Goal: Use online tool/utility: Utilize a website feature to perform a specific function

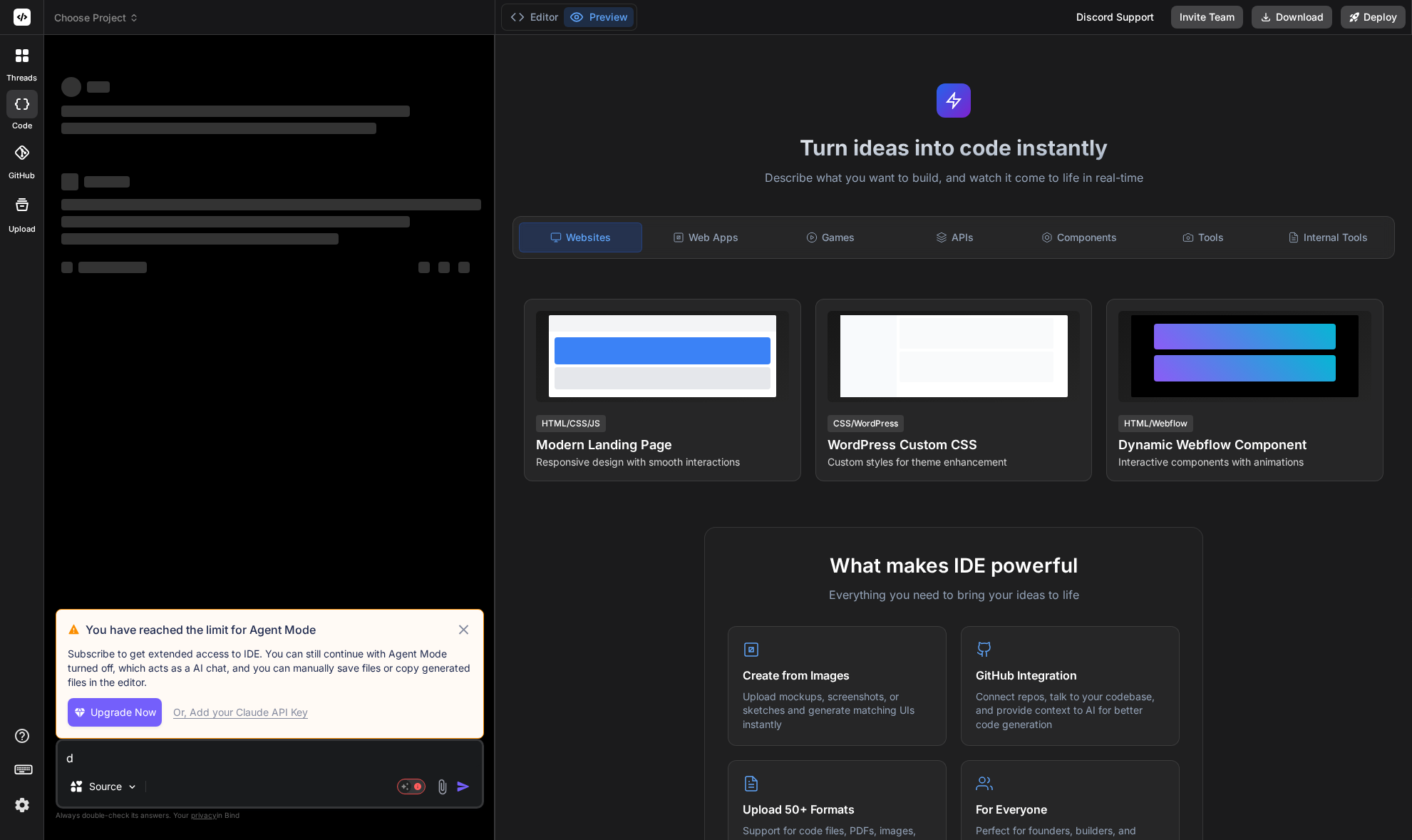
drag, startPoint x: 398, startPoint y: 444, endPoint x: 368, endPoint y: 514, distance: 76.2
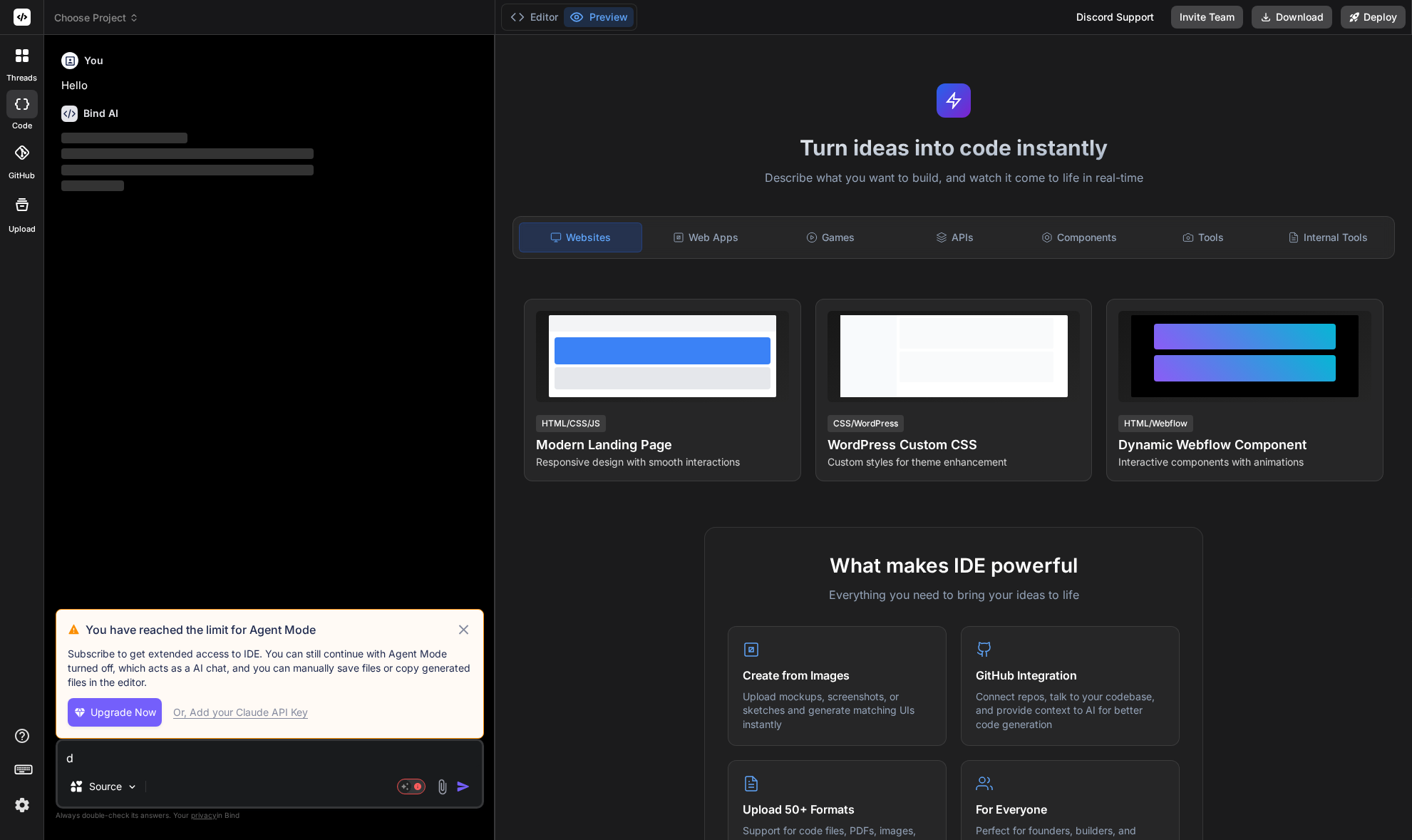
drag, startPoint x: 368, startPoint y: 514, endPoint x: 368, endPoint y: 638, distance: 124.0
click at [372, 640] on div "You have reached the limit for Agent Mode Subscribe to get extended access to I…" at bounding box center [270, 673] width 429 height 130
click at [287, 716] on div "Or, Add your Claude API Key" at bounding box center [240, 712] width 134 height 14
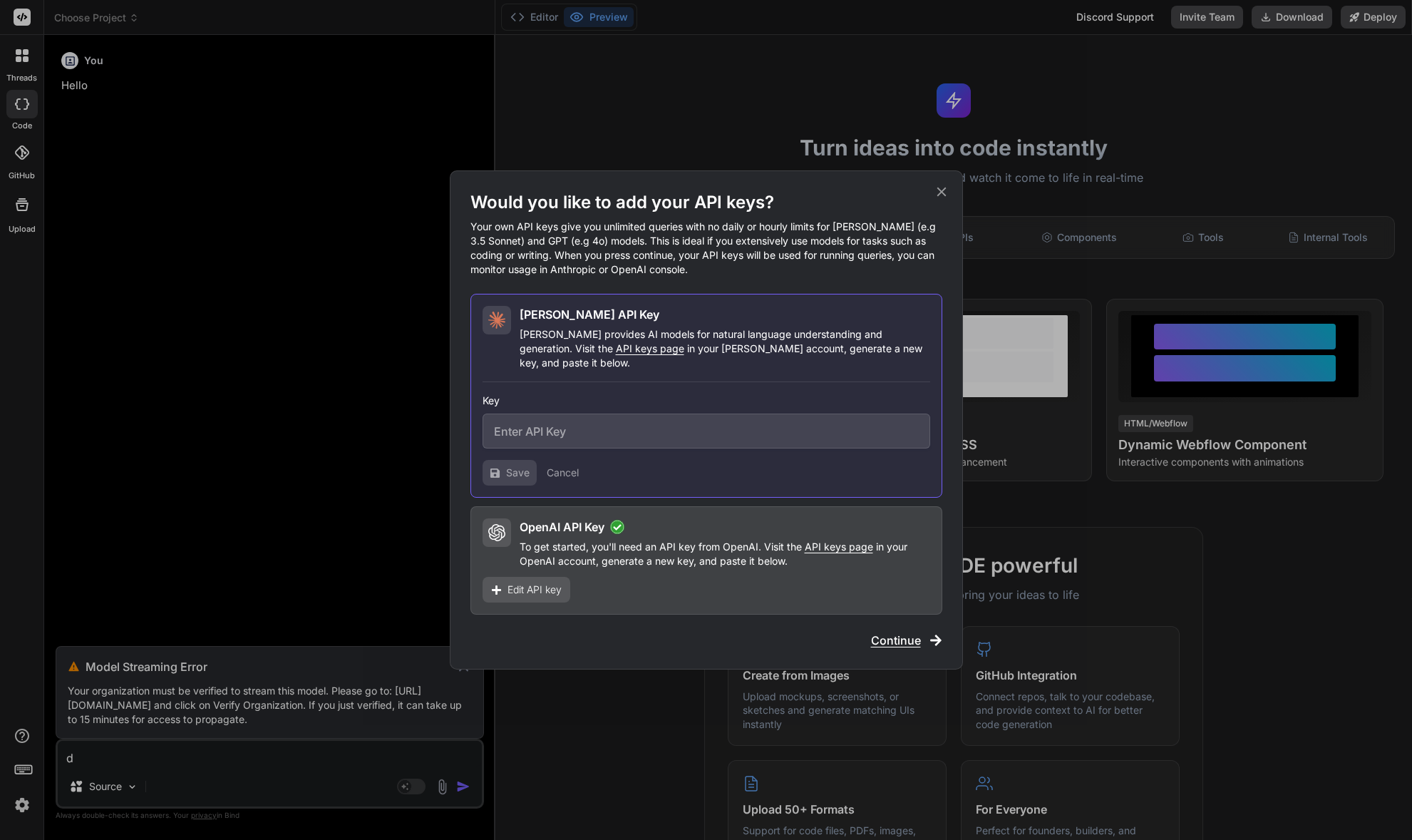
click at [903, 631] on span "Continue" at bounding box center [897, 639] width 50 height 17
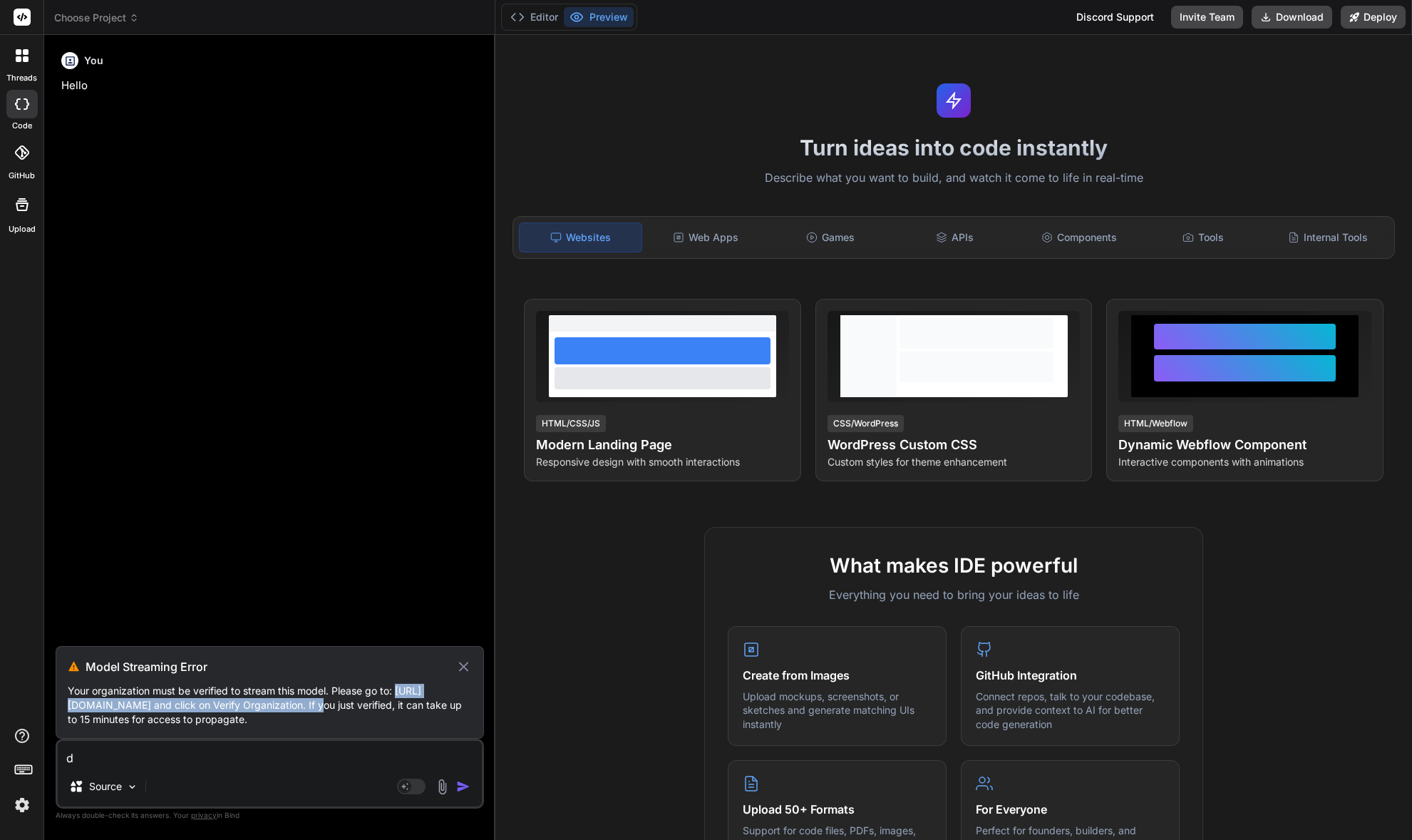
drag, startPoint x: 76, startPoint y: 704, endPoint x: 340, endPoint y: 706, distance: 264.0
click at [340, 706] on p "Your organization must be verified to stream this model. Please go to: https://…" at bounding box center [270, 706] width 404 height 43
click at [346, 687] on p "Your organization must be verified to stream this model. Please go to: https://…" at bounding box center [270, 706] width 404 height 43
type textarea "x"
click at [402, 770] on div "d Source Agent Mode. When this toggle is activated, AI automatically makes deci…" at bounding box center [270, 774] width 429 height 70
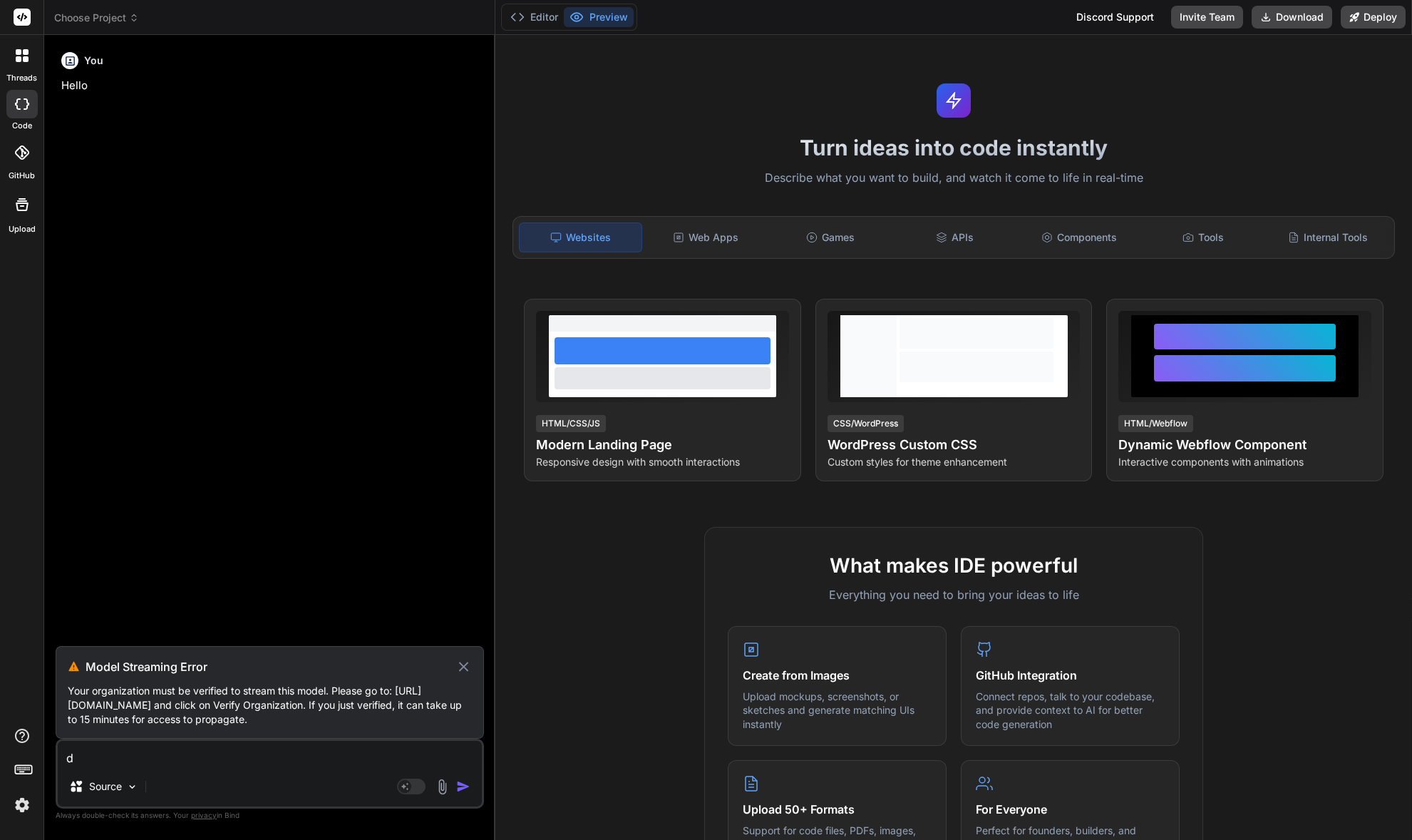
drag, startPoint x: 365, startPoint y: 760, endPoint x: 404, endPoint y: 772, distance: 40.8
click at [370, 763] on textarea "d" at bounding box center [269, 753] width 424 height 26
type textarea "x"
click at [461, 667] on icon at bounding box center [463, 666] width 16 height 17
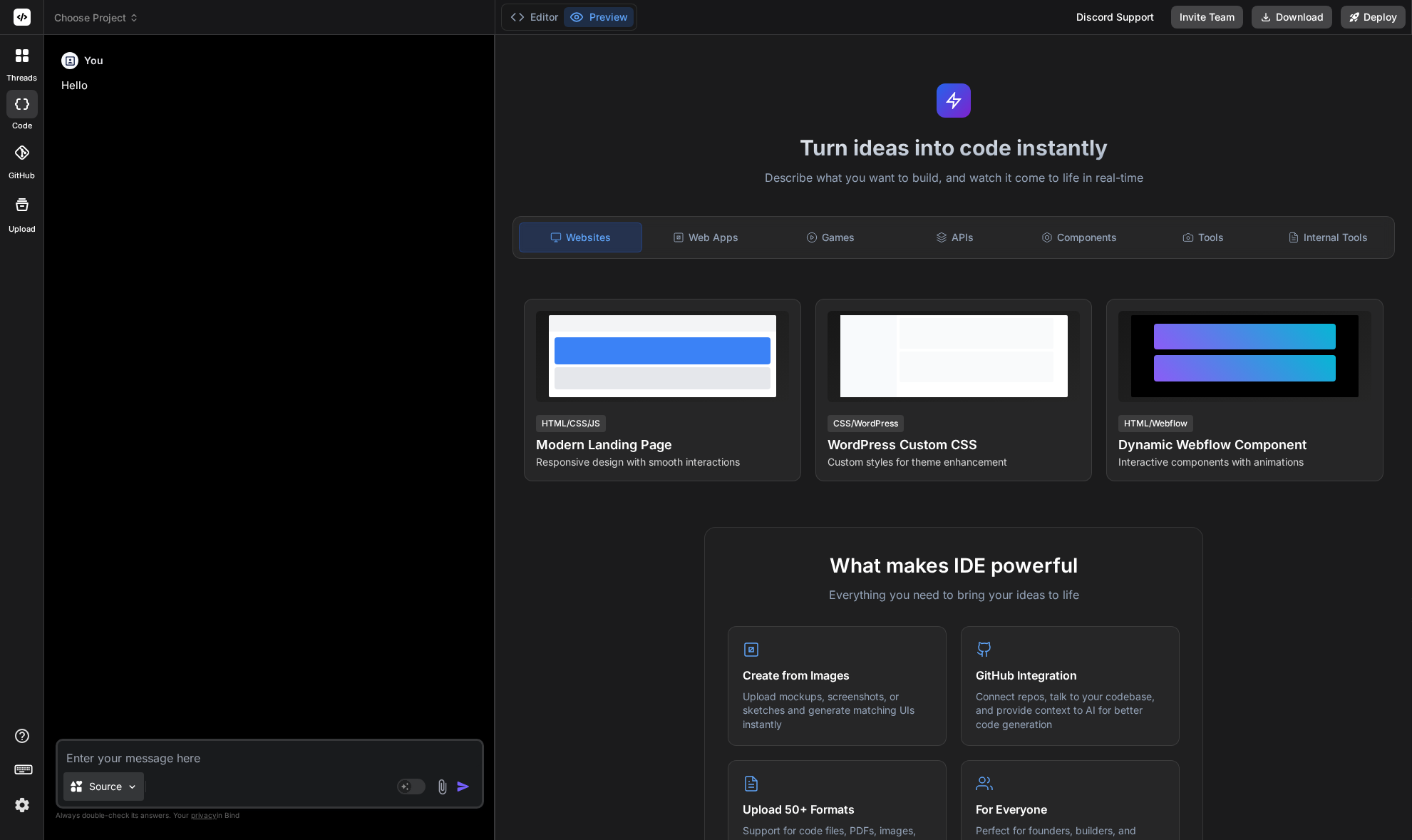
click at [105, 791] on p "Source" at bounding box center [105, 786] width 33 height 14
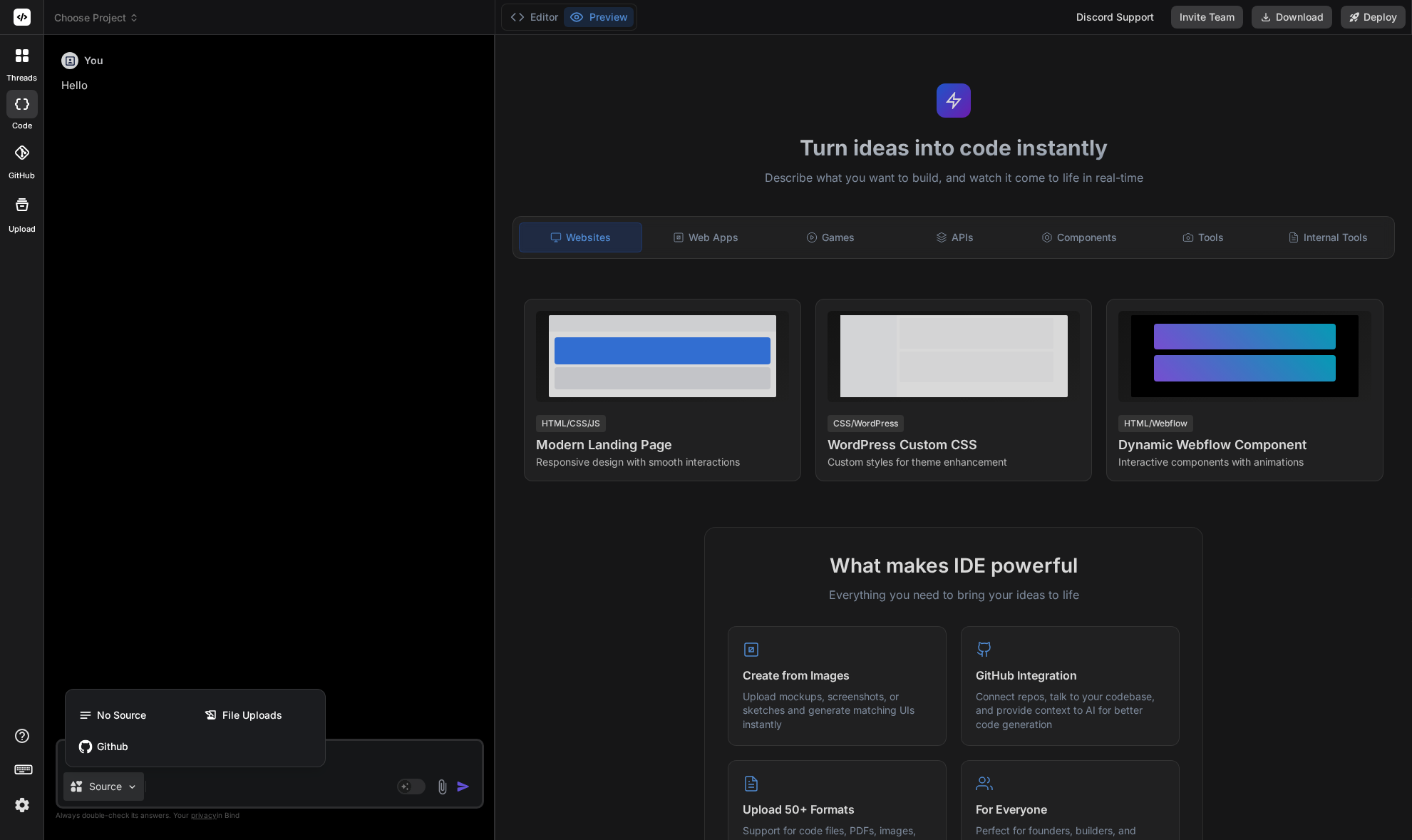
click at [256, 795] on div at bounding box center [706, 420] width 1412 height 840
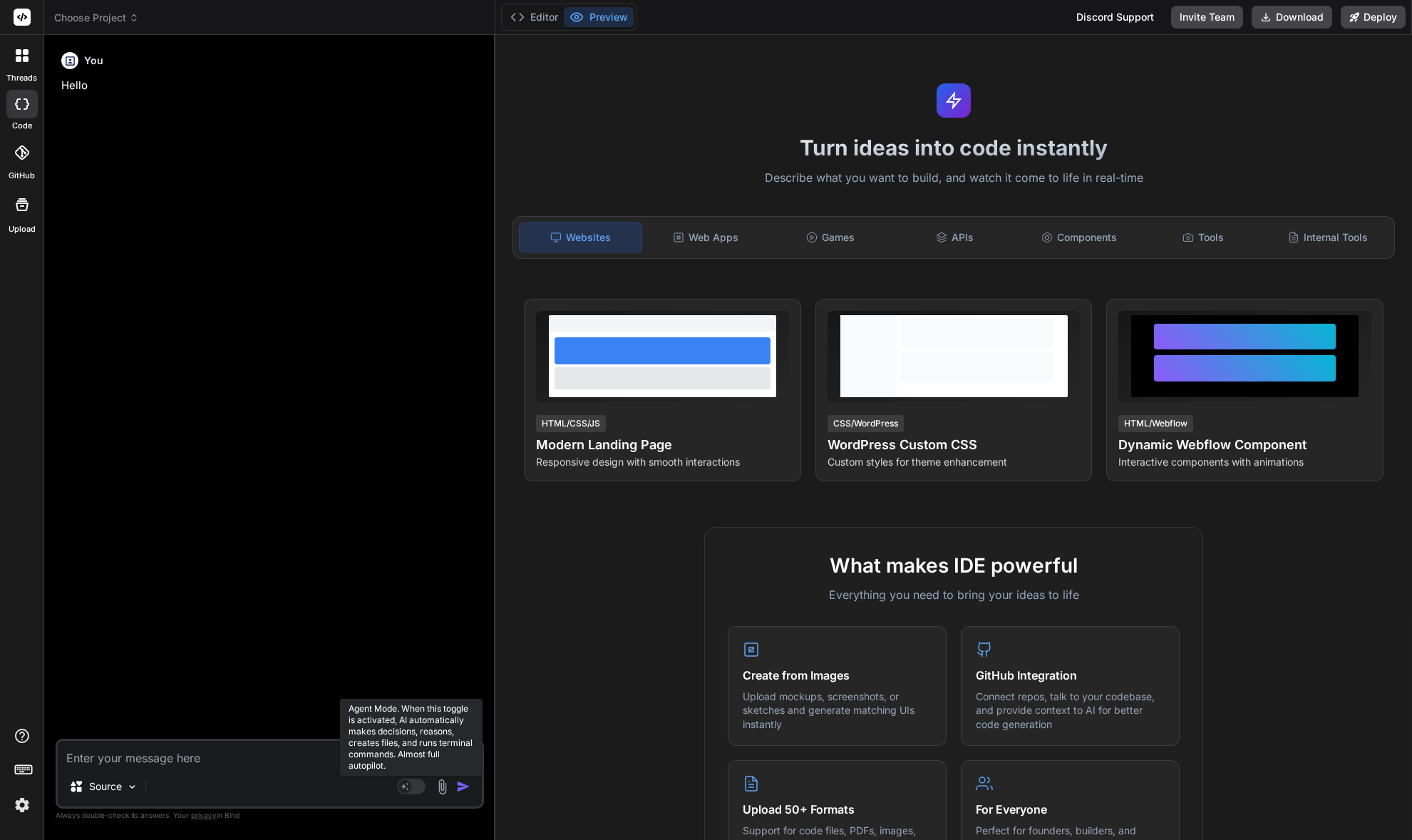
click at [398, 785] on rect at bounding box center [411, 785] width 29 height 15
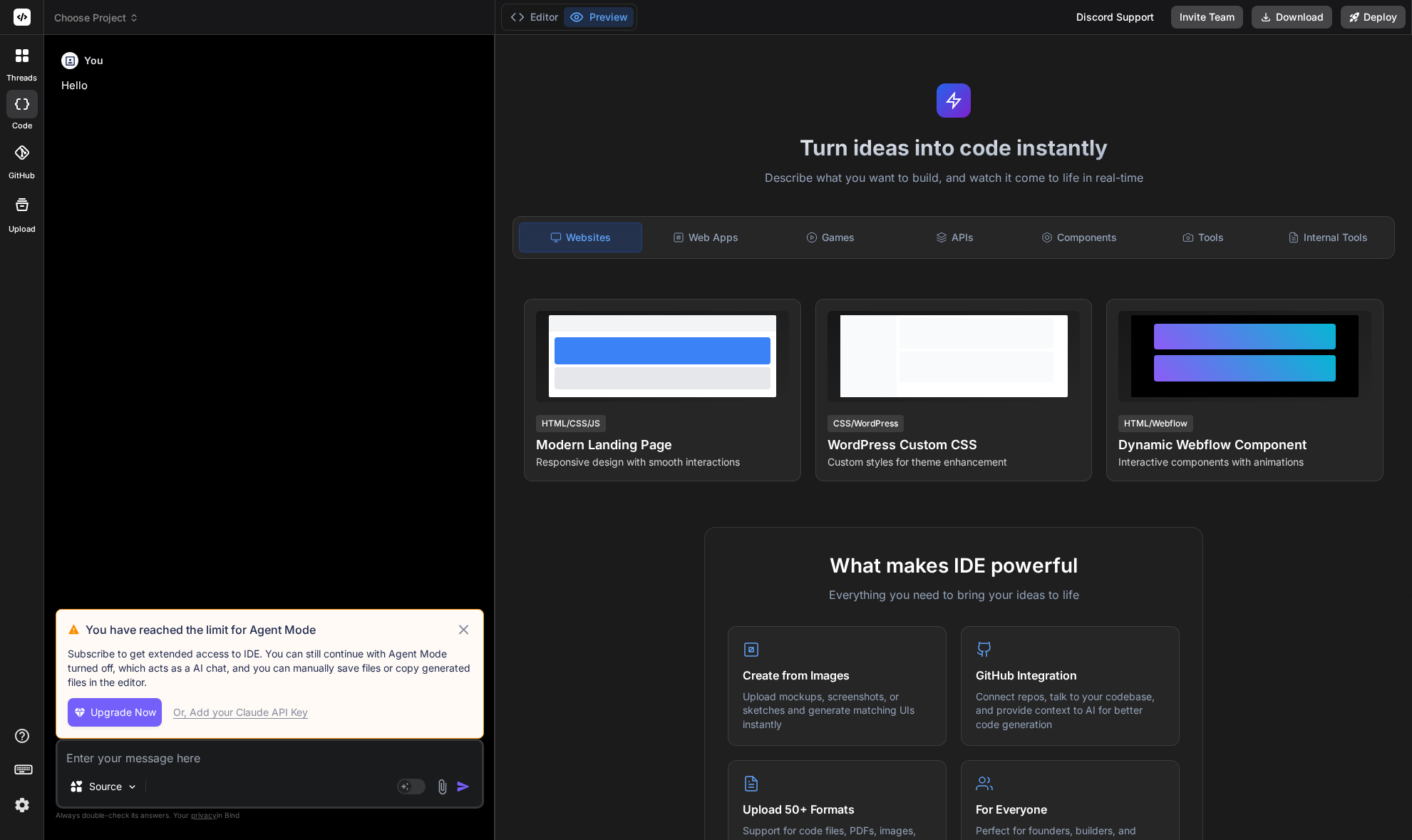
click at [235, 712] on div "Or, Add your Claude API Key" at bounding box center [240, 712] width 134 height 14
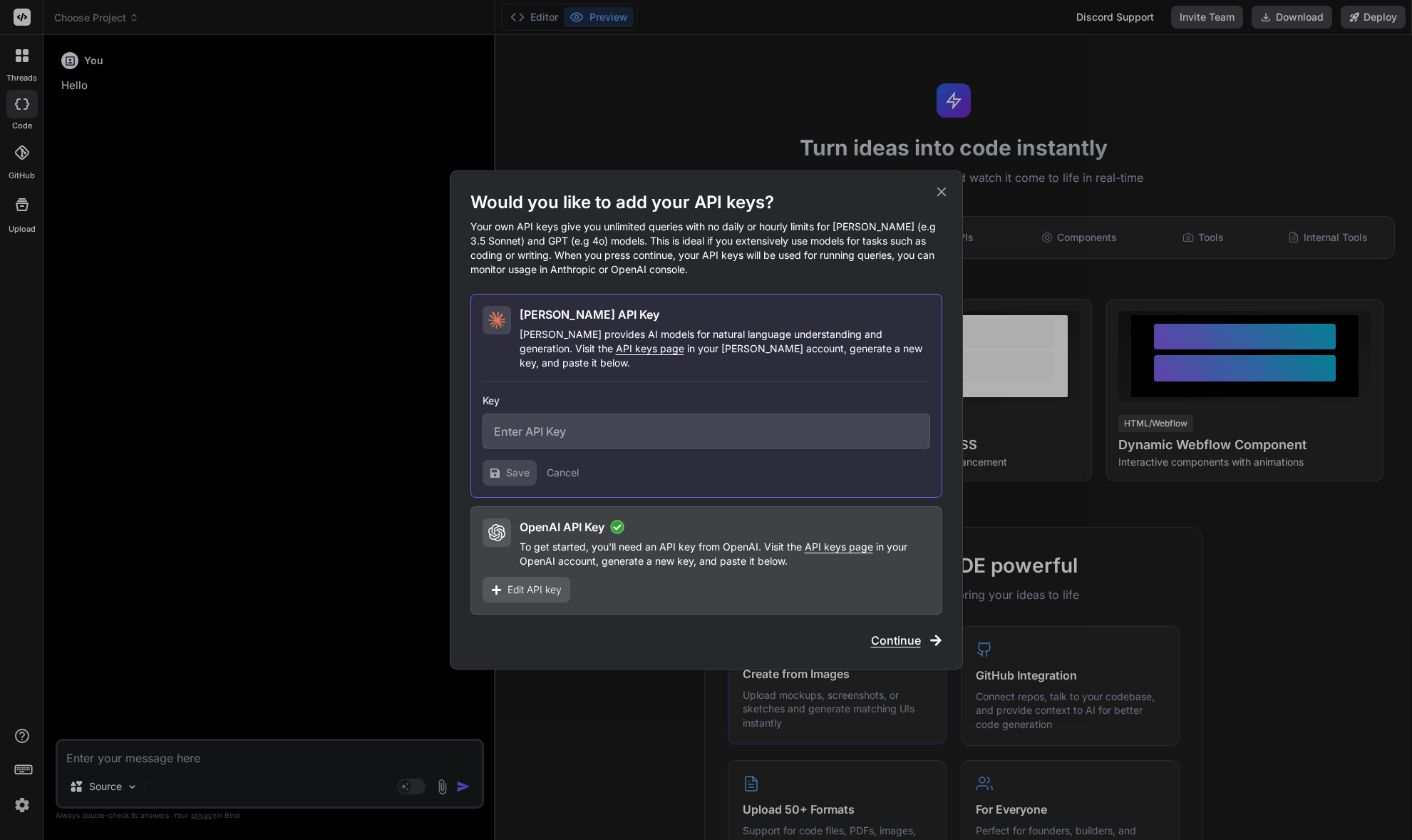
drag, startPoint x: 882, startPoint y: 634, endPoint x: 858, endPoint y: 636, distance: 24.1
click at [885, 634] on span "Continue" at bounding box center [897, 639] width 50 height 17
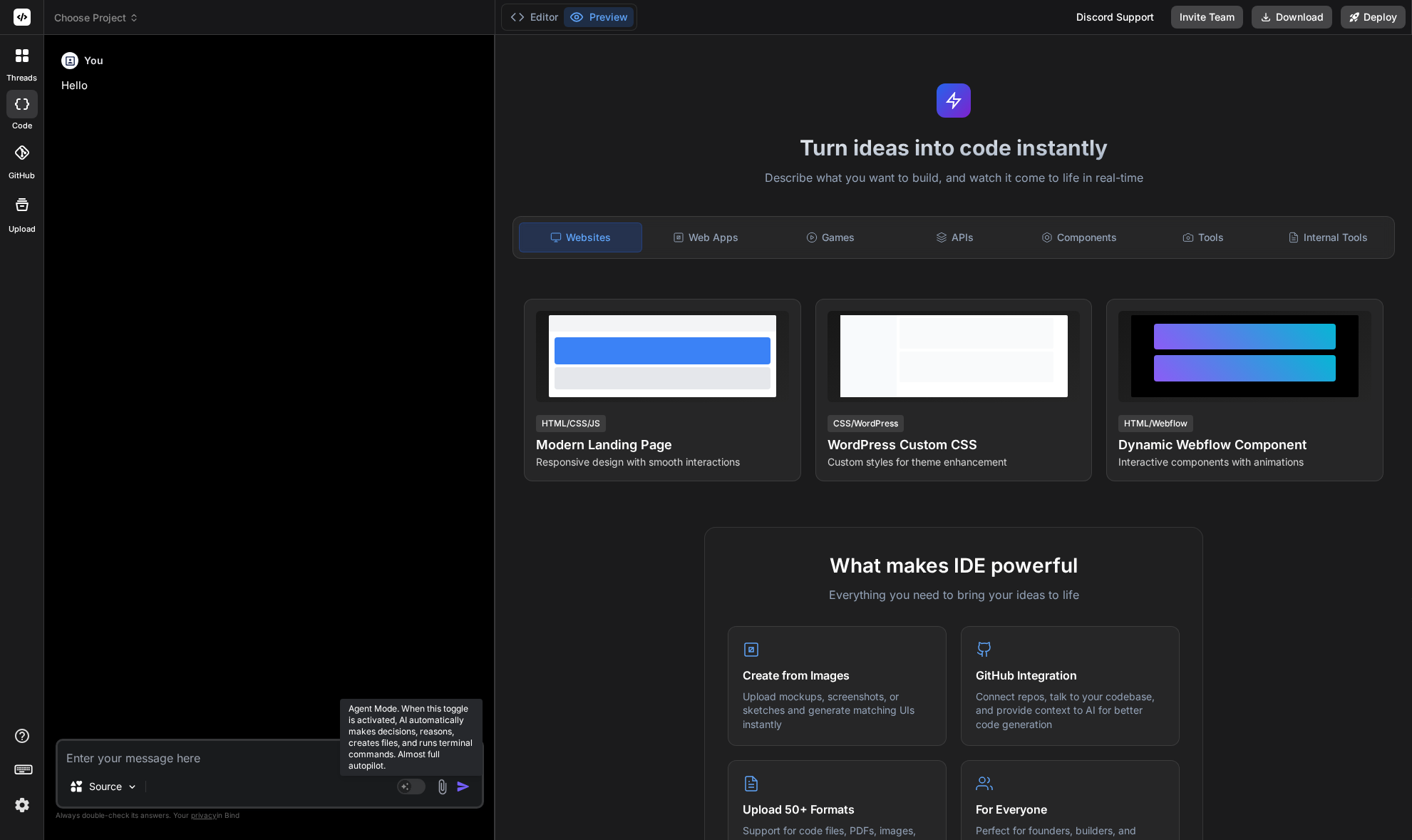
click at [405, 785] on icon at bounding box center [405, 785] width 7 height 7
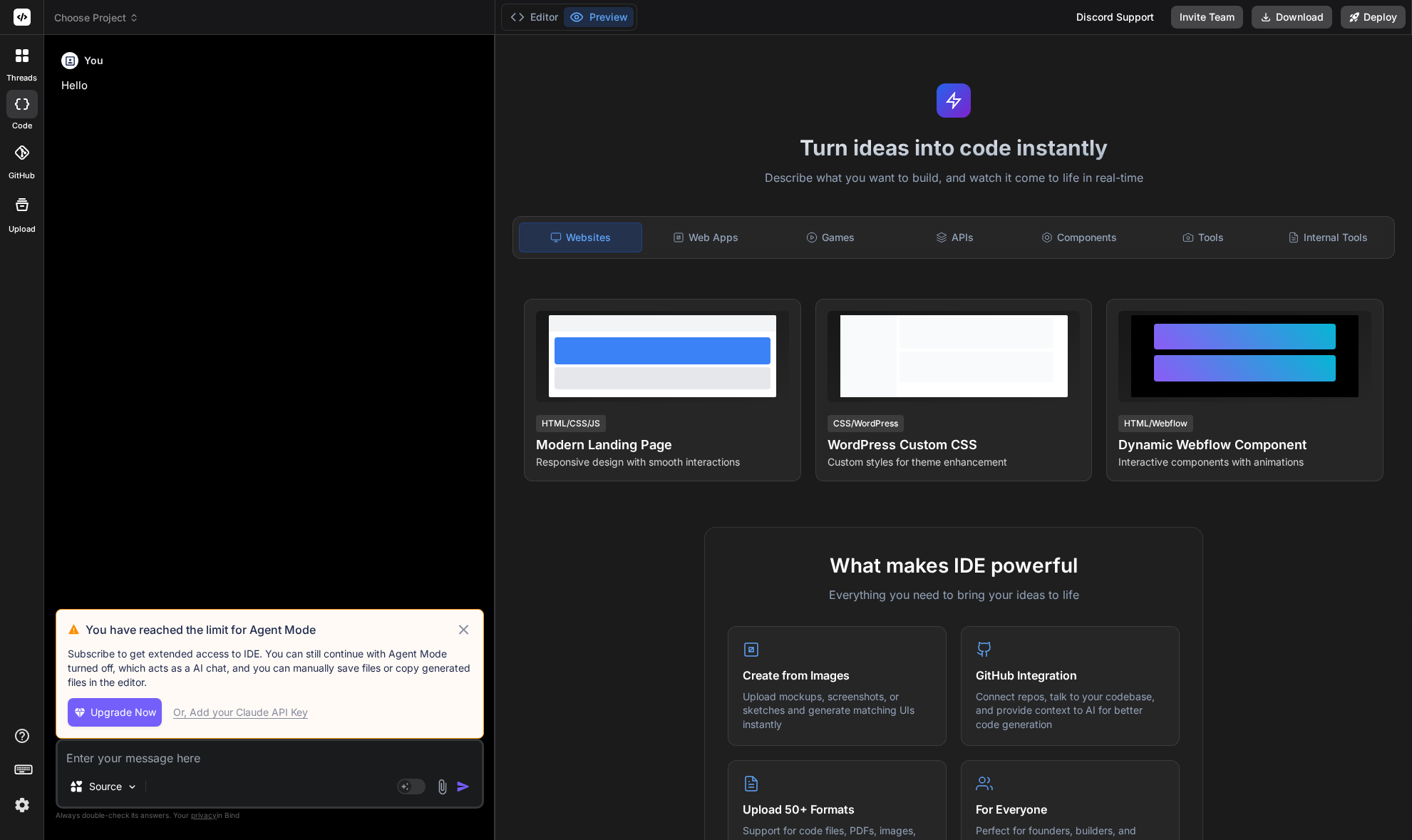
click at [270, 714] on div "Or, Add your Claude API Key" at bounding box center [240, 712] width 134 height 14
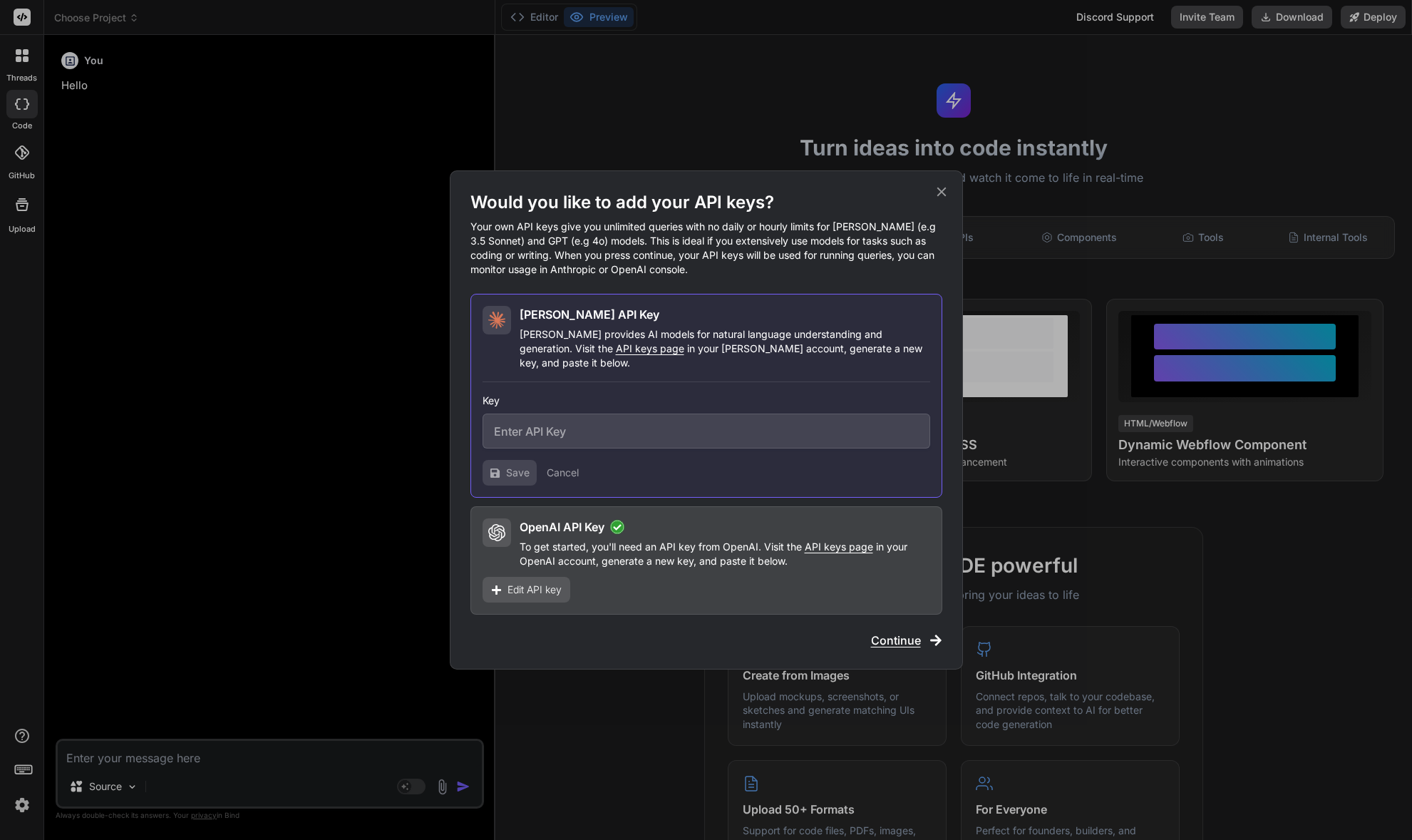
click at [554, 526] on h2 "OpenAI API Key" at bounding box center [562, 526] width 85 height 17
click at [529, 583] on span "Edit API key" at bounding box center [534, 590] width 54 height 14
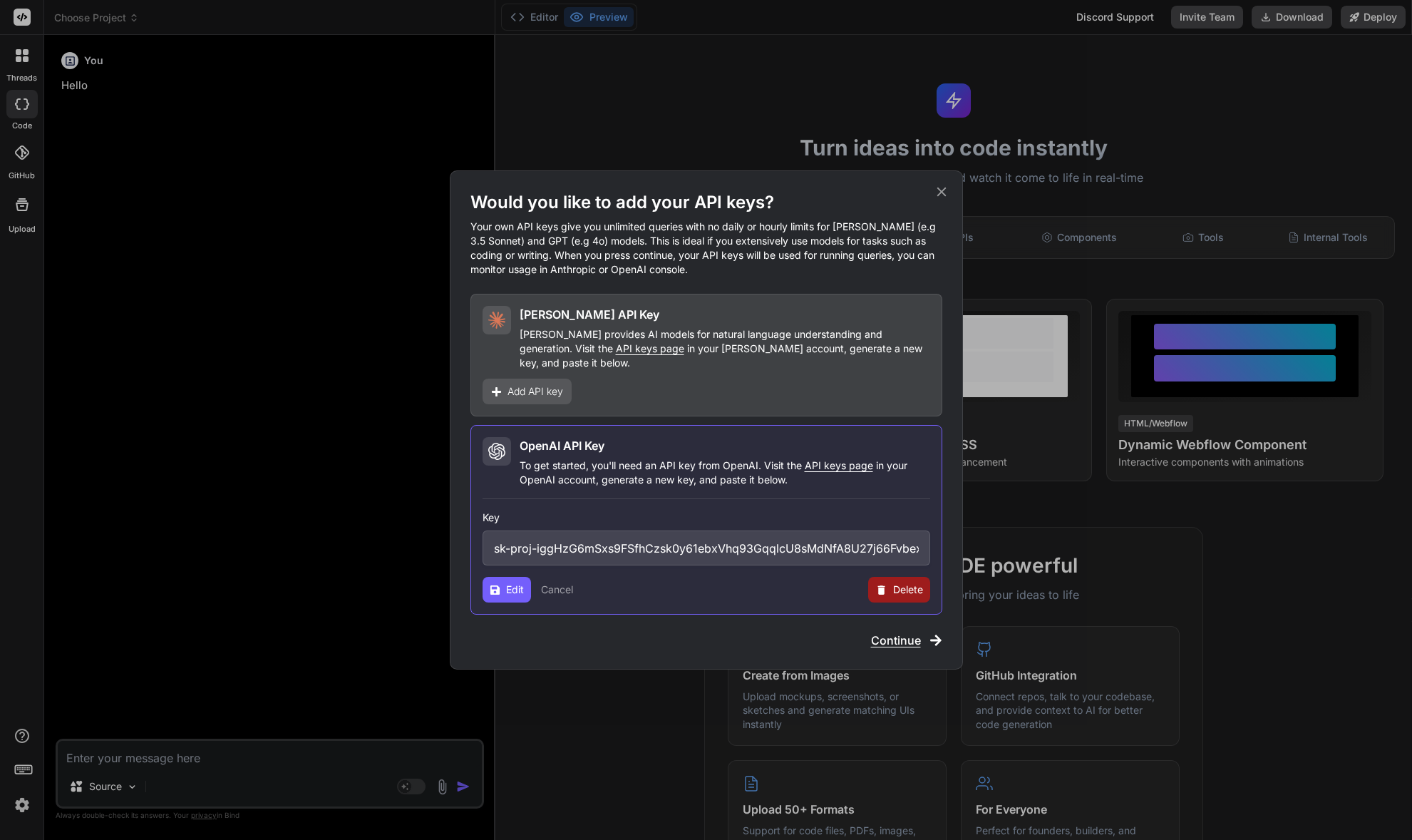
click at [560, 584] on button "Cancel" at bounding box center [557, 590] width 32 height 14
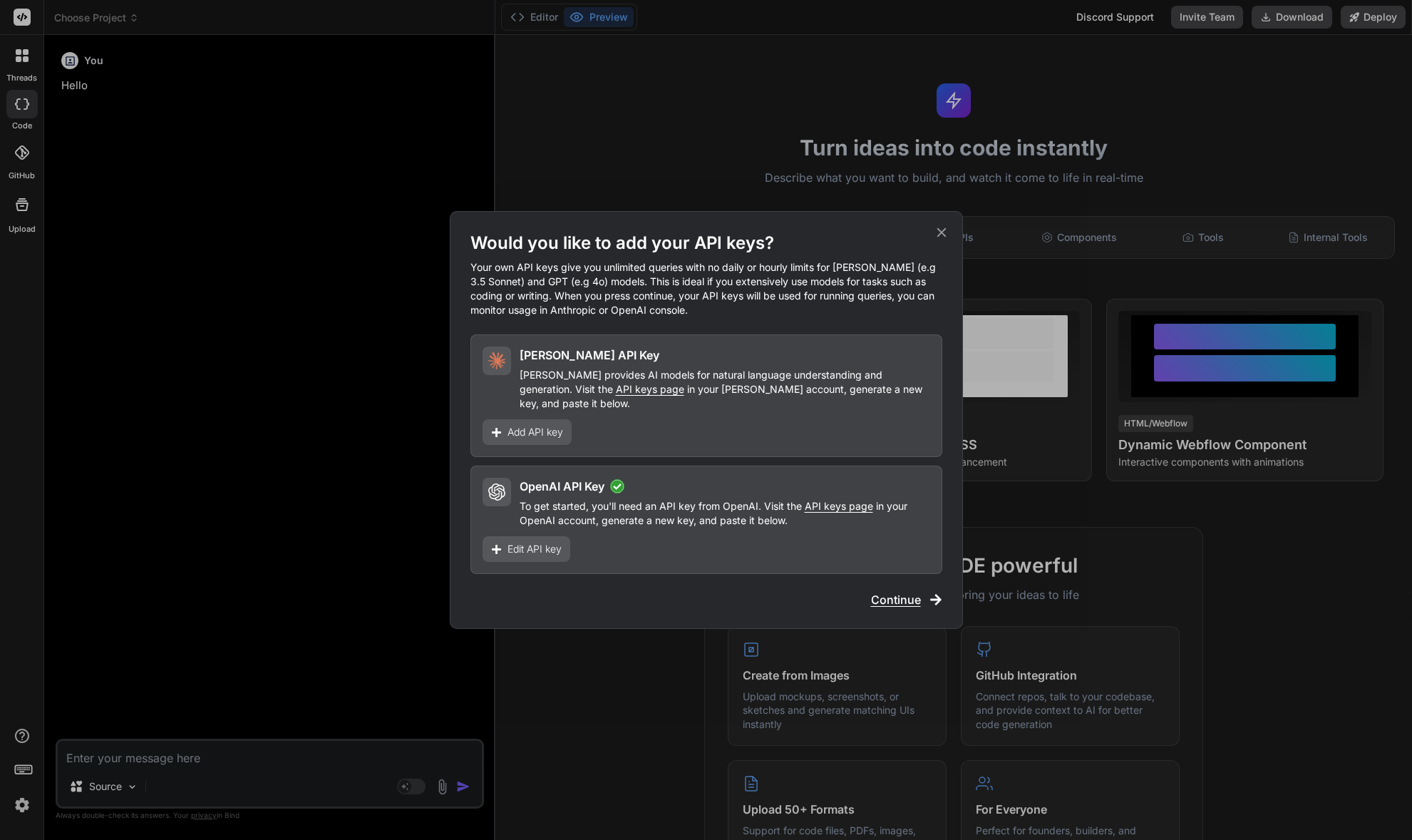
click at [903, 591] on span "Continue" at bounding box center [897, 599] width 50 height 17
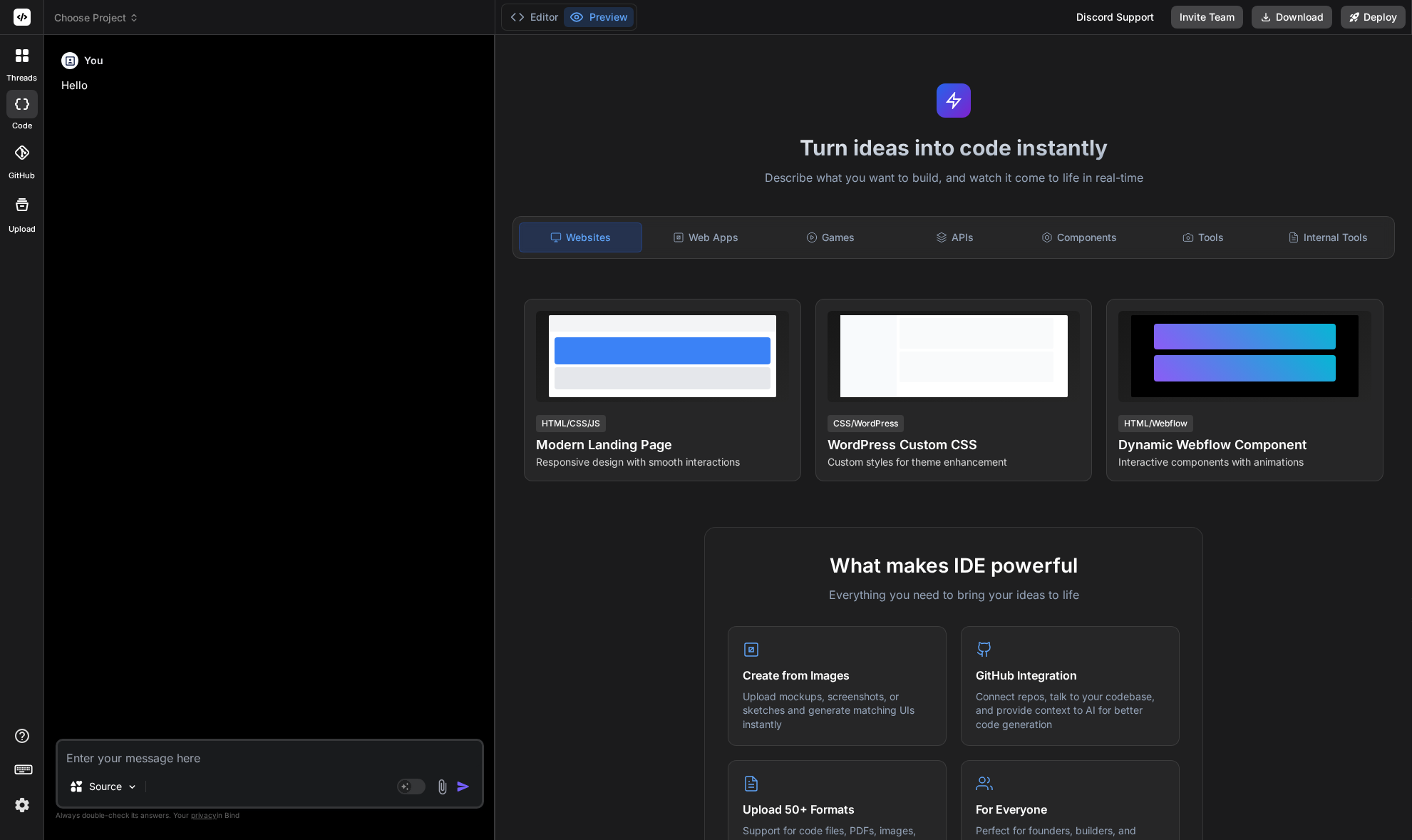
click at [320, 758] on textarea at bounding box center [269, 753] width 424 height 26
click at [410, 784] on icon at bounding box center [411, 786] width 29 height 16
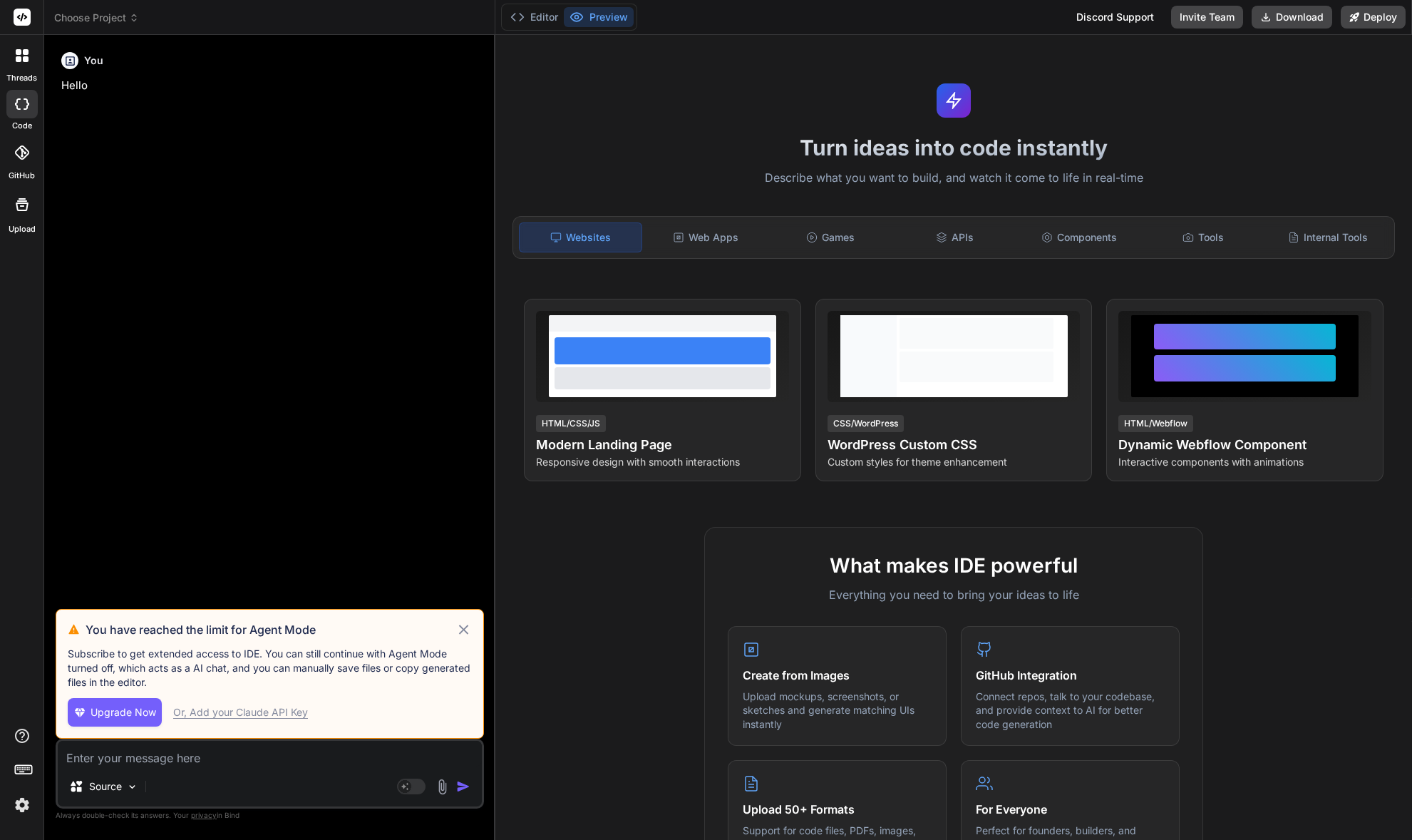
click at [251, 710] on div "Or, Add your Claude API Key" at bounding box center [240, 712] width 134 height 14
type textarea "x"
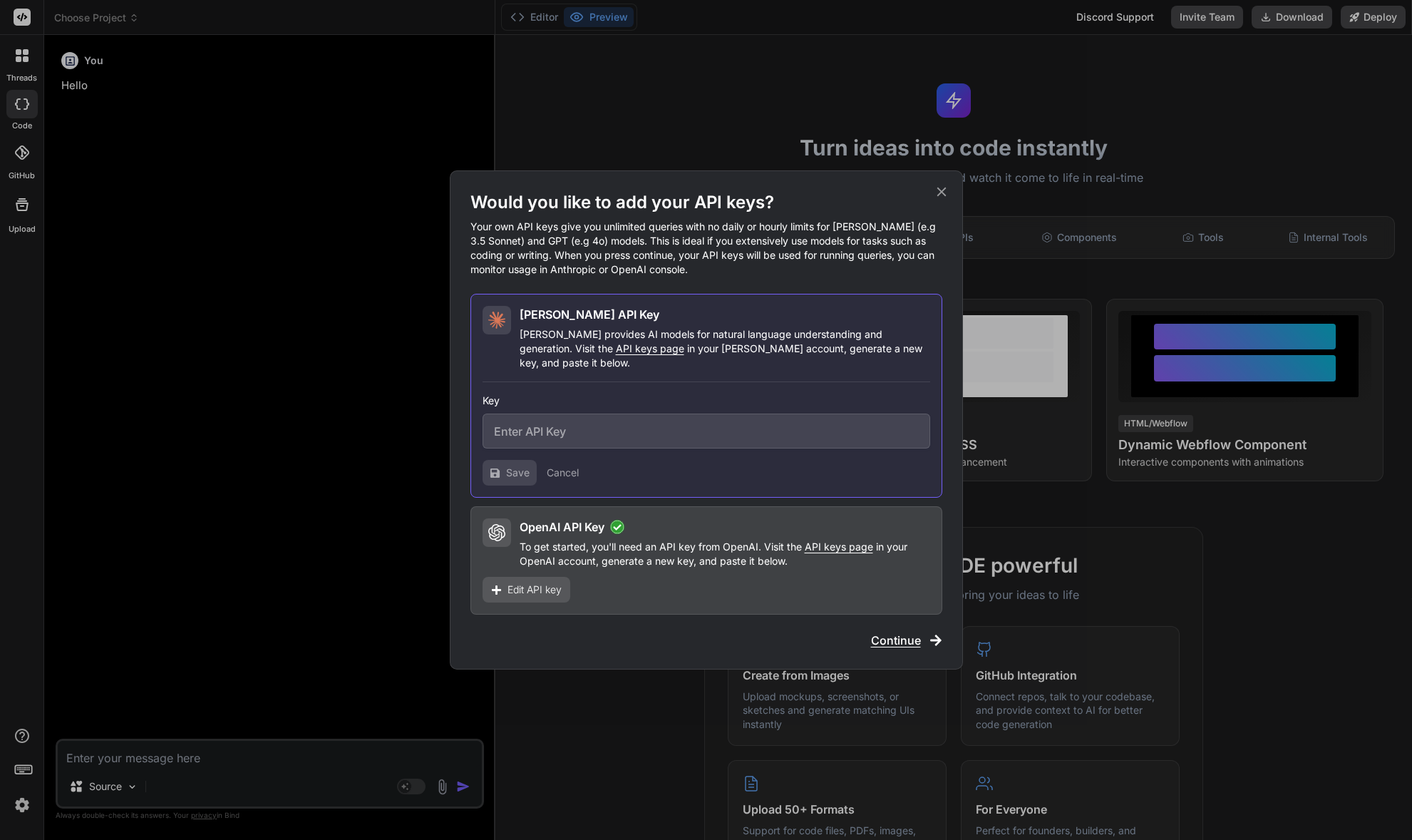
click at [534, 431] on input "text" at bounding box center [706, 430] width 447 height 35
click at [570, 437] on input "text" at bounding box center [706, 430] width 447 height 35
paste input "sk-ant-api03-1cye9Mk7VntZRQXAec_1UVL_iLAYp8EeaUeHiFVZS3H_ed0pHXhVf9y3Uj20oOebmM…"
type input "sk-ant-api03-1cye9Mk7VntZRQXAec_1UVL_iLAYp8EeaUeHiFVZS3H_ed0pHXhVf9y3Uj20oOebmM…"
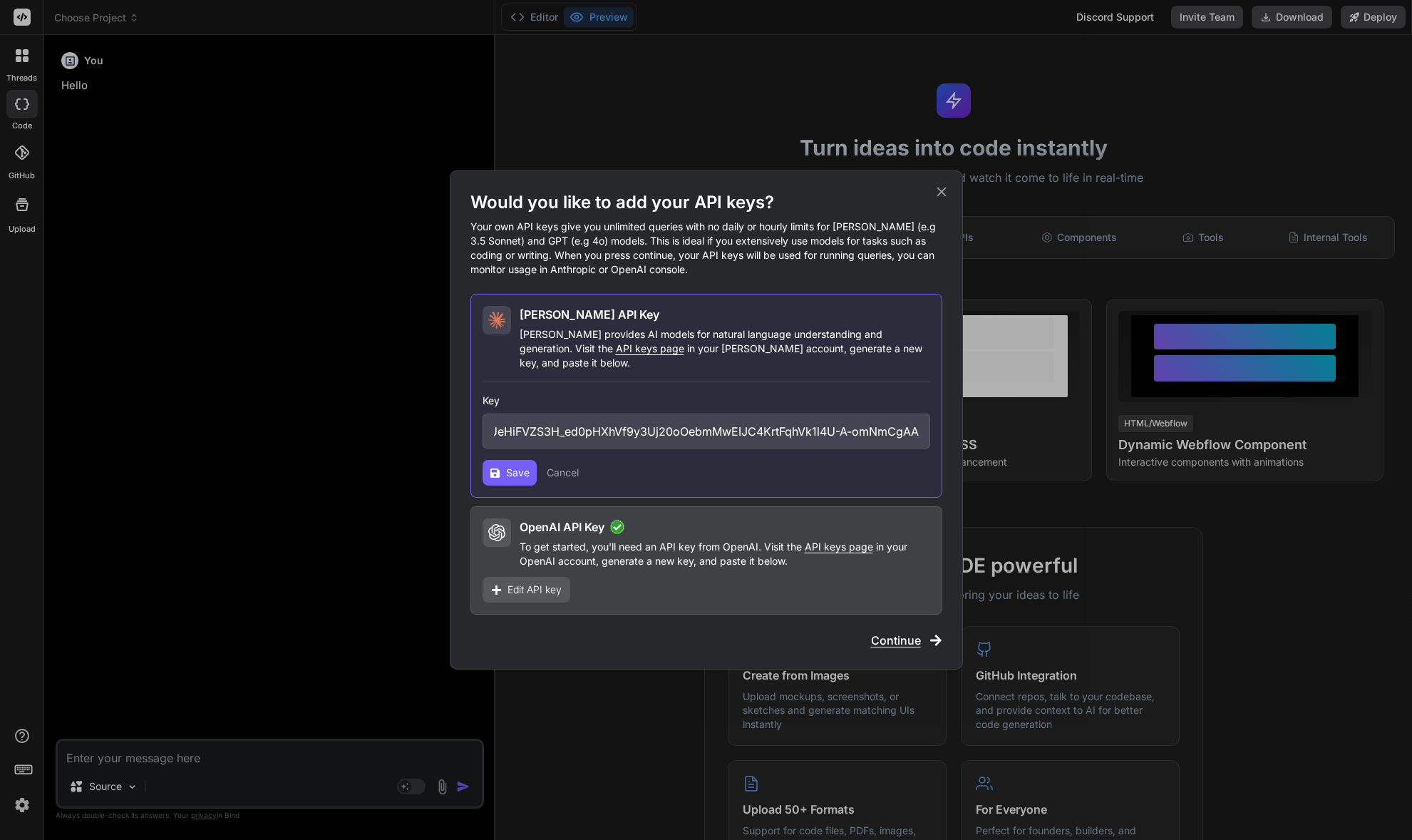
click at [509, 468] on span "Save" at bounding box center [518, 472] width 23 height 14
click at [892, 631] on span "Continue" at bounding box center [897, 639] width 50 height 17
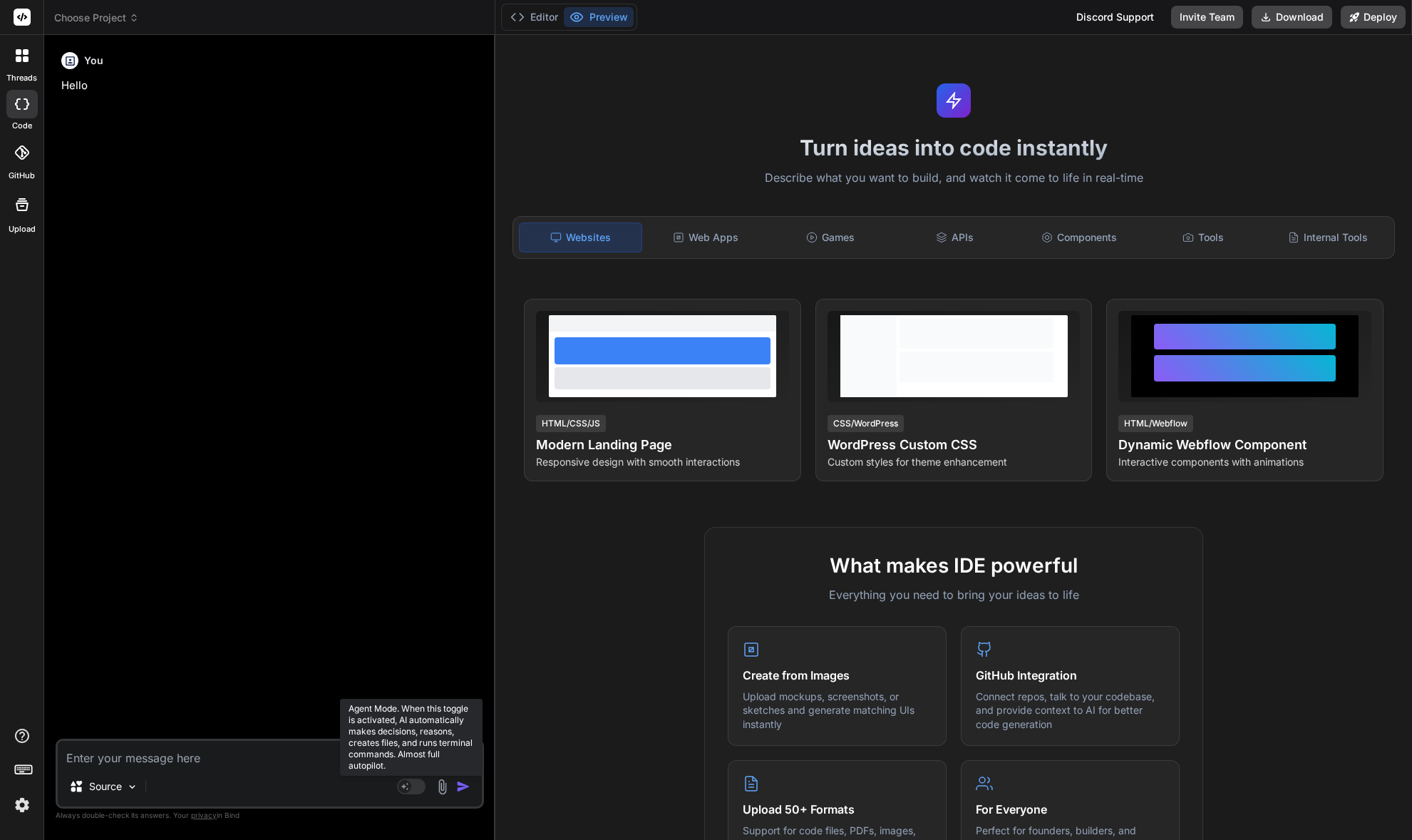
click at [407, 787] on rect at bounding box center [404, 786] width 13 height 13
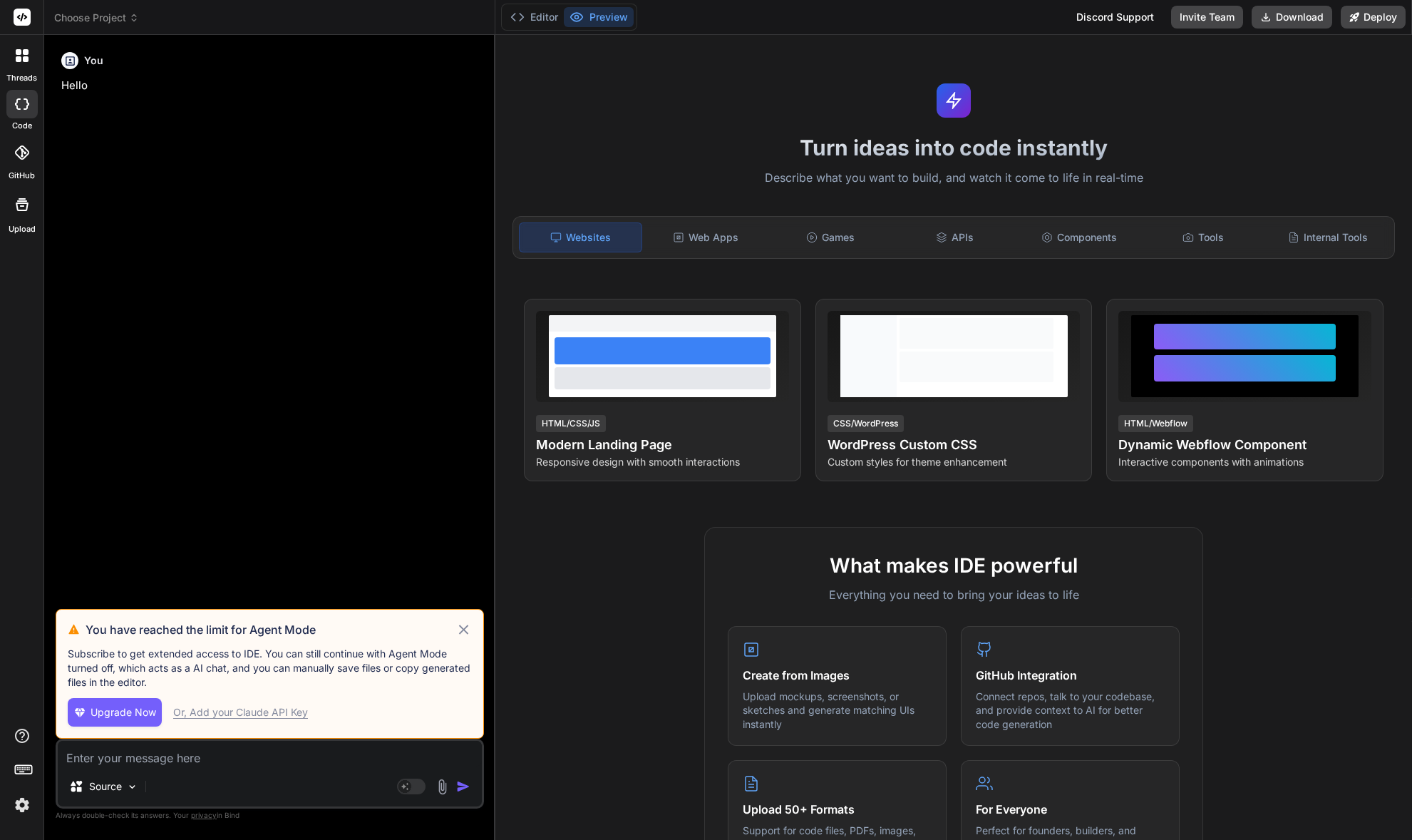
click at [276, 714] on div "Or, Add your Claude API Key" at bounding box center [240, 712] width 134 height 14
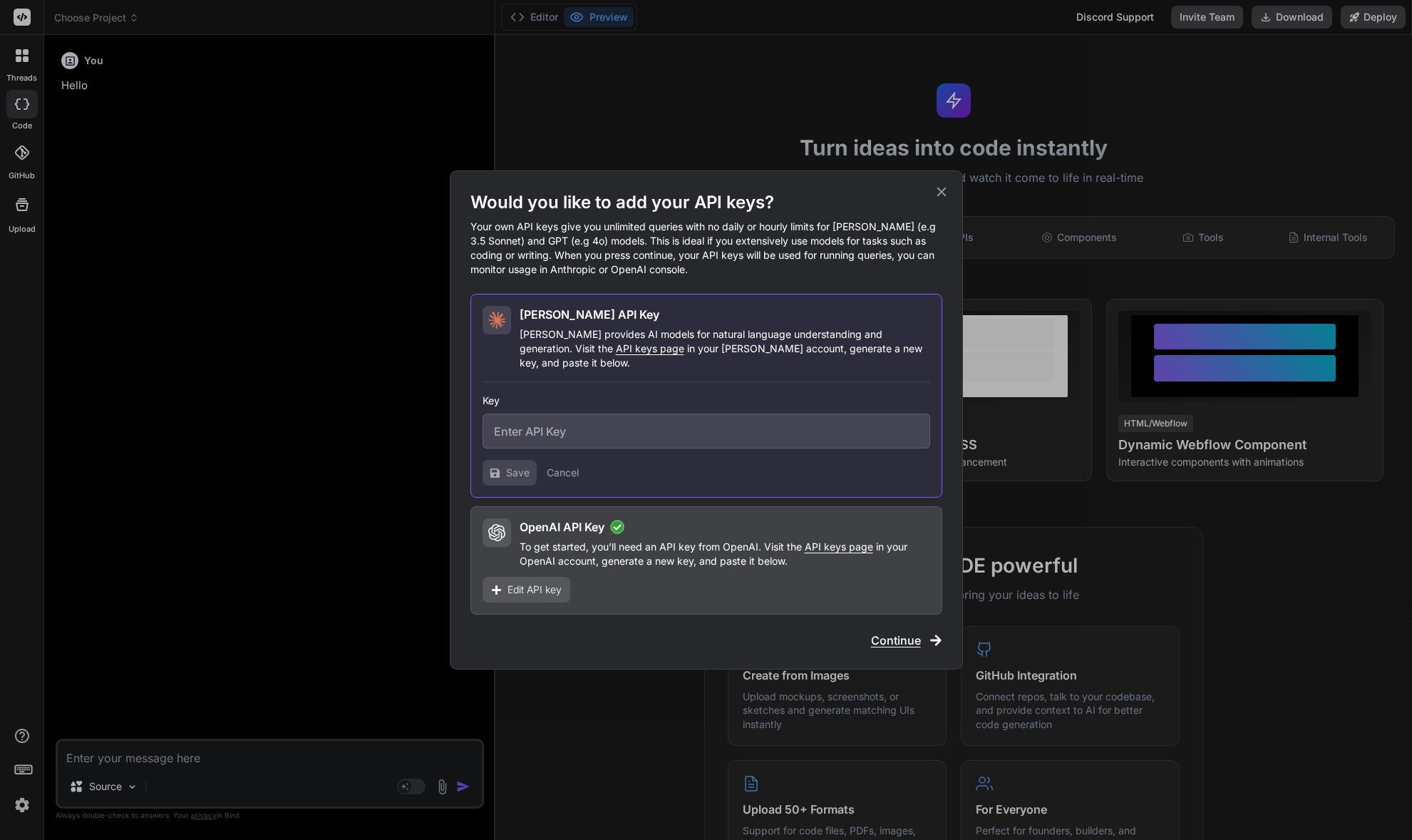
click at [887, 633] on span "Continue" at bounding box center [897, 639] width 50 height 17
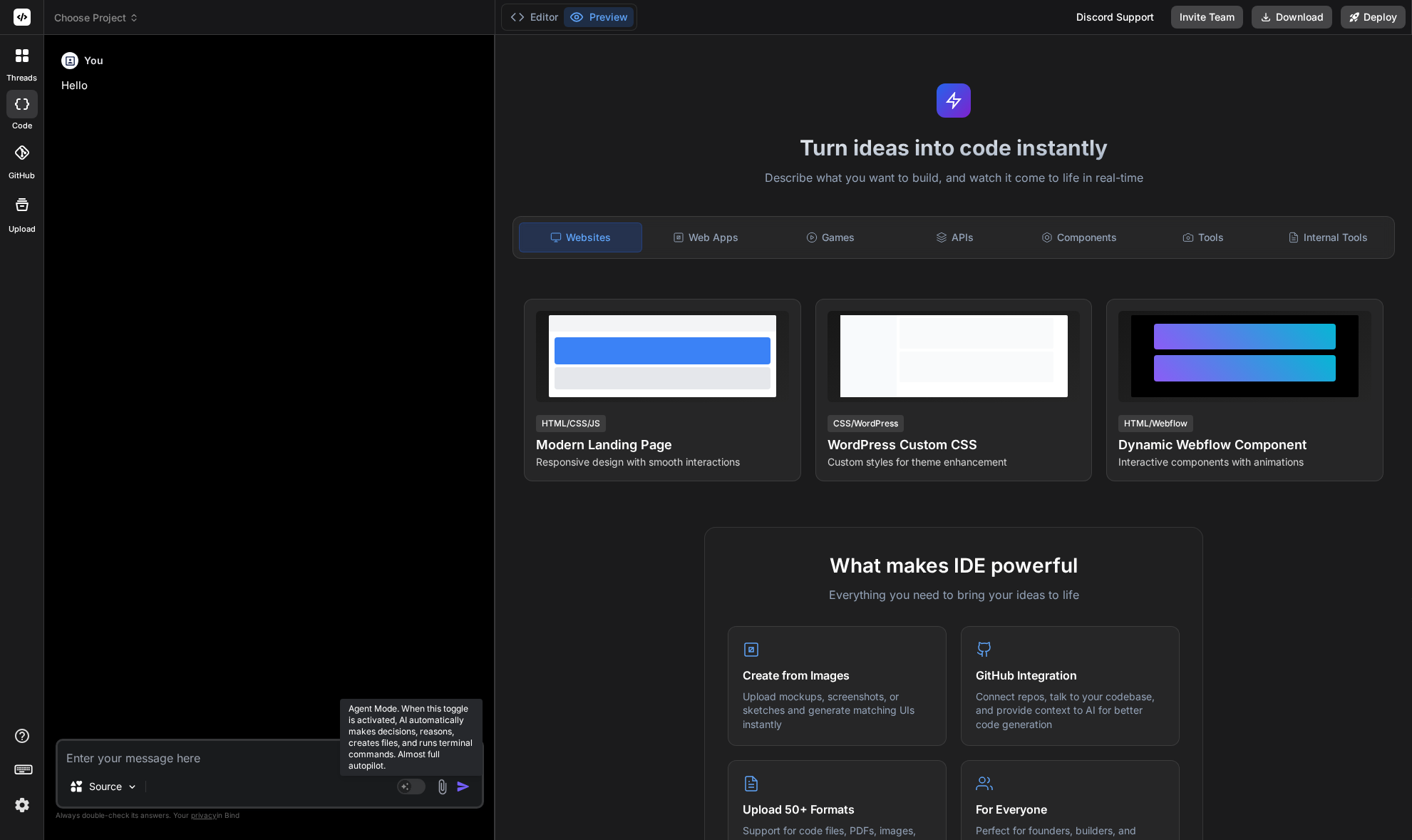
click at [415, 789] on rect at bounding box center [411, 785] width 29 height 15
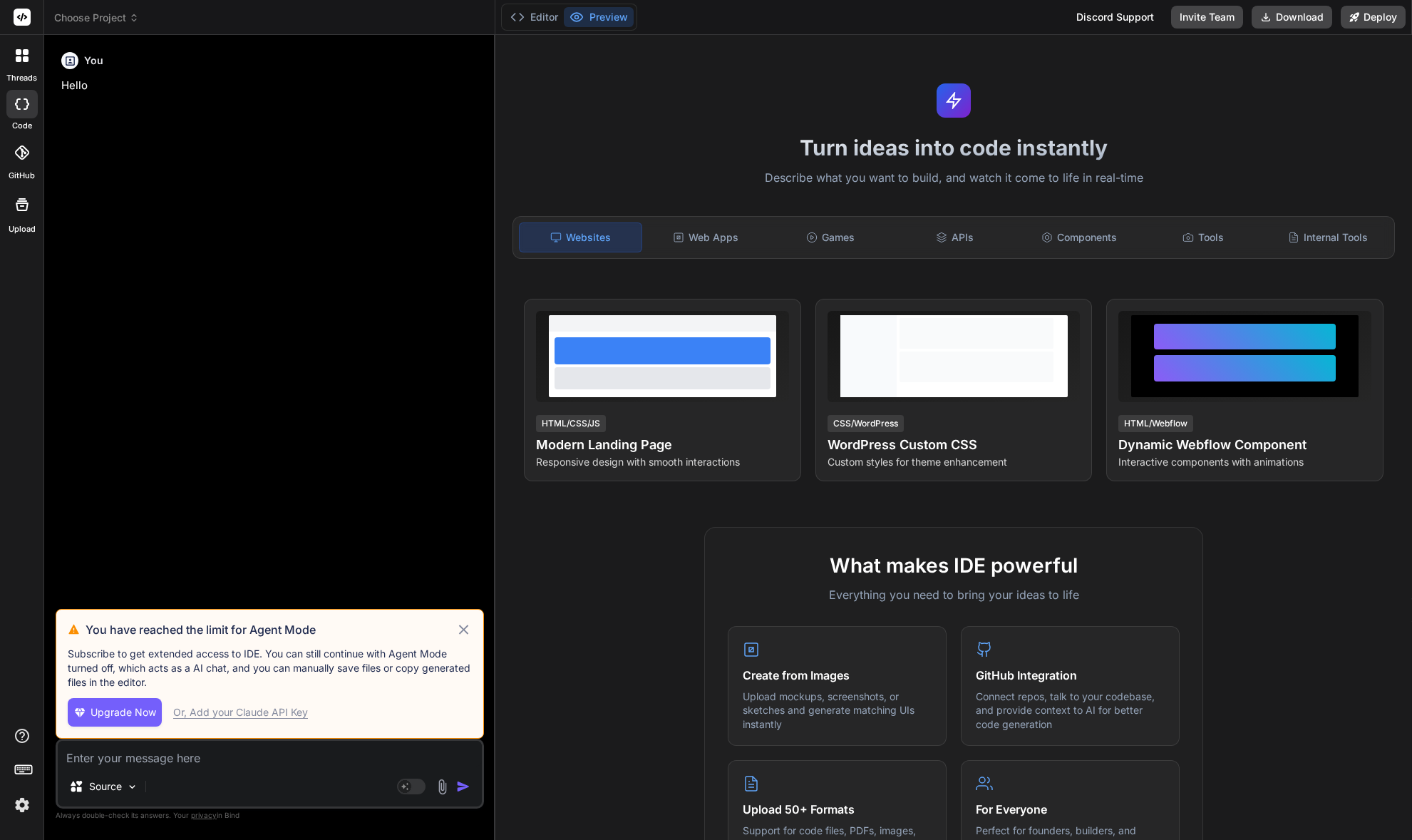
click at [240, 715] on div "Or, Add your Claude API Key" at bounding box center [240, 712] width 134 height 14
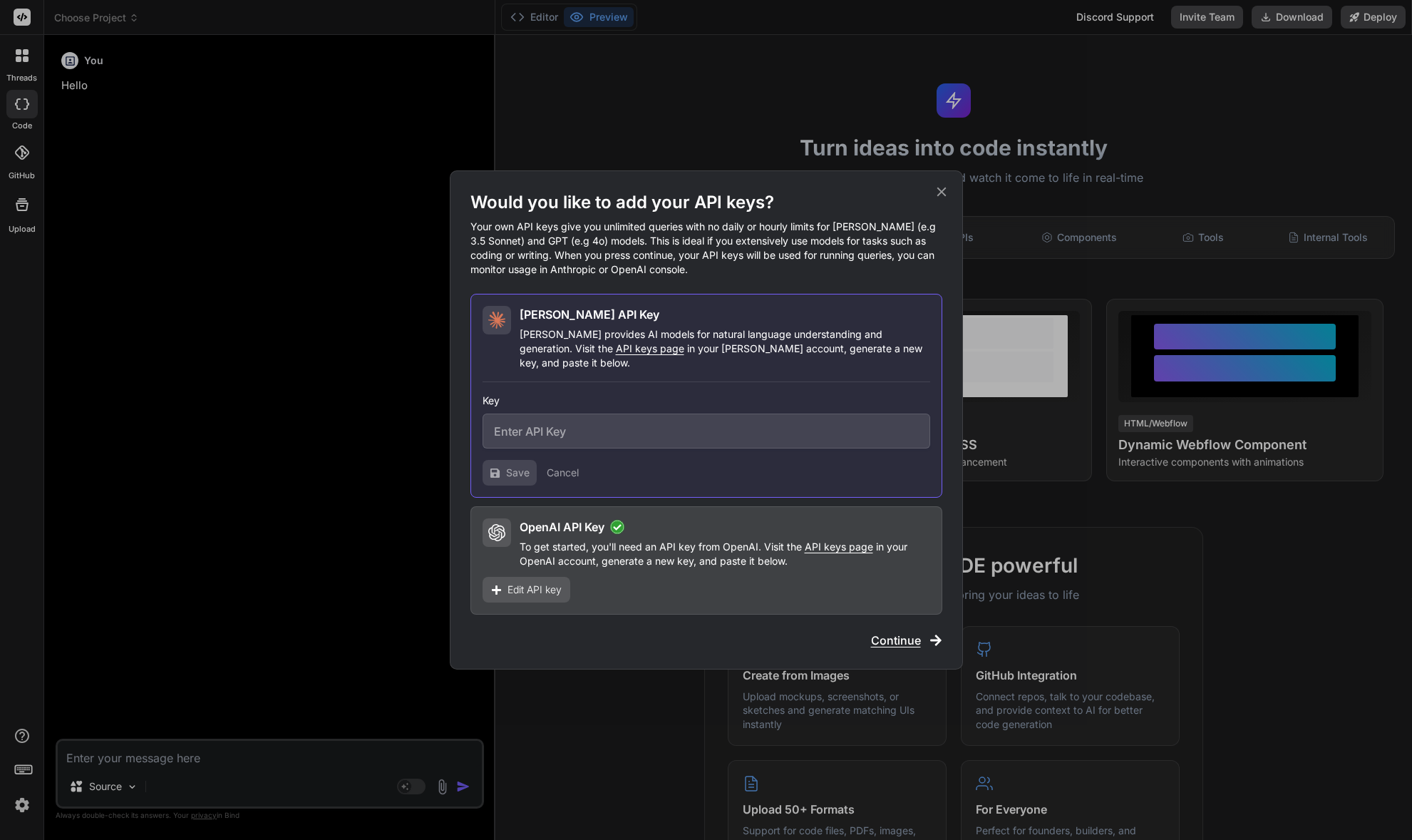
click at [817, 541] on span "API keys page" at bounding box center [839, 547] width 68 height 13
click at [545, 585] on span "Edit API key" at bounding box center [534, 590] width 54 height 14
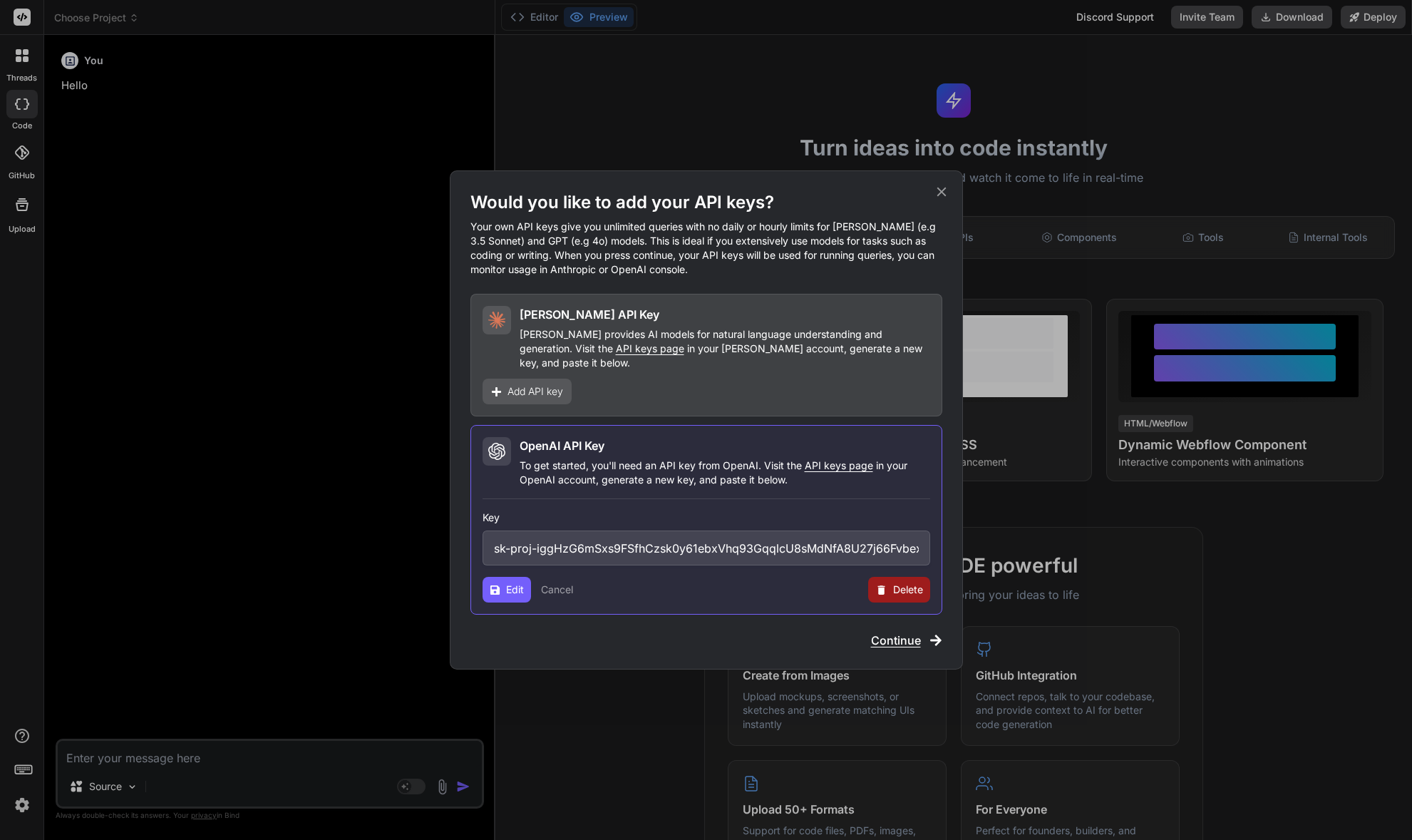
click at [562, 586] on button "Cancel" at bounding box center [557, 590] width 32 height 14
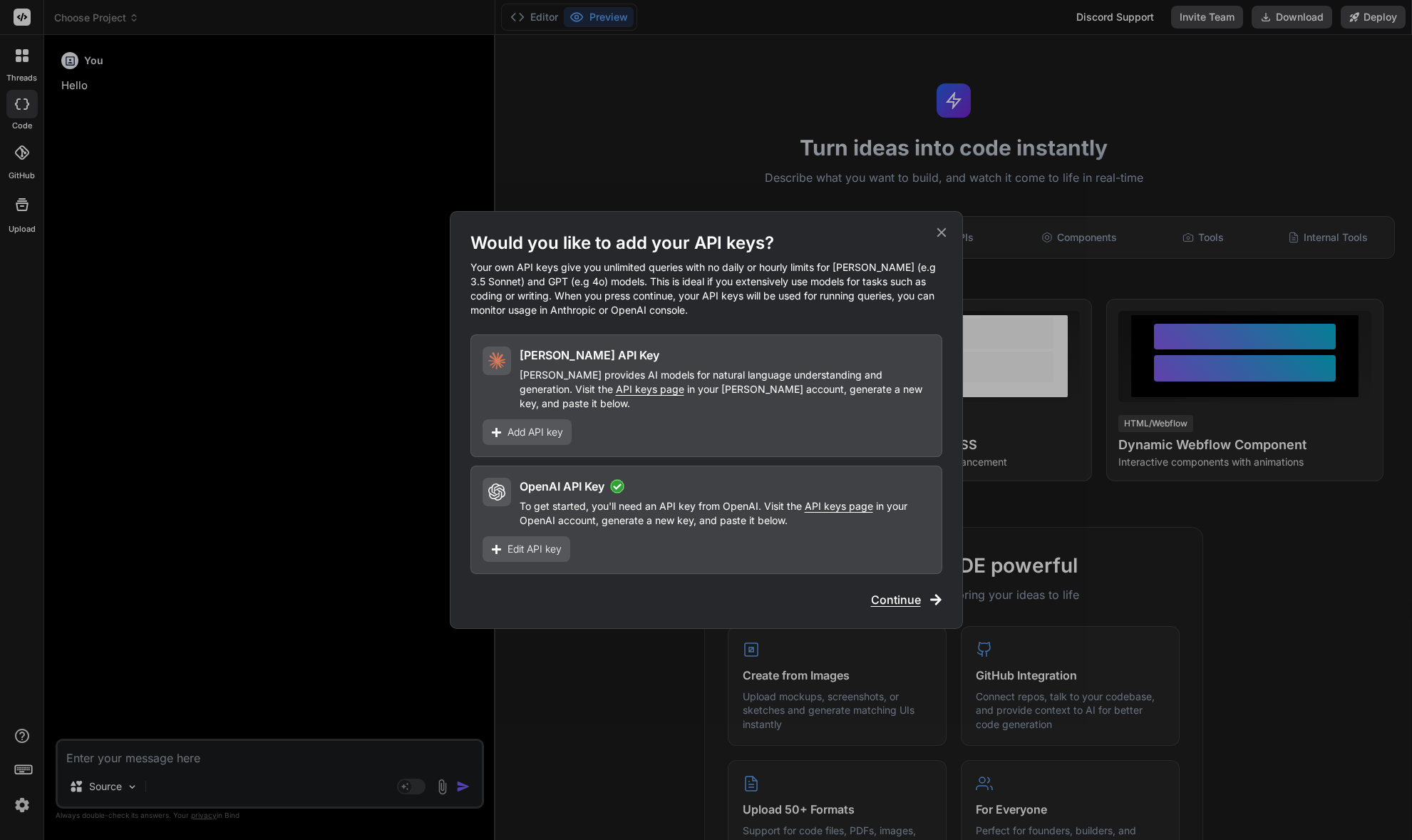
click at [898, 595] on span "Continue" at bounding box center [897, 599] width 50 height 17
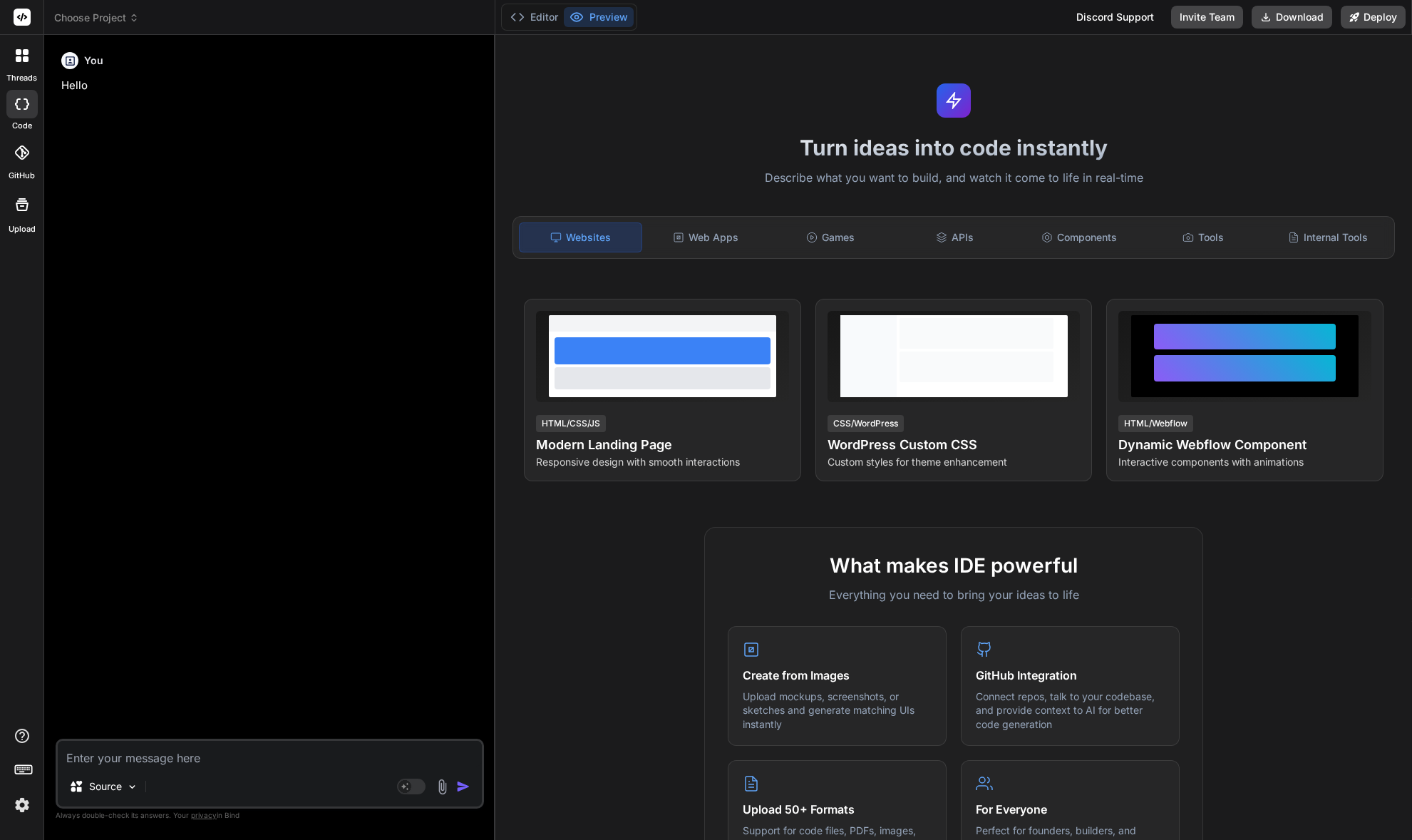
click at [297, 746] on textarea at bounding box center [269, 753] width 424 height 26
click at [299, 751] on textarea at bounding box center [269, 753] width 424 height 26
click at [99, 14] on span "Choose Project" at bounding box center [96, 18] width 85 height 14
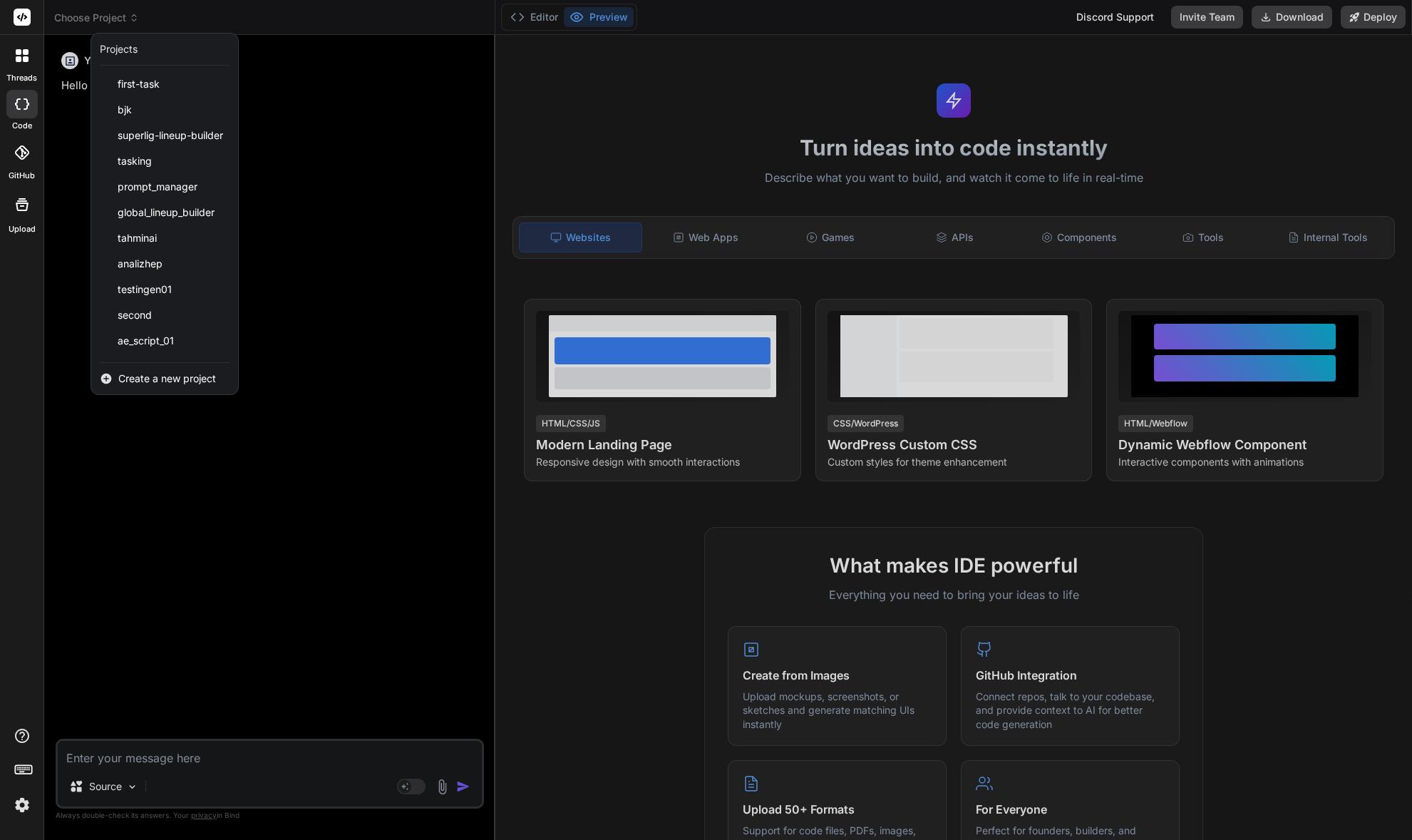
click at [99, 14] on div at bounding box center [706, 420] width 1412 height 840
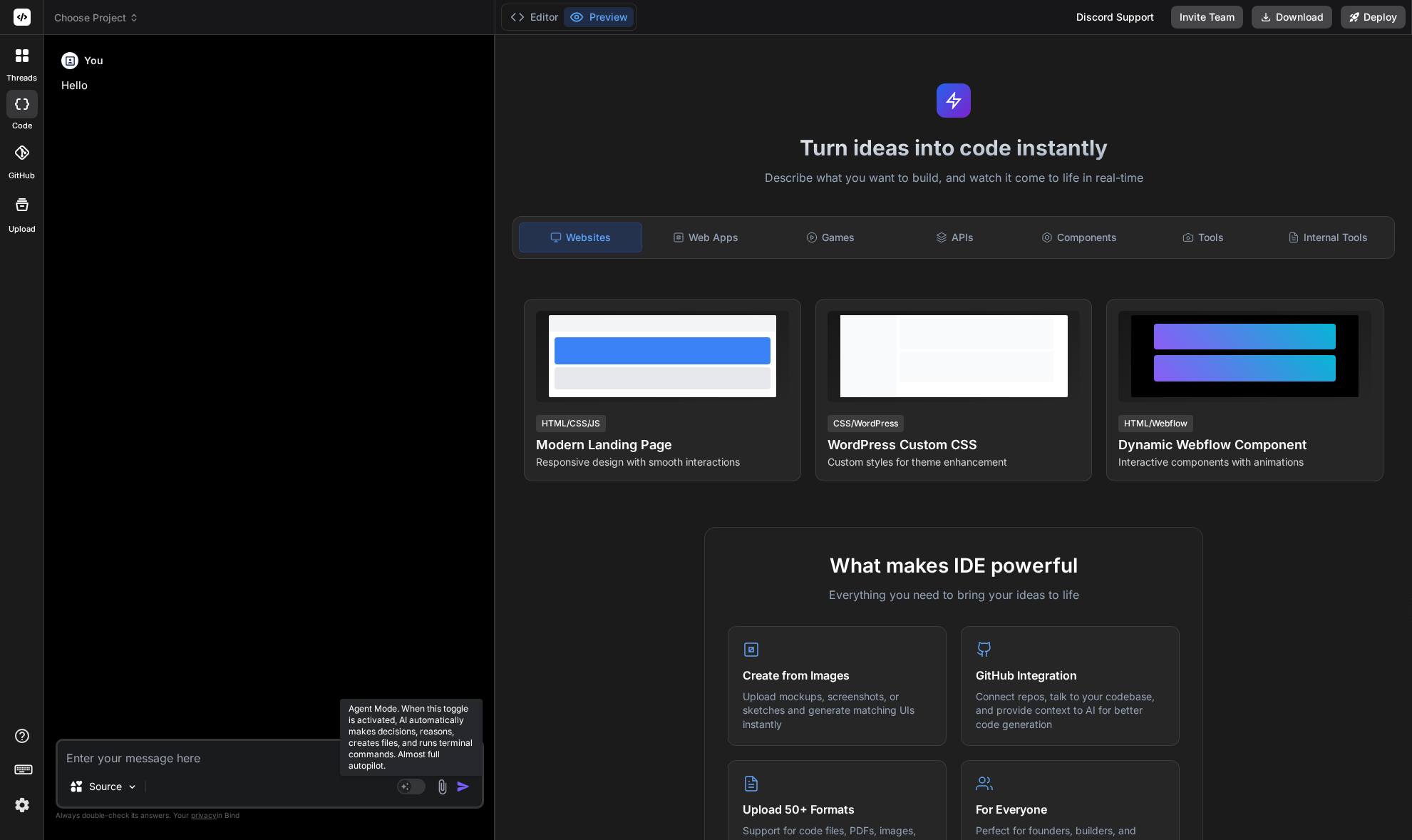
click at [410, 791] on rect at bounding box center [411, 785] width 29 height 15
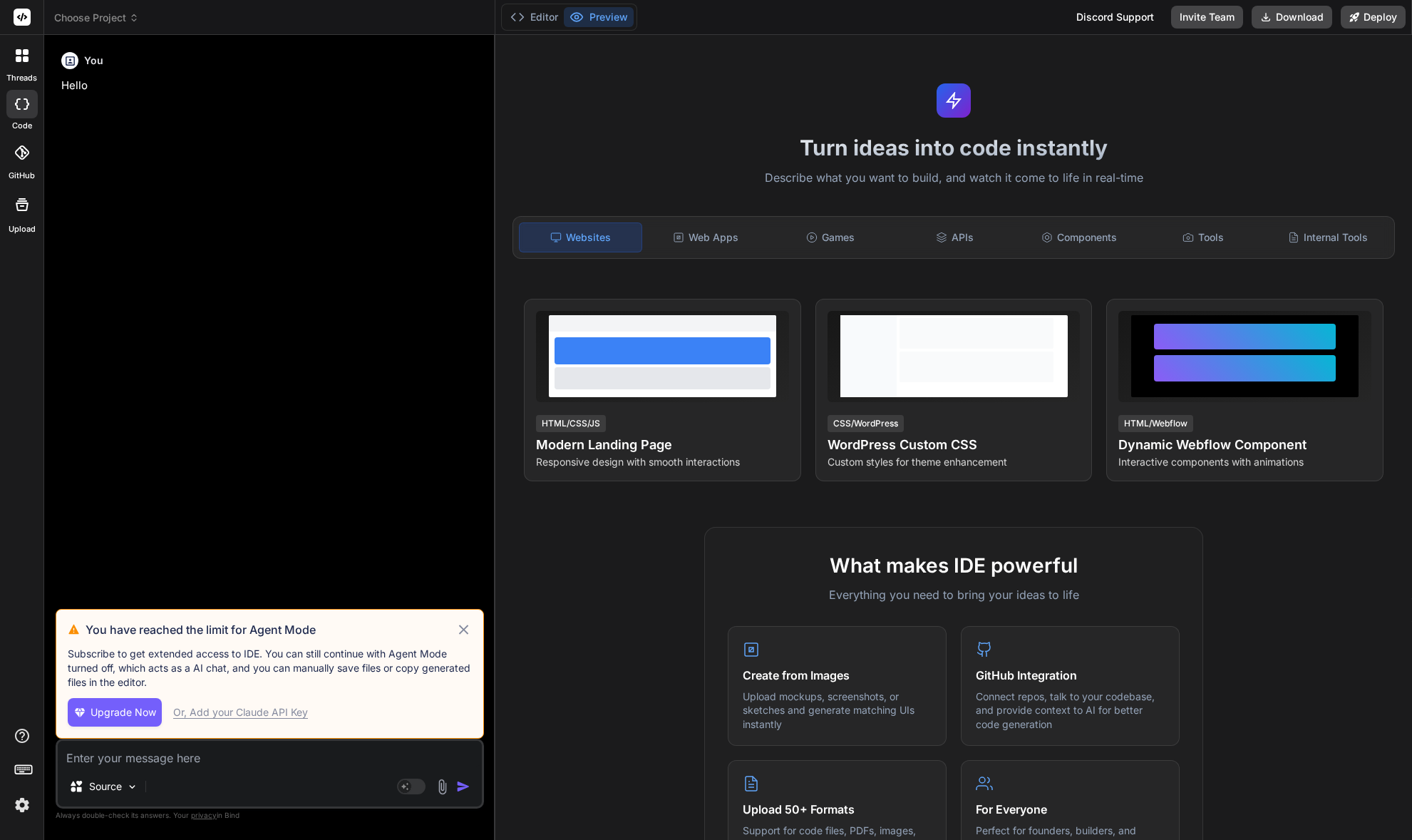
click at [463, 628] on icon at bounding box center [463, 629] width 16 height 17
type textarea "x"
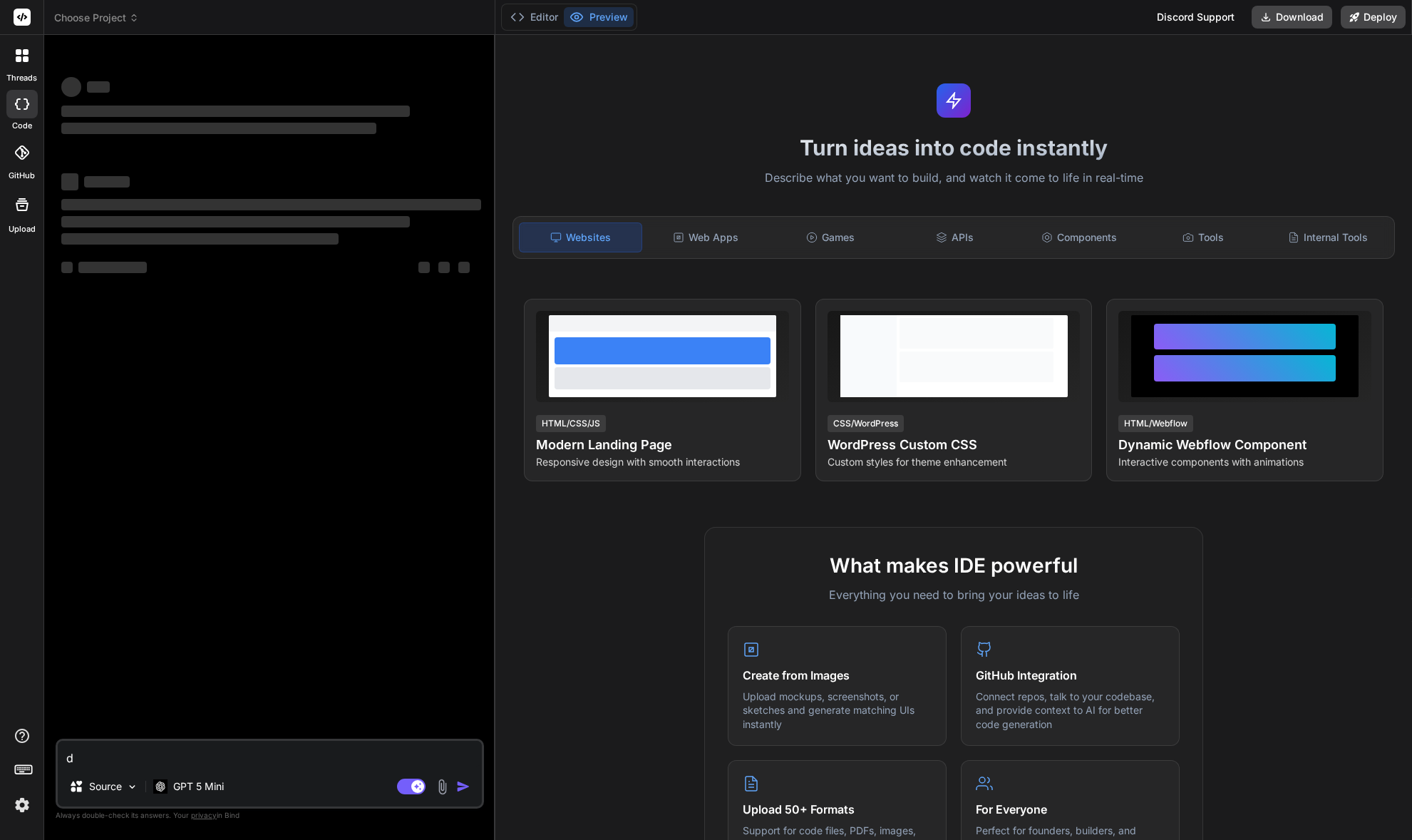
click at [304, 756] on textarea "d" at bounding box center [269, 753] width 424 height 26
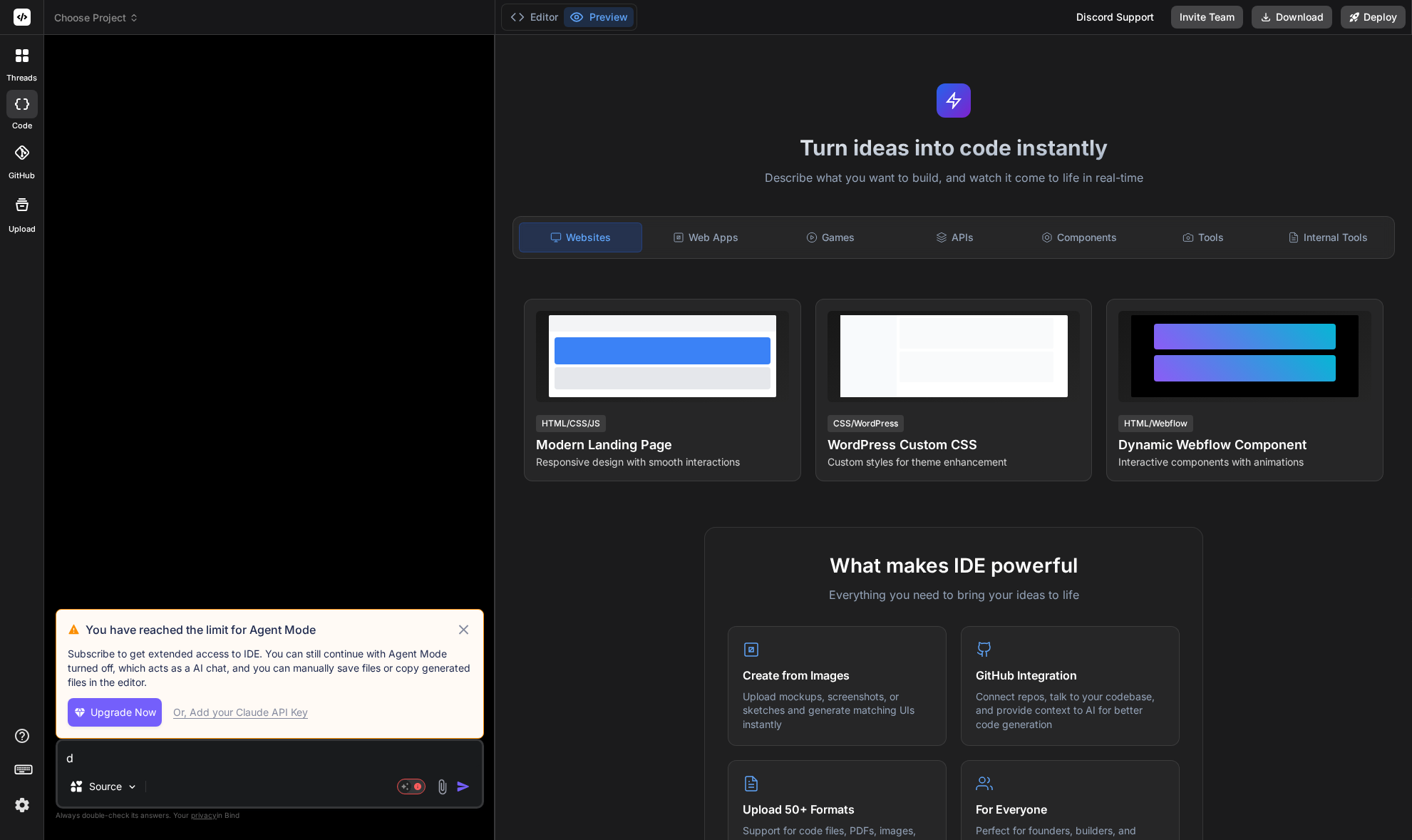
click at [394, 783] on div "Source" at bounding box center [269, 789] width 424 height 34
click at [403, 782] on rect at bounding box center [404, 786] width 13 height 13
click at [409, 788] on rect at bounding box center [404, 786] width 13 height 13
click at [251, 712] on div "Or, Add your Claude API Key" at bounding box center [240, 712] width 134 height 14
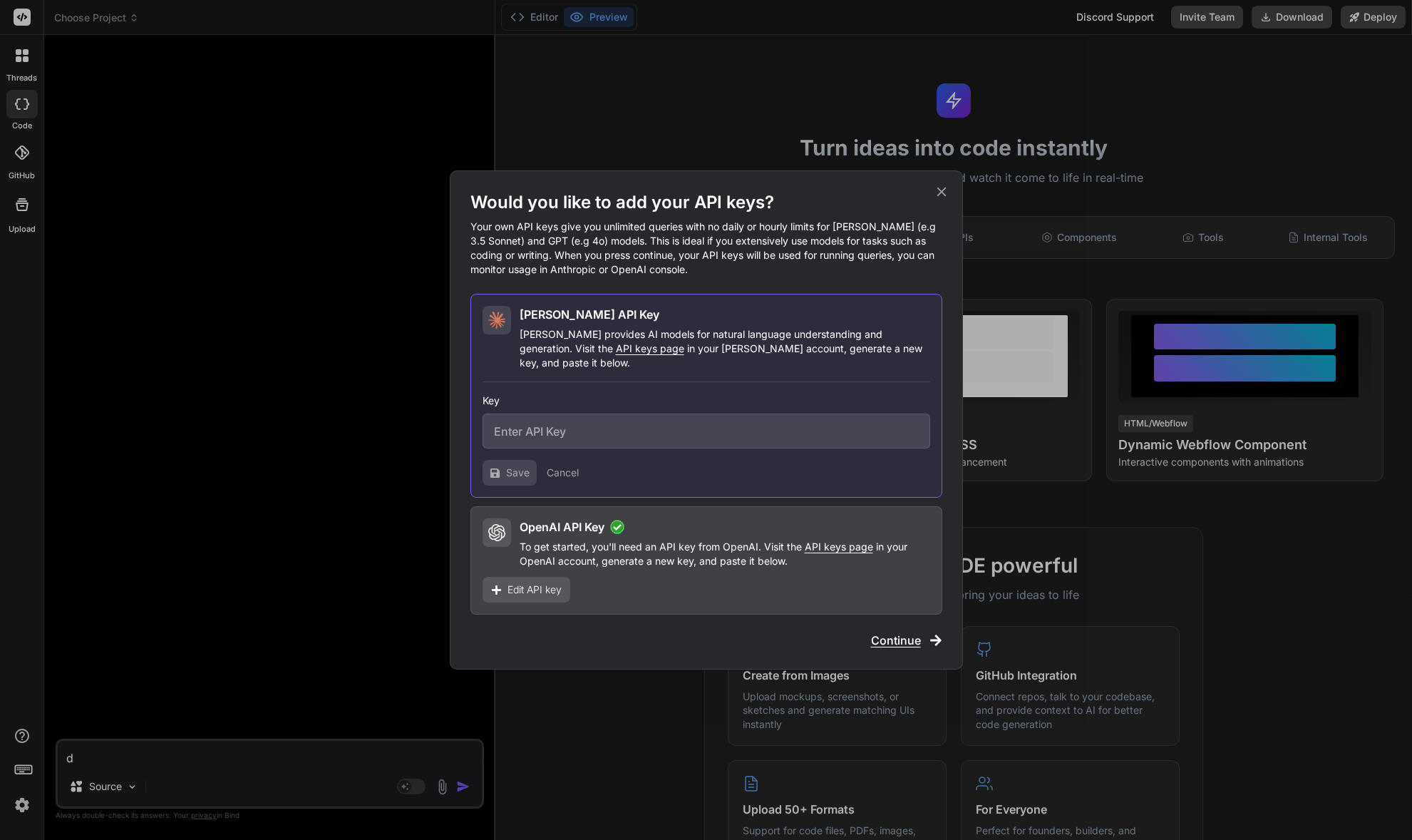
click at [888, 631] on span "Continue" at bounding box center [897, 639] width 50 height 17
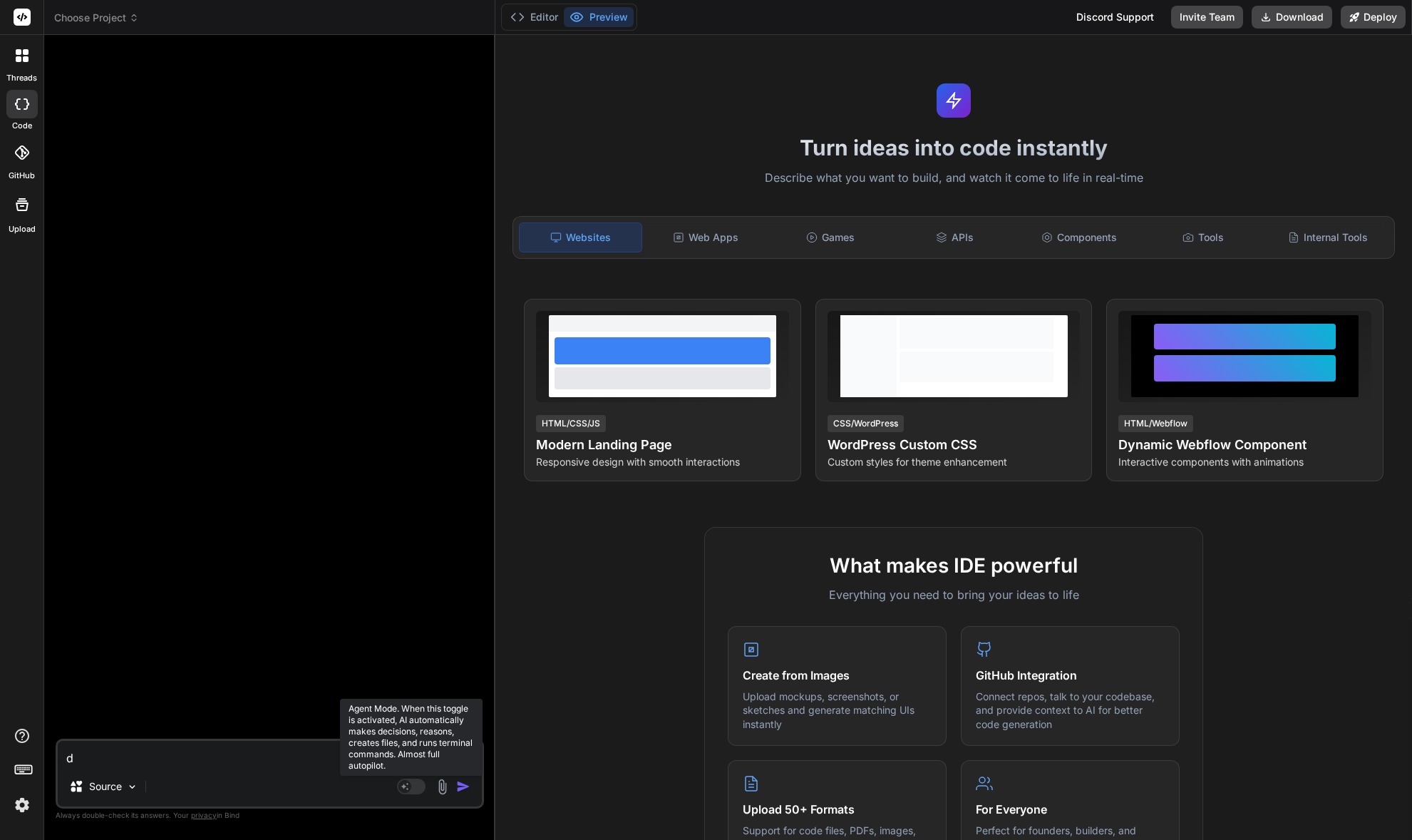
click at [406, 783] on rect at bounding box center [404, 786] width 13 height 13
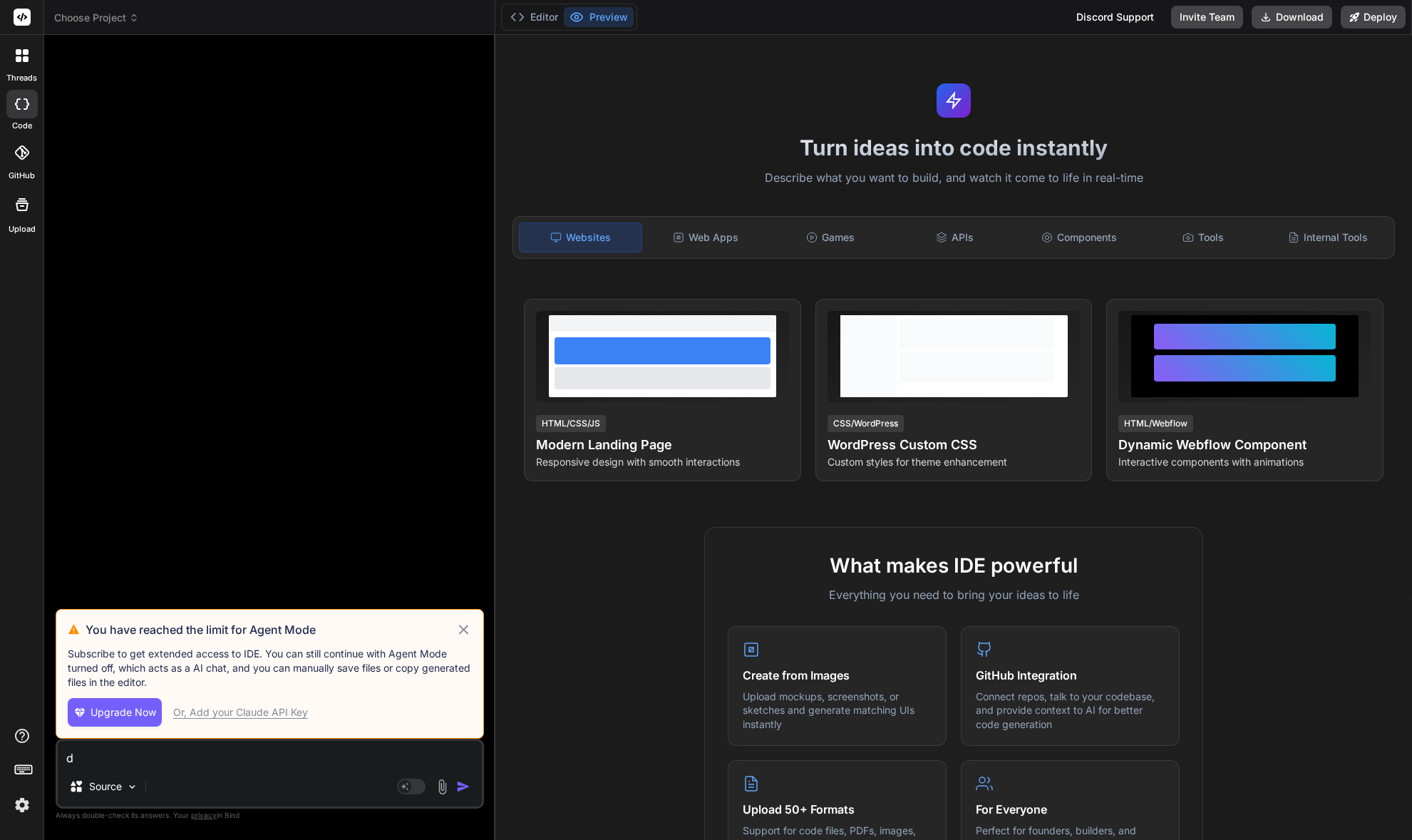
click at [256, 716] on div "Or, Add your Claude API Key" at bounding box center [240, 712] width 134 height 14
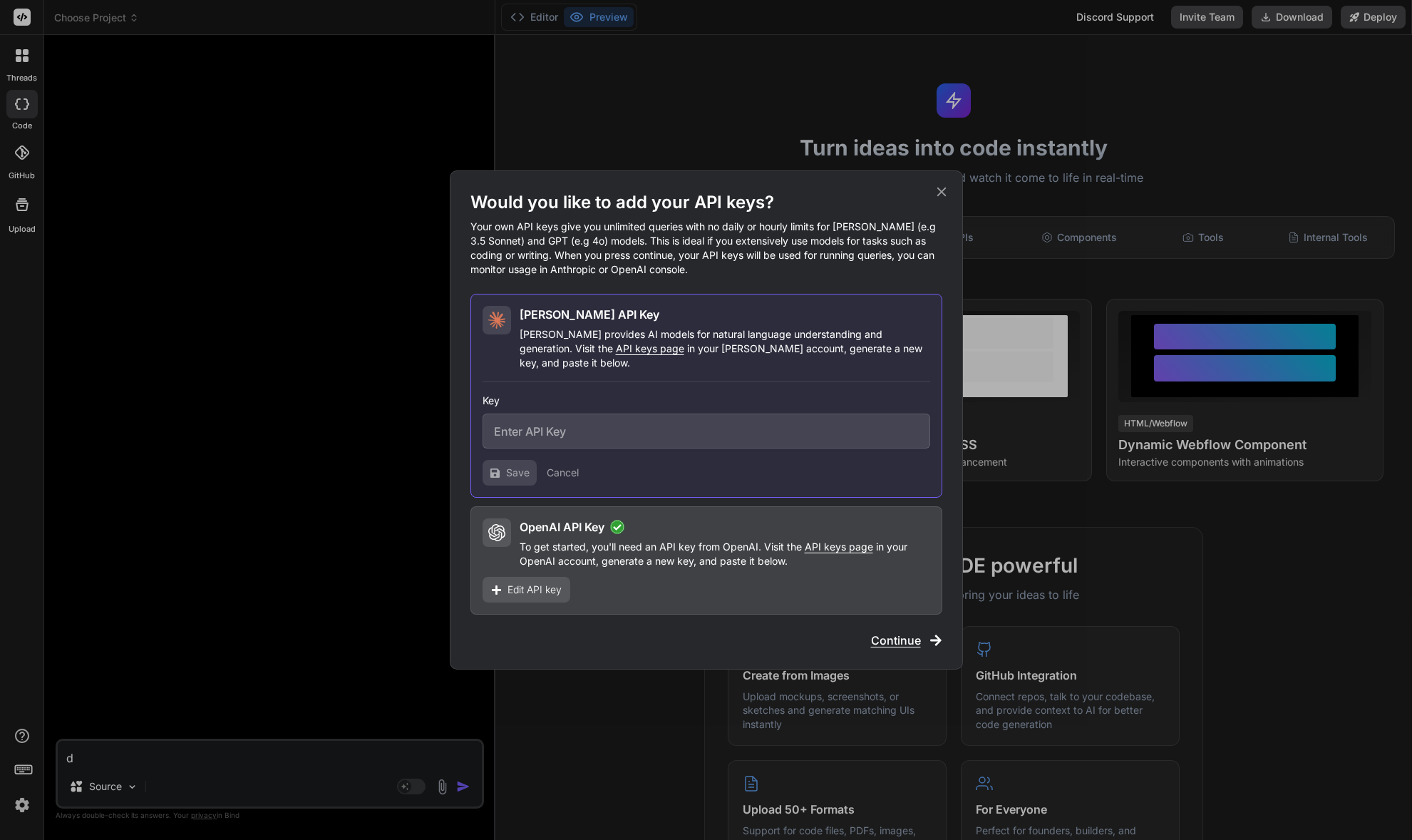
click at [548, 585] on span "Edit API key" at bounding box center [534, 590] width 54 height 14
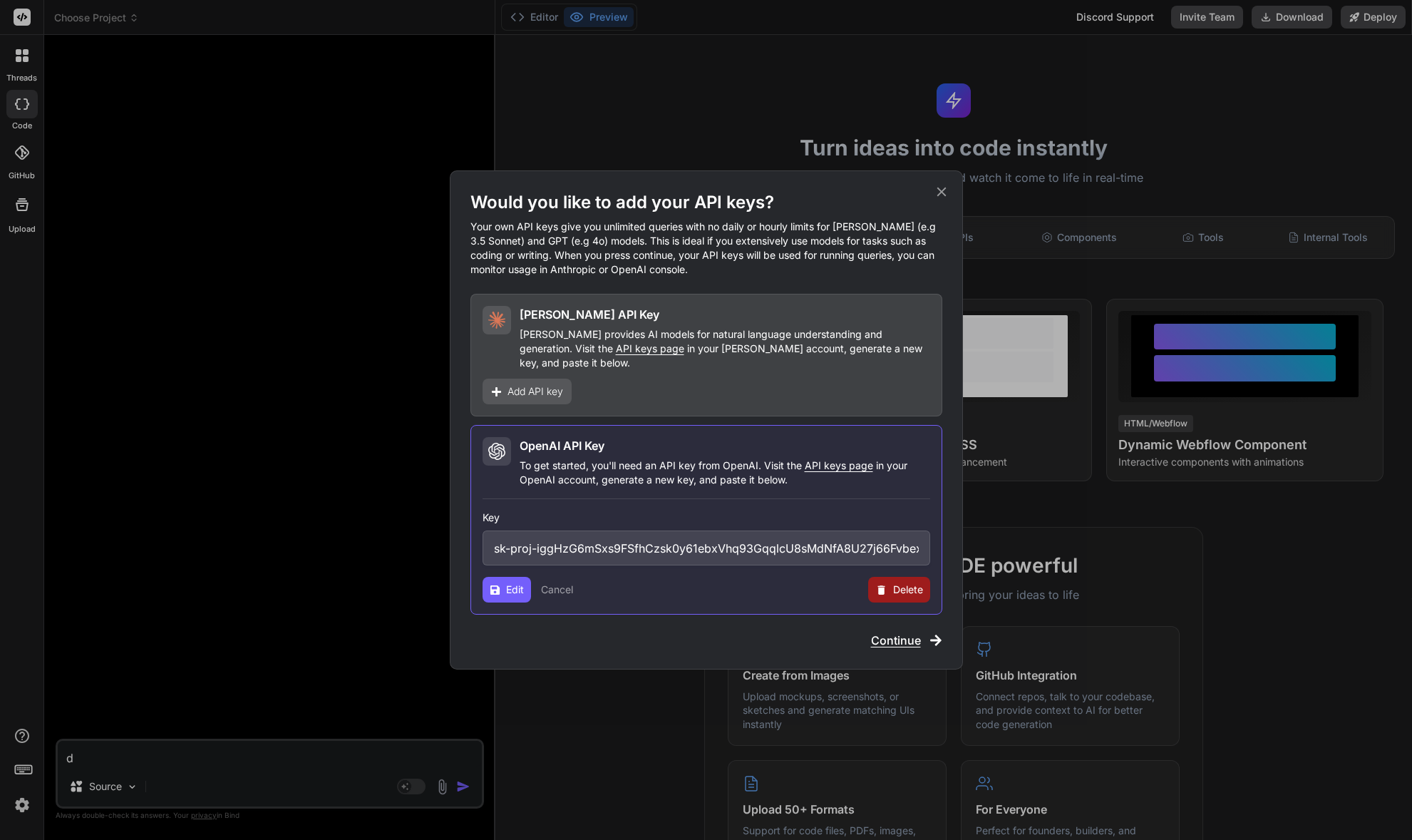
click at [559, 583] on button "Cancel" at bounding box center [557, 590] width 32 height 14
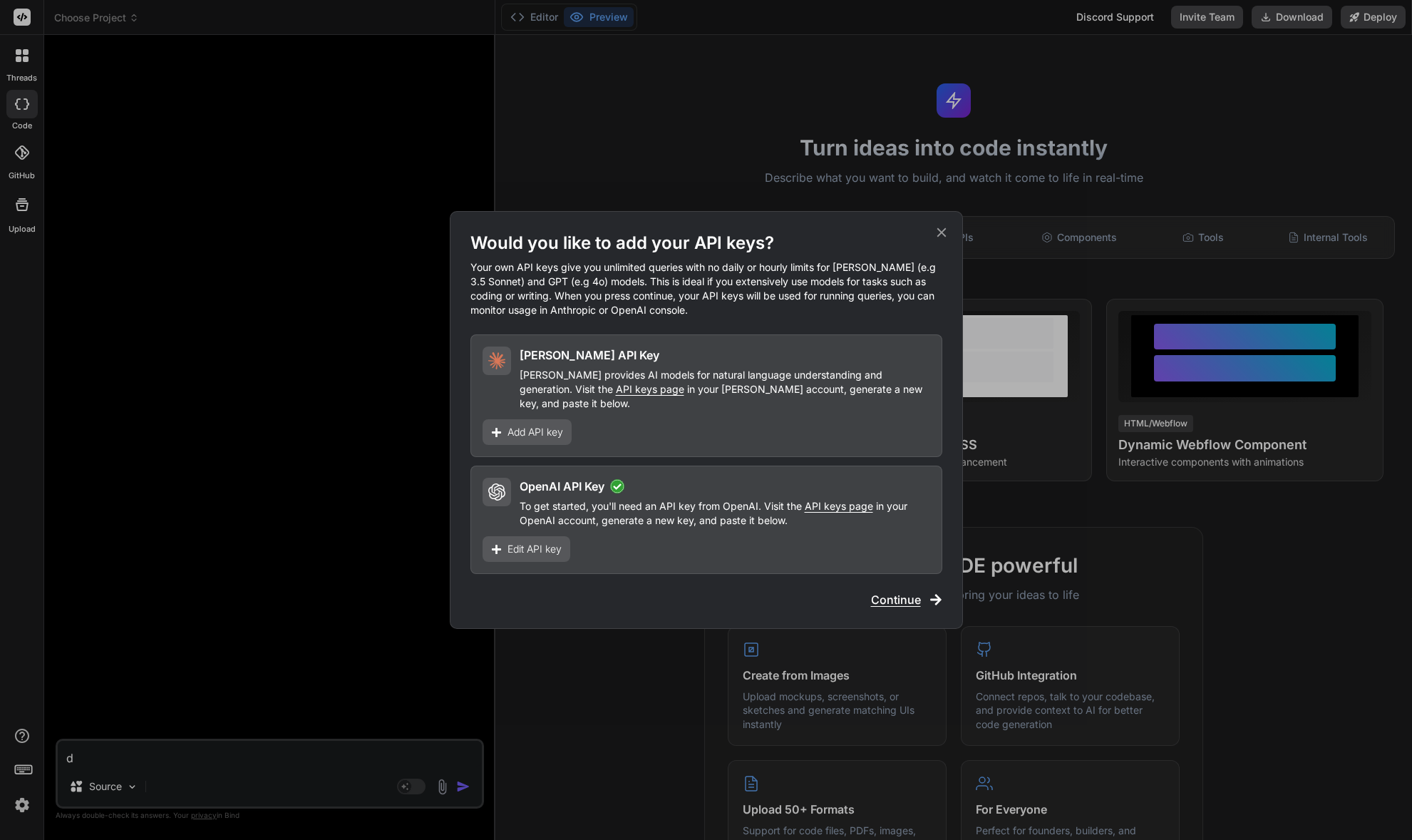
click at [883, 591] on span "Continue" at bounding box center [897, 599] width 50 height 17
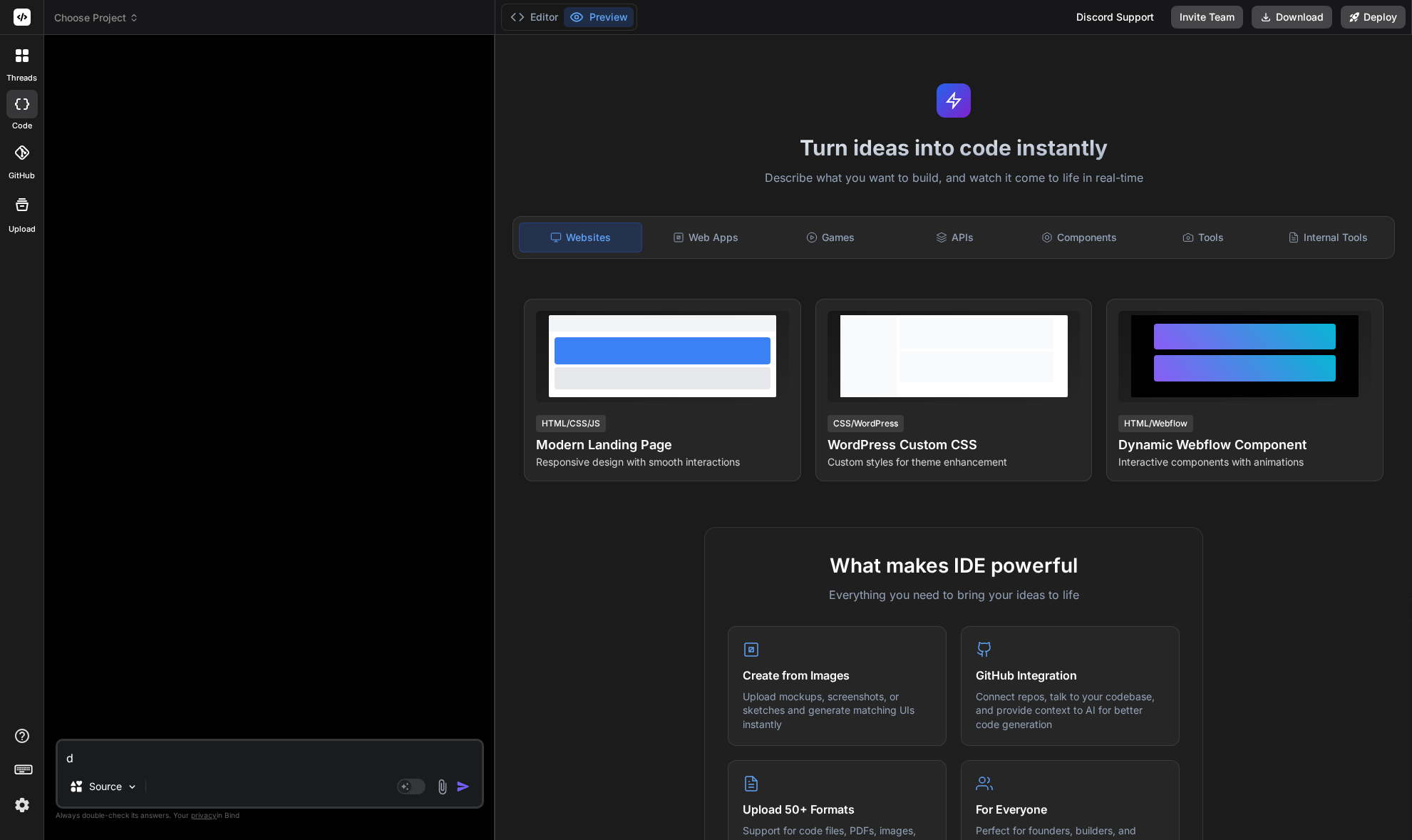
click at [385, 769] on div "d Source Agent Mode. When this toggle is activated, AI automatically makes deci…" at bounding box center [270, 774] width 429 height 70
click at [409, 784] on rect at bounding box center [404, 786] width 13 height 13
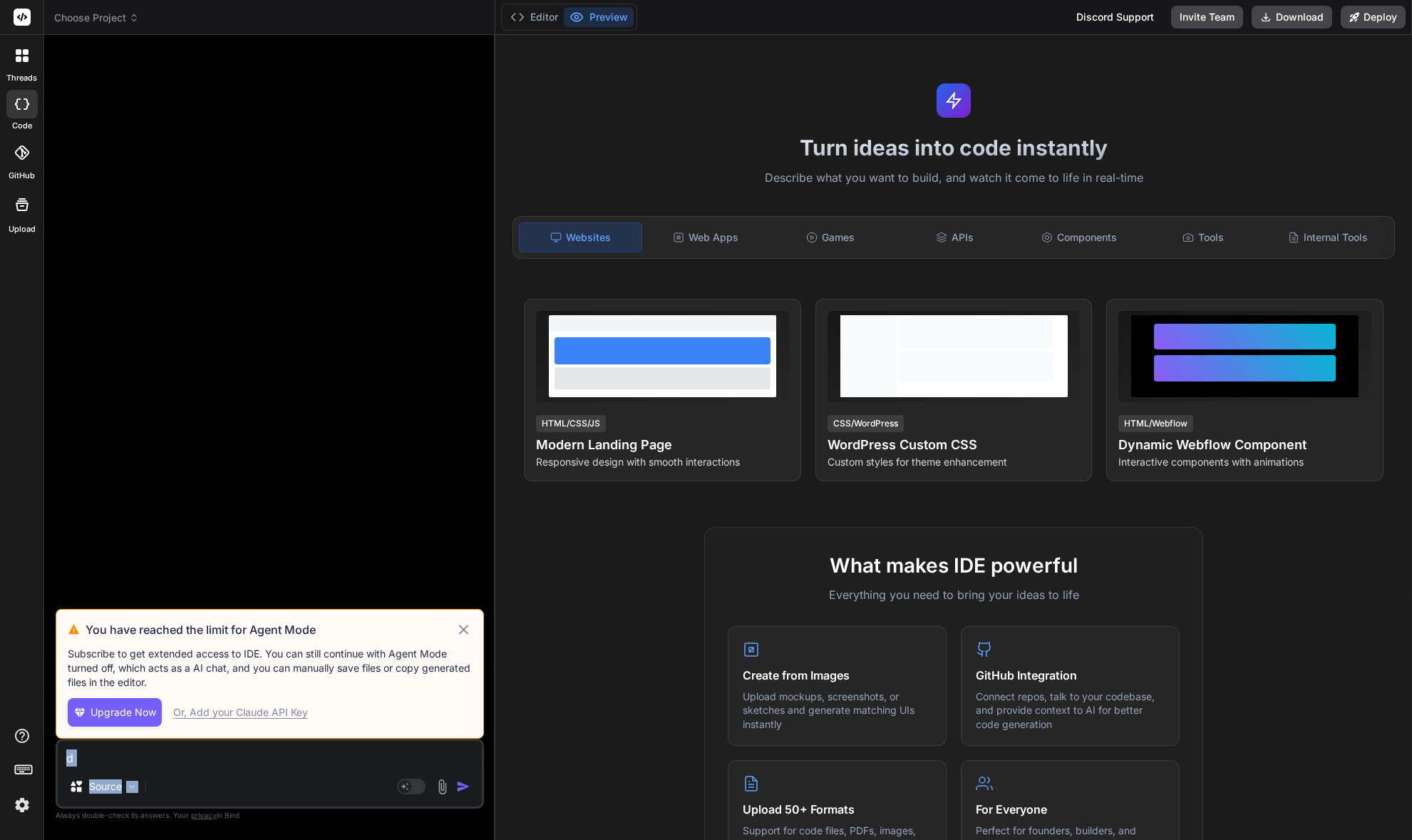
click at [135, 712] on span "Upgrade Now" at bounding box center [123, 712] width 65 height 14
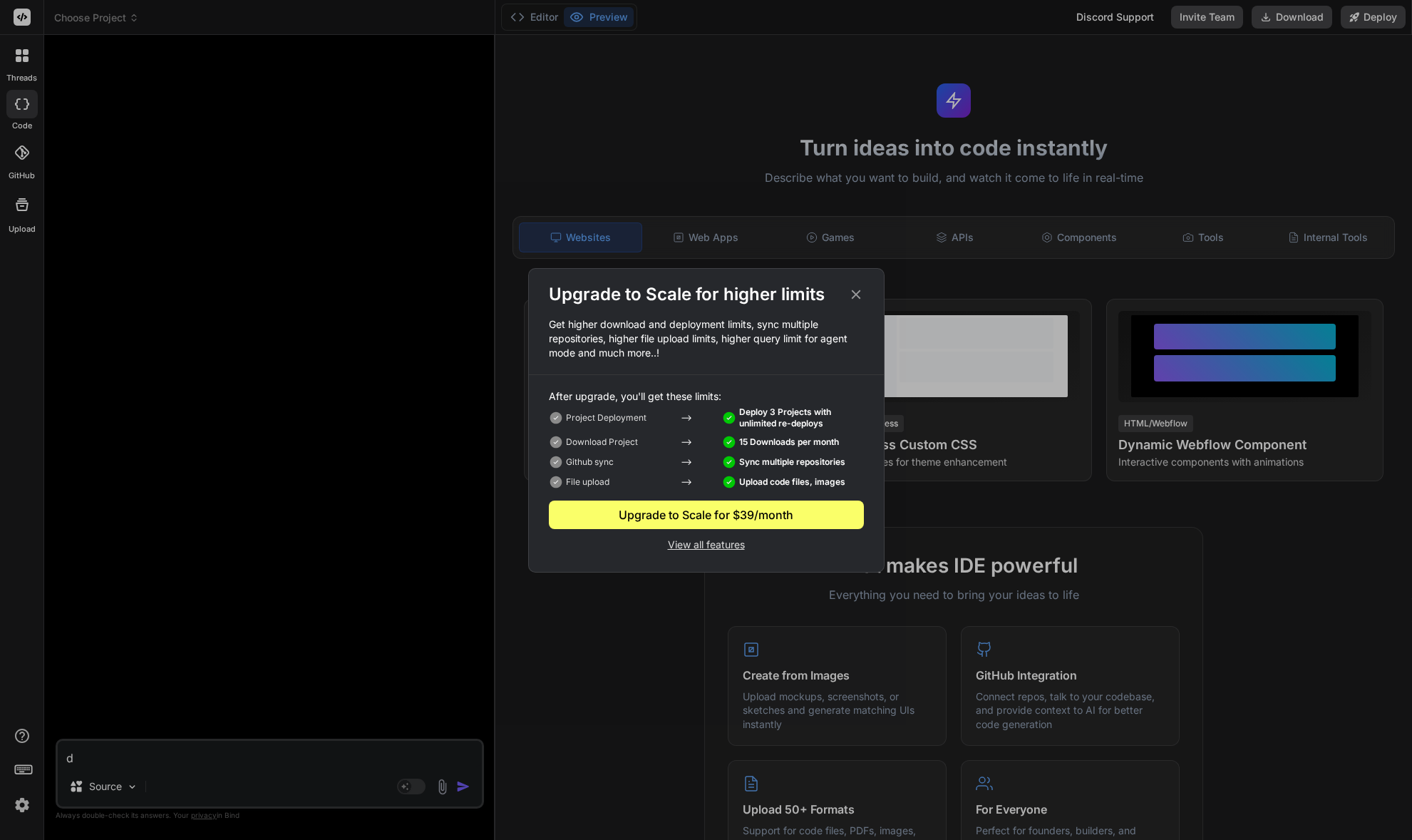
click at [705, 550] on p "View all features" at bounding box center [706, 542] width 315 height 17
click at [348, 516] on div "Upgrade to Scale for higher limits Get higher download and deployment limits, s…" at bounding box center [706, 420] width 1412 height 840
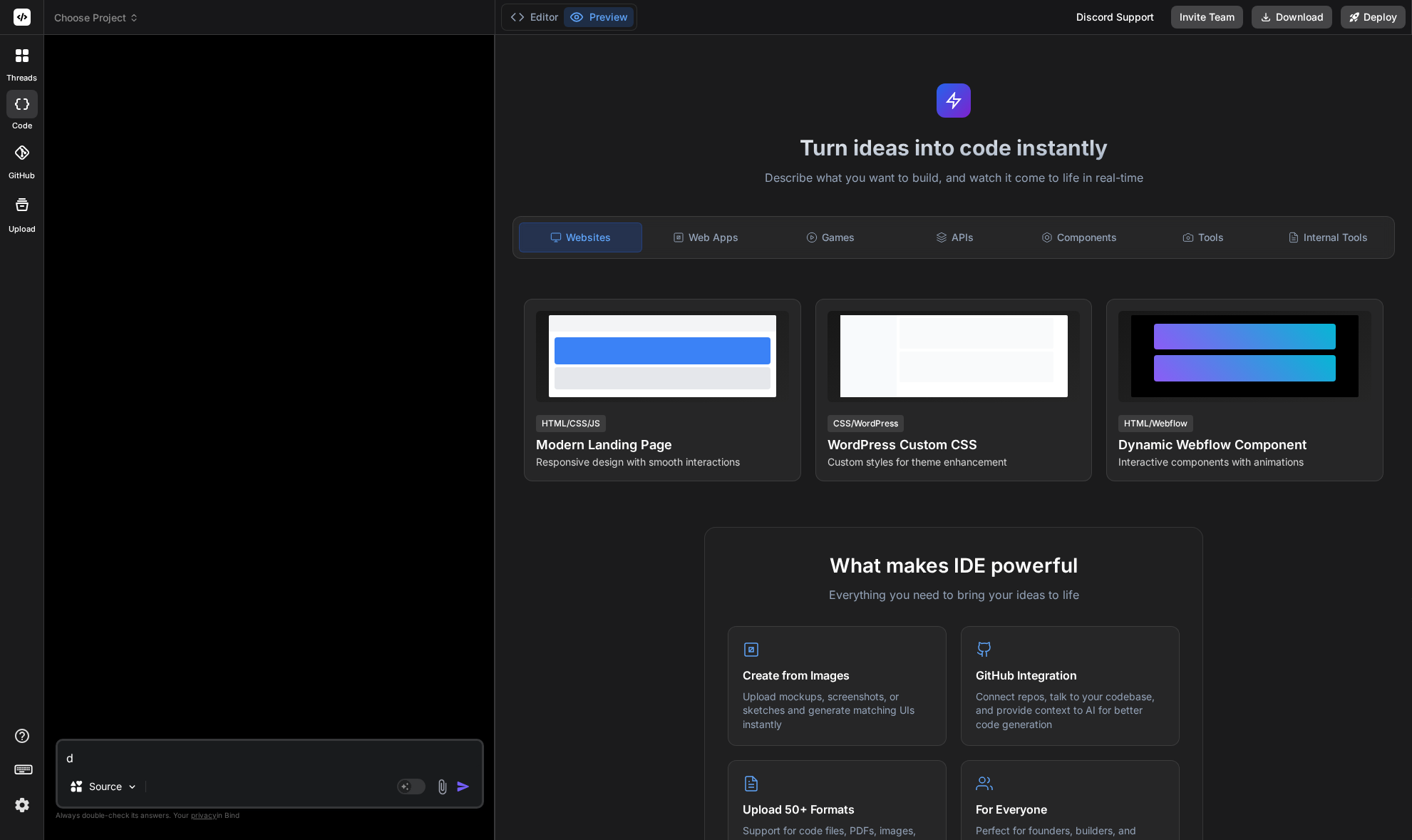
click at [20, 795] on img at bounding box center [22, 804] width 24 height 24
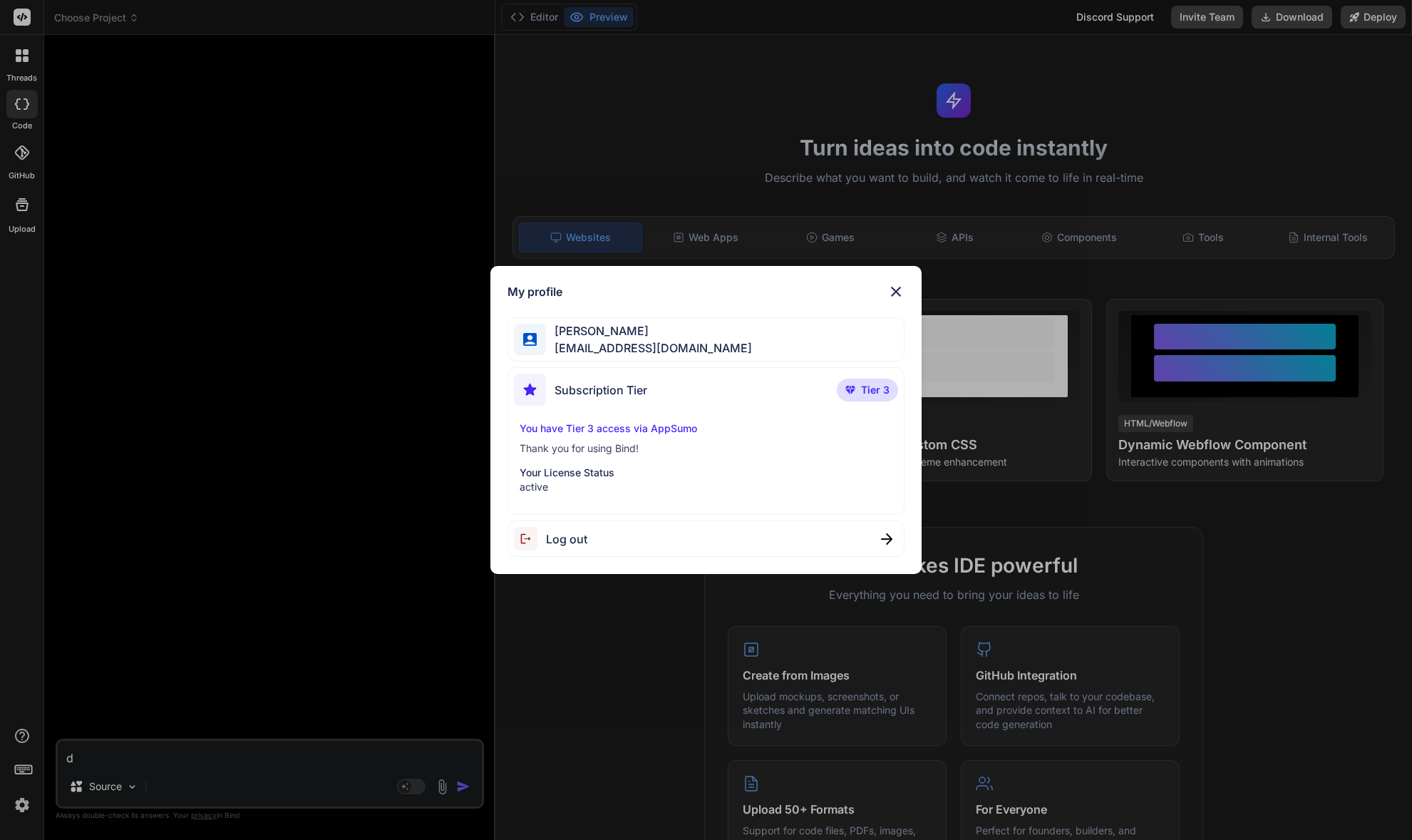
click at [861, 389] on p "Tier 3" at bounding box center [867, 389] width 61 height 22
click at [606, 394] on span "Subscription Tier" at bounding box center [601, 389] width 92 height 17
click at [610, 427] on p "You have Tier 3 access via AppSumo" at bounding box center [706, 429] width 373 height 14
drag, startPoint x: 586, startPoint y: 434, endPoint x: 572, endPoint y: 475, distance: 43.3
click at [585, 437] on div "You have Tier 3 access via AppSumo Thank you for using Bind! Your License Statu…" at bounding box center [706, 457] width 385 height 73
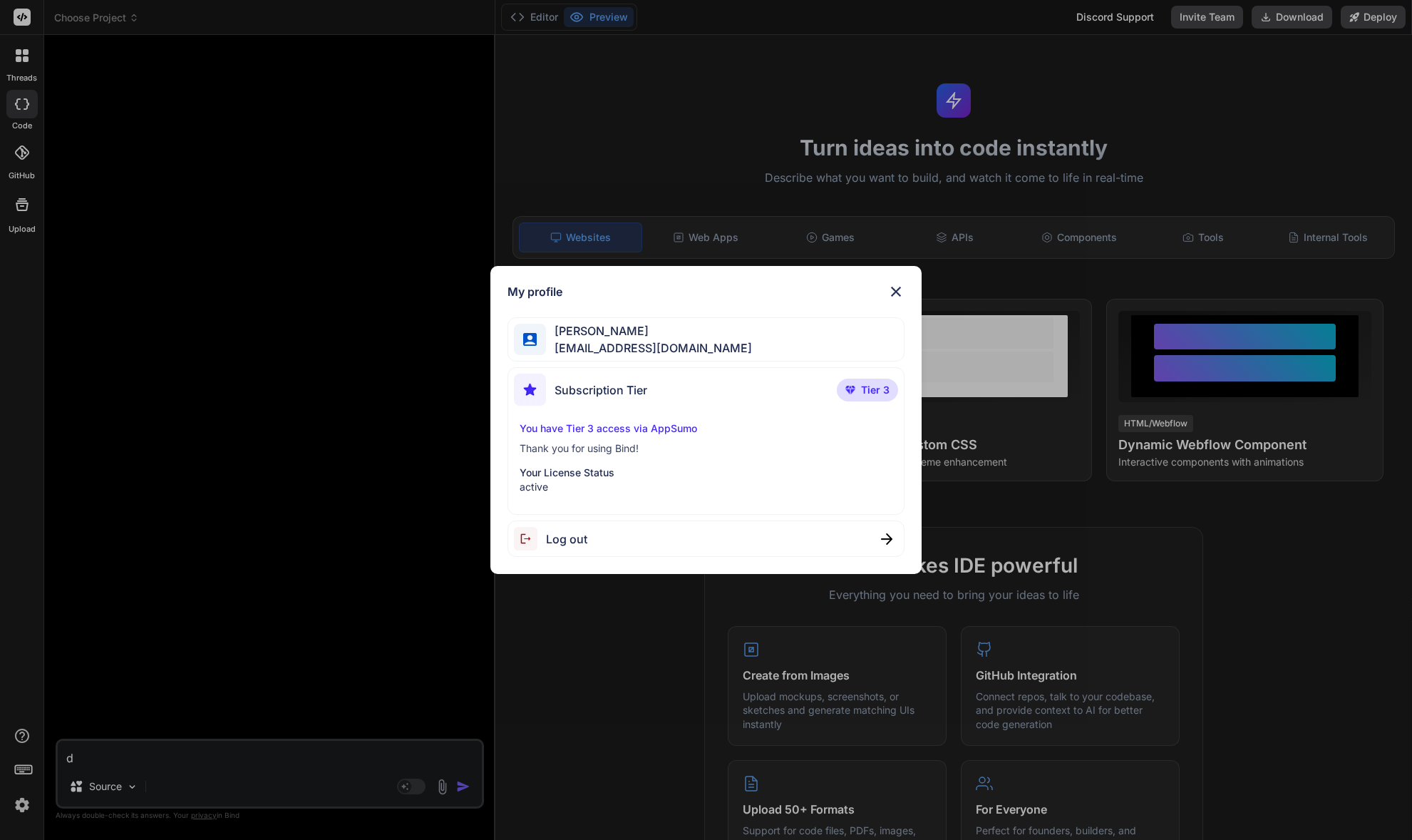
click at [572, 462] on div "You have Tier 3 access via AppSumo Thank you for using Bind! Your License Statu…" at bounding box center [706, 457] width 385 height 73
click at [572, 469] on p "Your License Status" at bounding box center [706, 472] width 373 height 14
drag, startPoint x: 590, startPoint y: 438, endPoint x: 584, endPoint y: 426, distance: 13.4
click at [590, 438] on div "You have Tier 3 access via AppSumo Thank you for using Bind! Your License Statu…" at bounding box center [706, 457] width 385 height 73
drag, startPoint x: 576, startPoint y: 415, endPoint x: 564, endPoint y: 409, distance: 13.4
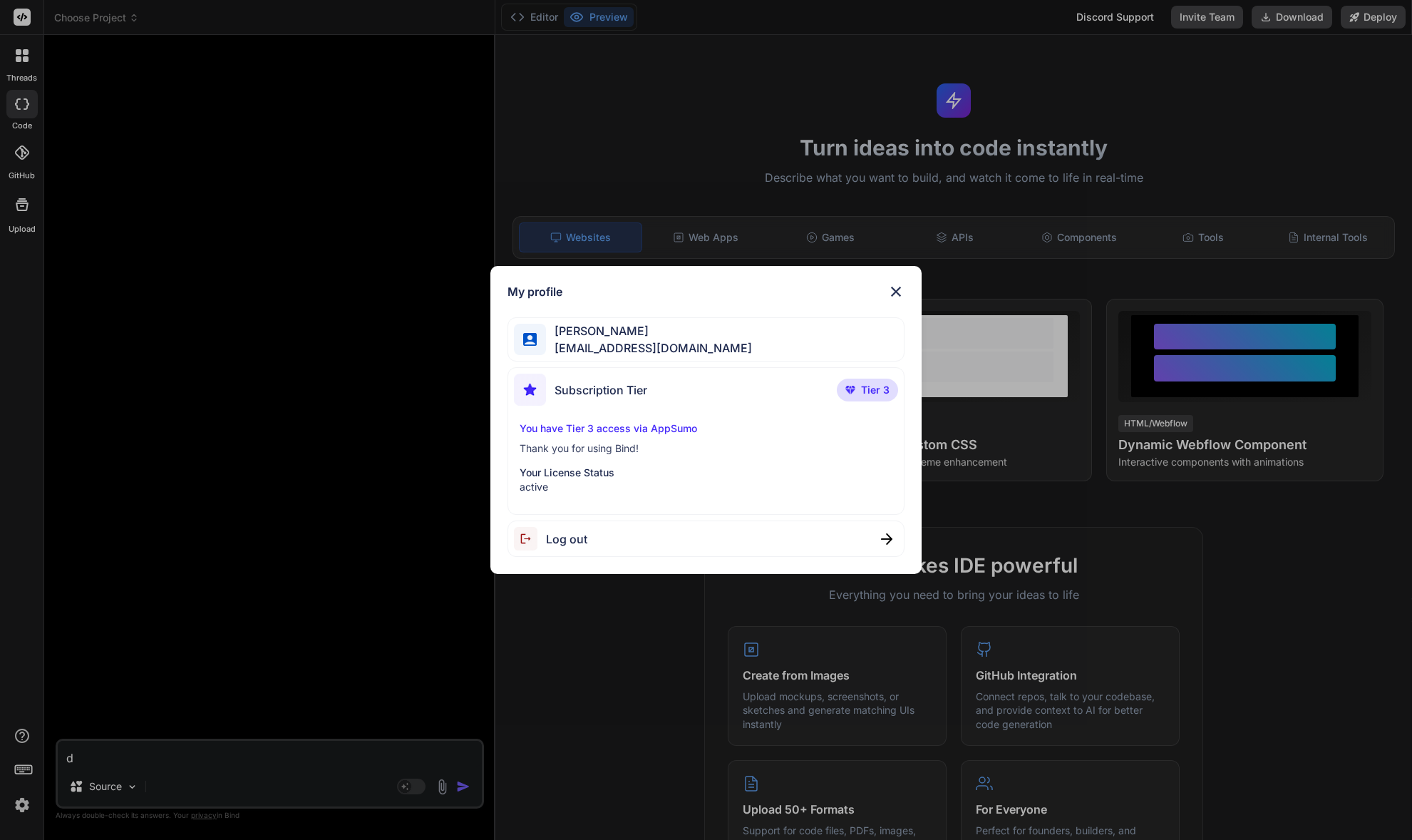
click at [575, 414] on div "Subscription Tier Tier 3 You have Tier 3 access via AppSumo Thank you for using…" at bounding box center [706, 440] width 397 height 148
click at [534, 391] on img at bounding box center [530, 390] width 32 height 32
drag, startPoint x: 602, startPoint y: 395, endPoint x: 700, endPoint y: 407, distance: 98.7
click at [602, 396] on span "Subscription Tier" at bounding box center [601, 389] width 92 height 17
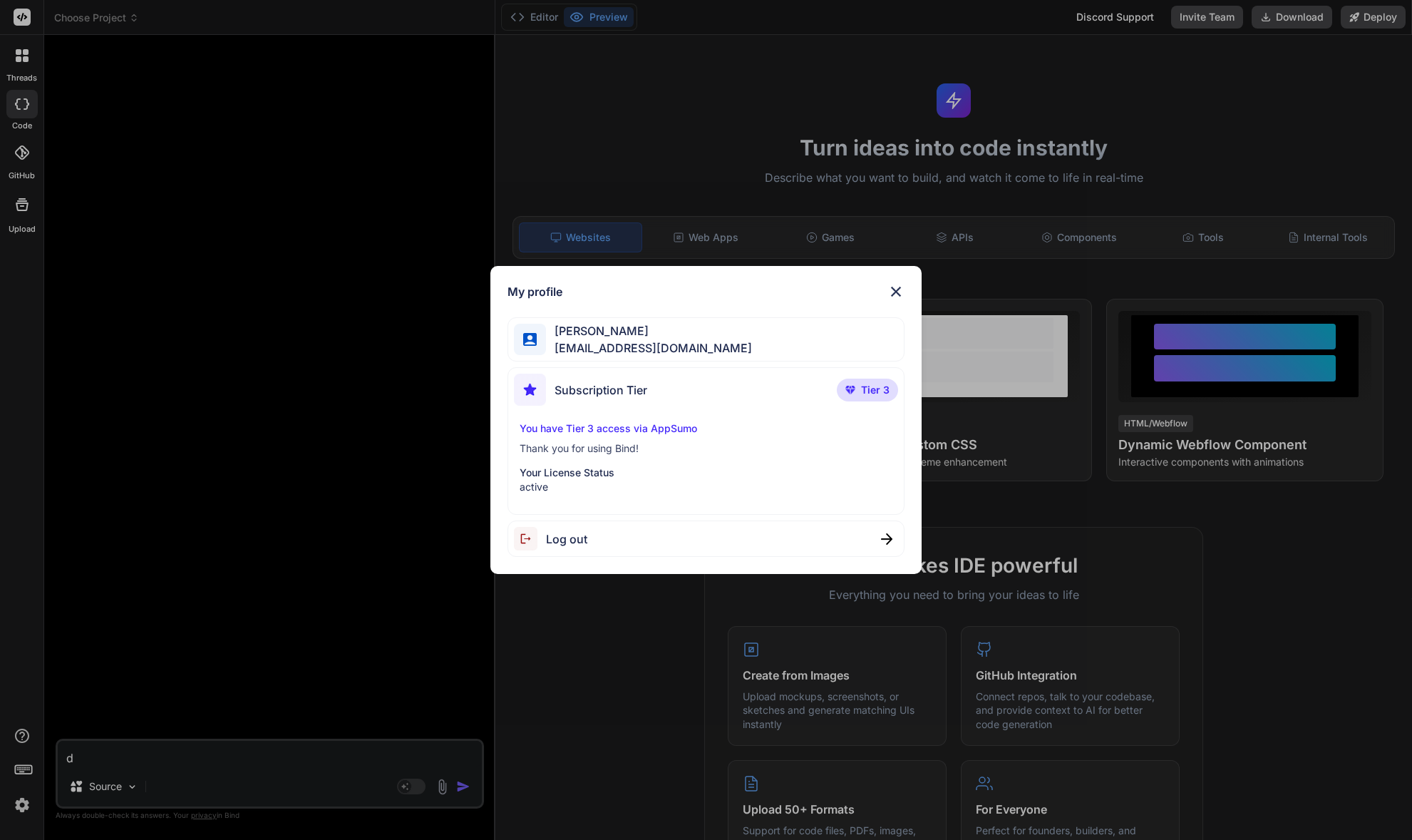
click at [882, 391] on span "Tier 3" at bounding box center [875, 390] width 29 height 14
drag, startPoint x: 667, startPoint y: 412, endPoint x: 654, endPoint y: 420, distance: 15.3
click at [662, 417] on div "Subscription Tier Tier 3 You have Tier 3 access via AppSumo Thank you for using…" at bounding box center [706, 440] width 397 height 148
drag, startPoint x: 579, startPoint y: 420, endPoint x: 920, endPoint y: 294, distance: 363.5
click at [589, 420] on div "Subscription Tier Tier 3 You have Tier 3 access via AppSumo Thank you for using…" at bounding box center [706, 440] width 397 height 148
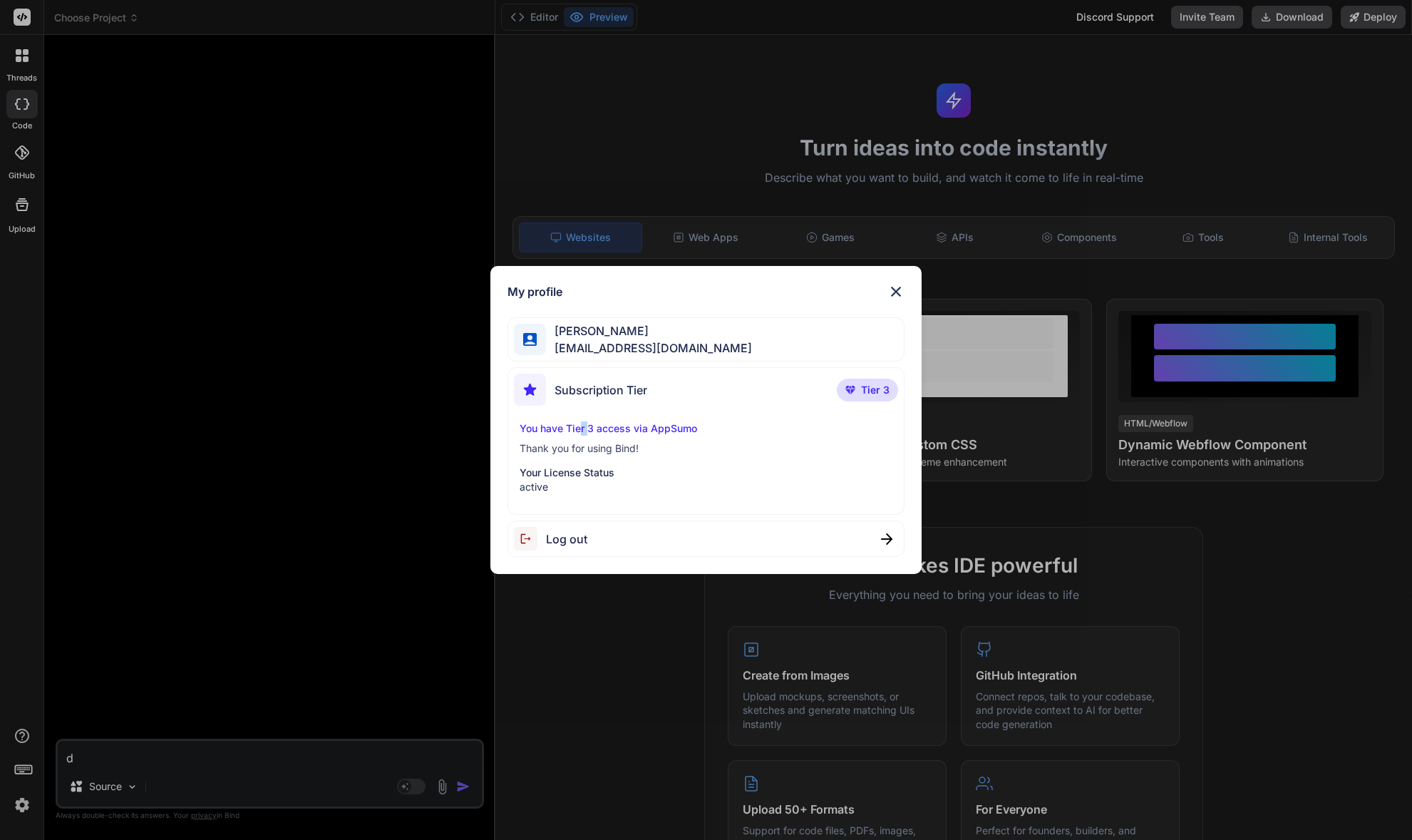
click at [888, 291] on img at bounding box center [896, 291] width 17 height 17
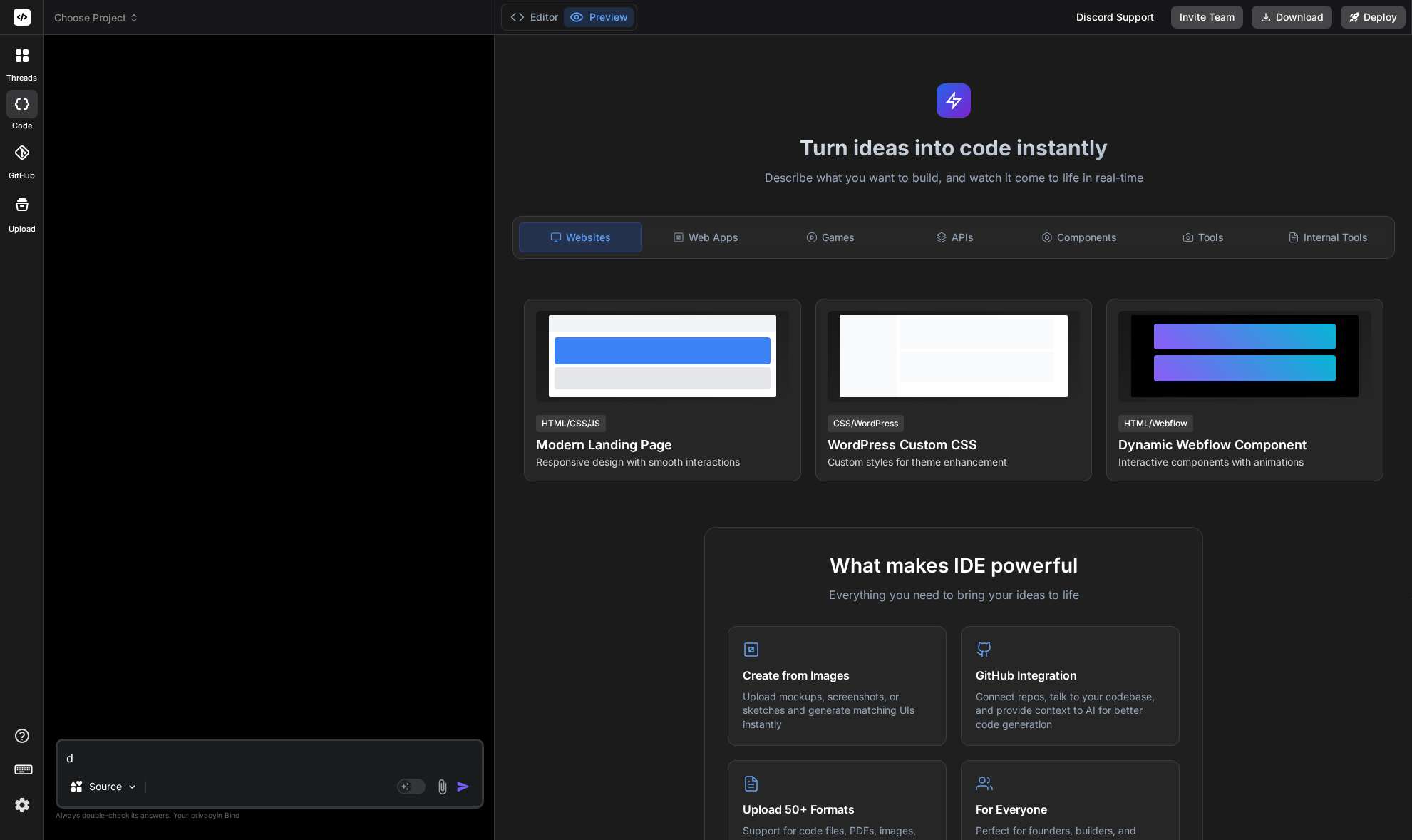
click at [22, 805] on img at bounding box center [22, 804] width 24 height 24
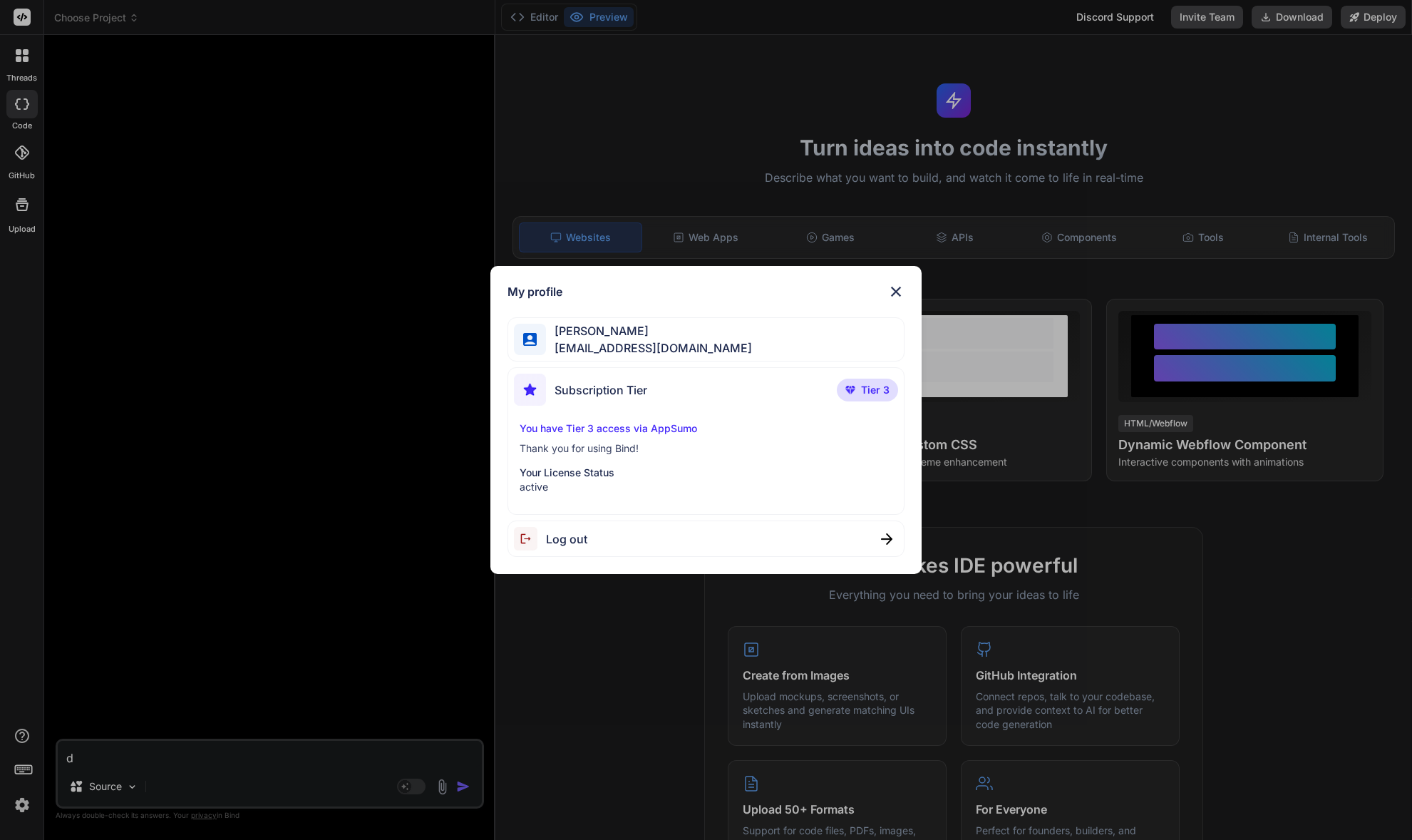
click at [25, 792] on div "My profile [PERSON_NAME] [EMAIL_ADDRESS][DOMAIN_NAME] Subscription Tier Tier 3 …" at bounding box center [706, 420] width 1412 height 840
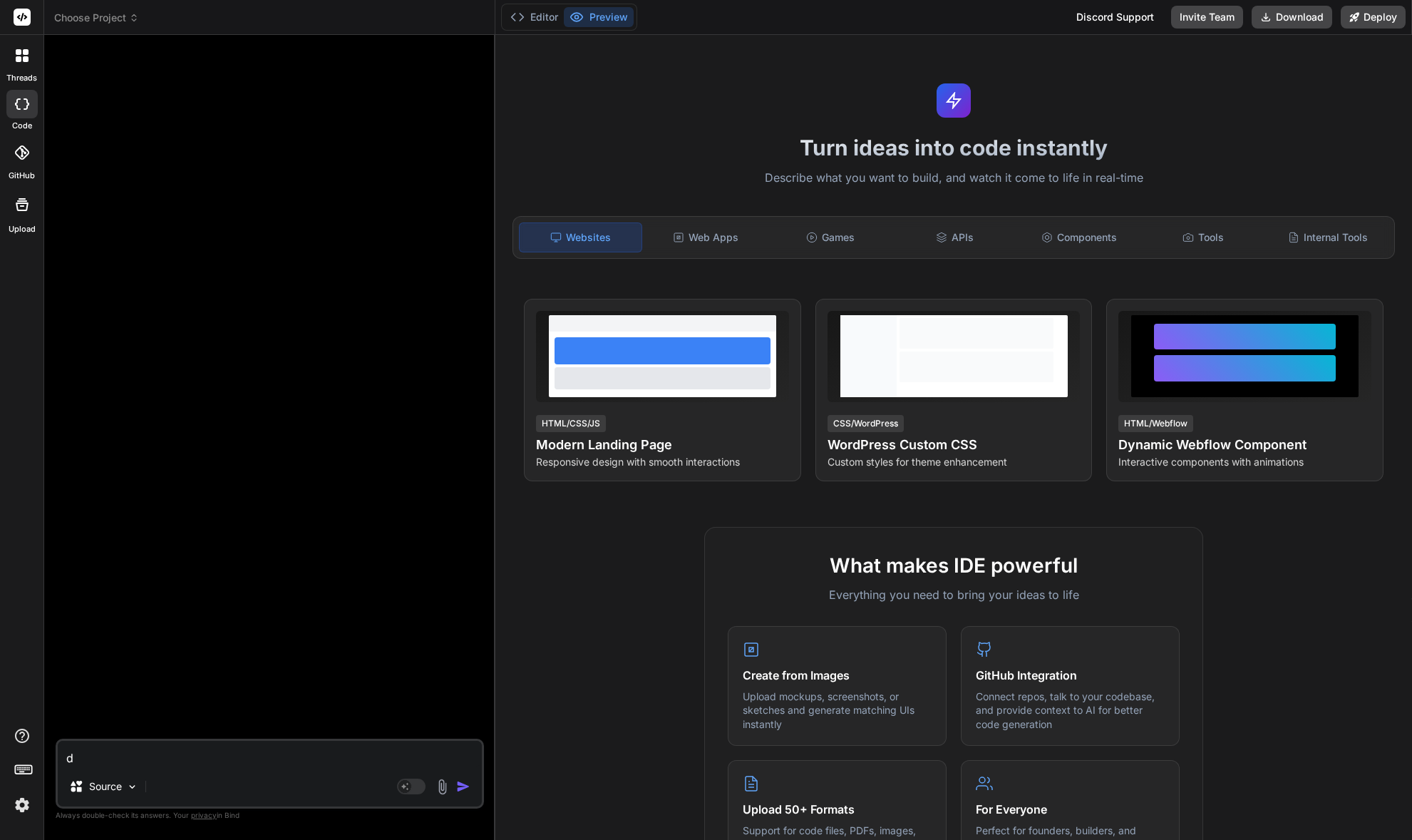
click at [19, 766] on icon at bounding box center [23, 768] width 20 height 20
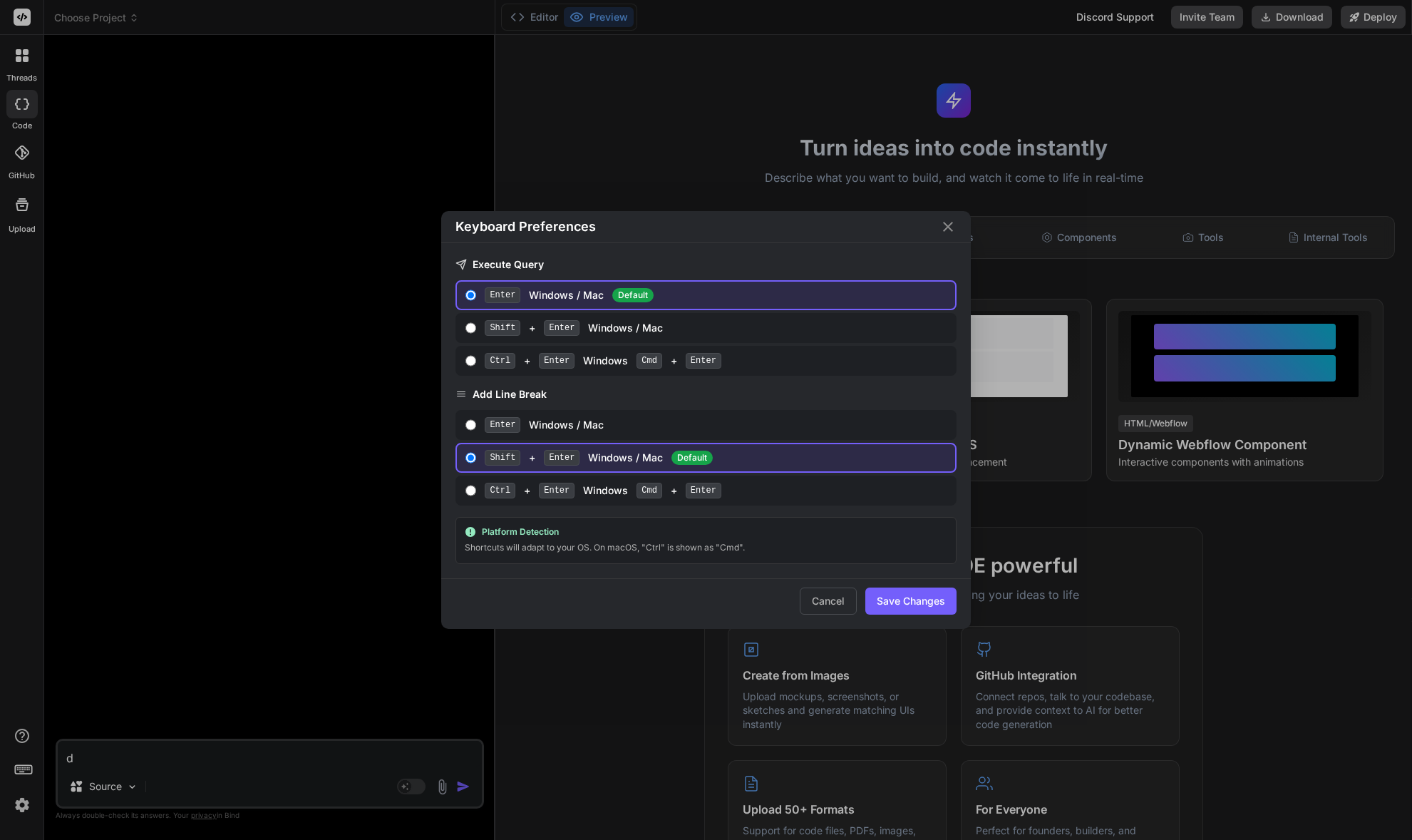
click at [19, 767] on div "Keyboard Preferences Execute Query Enter Windows / Mac Default Shift + Enter Wi…" at bounding box center [706, 420] width 1412 height 840
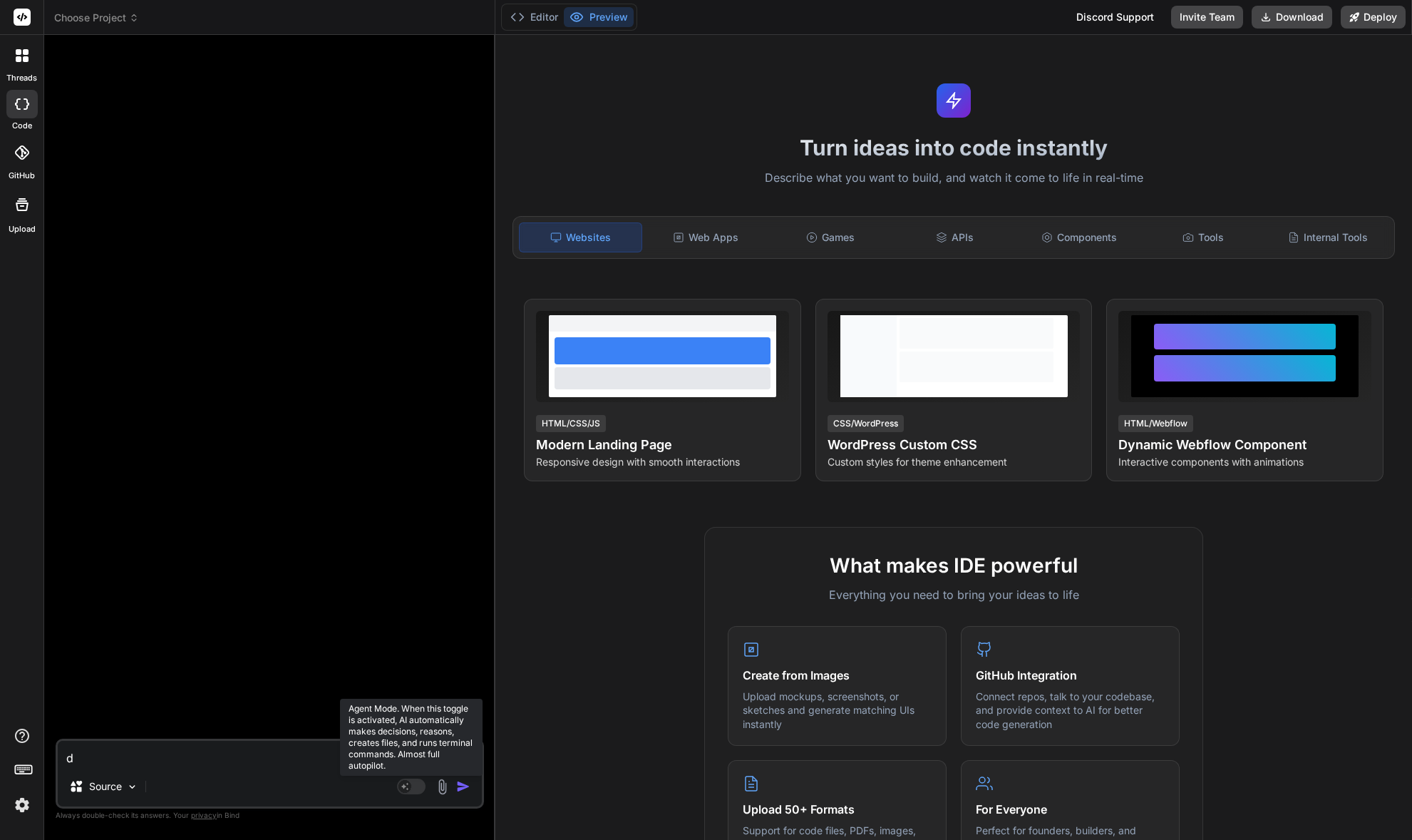
click at [412, 788] on rect at bounding box center [411, 785] width 29 height 15
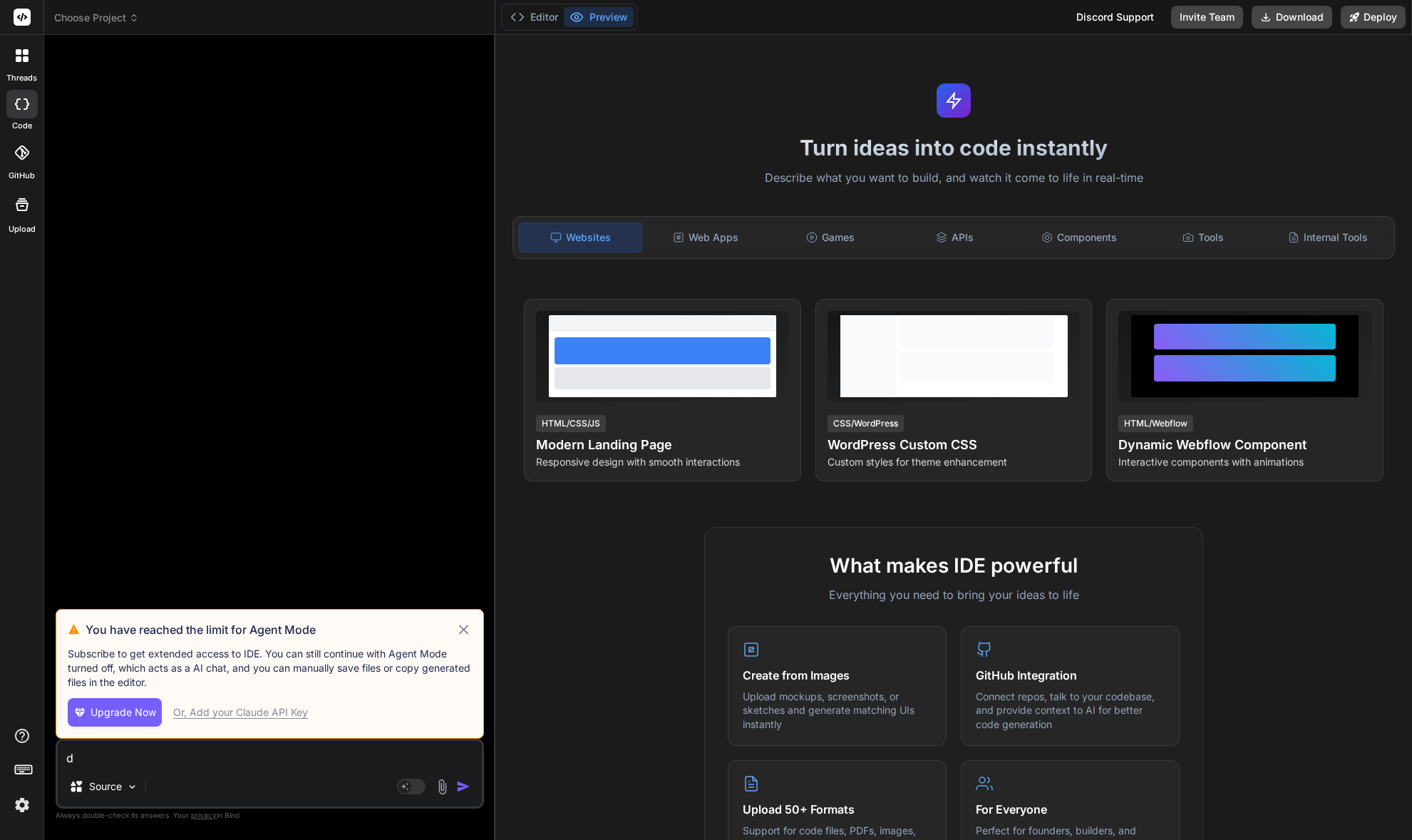
click at [277, 714] on div "Or, Add your Claude API Key" at bounding box center [240, 712] width 134 height 14
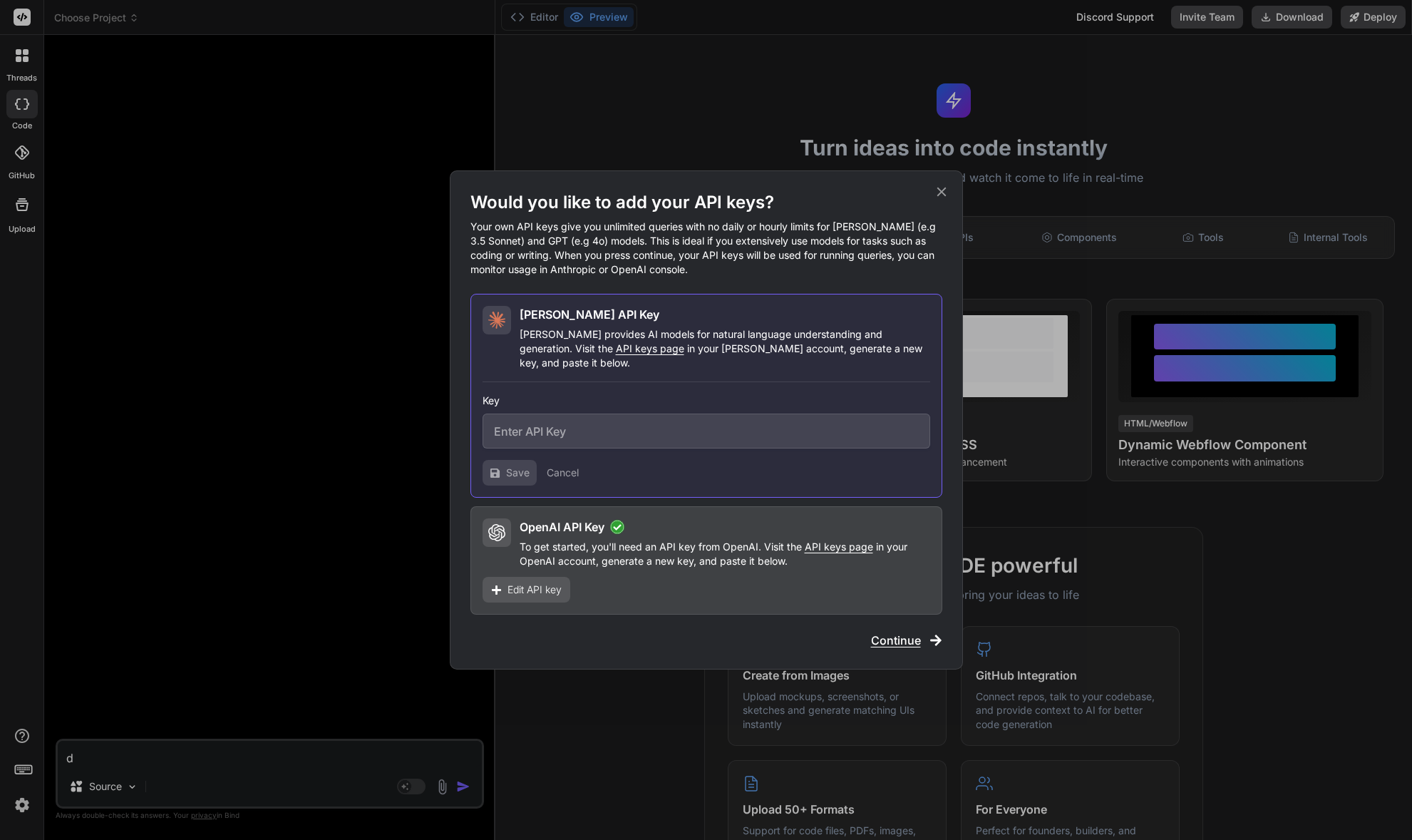
type textarea "x"
click at [575, 420] on input "text" at bounding box center [706, 430] width 447 height 35
paste input "sk-ant-api03-Xw_z51str44HPOuvi0s9IgsqIve0KDI_jqpcjdDLoADjM2Mv-8Vly-eOjsVioJqCZZ…"
type input "sk-ant-api03-Xw_z51str44HPOuvi0s9IgsqIve0KDI_jqpcjdDLoADjM2Mv-8Vly-eOjsVioJqCZZ…"
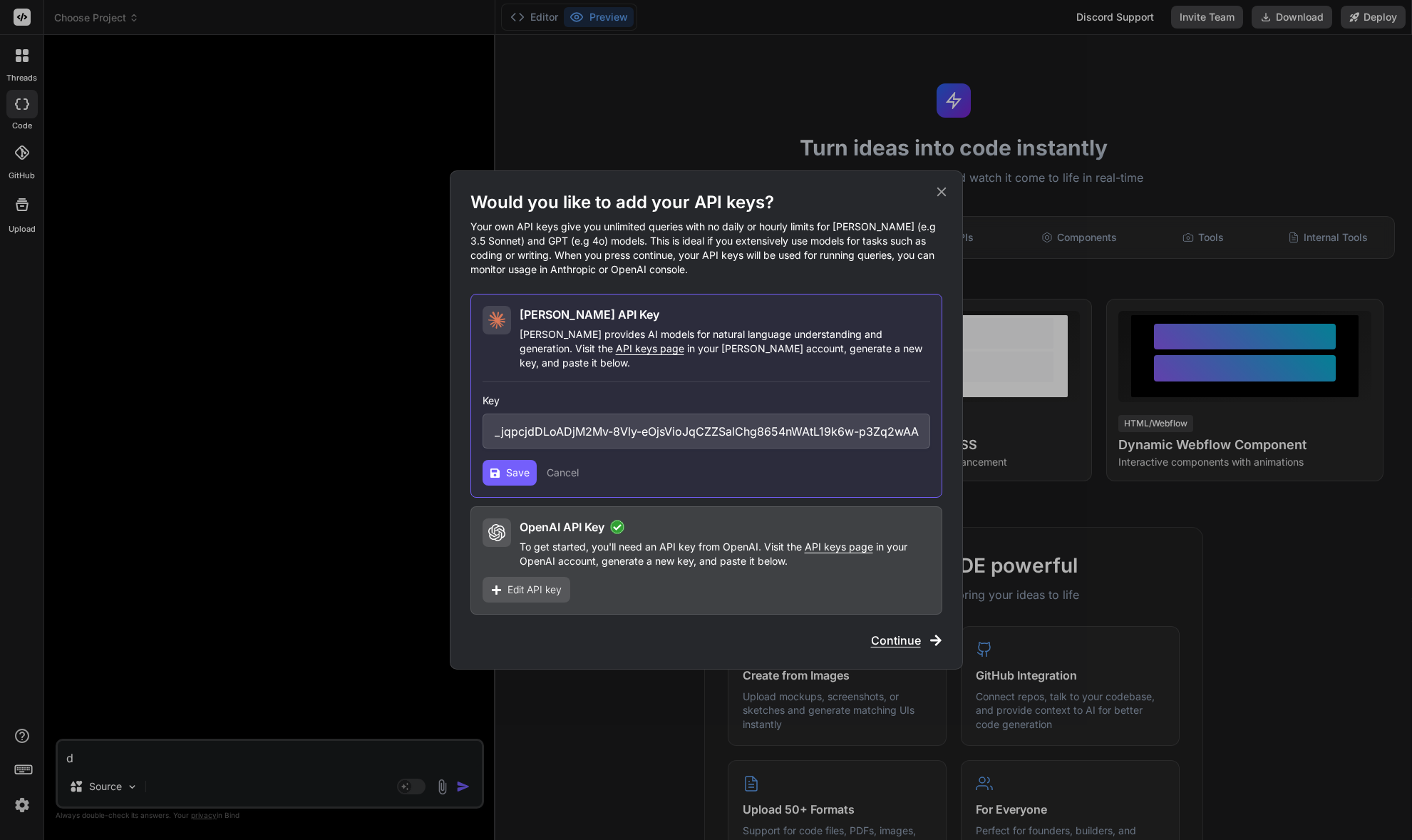
click at [511, 475] on button "Save" at bounding box center [509, 472] width 54 height 26
click at [903, 631] on span "Continue" at bounding box center [897, 639] width 50 height 17
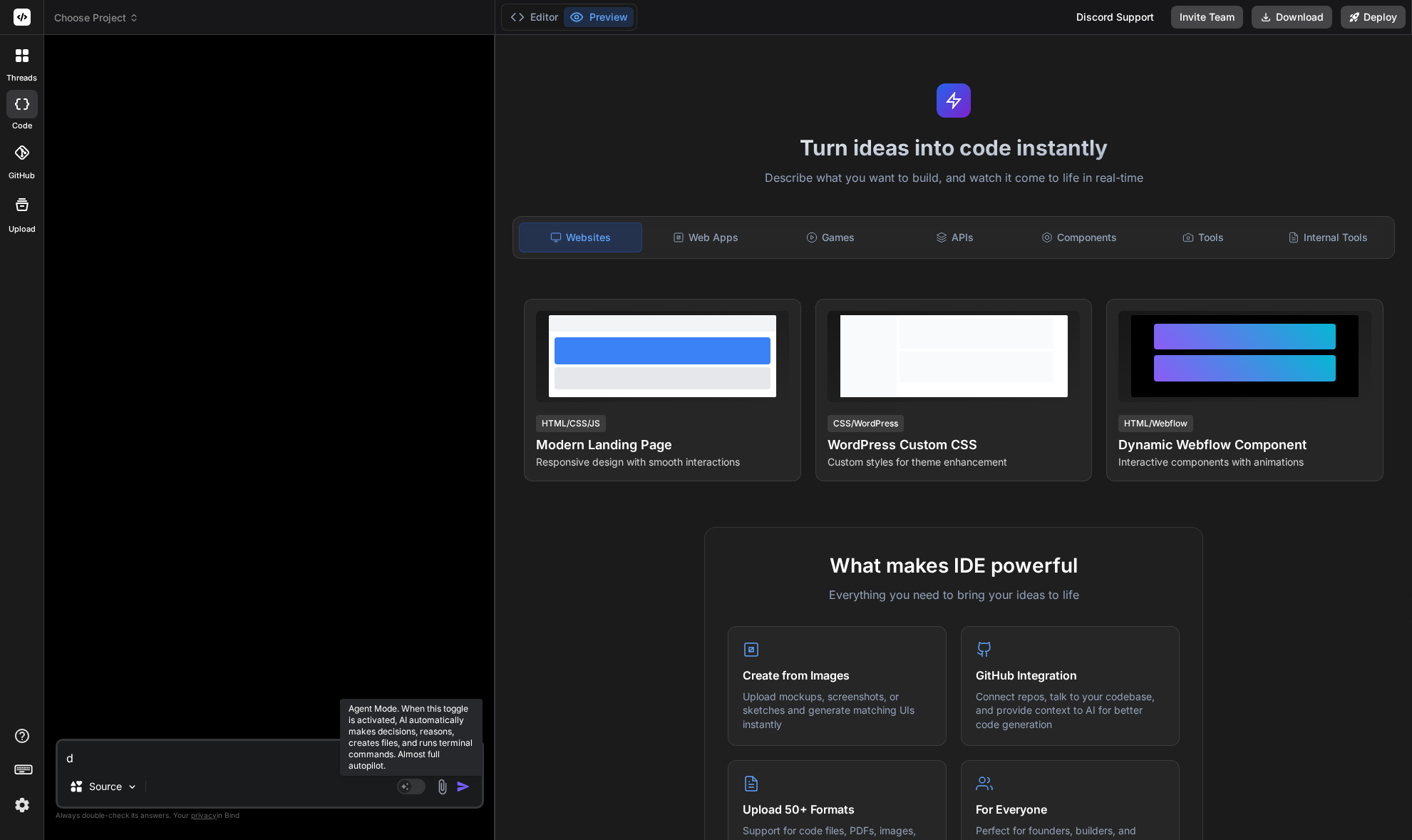
click at [412, 787] on rect at bounding box center [411, 785] width 29 height 15
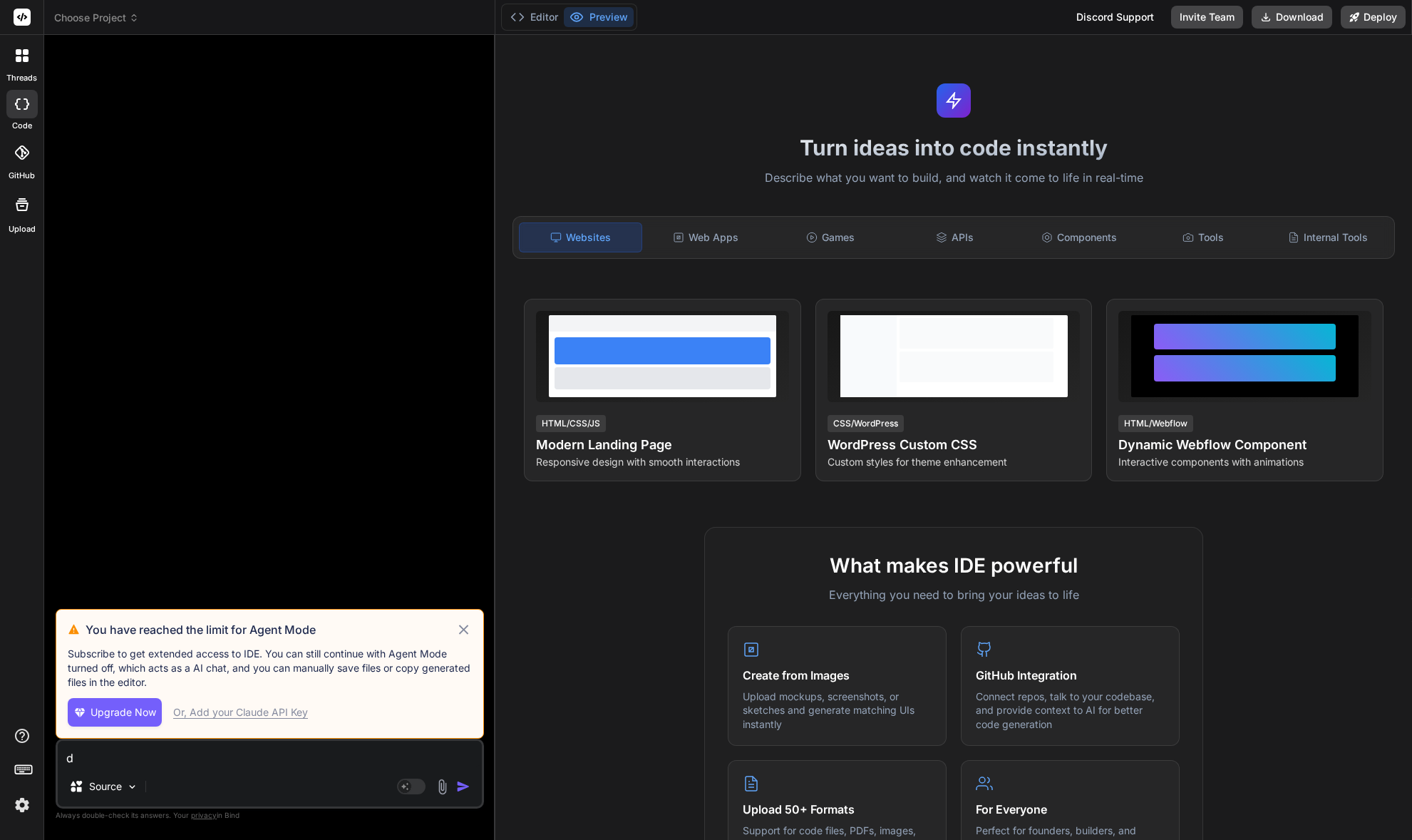
click at [259, 719] on div "Upgrade Now Or, Add your [PERSON_NAME] API Key" at bounding box center [270, 712] width 404 height 29
click at [259, 713] on div "Or, Add your Claude API Key" at bounding box center [240, 712] width 134 height 14
type textarea "x"
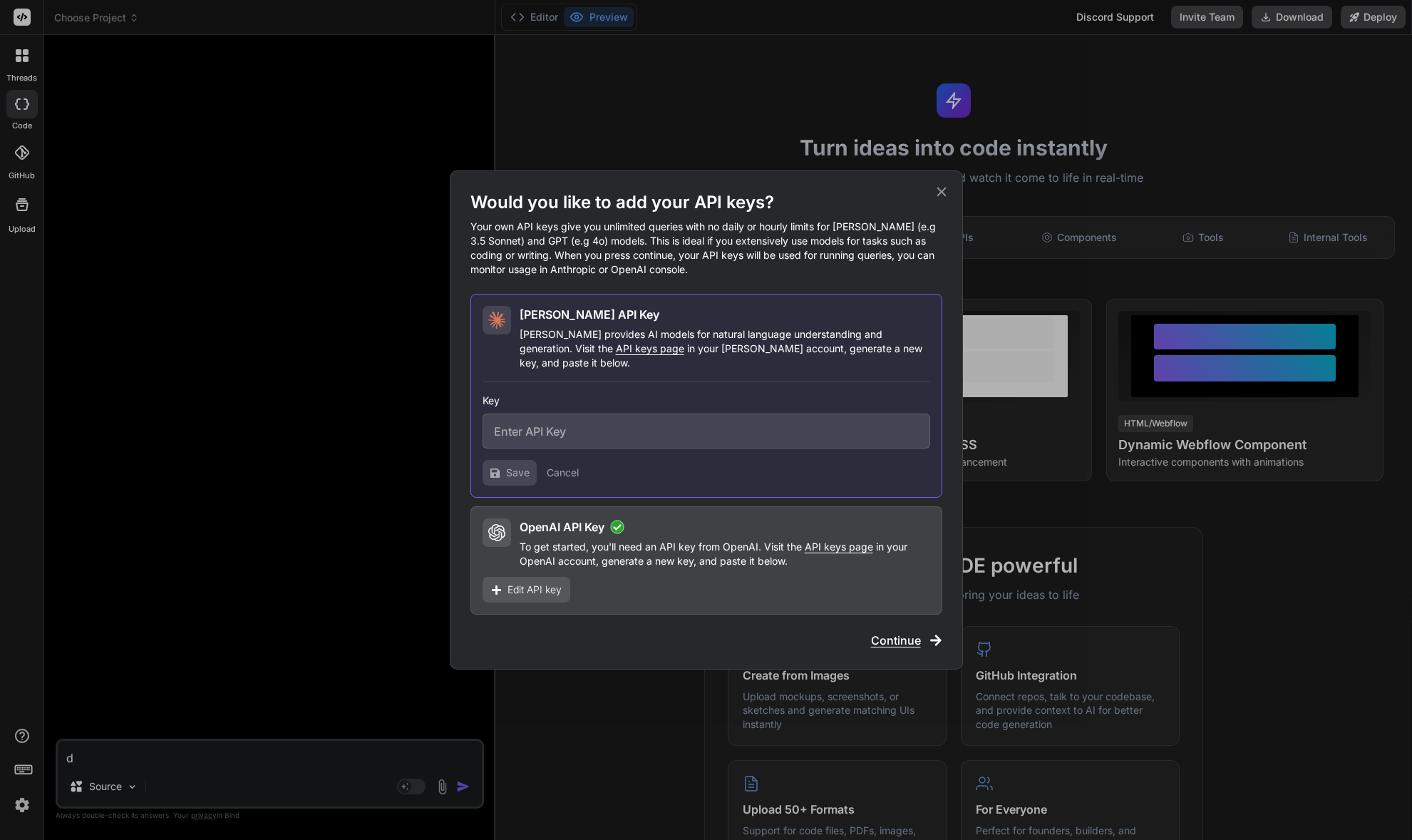
click at [551, 437] on input "text" at bounding box center [706, 430] width 447 height 35
paste input "sk-ant-api03-Xw_z51str44HPOuvi0s9IgsqIve0KDI_jqpcjdDLoADjM2Mv-8Vly-eOjsVioJqCZZ…"
type input "sk-ant-api03-Xw_z51str44HPOuvi0s9IgsqIve0KDI_jqpcjdDLoADjM2Mv-8Vly-eOjsVioJqCZZ…"
click at [503, 463] on button "Save" at bounding box center [509, 472] width 54 height 26
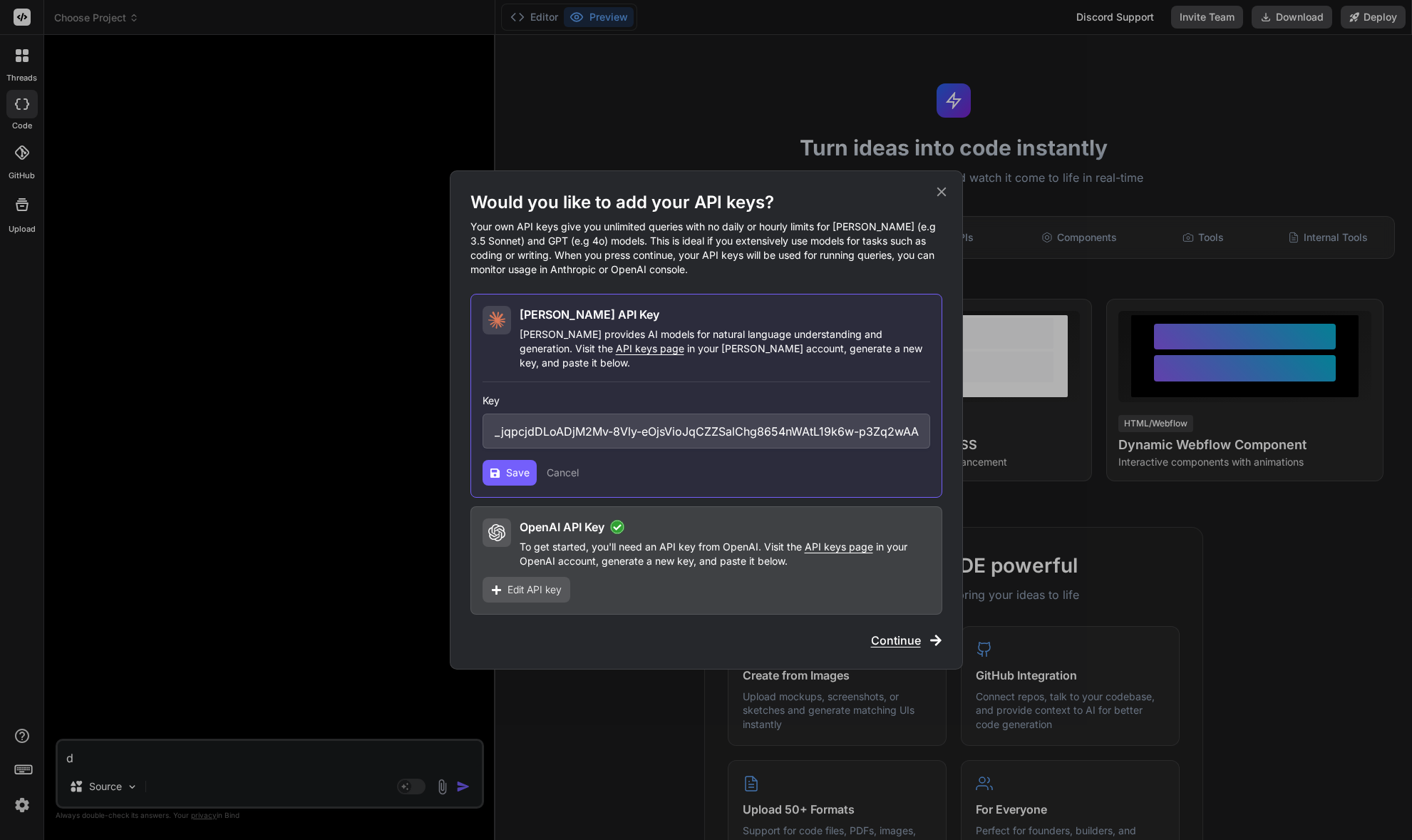
scroll to position [0, 0]
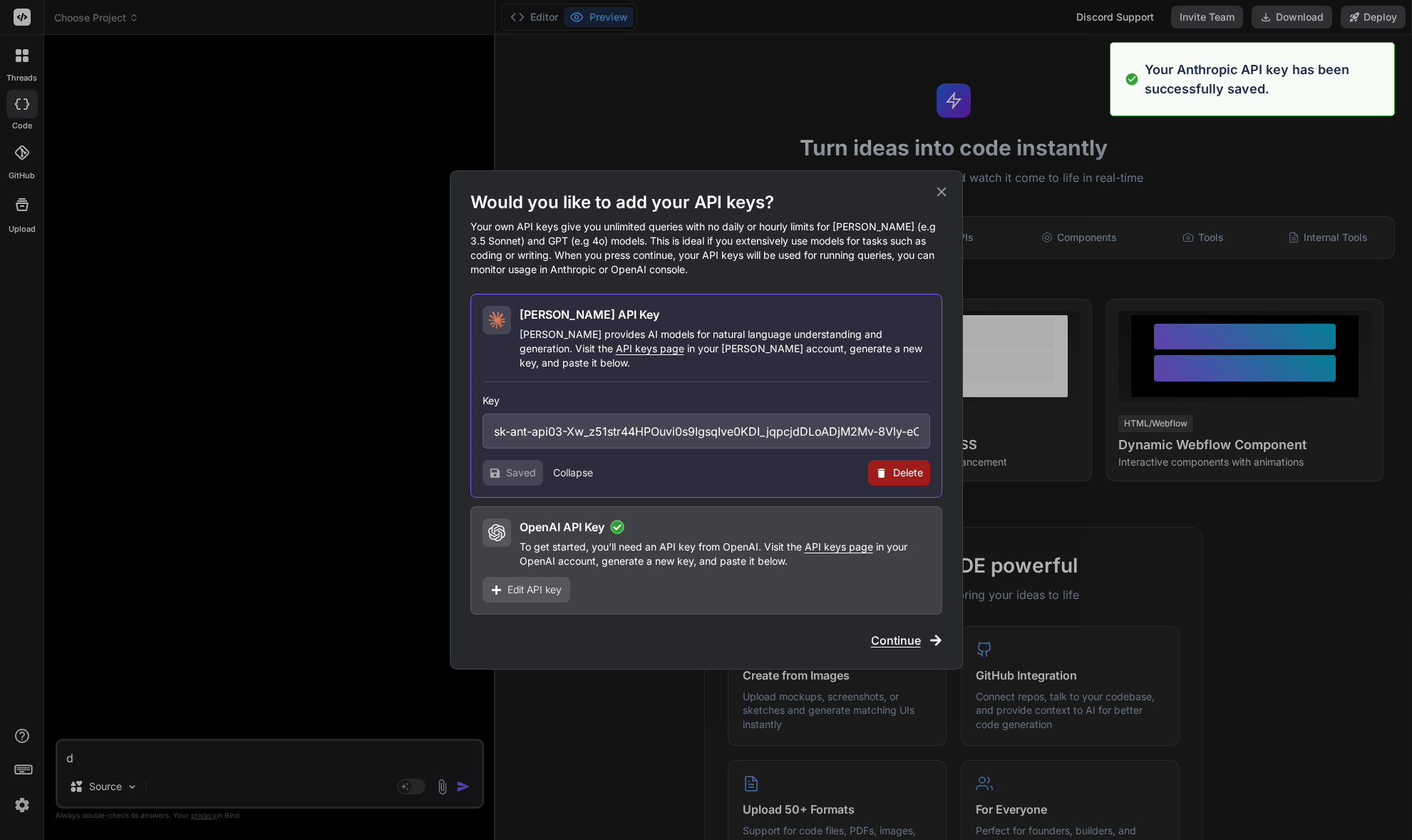
click at [900, 632] on span "Continue" at bounding box center [897, 639] width 50 height 17
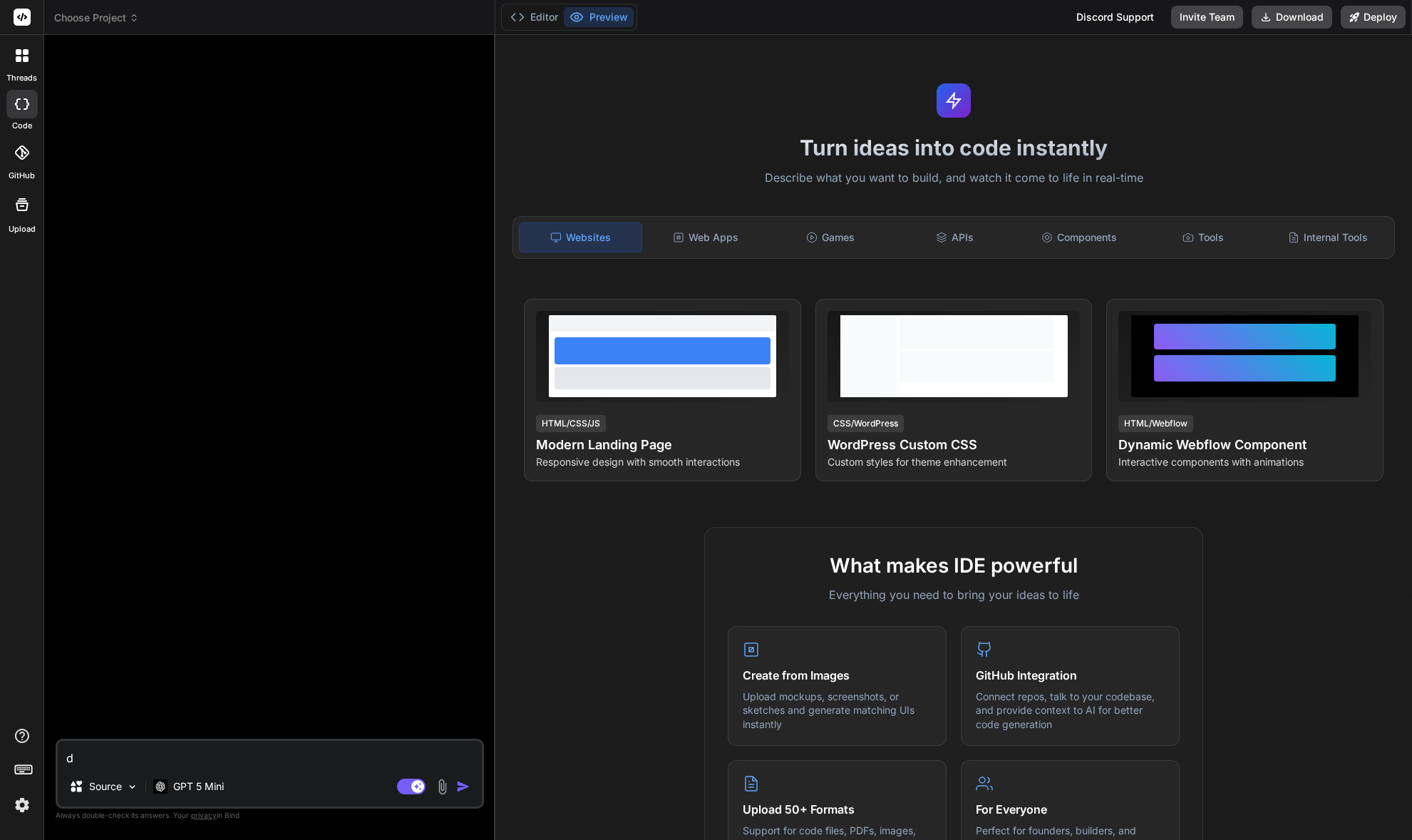
drag, startPoint x: 44, startPoint y: 744, endPoint x: 56, endPoint y: 746, distance: 12.2
click at [33, 744] on div "threads code GitHub Upload Choose Project Created with Pixso. Bind AI Web Searc…" at bounding box center [706, 420] width 1412 height 840
type textarea "x"
click at [281, 760] on textarea at bounding box center [269, 753] width 424 height 26
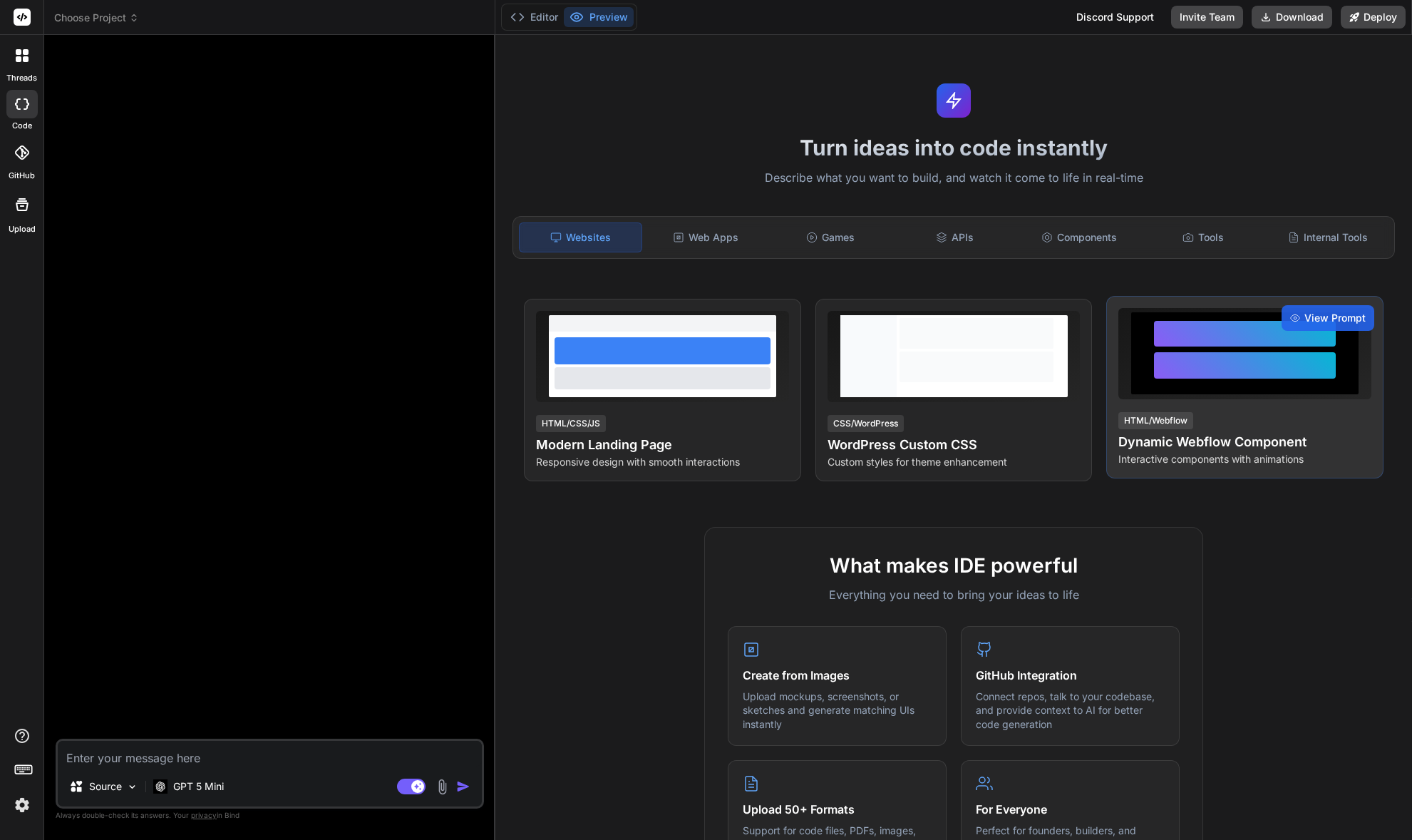
click at [1268, 378] on div at bounding box center [1244, 365] width 182 height 26
click at [1326, 322] on span "View Prompt" at bounding box center [1335, 318] width 61 height 14
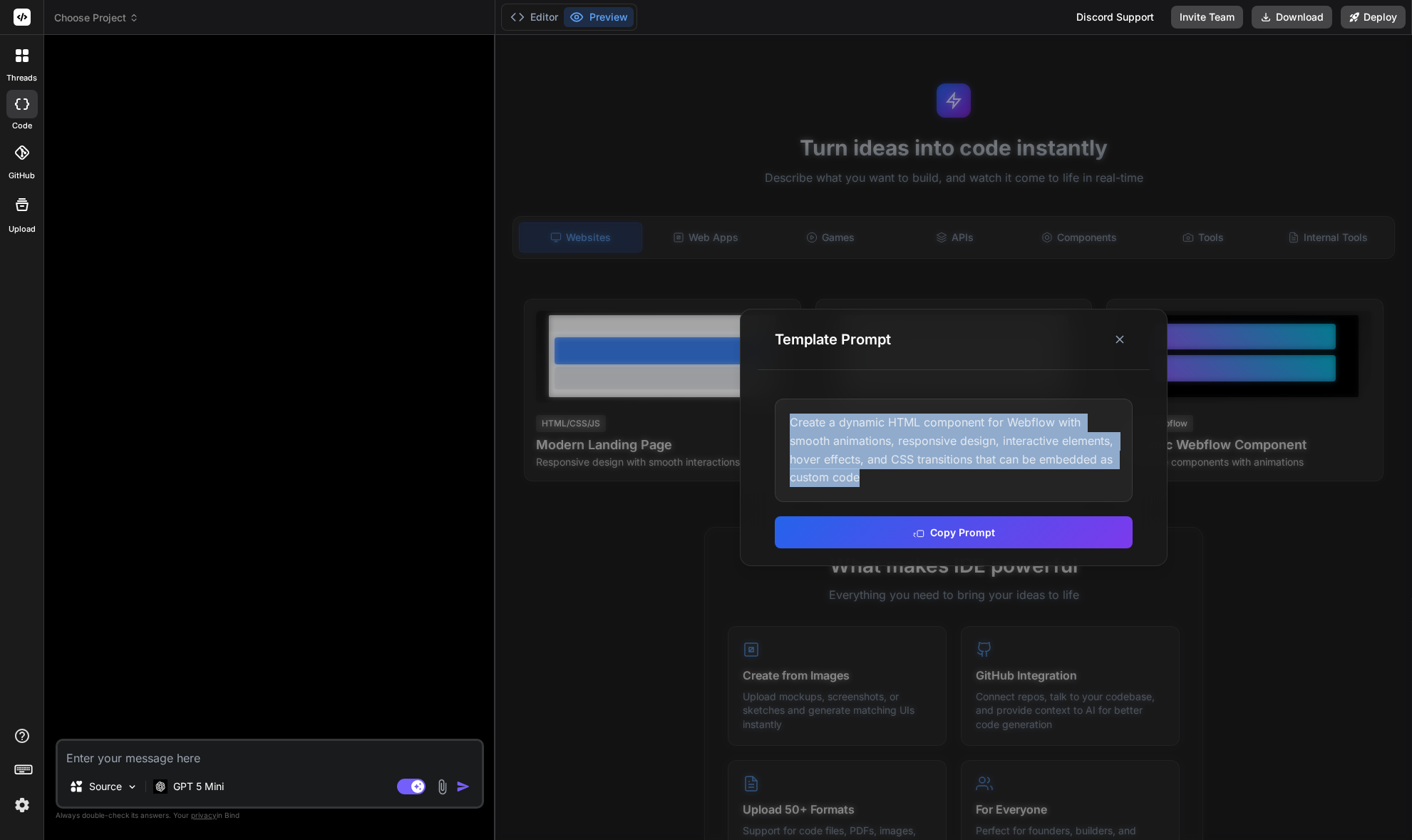
drag, startPoint x: 906, startPoint y: 476, endPoint x: 779, endPoint y: 416, distance: 140.5
click at [779, 416] on div "Create a dynamic HTML component for Webflow with smooth animations, responsive …" at bounding box center [953, 449] width 358 height 102
click at [889, 468] on div "Create a dynamic HTML component for Webflow with smooth animations, responsive …" at bounding box center [953, 449] width 358 height 102
drag, startPoint x: 859, startPoint y: 471, endPoint x: 788, endPoint y: 417, distance: 89.2
click at [788, 417] on div "Create a dynamic HTML component for Webflow with smooth animations, responsive …" at bounding box center [953, 449] width 358 height 102
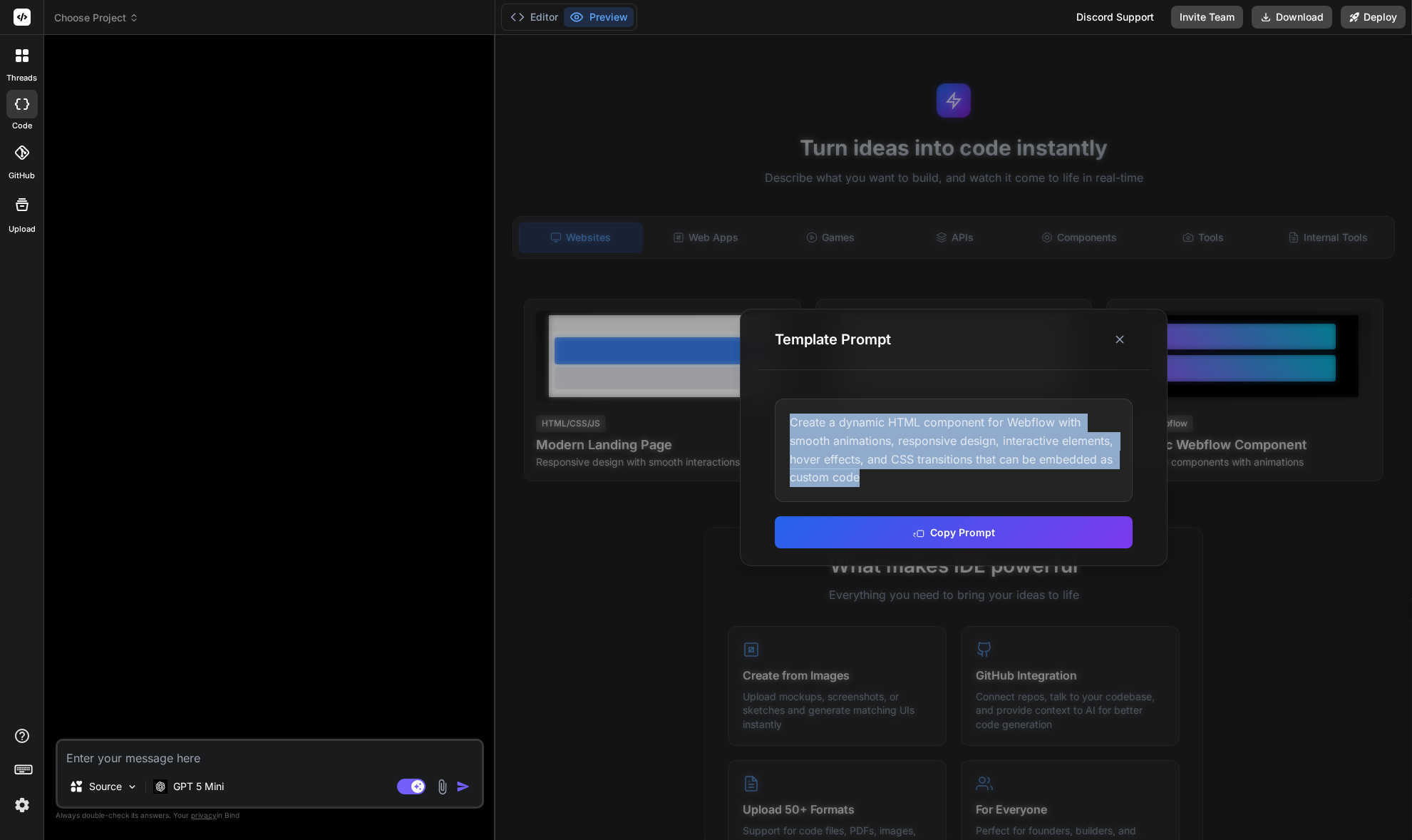
click at [915, 485] on div "Create a dynamic HTML component for Webflow with smooth animations, responsive …" at bounding box center [953, 449] width 358 height 102
drag, startPoint x: 887, startPoint y: 481, endPoint x: 767, endPoint y: 418, distance: 135.5
click at [767, 418] on div "Create a dynamic HTML component for Webflow with smooth animations, responsive …" at bounding box center [953, 472] width 392 height 183
copy div "Create a dynamic HTML component for Webflow with smooth animations, responsive …"
click at [1113, 343] on icon at bounding box center [1120, 340] width 14 height 14
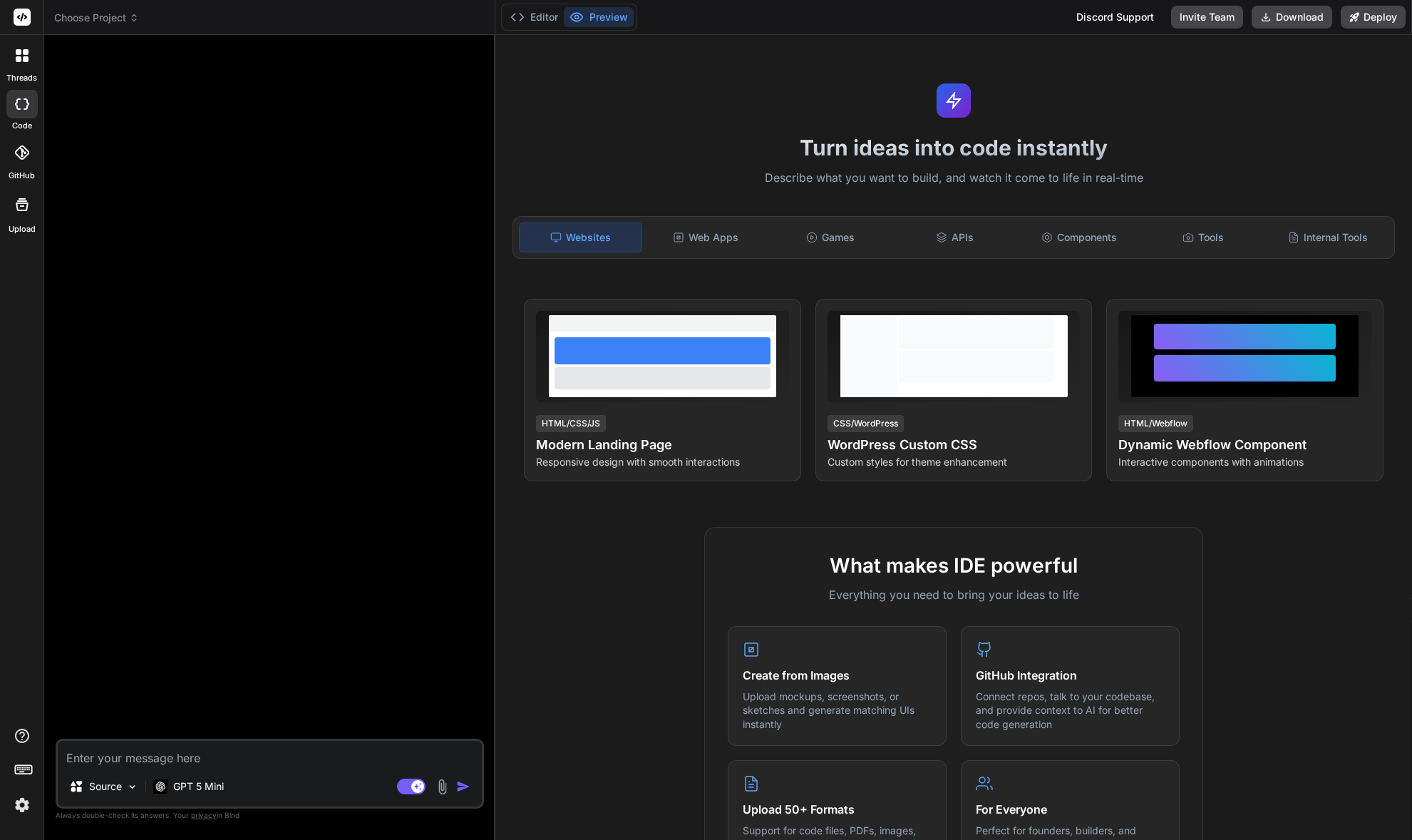
click at [167, 758] on textarea at bounding box center [269, 753] width 424 height 26
paste textarea "Create a dynamic HTML component for Webflow with smooth animations, responsive …"
type textarea "x"
type textarea "Create a dynamic HTML component for Webflow with smooth animations, responsive …"
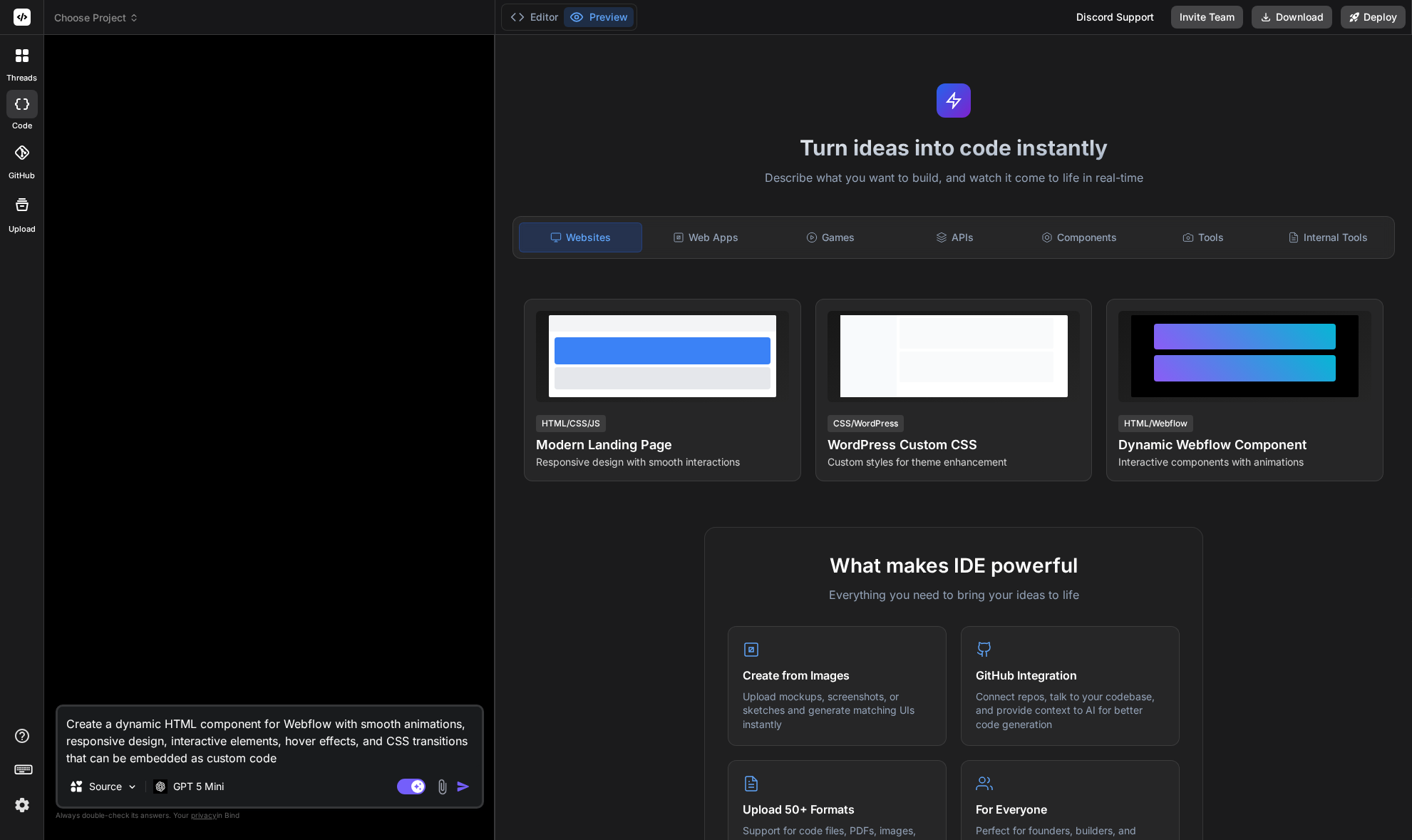
drag, startPoint x: 328, startPoint y: 727, endPoint x: 282, endPoint y: 714, distance: 47.8
click at [282, 714] on textarea "Create a dynamic HTML component for Webflow with smooth animations, responsive …" at bounding box center [269, 736] width 424 height 60
type textarea "x"
type textarea "Create a dynamic HTML component for with smooth animations, responsive design, …"
type textarea "x"
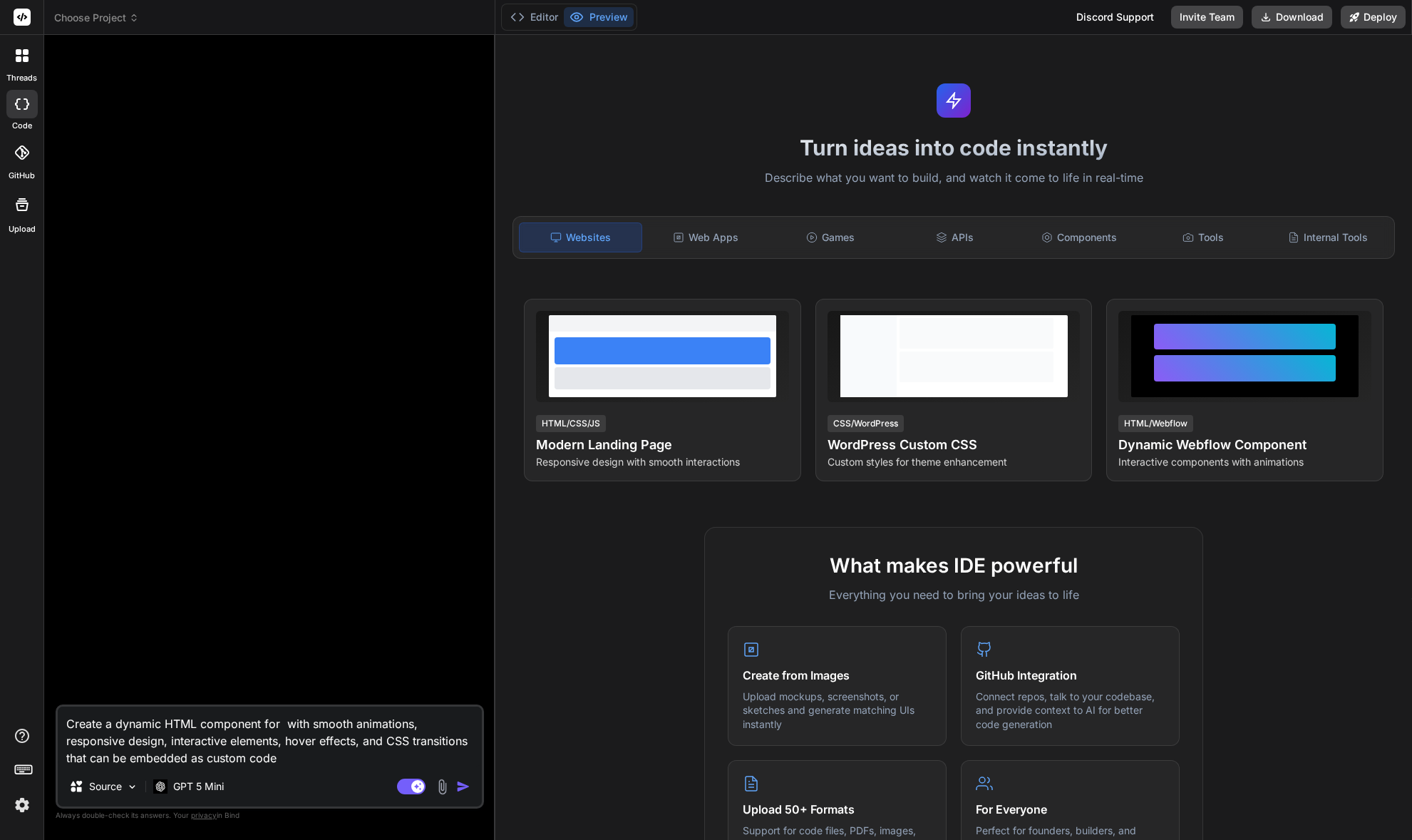
type textarea "Create a dynamic HTML component for a with smooth animations, responsive design…"
type textarea "x"
type textarea "Create a dynamic HTML component for with smooth animations, responsive design, …"
type textarea "x"
type textarea "Create a dynamic HTML component for a with smooth animations, responsive design…"
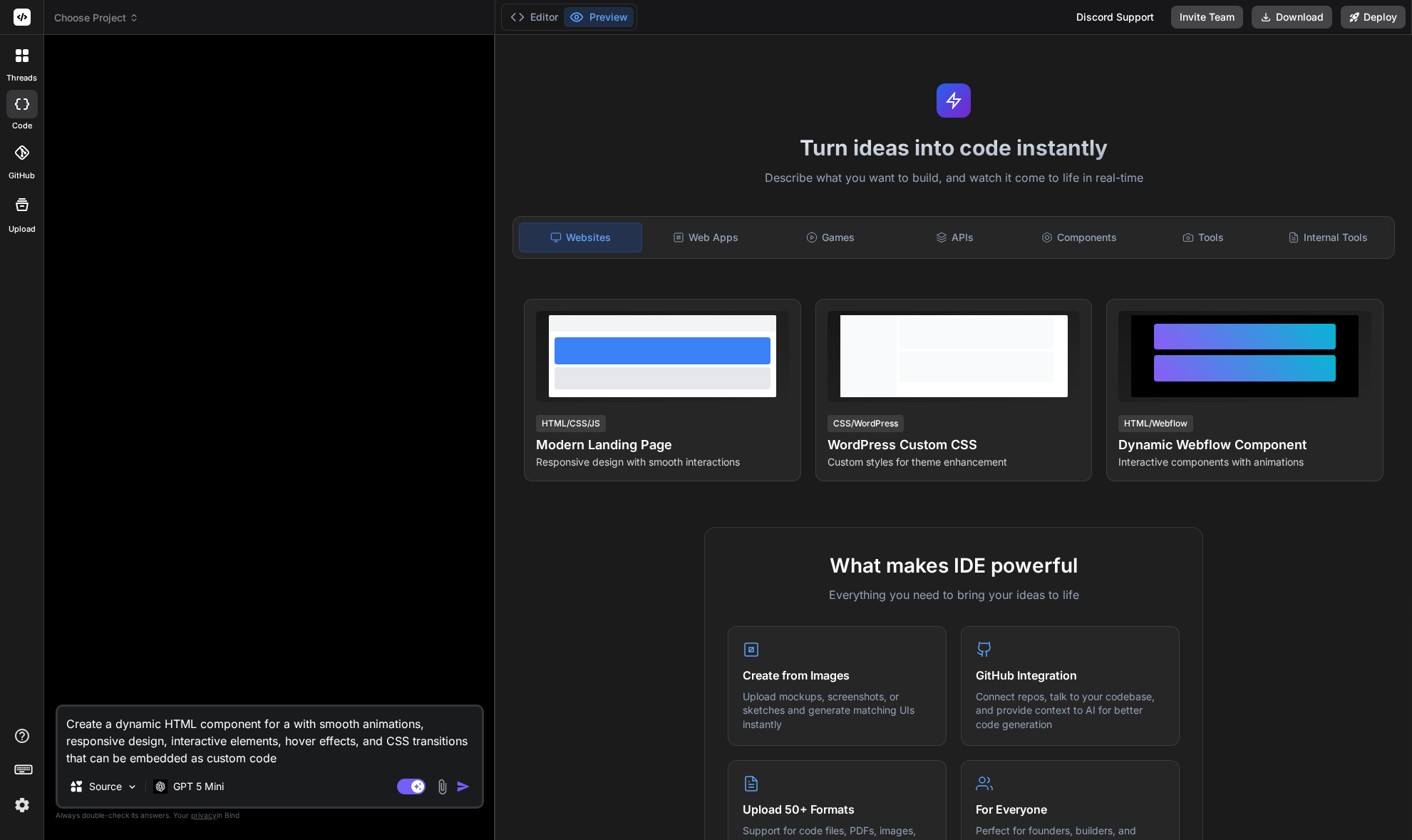
type textarea "x"
type textarea "Create a dynamic HTML component for a with smooth animations, responsive design…"
type textarea "x"
type textarea "Create a dynamic HTML component for a f with smooth animations, responsive desi…"
type textarea "x"
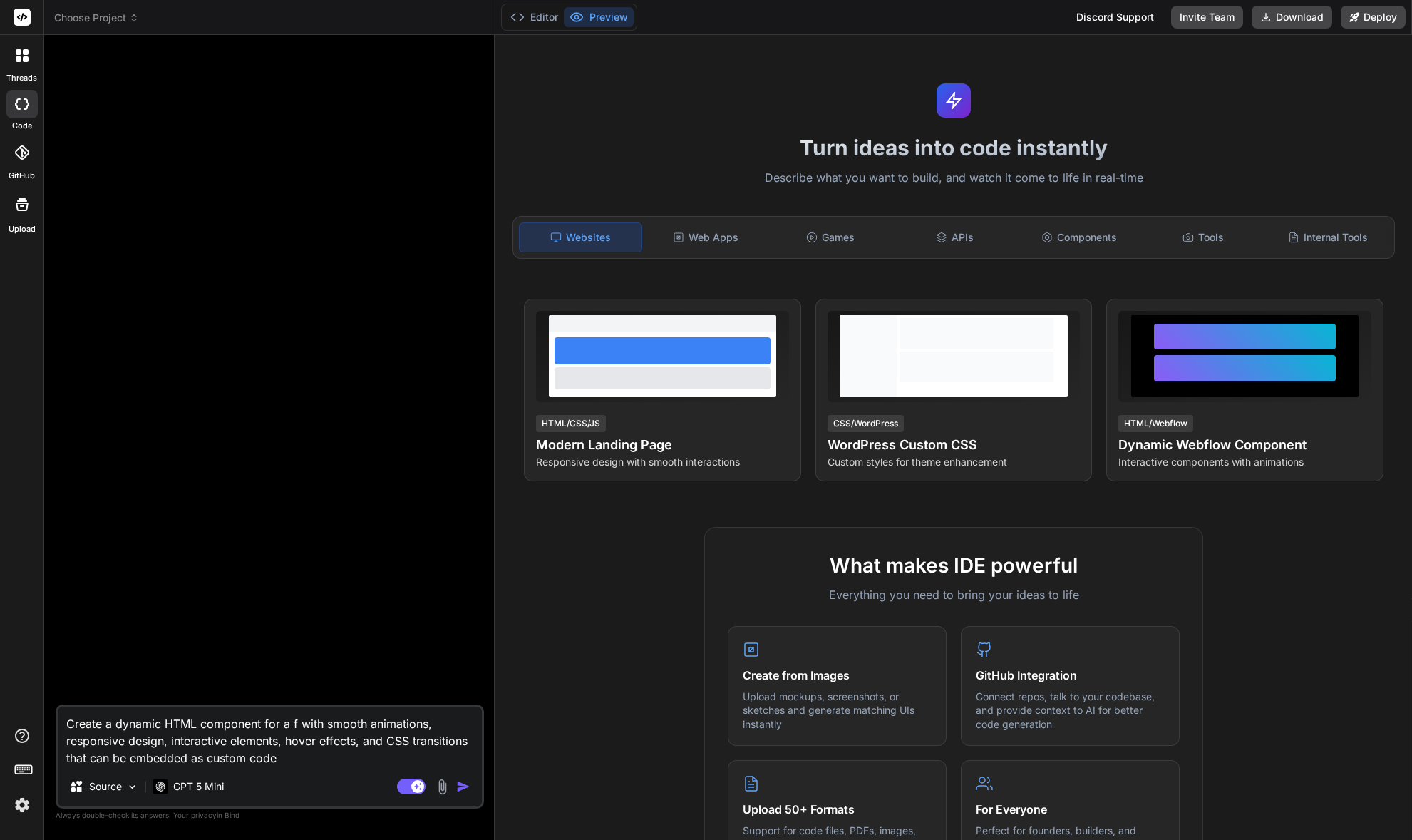
type textarea "Create a dynamic HTML component for a fu with smooth animations, responsive des…"
type textarea "x"
type textarea "Create a dynamic HTML component for a fus with smooth animations, responsive de…"
type textarea "x"
type textarea "Create a dynamic HTML component for a fuse with smooth animations, responsive d…"
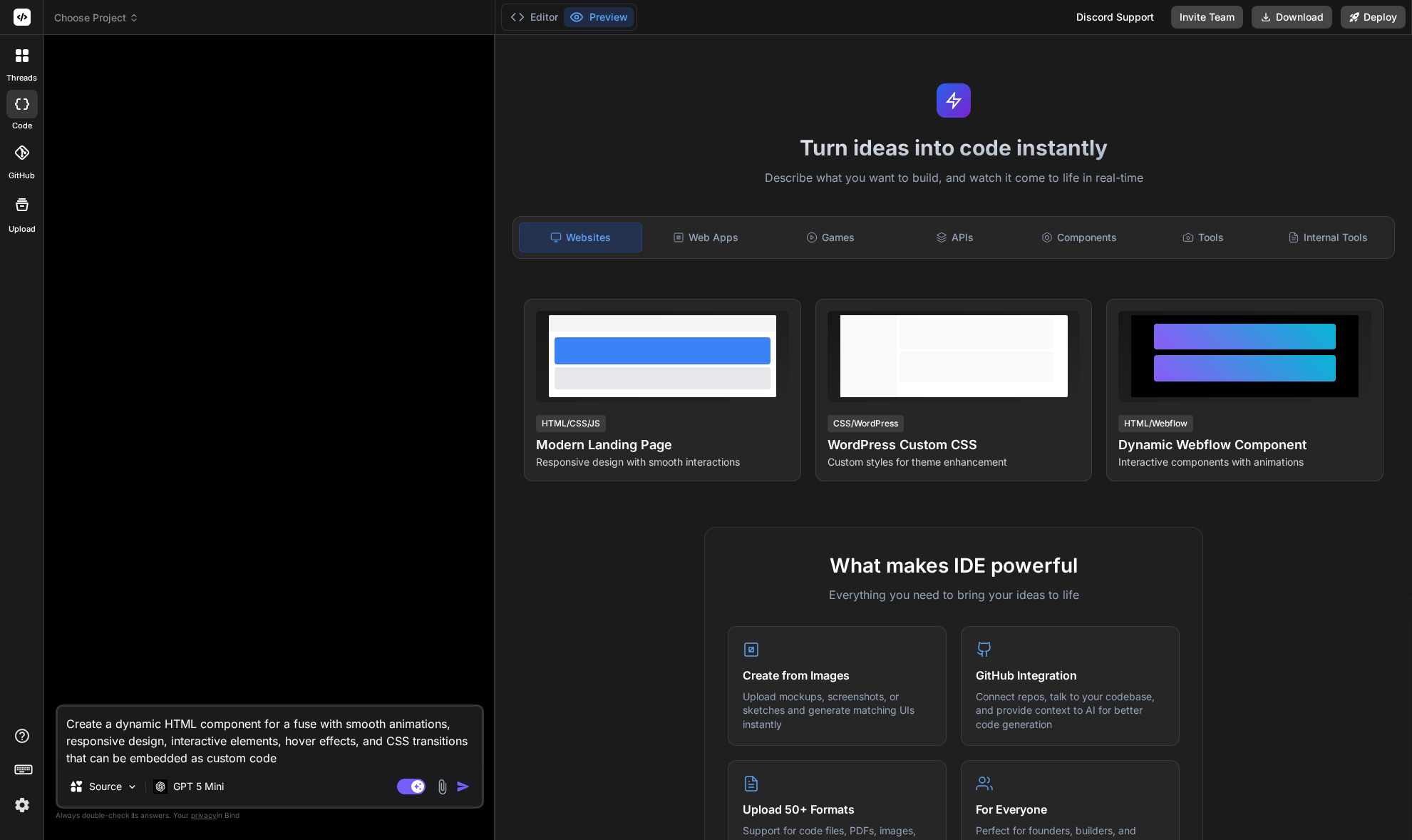
type textarea "x"
type textarea "Create a dynamic HTML component for a fuseb with smooth animations, responsive …"
type textarea "x"
type textarea "Create a dynamic HTML component for a fuseba with smooth animations, responsive…"
type textarea "x"
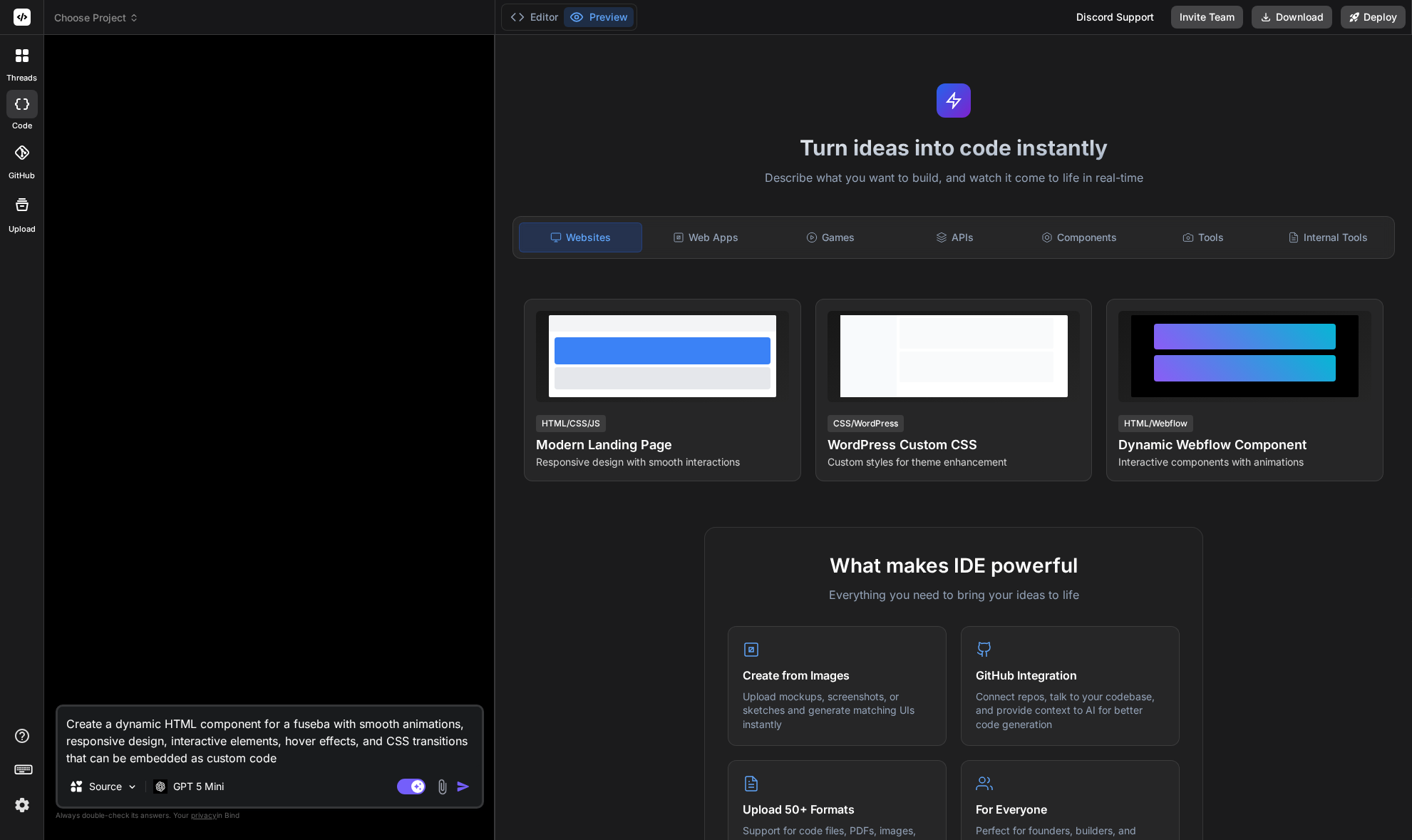
type textarea "Create a dynamic HTML component for a fusebas with smooth animations, responsiv…"
type textarea "x"
type textarea "Create a dynamic HTML component for a fusebase with smooth animations, responsi…"
type textarea "x"
type textarea "Create a dynamic HTML component for a fusebase with smooth animations, responsi…"
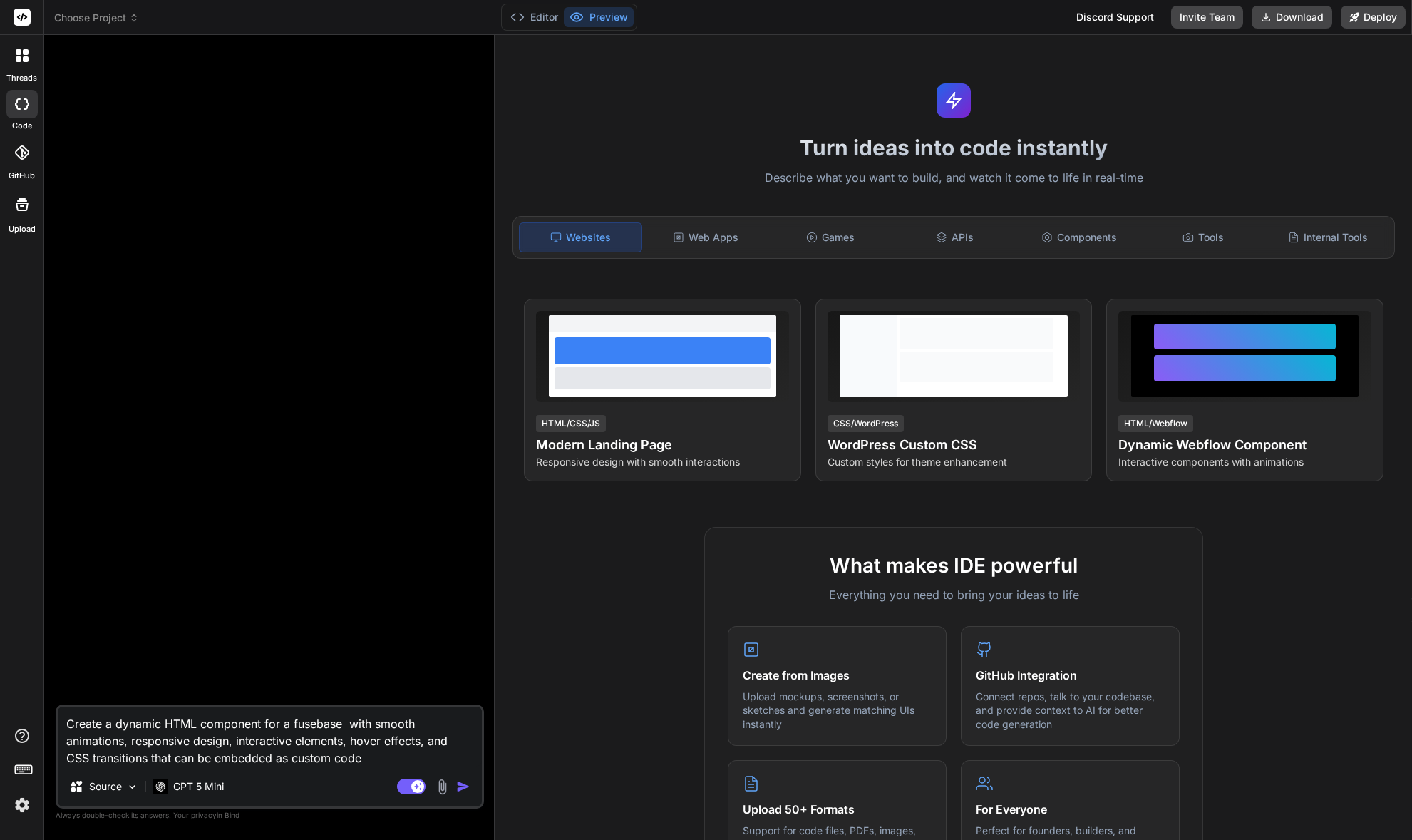
type textarea "x"
type textarea "Create a dynamic HTML component for a fusebase p with smooth animations, respon…"
type textarea "x"
type textarea "Create a dynamic HTML component for a fusebase po with smooth animations, respo…"
type textarea "x"
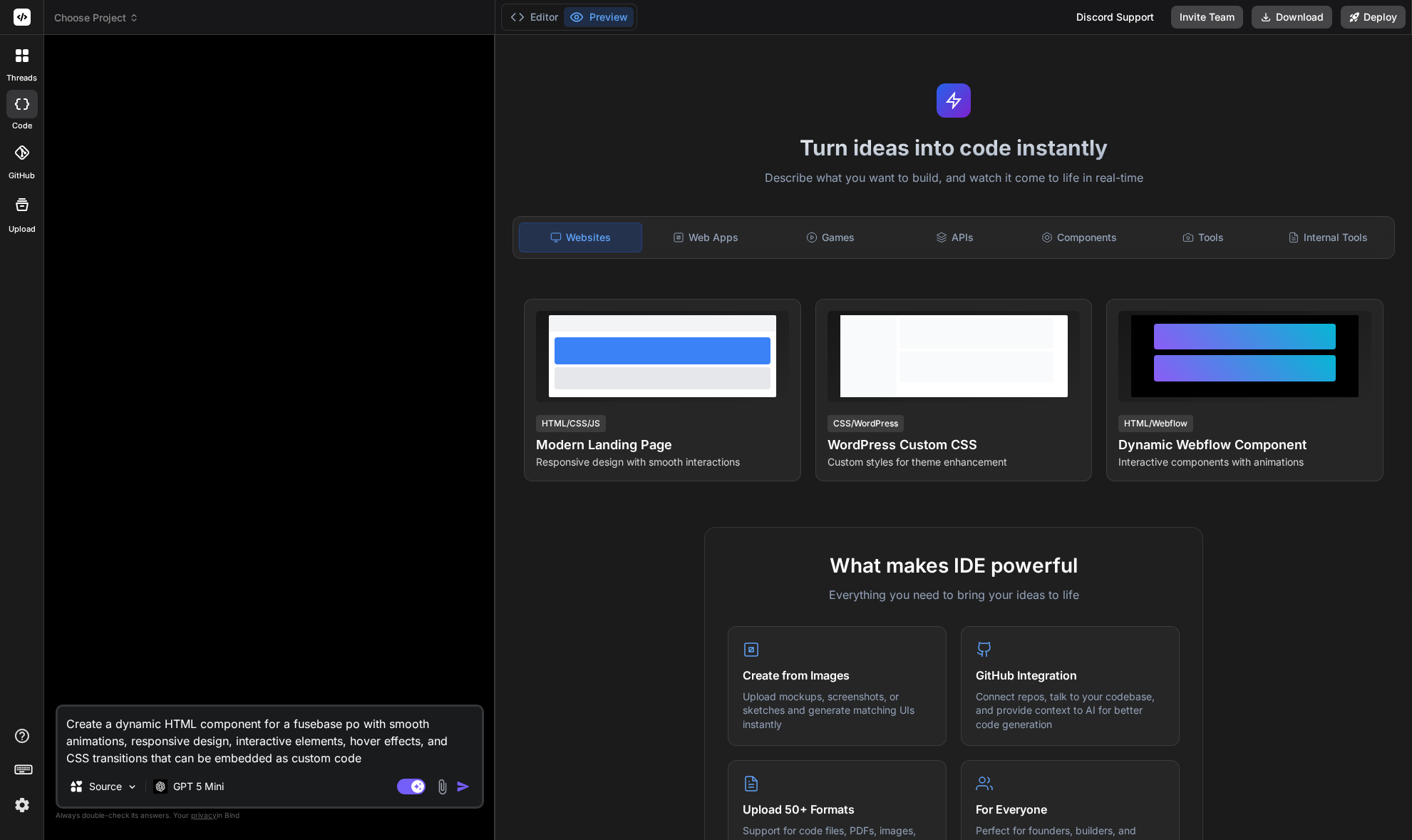
type textarea "Create a dynamic HTML component for a fusebase por with smooth animations, resp…"
type textarea "x"
type textarea "Create a dynamic HTML component for a fusebase port with smooth animations, res…"
type textarea "x"
type textarea "Create a dynamic HTML component for a fusebase porta with smooth animations, re…"
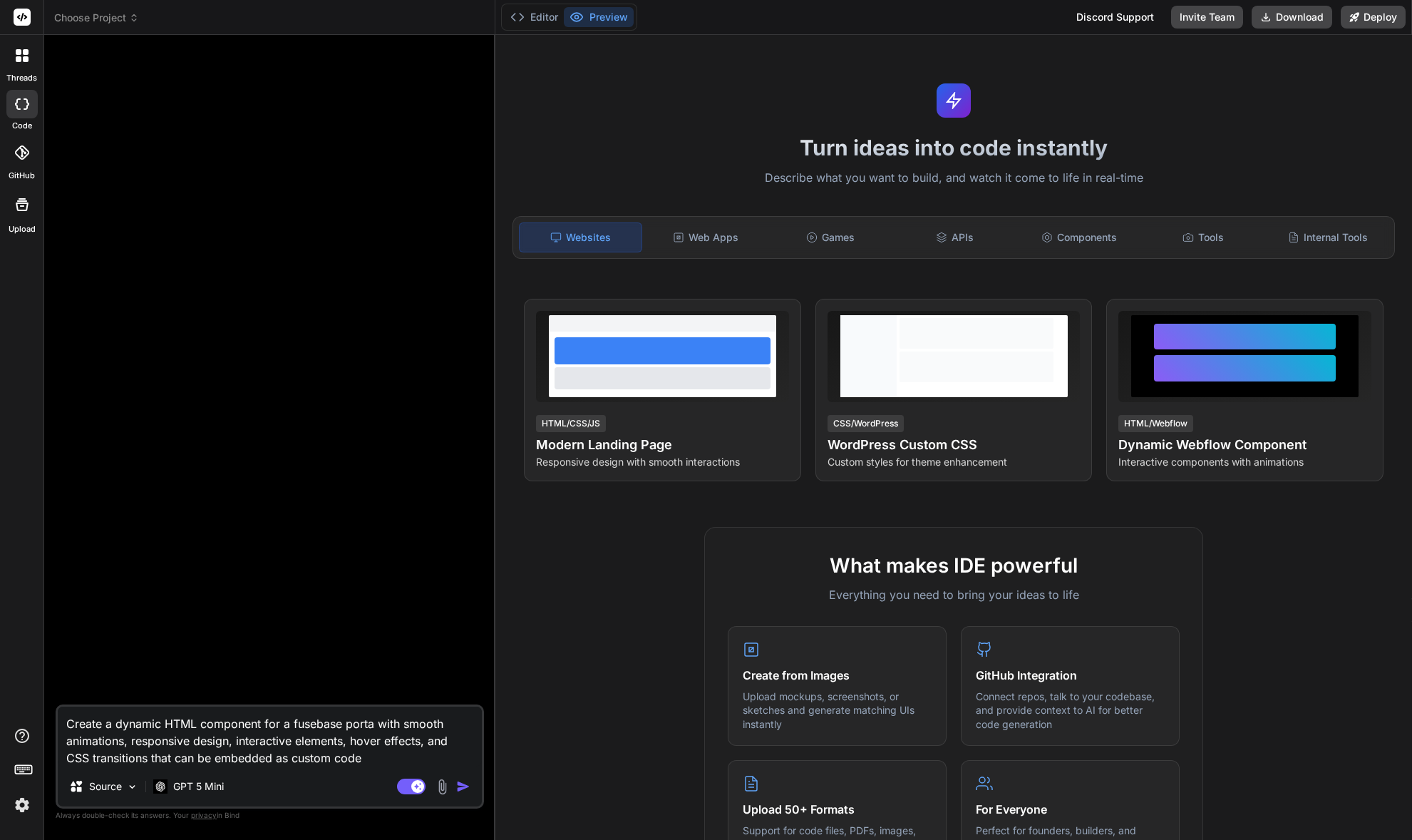
type textarea "x"
type textarea "Create a dynamic HTML component for a fusebase portal with smooth animations, r…"
type textarea "x"
type textarea "Create a dynamic HTML component for a fusebase portal, with smooth animations, …"
click at [464, 787] on img "button" at bounding box center [463, 786] width 14 height 14
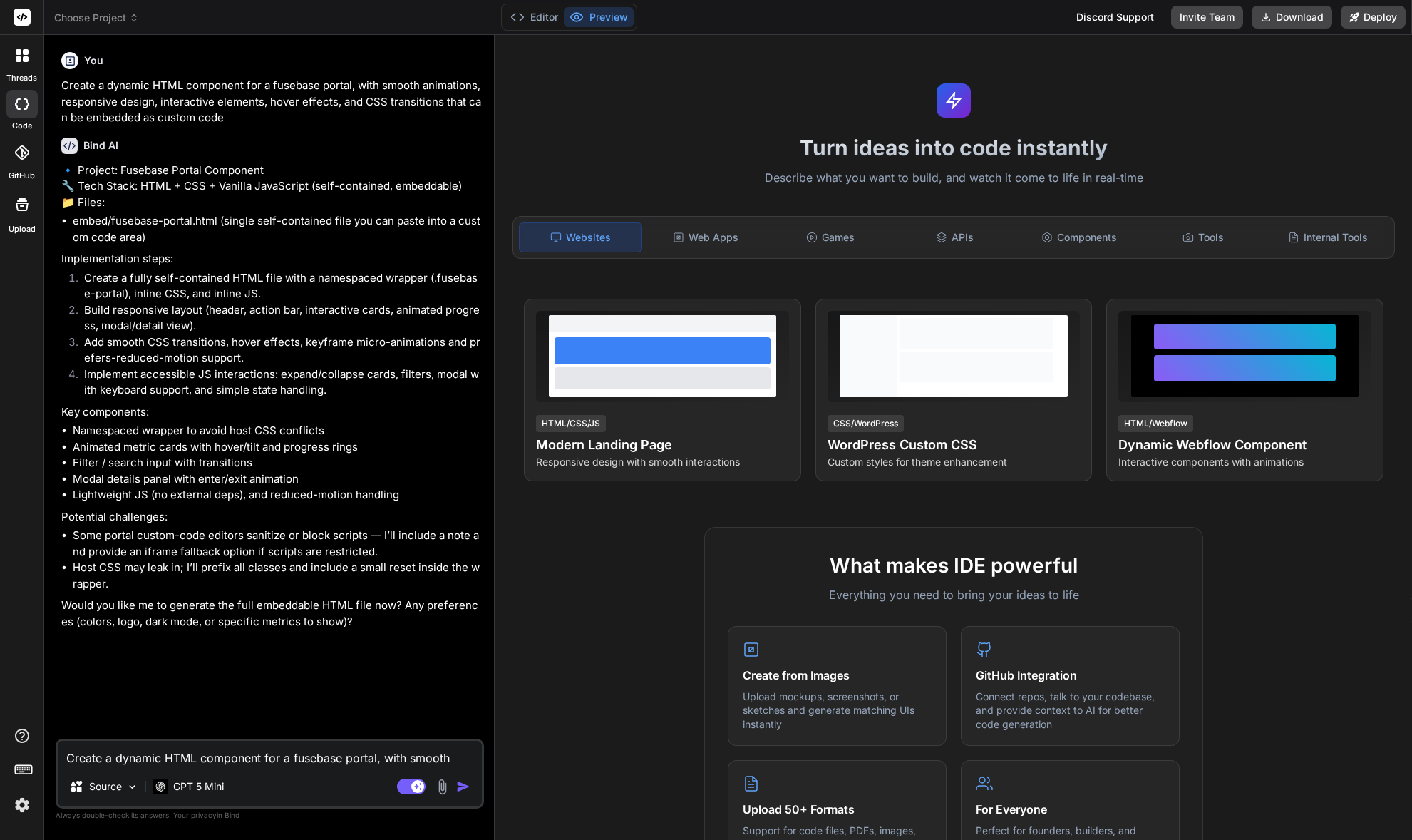
type textarea "x"
click at [271, 758] on textarea "Create a dynamic HTML component for a fusebase portal, with smooth animations, …" at bounding box center [269, 753] width 424 height 26
click at [263, 760] on textarea "Create a dynamic HTML component for a fusebase portal, with smooth animations, …" at bounding box center [269, 753] width 424 height 26
type textarea "x"
type textarea "Y"
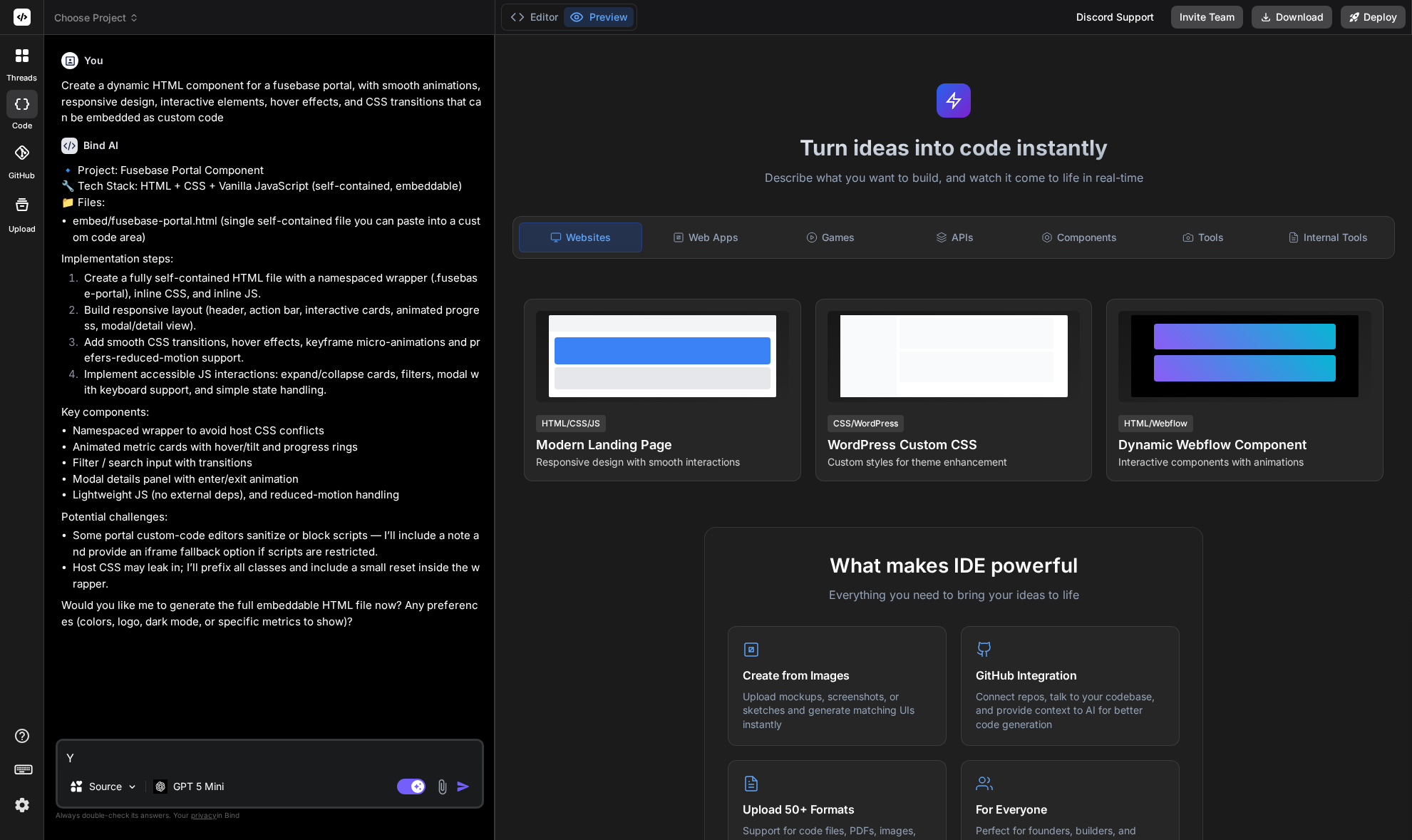
type textarea "x"
type textarea "Ye"
type textarea "x"
type textarea "Yes"
type textarea "x"
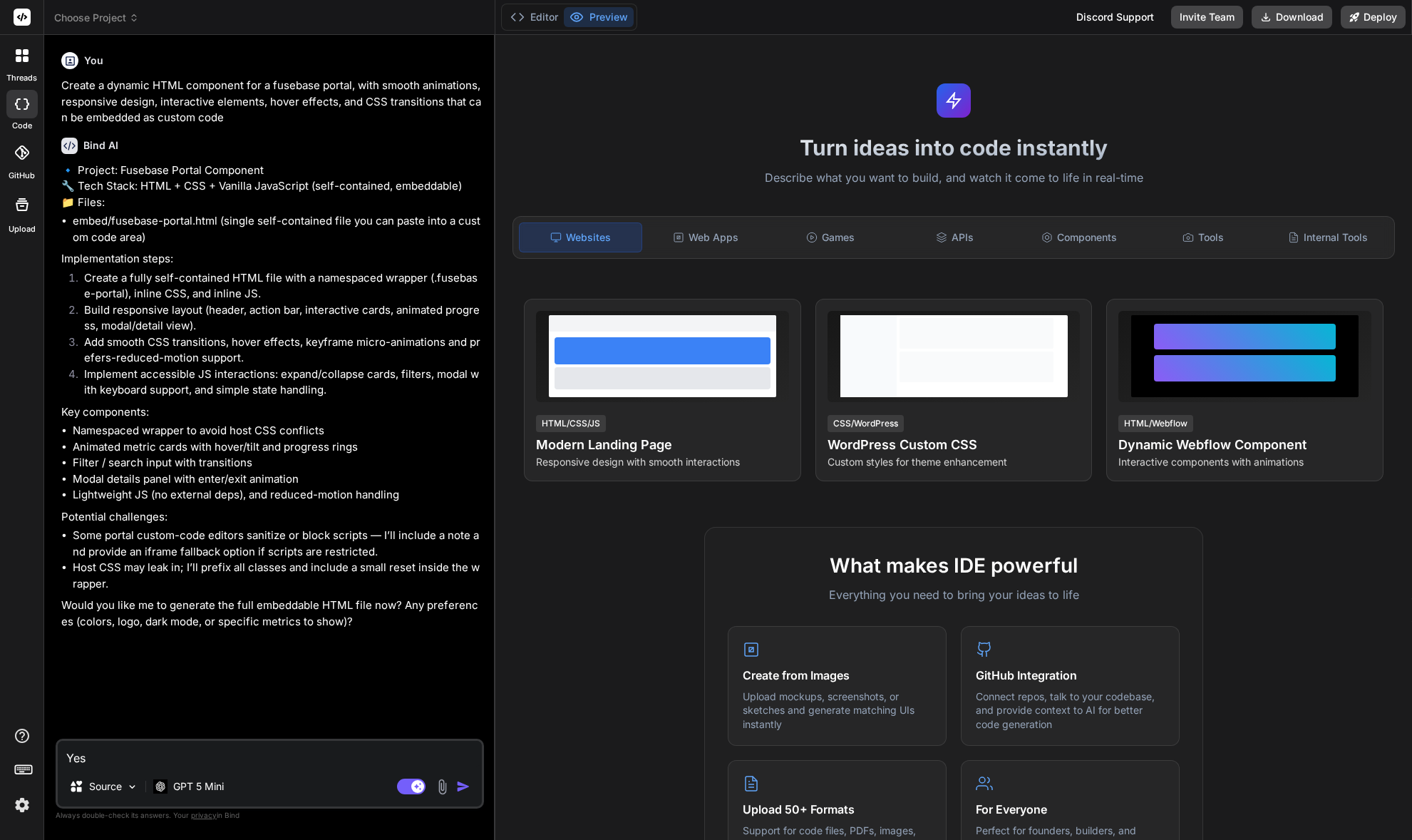
type textarea "Yes,"
type textarea "x"
type textarea "Yes,"
type textarea "x"
type textarea "Yes, d"
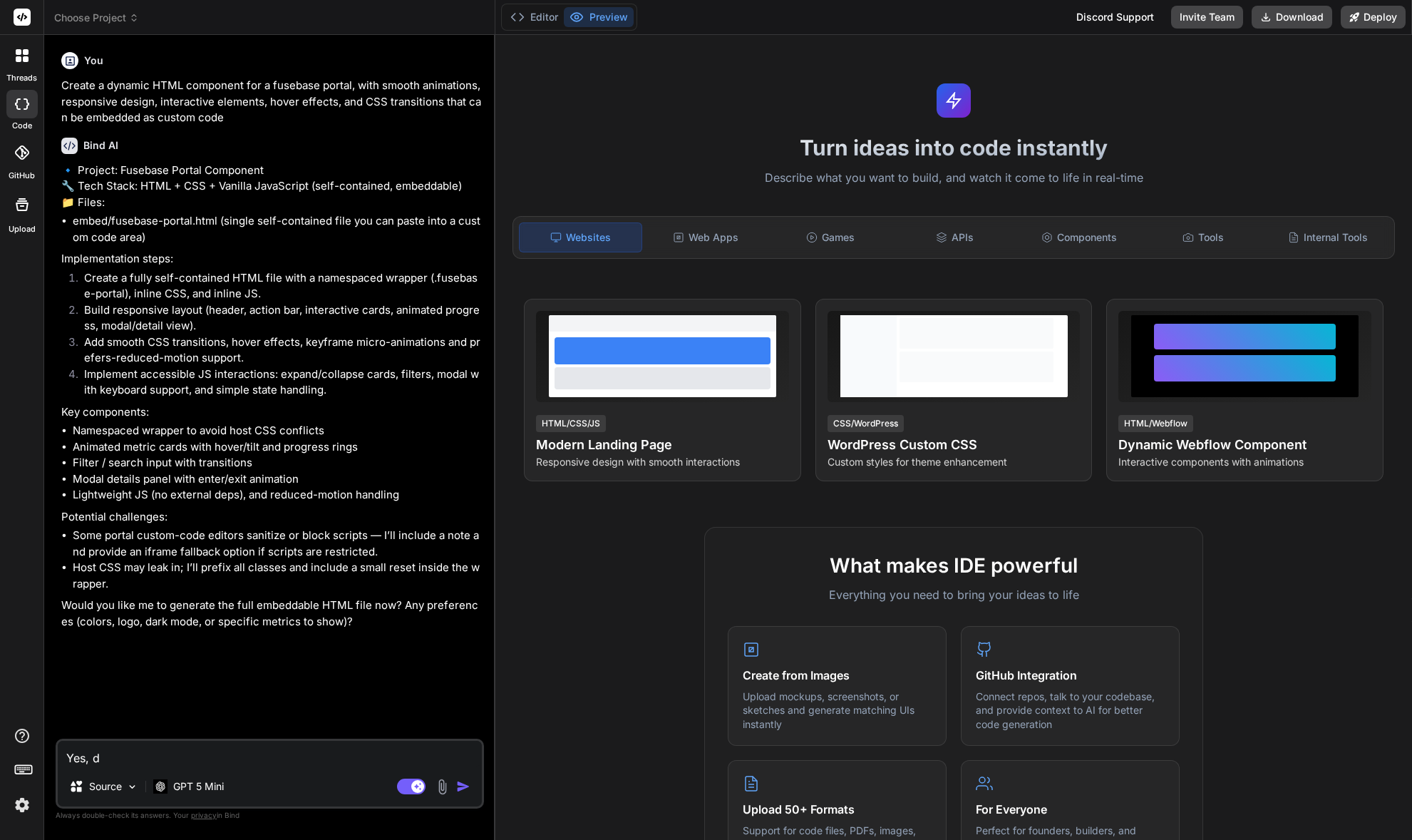
type textarea "x"
type textarea "Yes, da"
type textarea "x"
type textarea "Yes, dar"
type textarea "x"
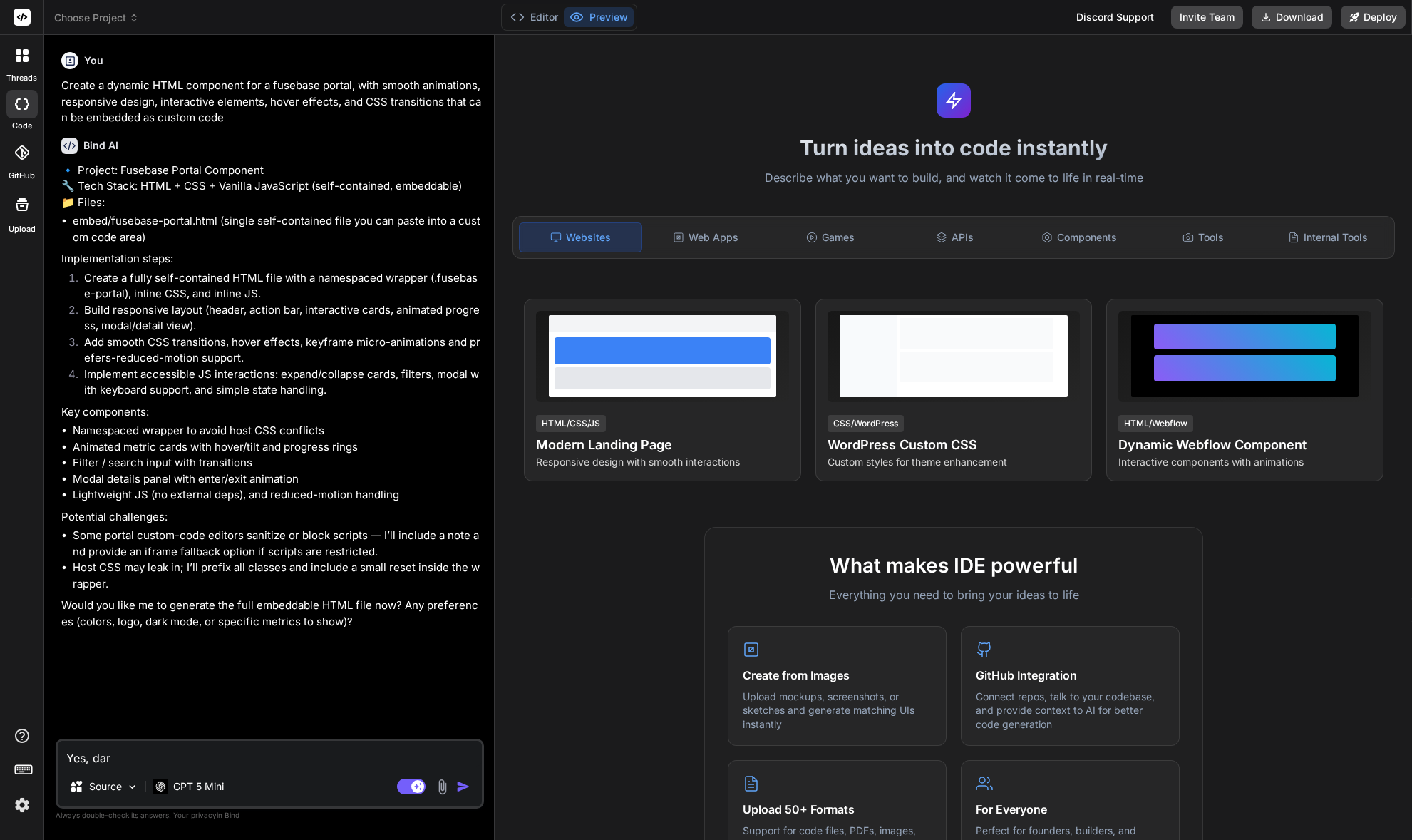
type textarea "Yes, dark"
type textarea "x"
type textarea "Yes, dark"
type textarea "x"
type textarea "Yes, dark m"
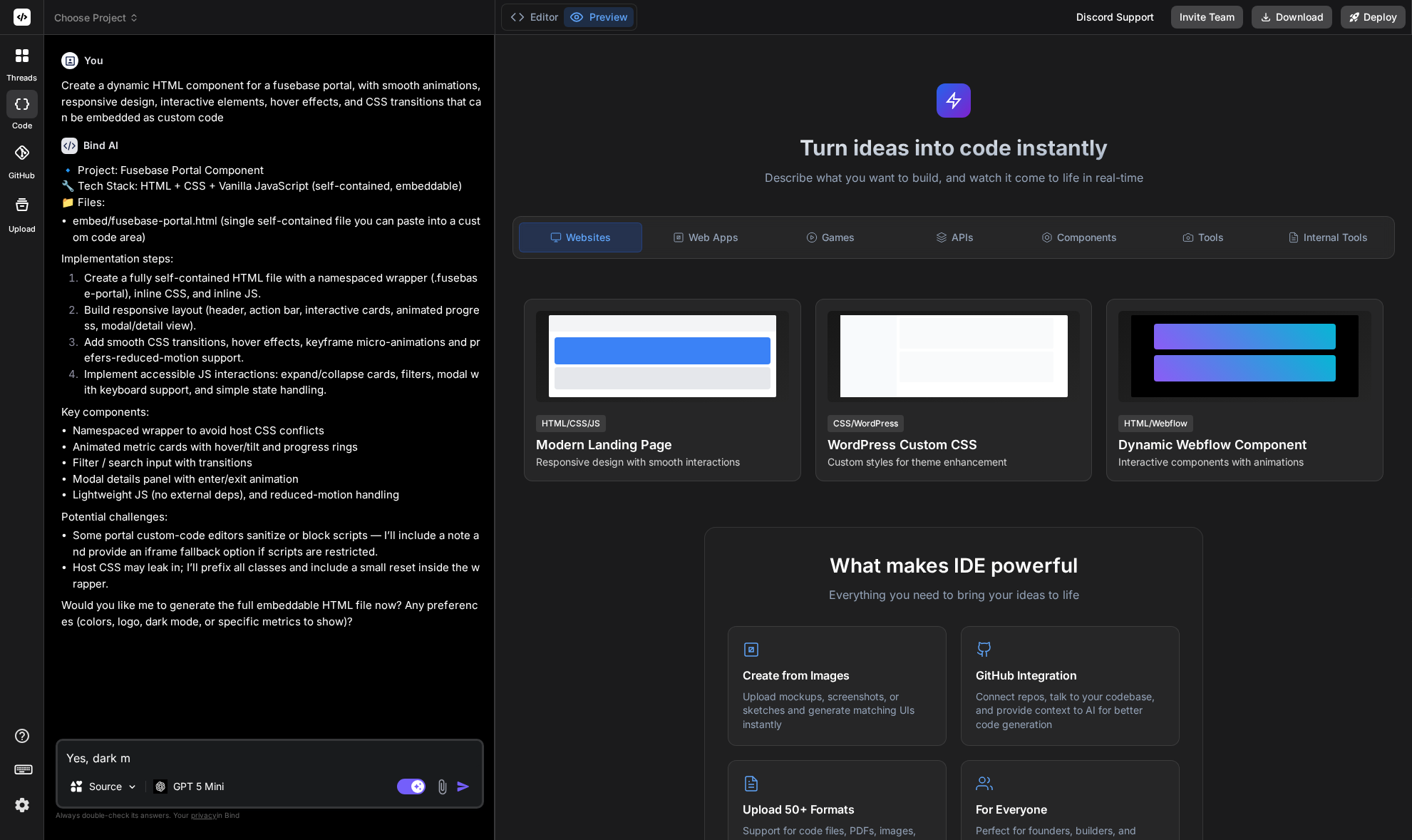
type textarea "x"
type textarea "Yes, dark mo"
type textarea "x"
type textarea "Yes, dark m"
type textarea "x"
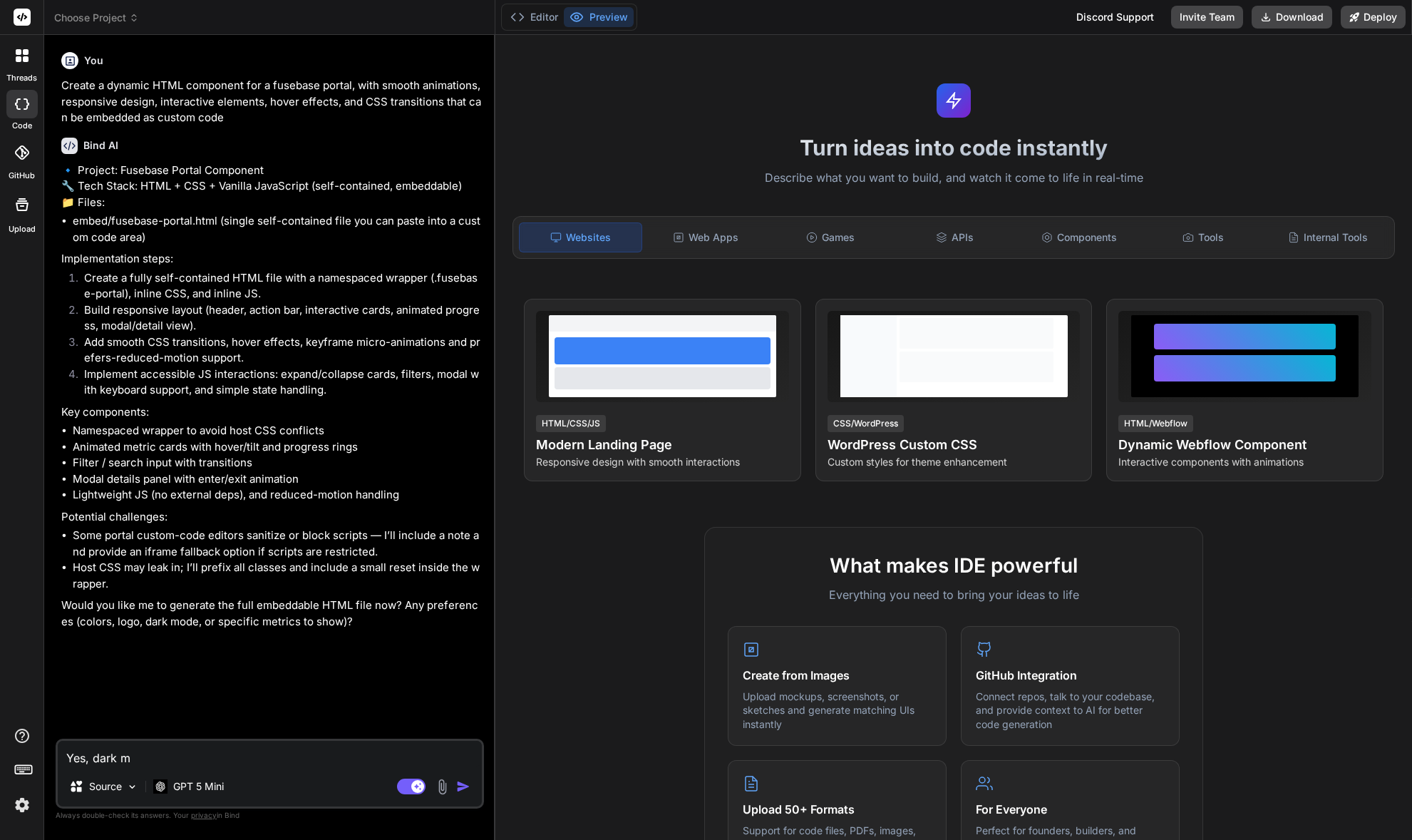
type textarea "Yes, dark"
type textarea "x"
type textarea "Yes, dark"
type textarea "x"
type textarea "Yes, dar"
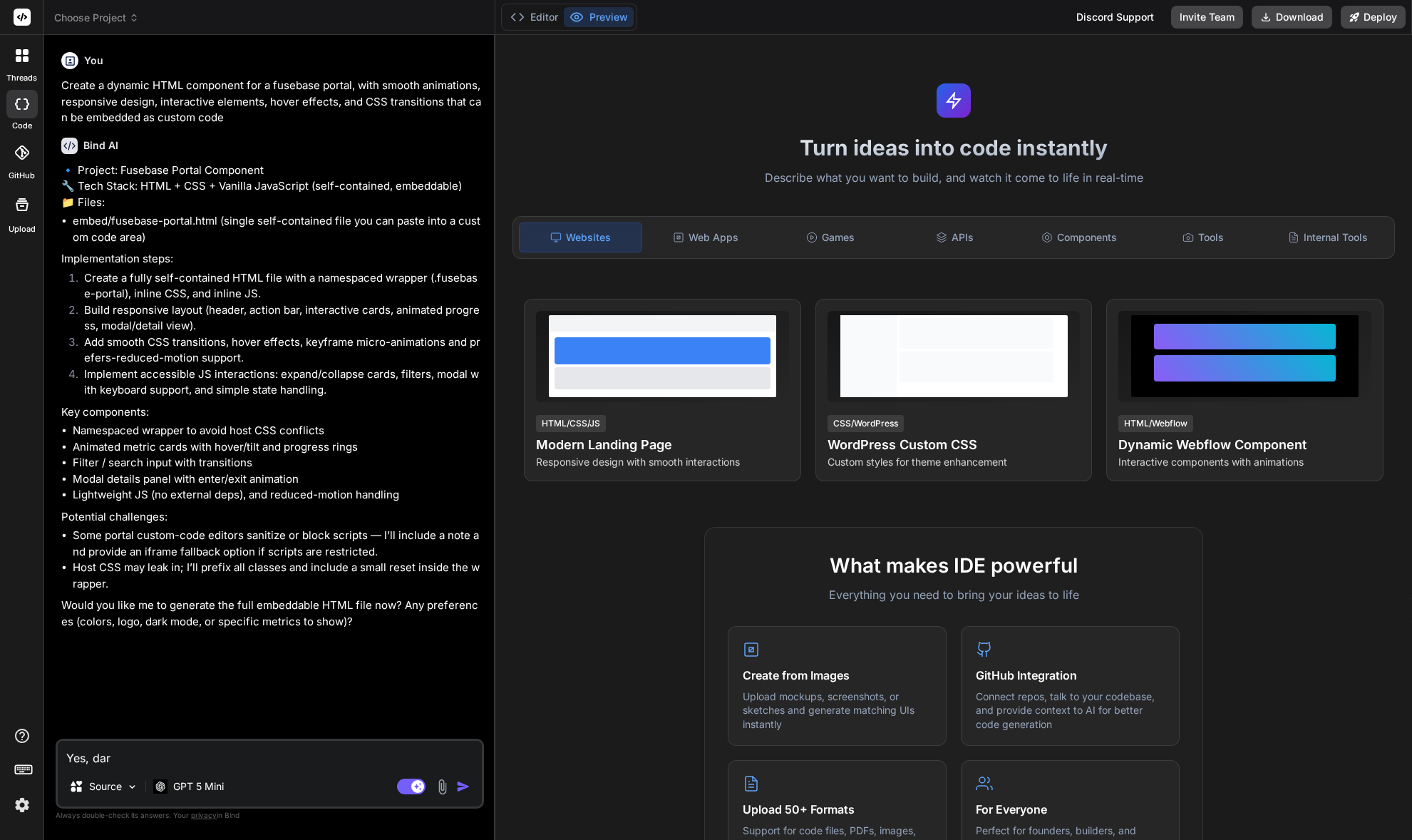
type textarea "x"
type textarea "Yes, da"
type textarea "x"
type textarea "Yes, d"
type textarea "x"
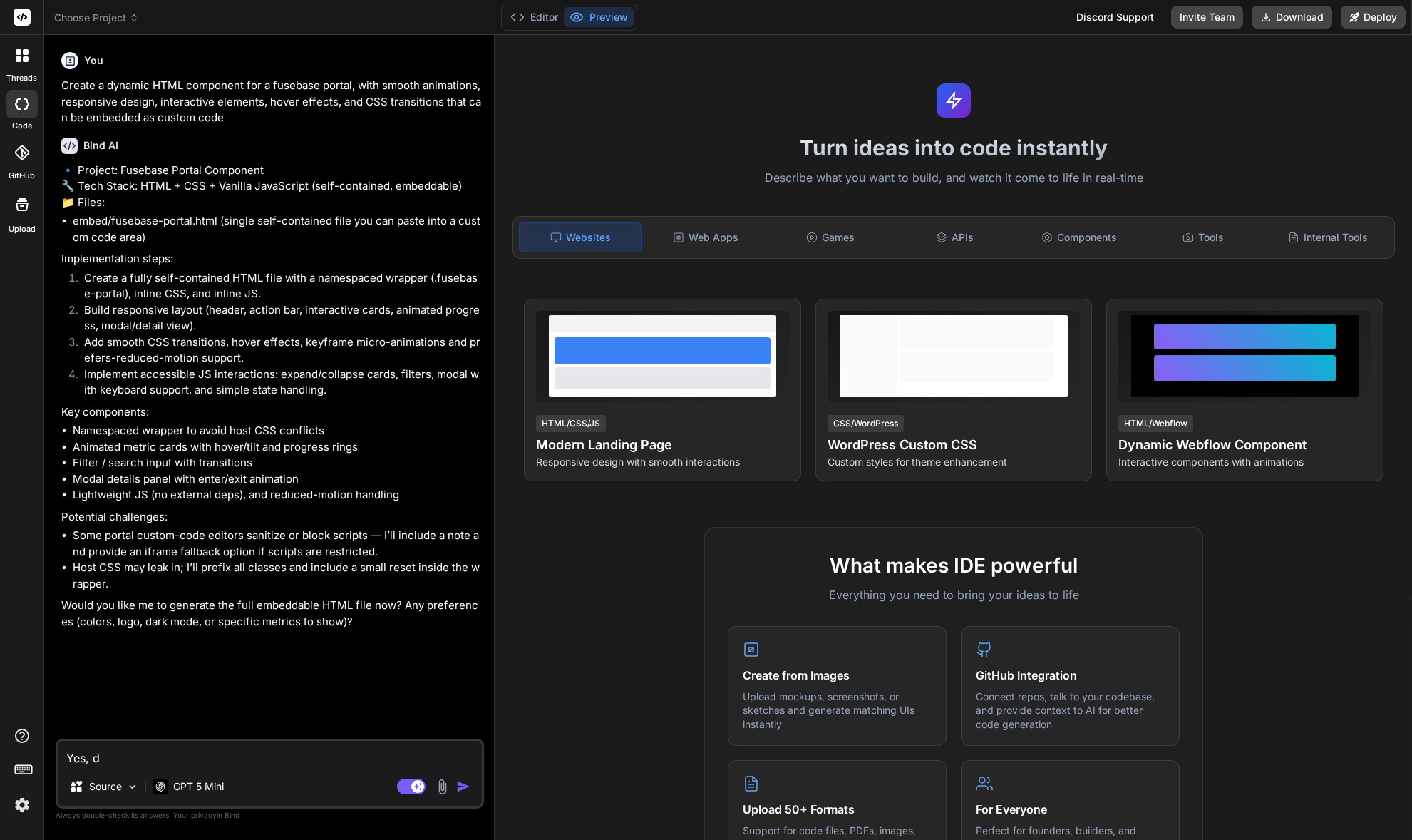
type textarea "Yes,"
type textarea "x"
type textarea "Yes, l"
type textarea "x"
type textarea "Yes,"
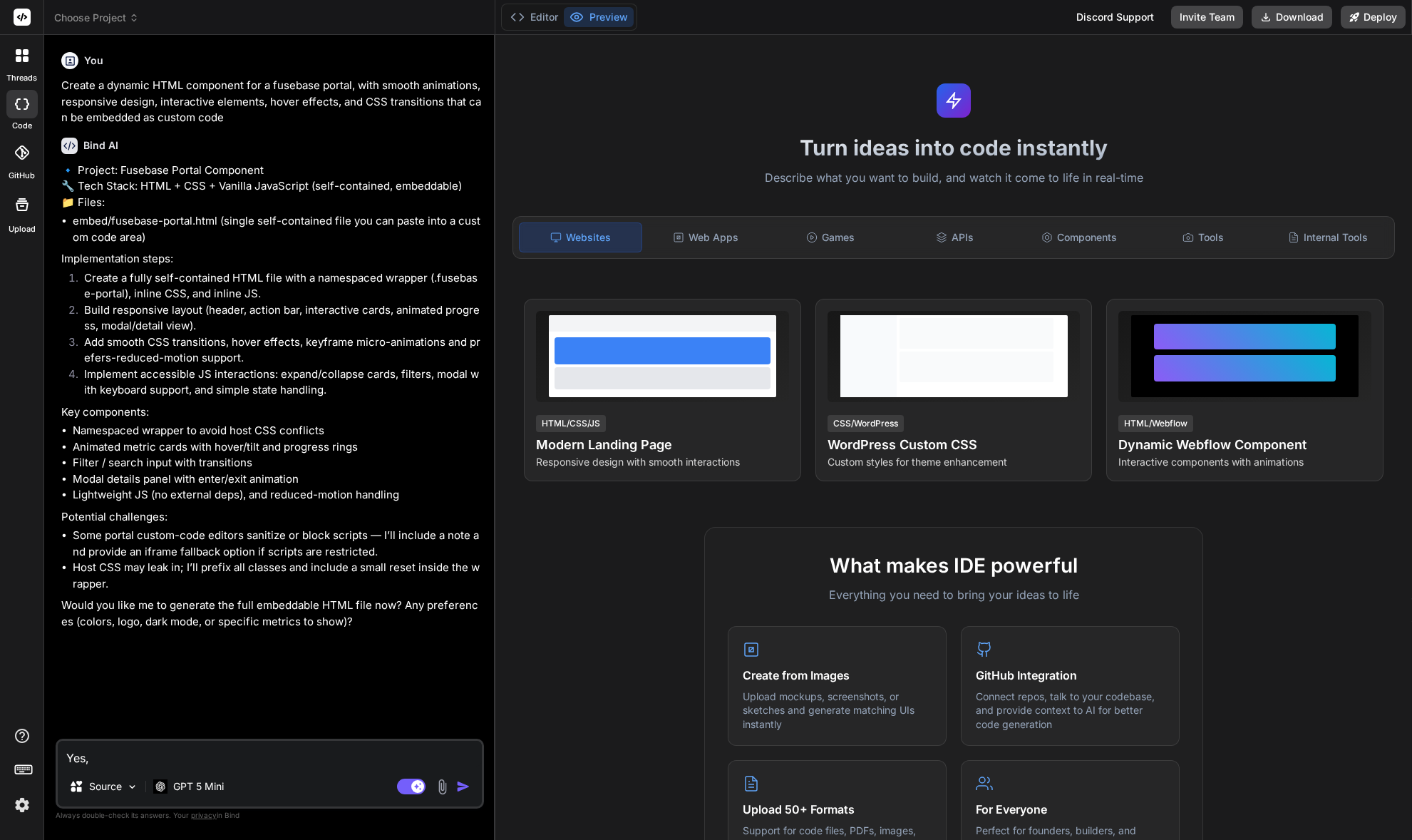
type textarea "x"
type textarea "Yes, i"
type textarea "x"
type textarea "Yes, it"
type textarea "x"
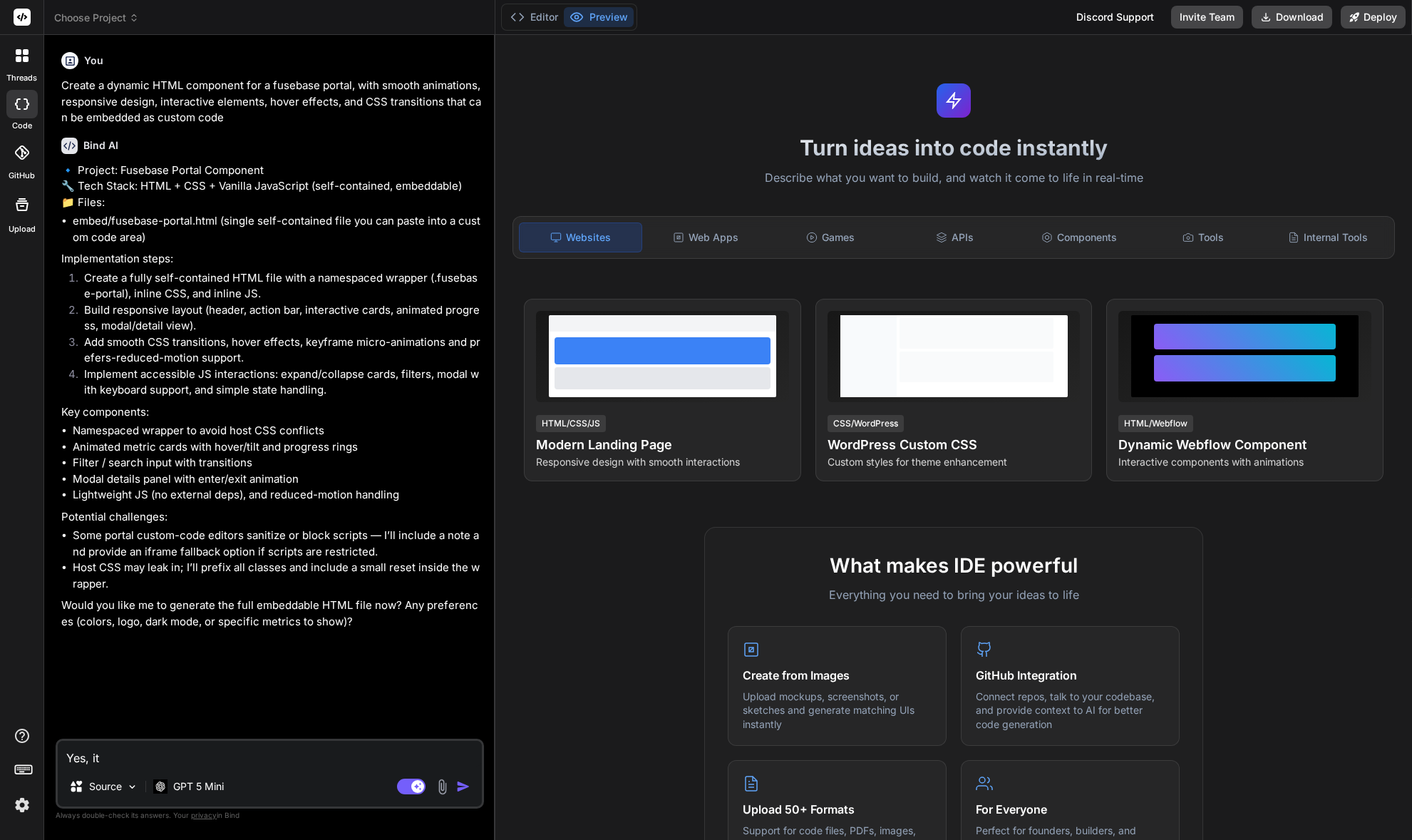
type textarea "Yes, it"
type textarea "x"
type textarea "Yes, it w"
type textarea "x"
type textarea "Yes, it wi"
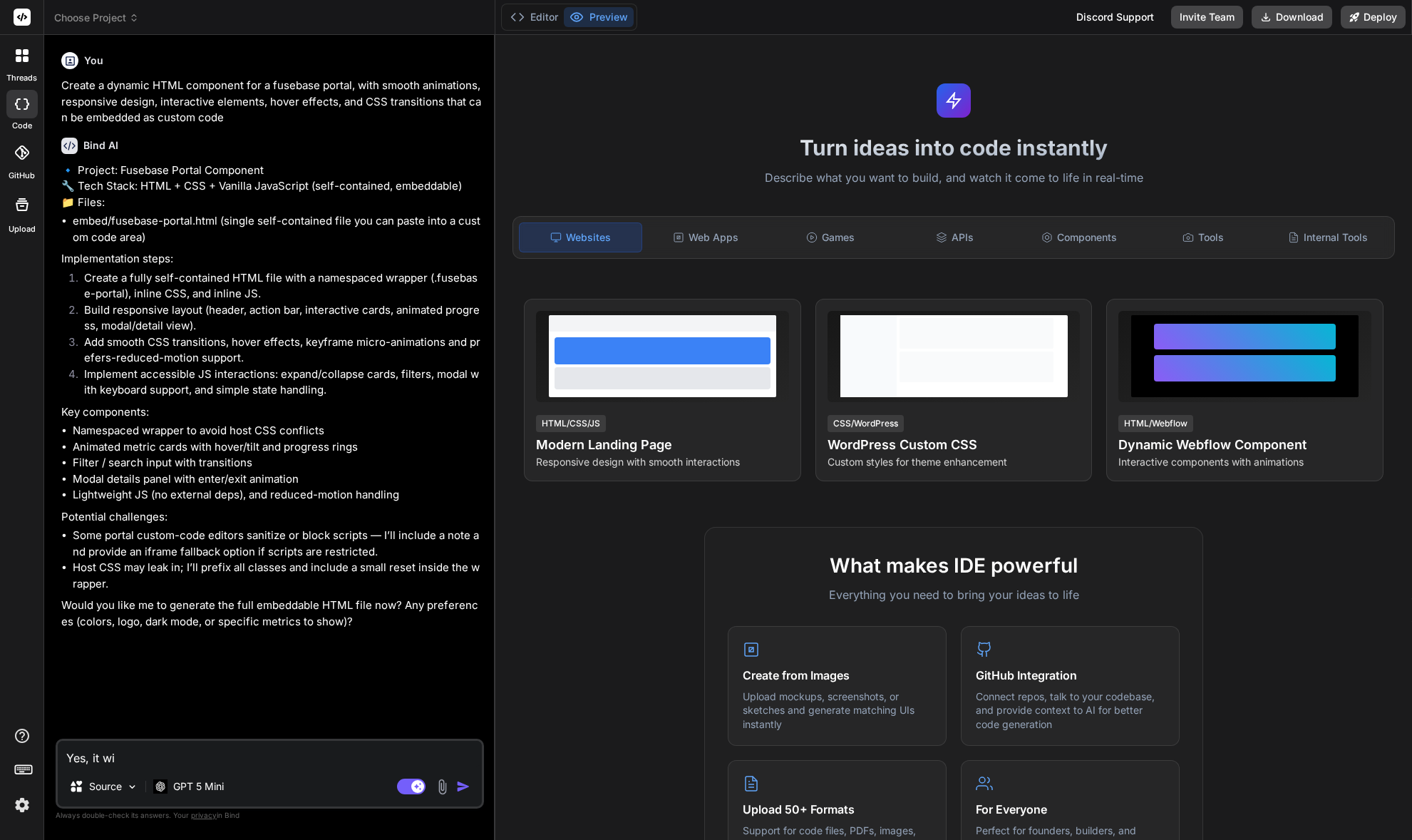
type textarea "x"
type textarea "Yes, it wil"
type textarea "x"
type textarea "Yes, it will"
type textarea "x"
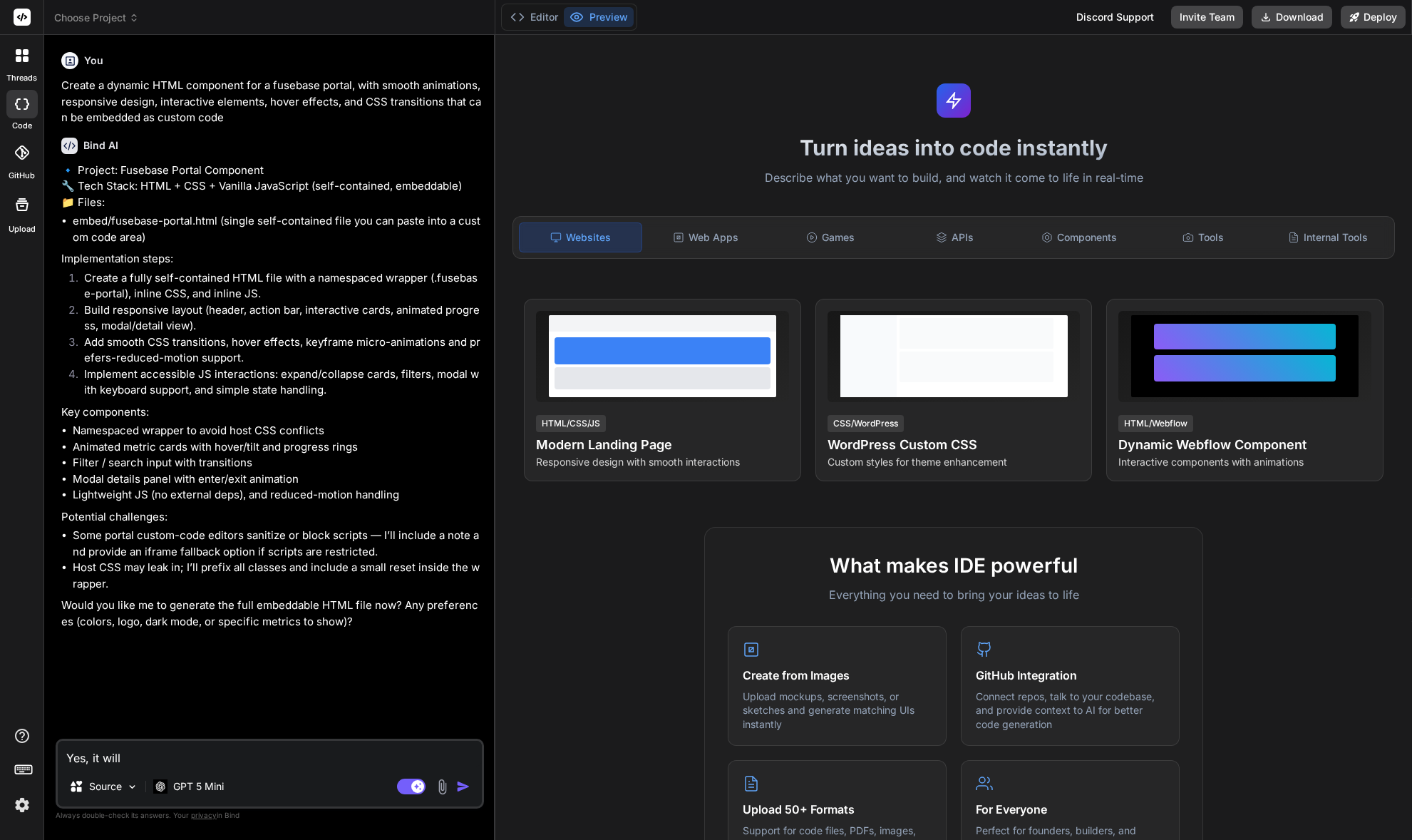
type textarea "Yes, it will"
type textarea "x"
type textarea "Yes, it will b"
type textarea "x"
type textarea "Yes, it will be"
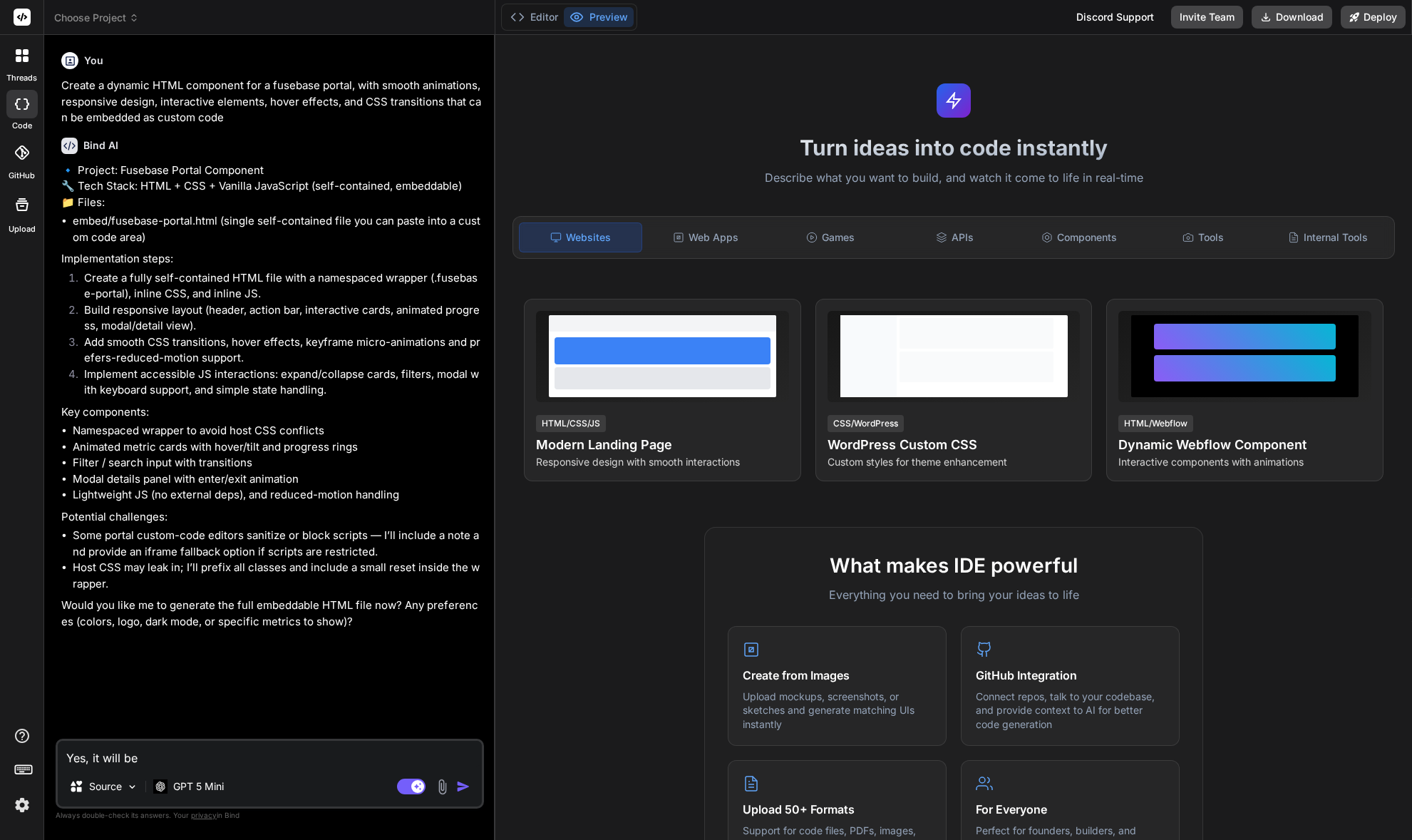
type textarea "x"
type textarea "Yes, it will be"
type textarea "x"
type textarea "Yes, it will be f"
type textarea "x"
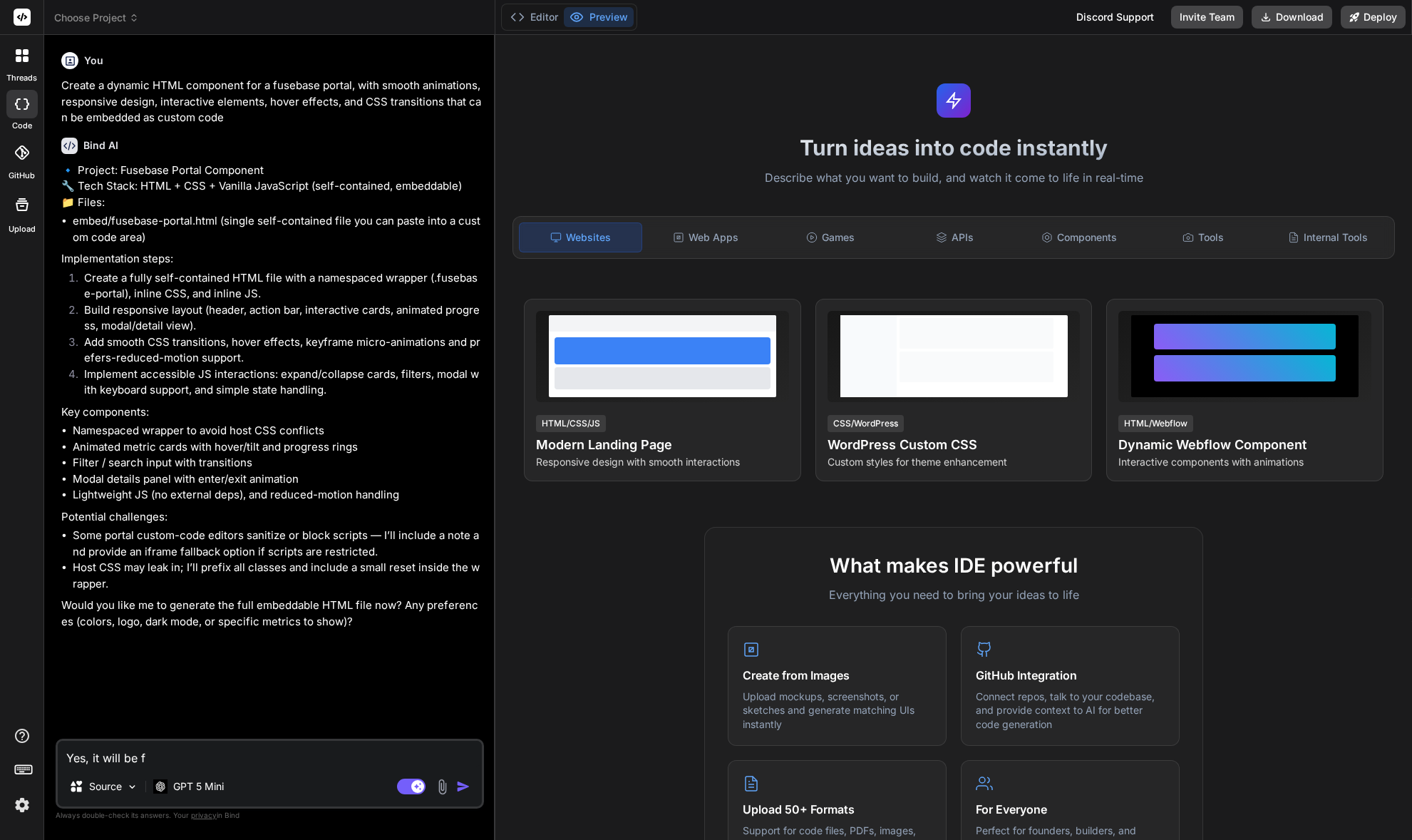
type textarea "Yes, it will be fo"
type textarea "x"
type textarea "Yes, it will be for"
type textarea "x"
type textarea "Yes, it will be for"
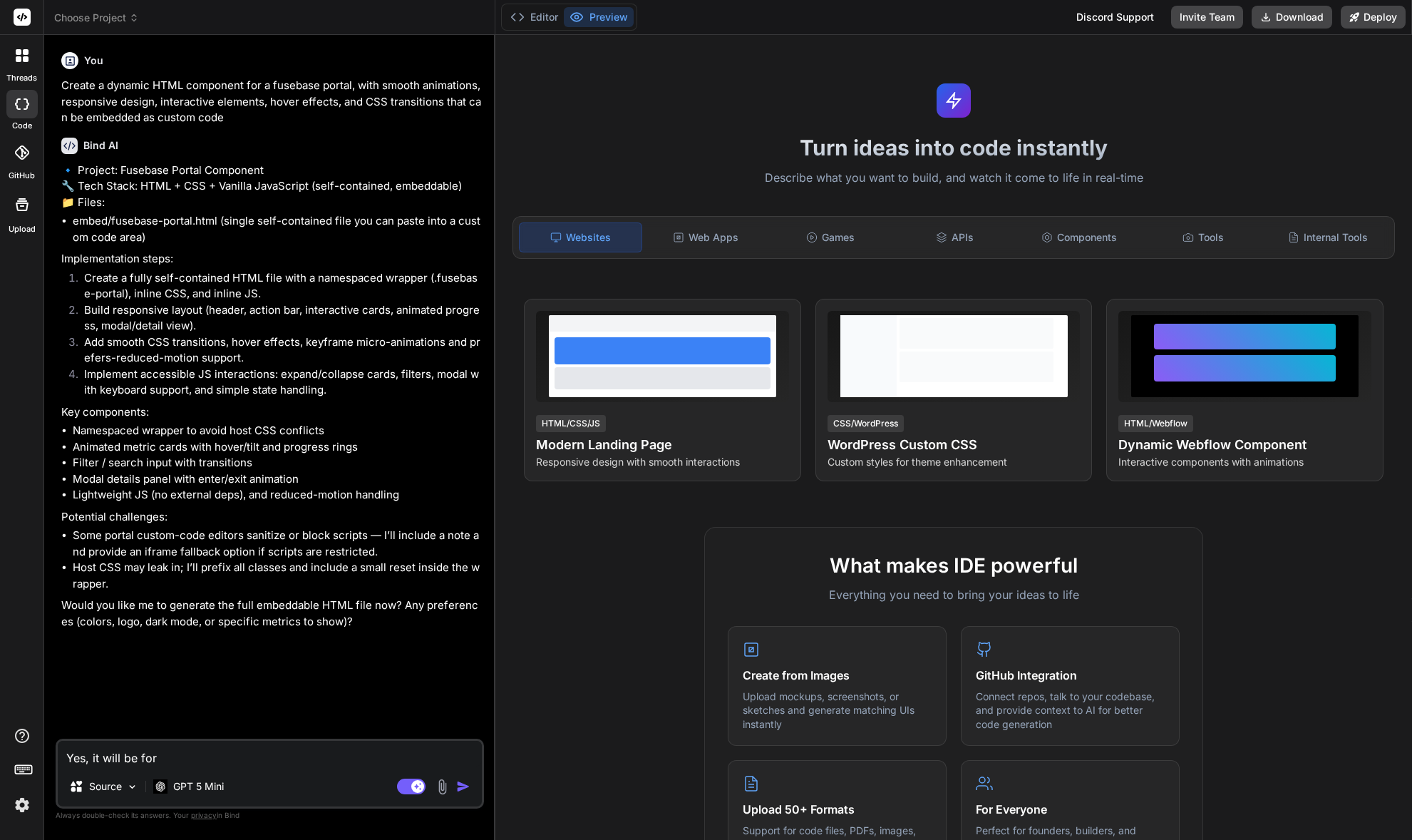
type textarea "x"
type textarea "Yes, it will be for a"
type textarea "x"
type textarea "Yes, it will be for a"
type textarea "x"
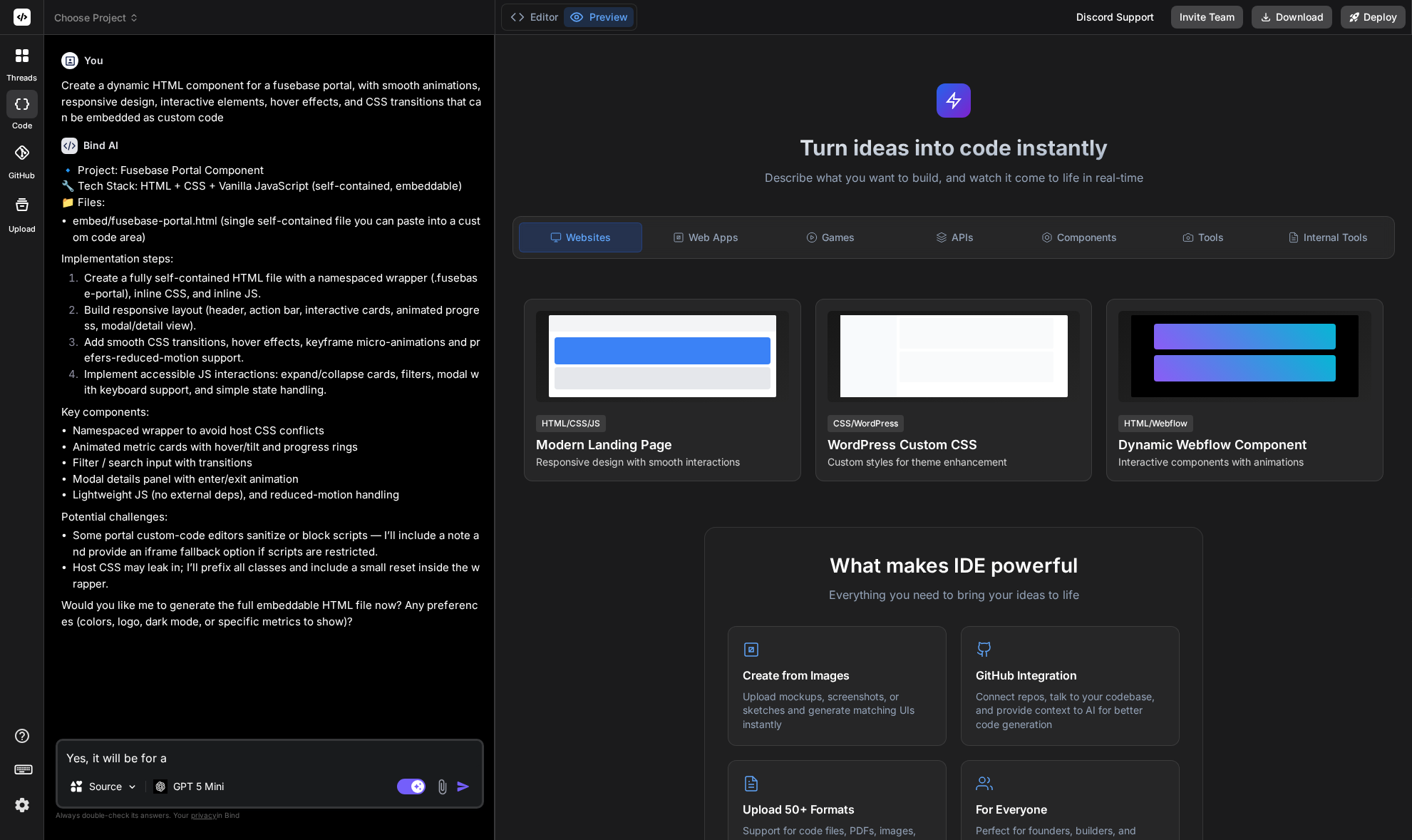
type textarea "Yes, it will be for a s"
type textarea "x"
type textarea "Yes, it will be for a sp"
type textarea "x"
type textarea "Yes, it will be for a spe"
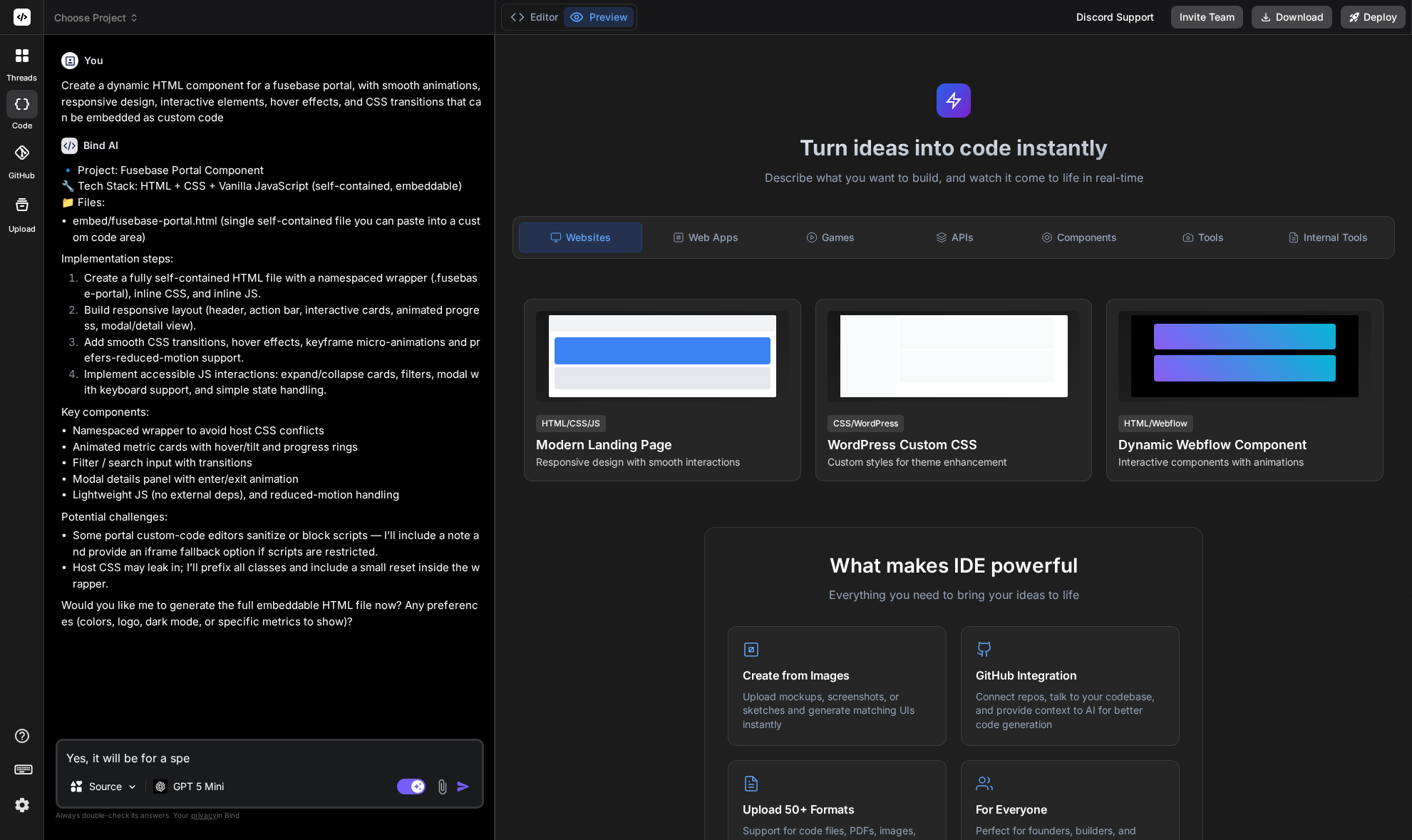
type textarea "x"
type textarea "Yes, it will be for a spec"
type textarea "x"
type textarea "Yes, it will be for a speci"
type textarea "x"
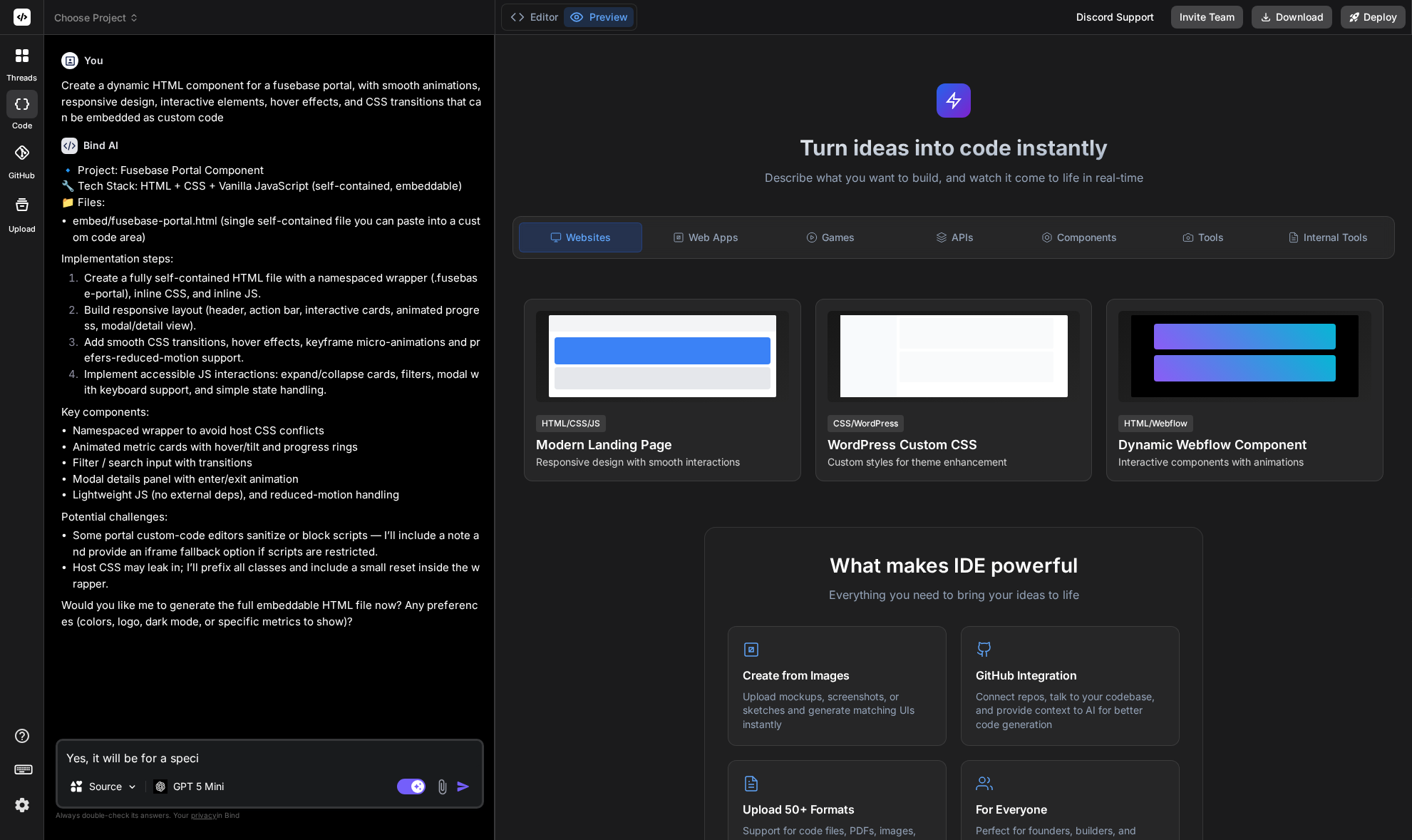
type textarea "Yes, it will be for a specif"
type textarea "x"
type textarea "Yes, it will be for a specifi"
type textarea "x"
type textarea "Yes, it will be for a specific"
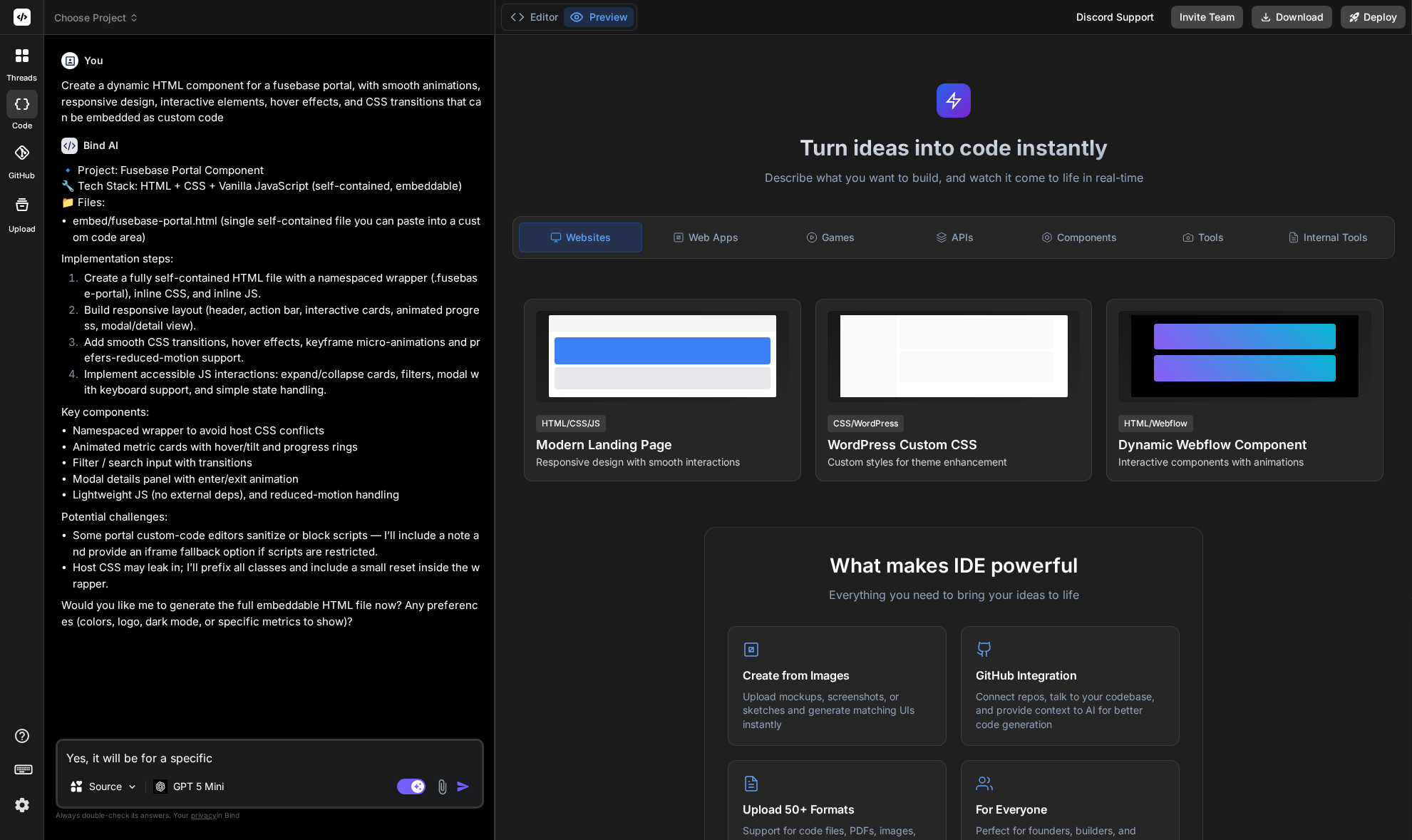
type textarea "x"
type textarea "Yes, it will be for a specific"
type textarea "x"
type textarea "Yes, it will be for a specific a"
type textarea "x"
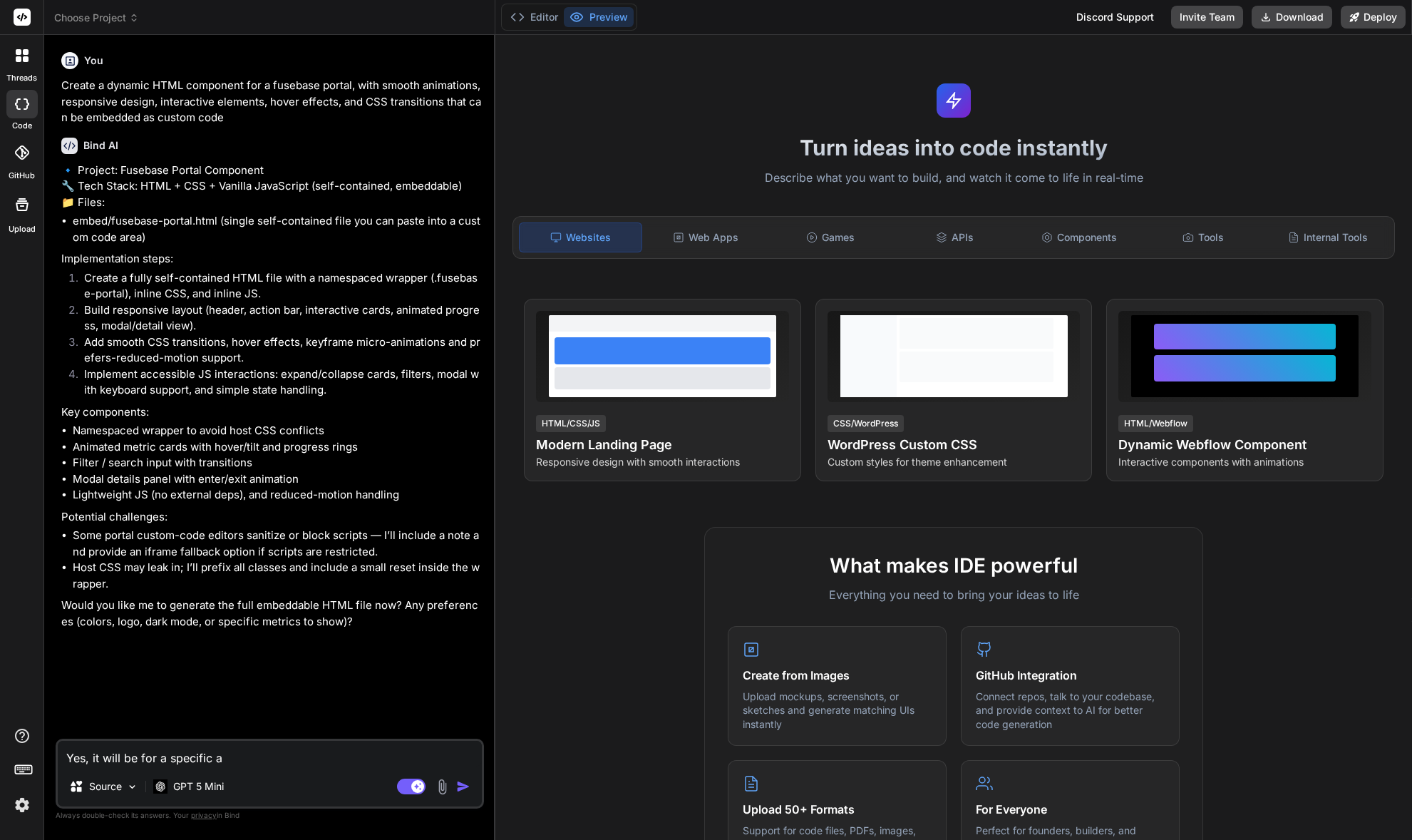
type textarea "Yes, it will be for a specific ap"
type textarea "x"
type textarea "Yes, it will be for a specific app"
type textarea "x"
type textarea "Yes, it will be for a specific app"
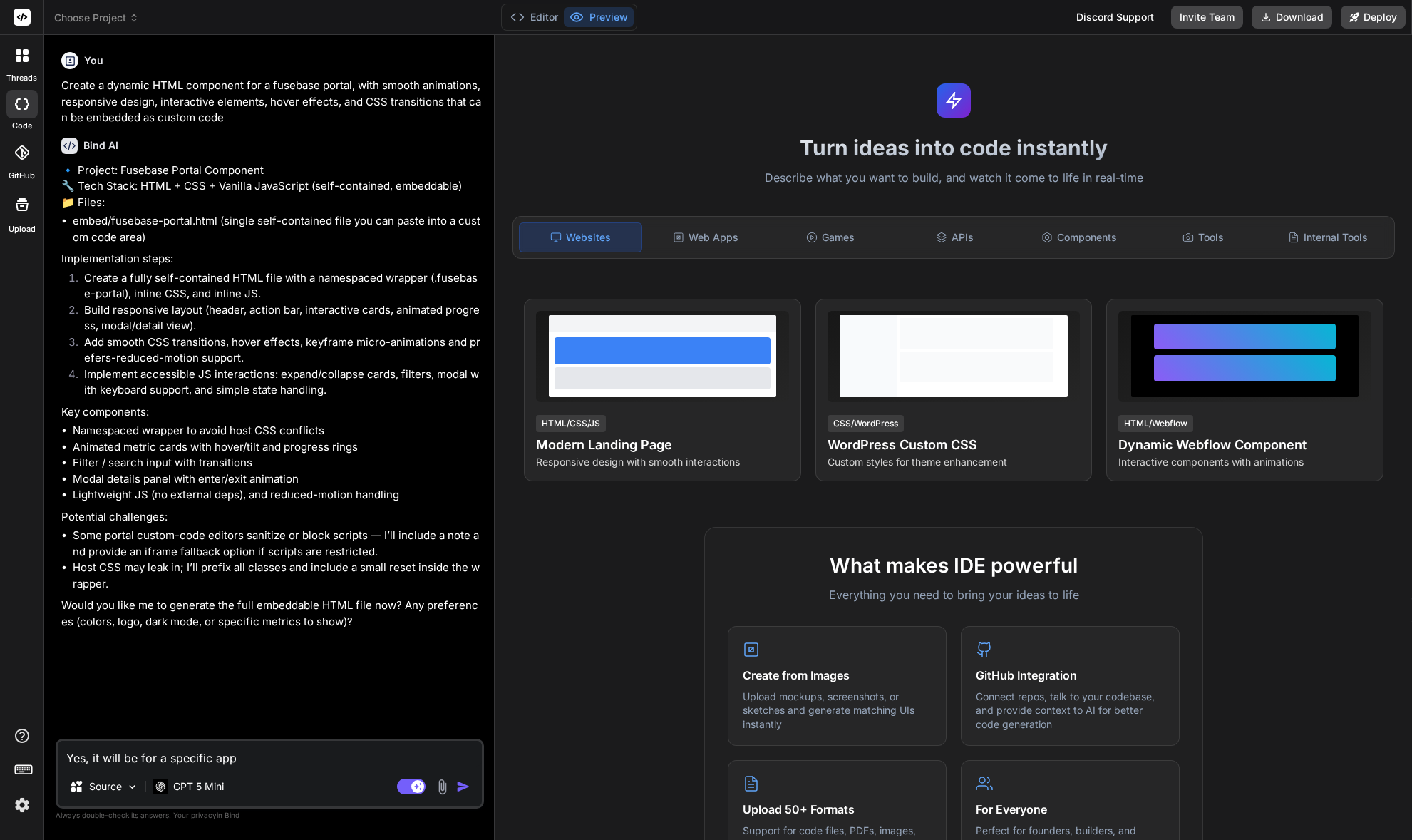
type textarea "x"
type textarea "Yes, it will be for a specific app t"
type textarea "x"
type textarea "Yes, it will be for a specific app th"
type textarea "x"
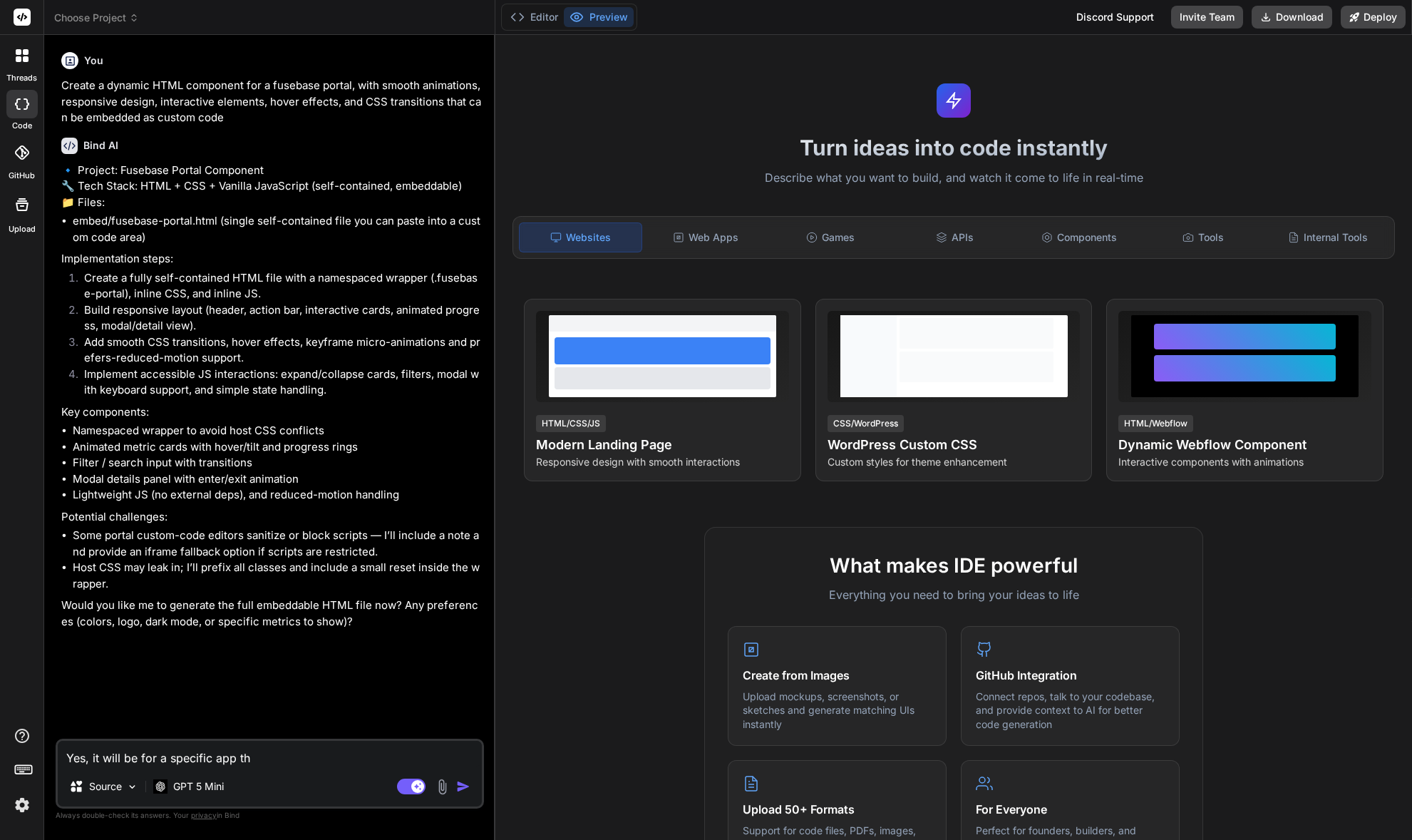
type textarea "Yes, it will be for a specific app tha"
type textarea "x"
type textarea "Yes, it will be for a specific app that"
type textarea "x"
type textarea "Yes, it will be for a specific app that"
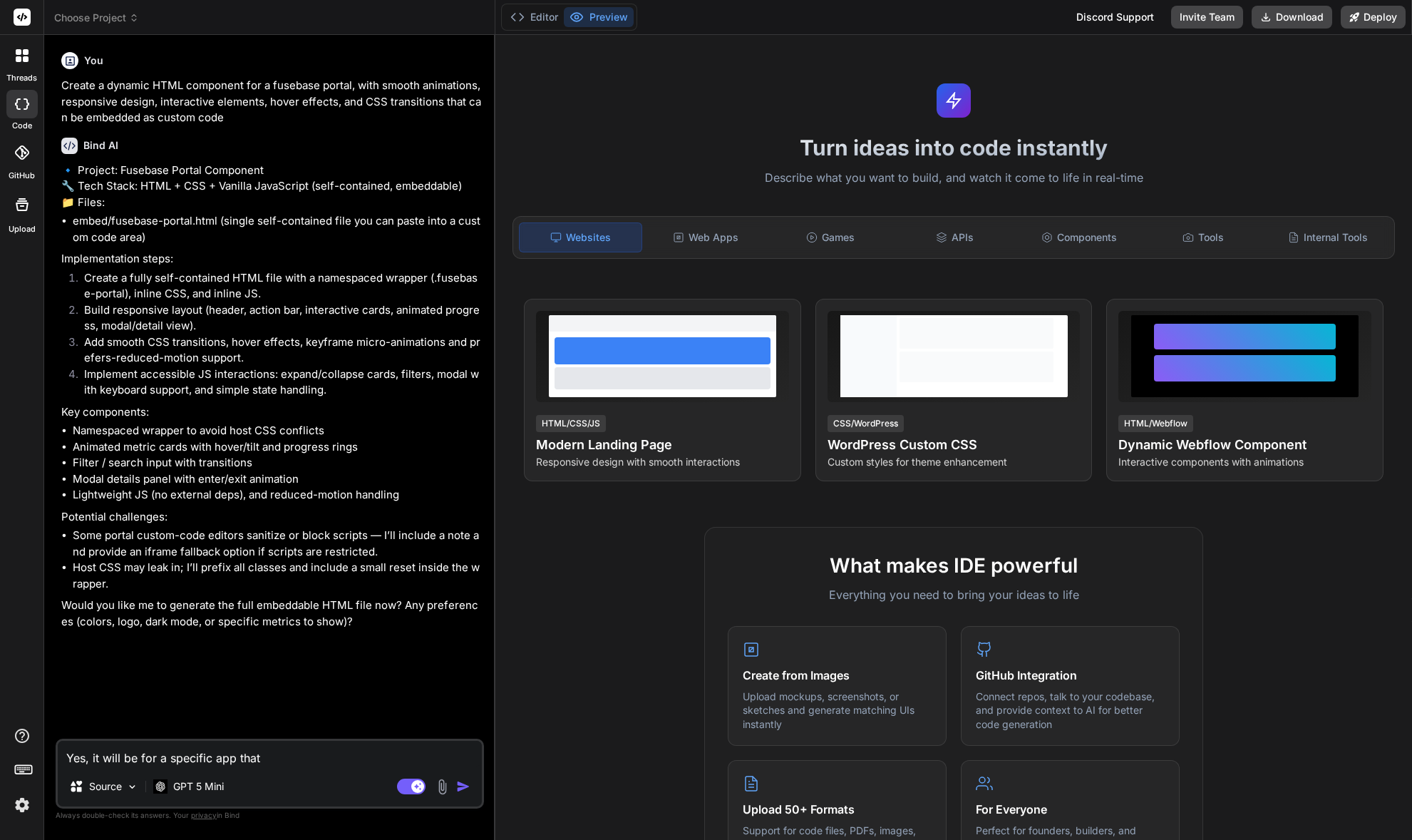
type textarea "x"
type textarea "Yes, it will be for a specific app that c"
type textarea "x"
type textarea "Yes, it will be for a specific app that ca"
type textarea "x"
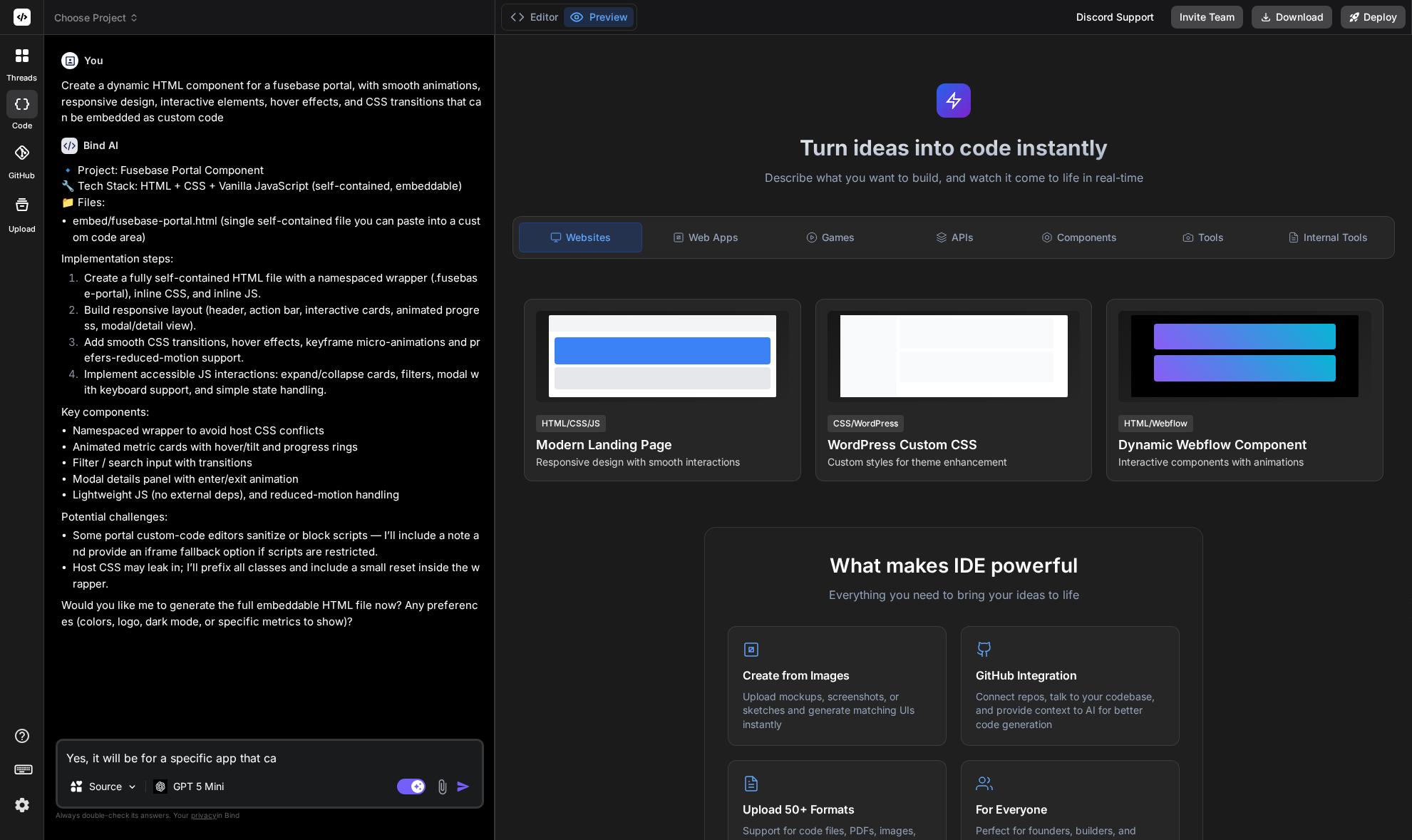
type textarea "Yes, it will be for a specific app that can"
type textarea "x"
type textarea "Yes, it will be for a specific app that can"
type textarea "x"
type textarea "Yes, it will be for a specific app that can l"
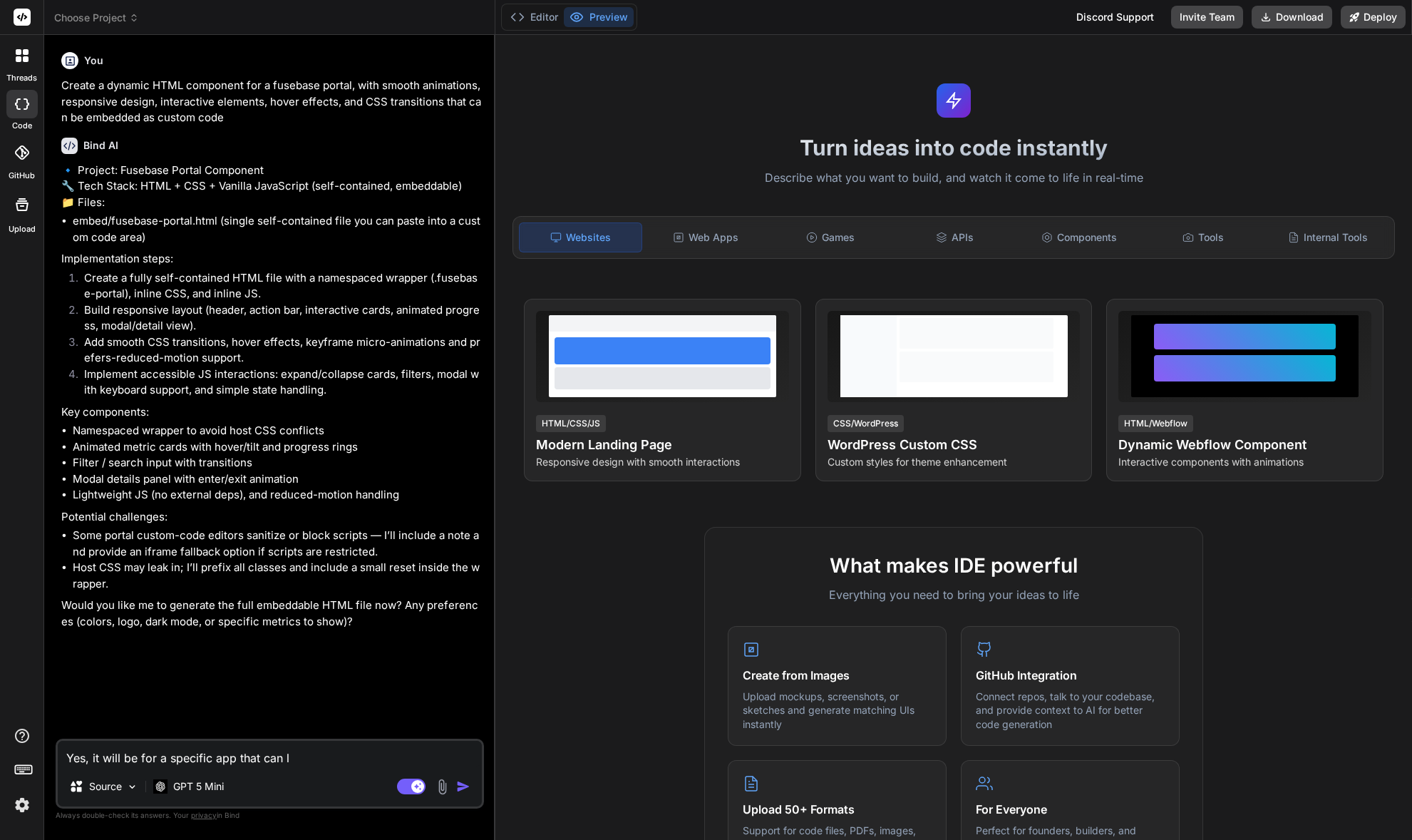
type textarea "x"
type textarea "Yes, it will be for a specific app that can li"
type textarea "x"
type textarea "Yes, it will be for a specific app that can lis"
type textarea "x"
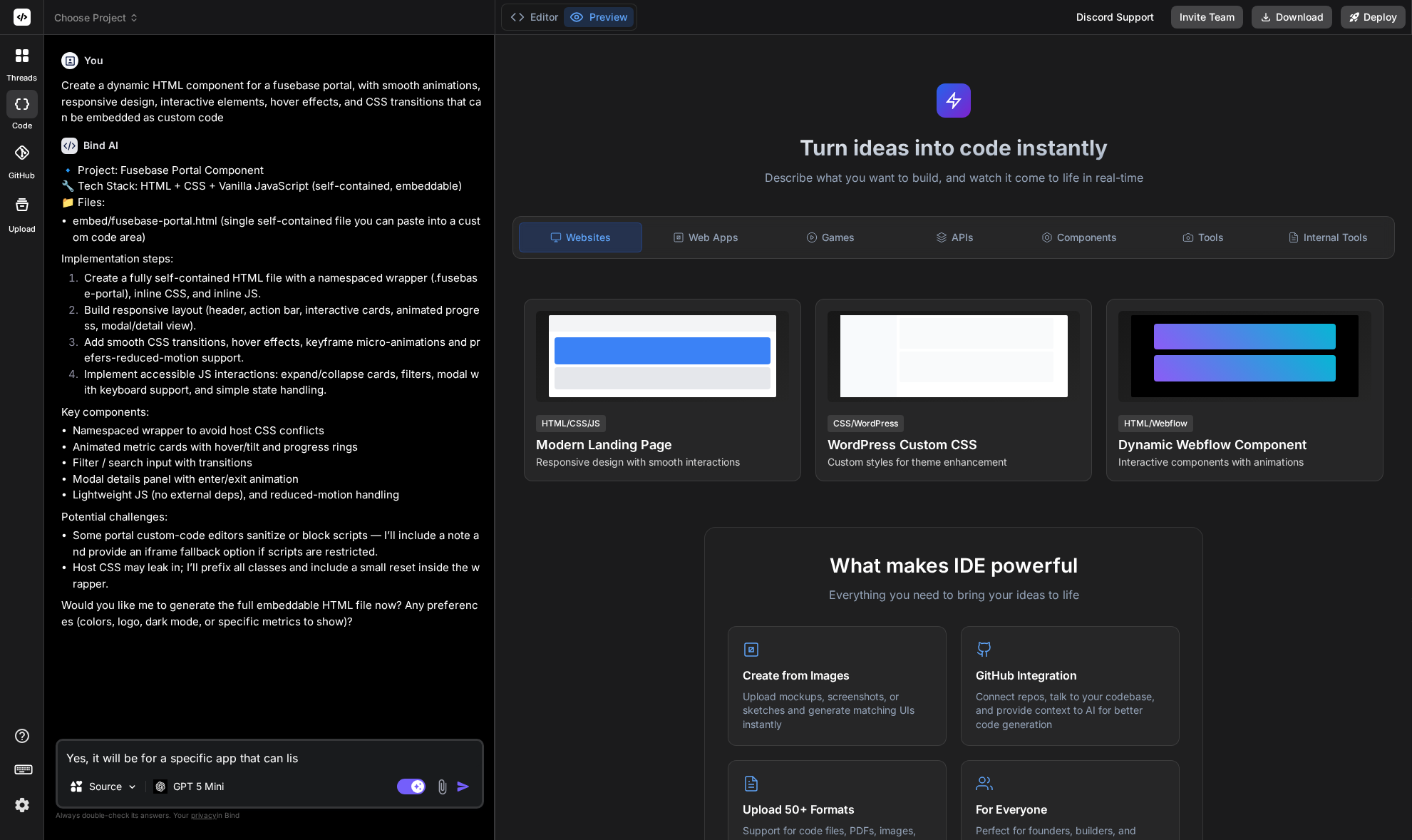
type textarea "Yes, it will be for a specific app that can list"
type textarea "x"
type textarea "Yes, it will be for a specific app that can list"
type textarea "x"
type textarea "Yes, it will be for a specific app that can list"
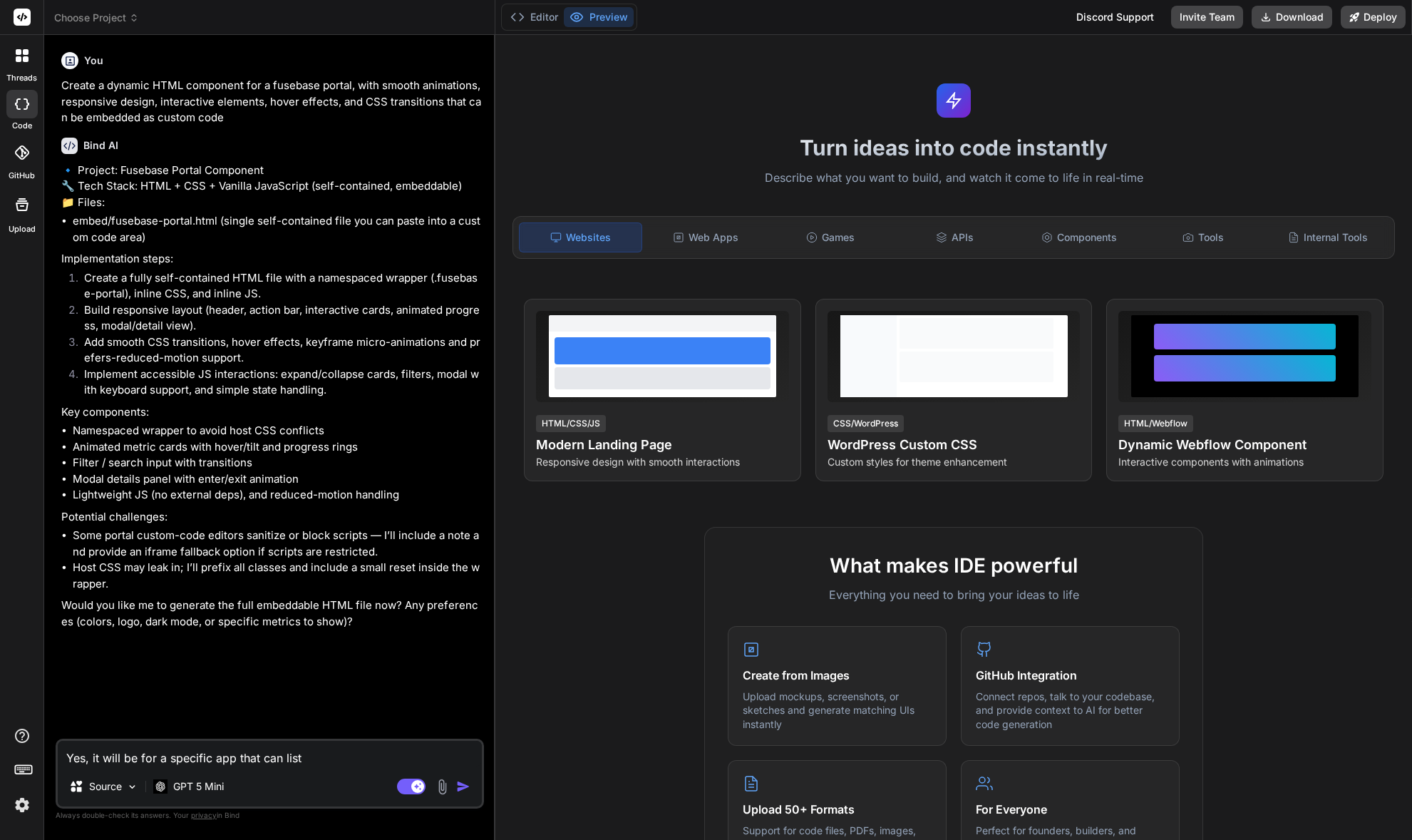
type textarea "x"
type textarea "Yes, it will be for a specific app that can list"
type textarea "x"
type textarea "Yes, it will be for a specific app that can list t"
type textarea "x"
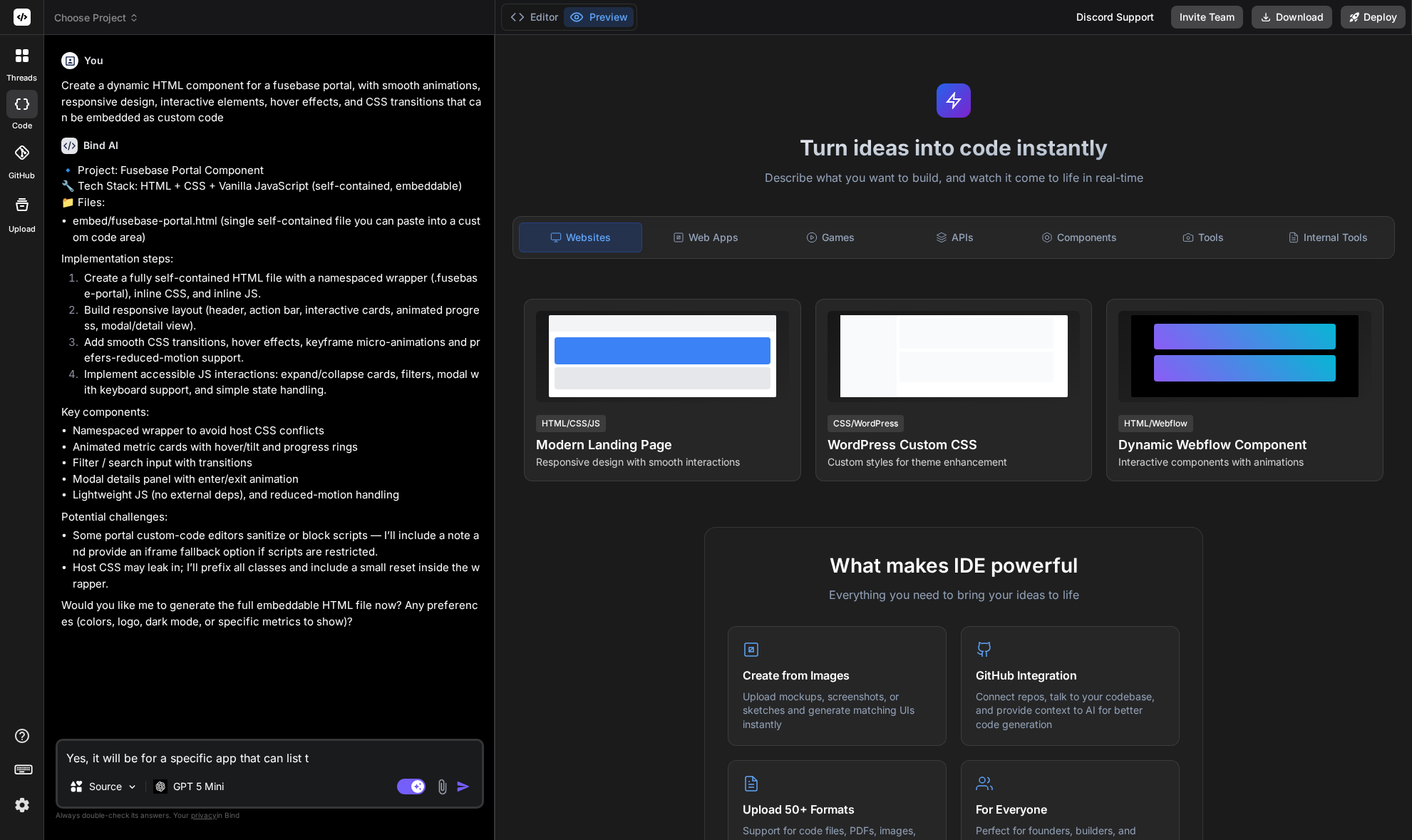
type textarea "Yes, it will be for a specific app that can list th"
type textarea "x"
type textarea "Yes, it will be for a specific app that can list the"
type textarea "x"
type textarea "Yes, it will be for a specific app that can list the"
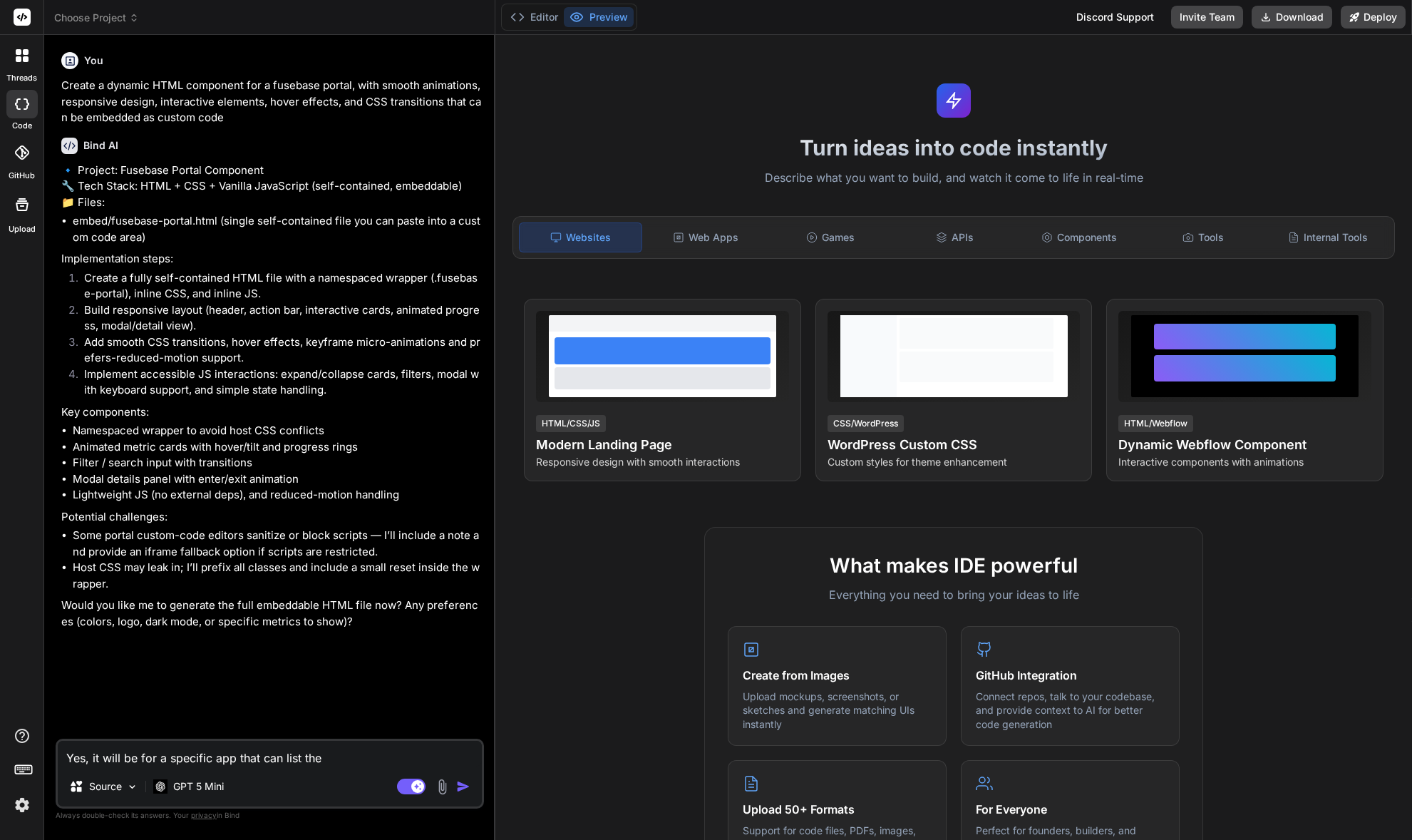
type textarea "x"
type textarea "Yes, it will be for a specific app that can list the u"
type textarea "x"
type textarea "Yes, it will be for a specific app that can list the up"
type textarea "x"
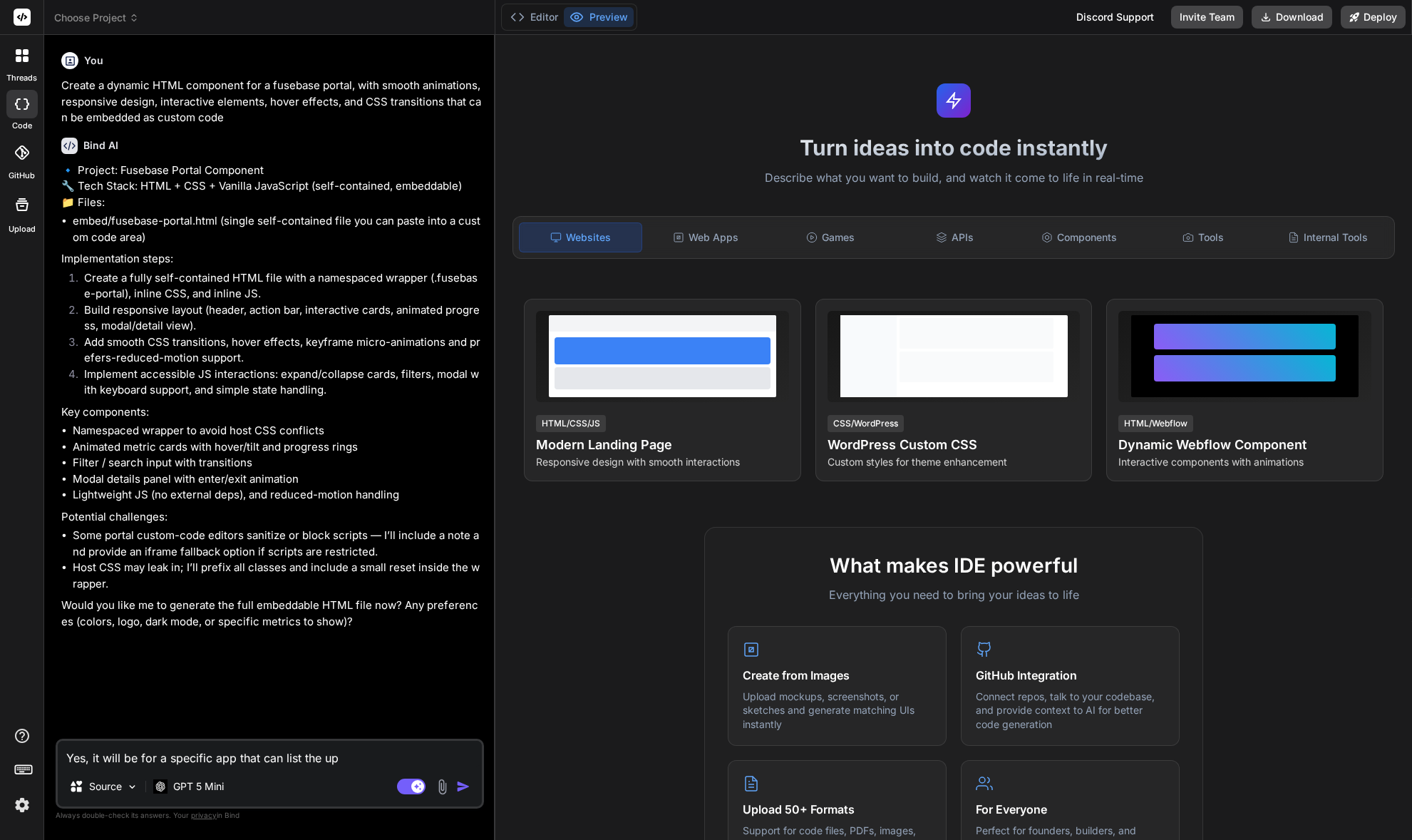
type textarea "Yes, it will be for a specific app that can list the upc"
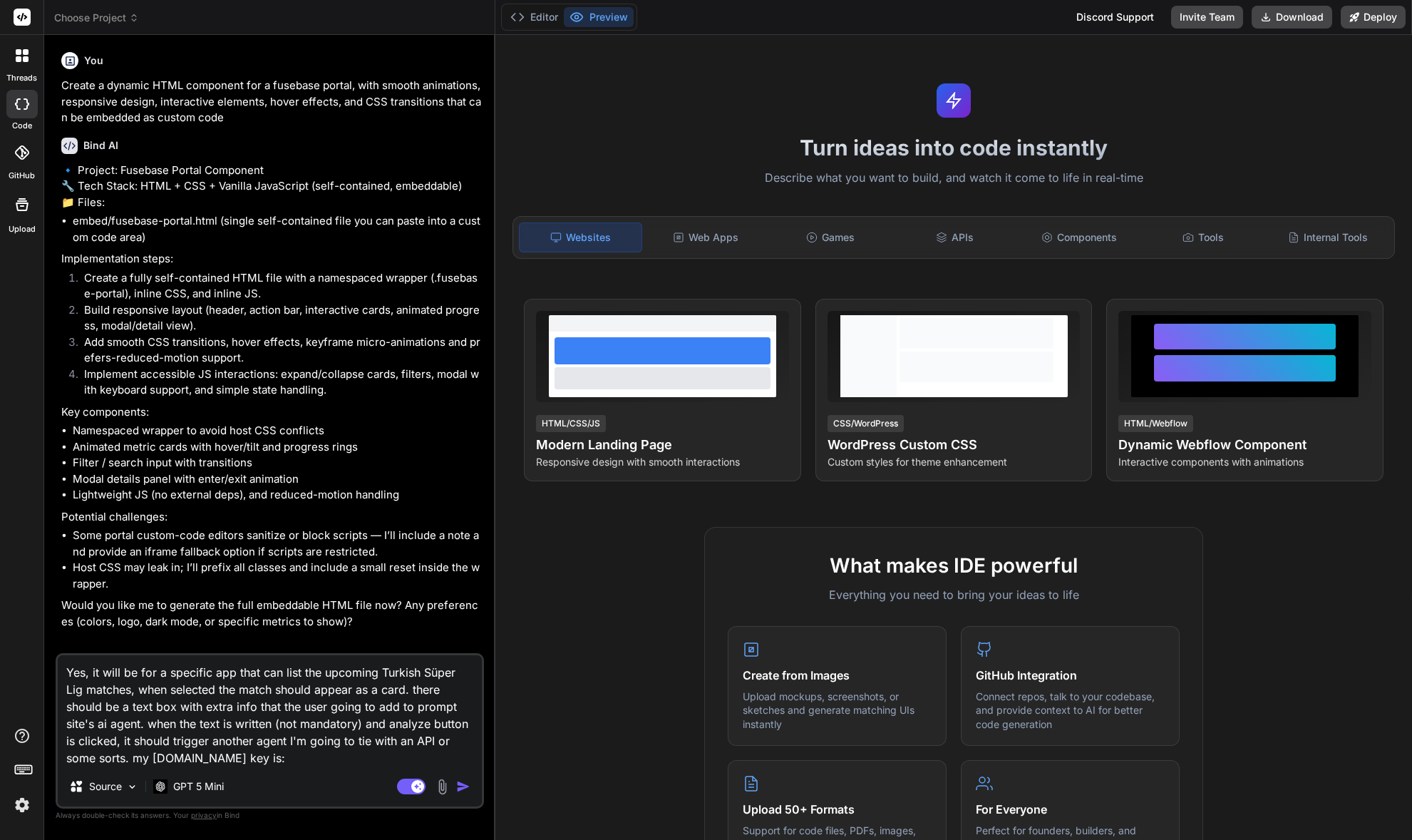
drag, startPoint x: 307, startPoint y: 775, endPoint x: 290, endPoint y: 759, distance: 23.3
click at [307, 774] on div "Source GPT 5 Mini" at bounding box center [269, 789] width 424 height 34
click at [294, 758] on textarea "Yes, it will be for a specific app that can list the upcoming Turkish Süper Lig…" at bounding box center [269, 711] width 424 height 111
paste textarea "bb74848ef6364881fc7720f109a26d62"
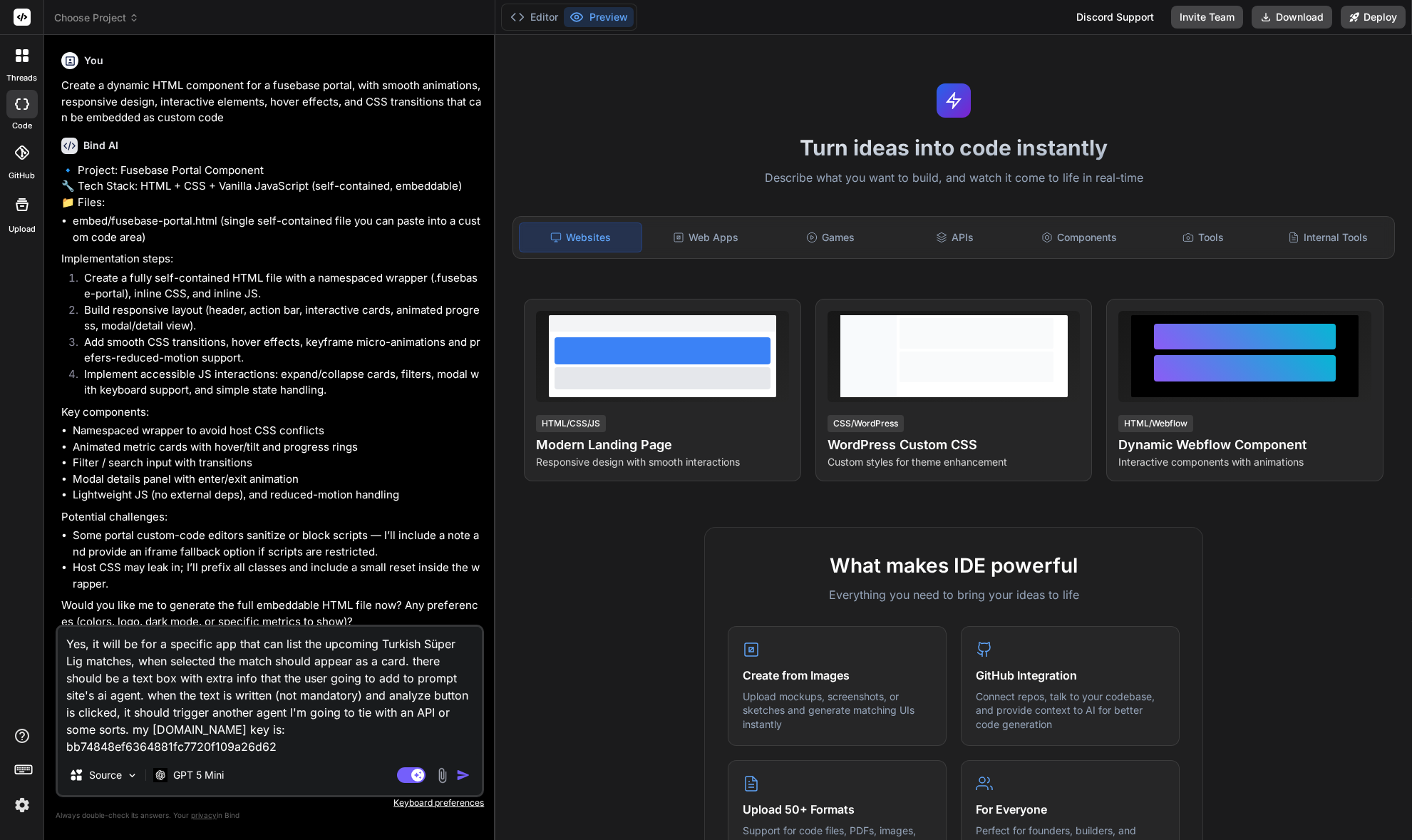
scroll to position [17, 0]
click at [314, 743] on textarea "Yes, it will be for a specific app that can list the upcoming Turkish Süper Lig…" at bounding box center [269, 690] width 424 height 128
paste textarea "sk-ant-api03-Xw_z51str44HPOuvi0s9IgsqIve0KDI_jqpcjdDLoADjM2Mv-8Vly-eOjsVioJqCZZ…"
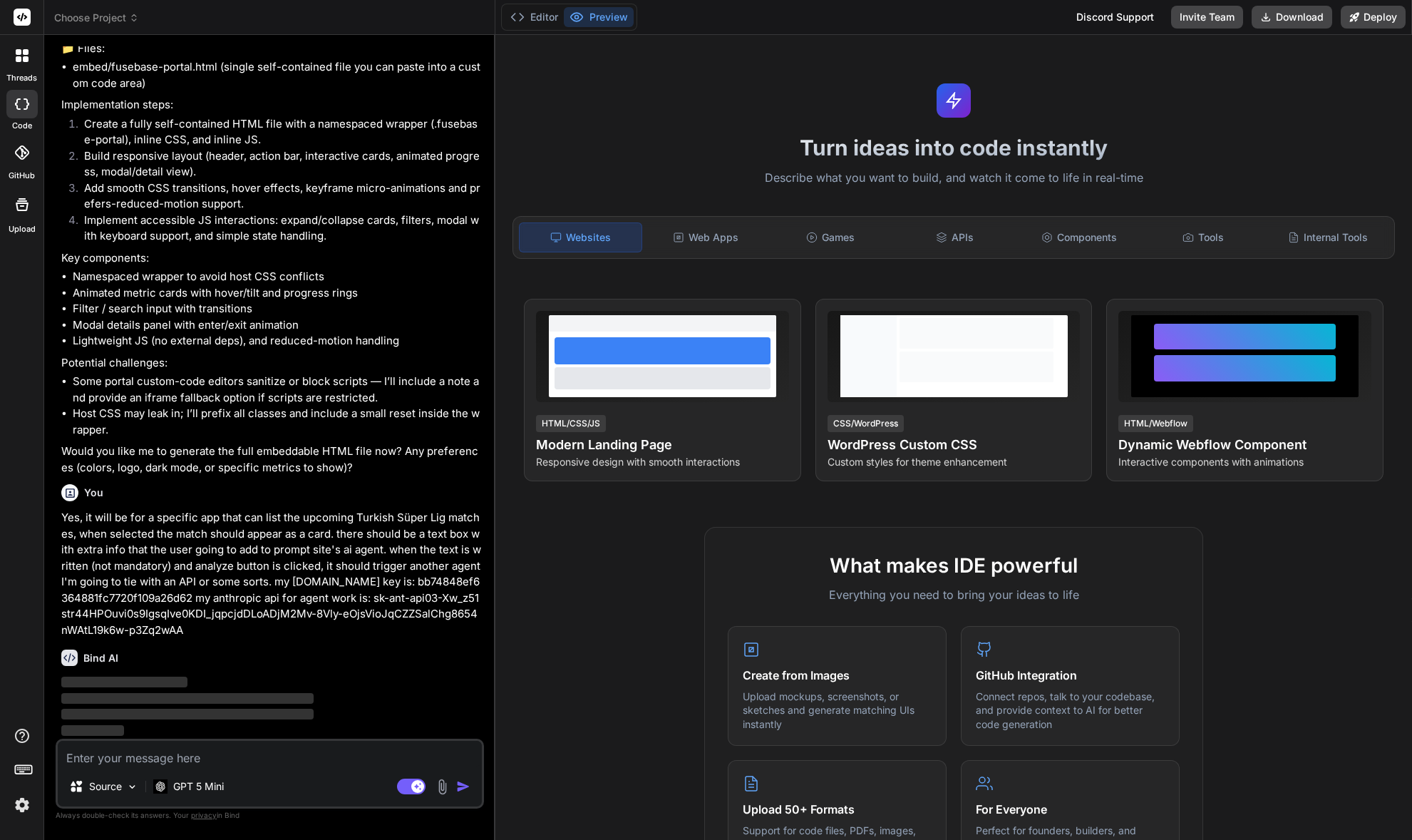
scroll to position [186, 0]
drag, startPoint x: 196, startPoint y: 620, endPoint x: 82, endPoint y: 525, distance: 148.4
click at [57, 514] on div "You Create a dynamic HTML component for a fusebase portal, with smooth animatio…" at bounding box center [270, 443] width 429 height 792
copy p "Yes, it will be for a specific app that can list the upcoming Turkish Süper Lig…"
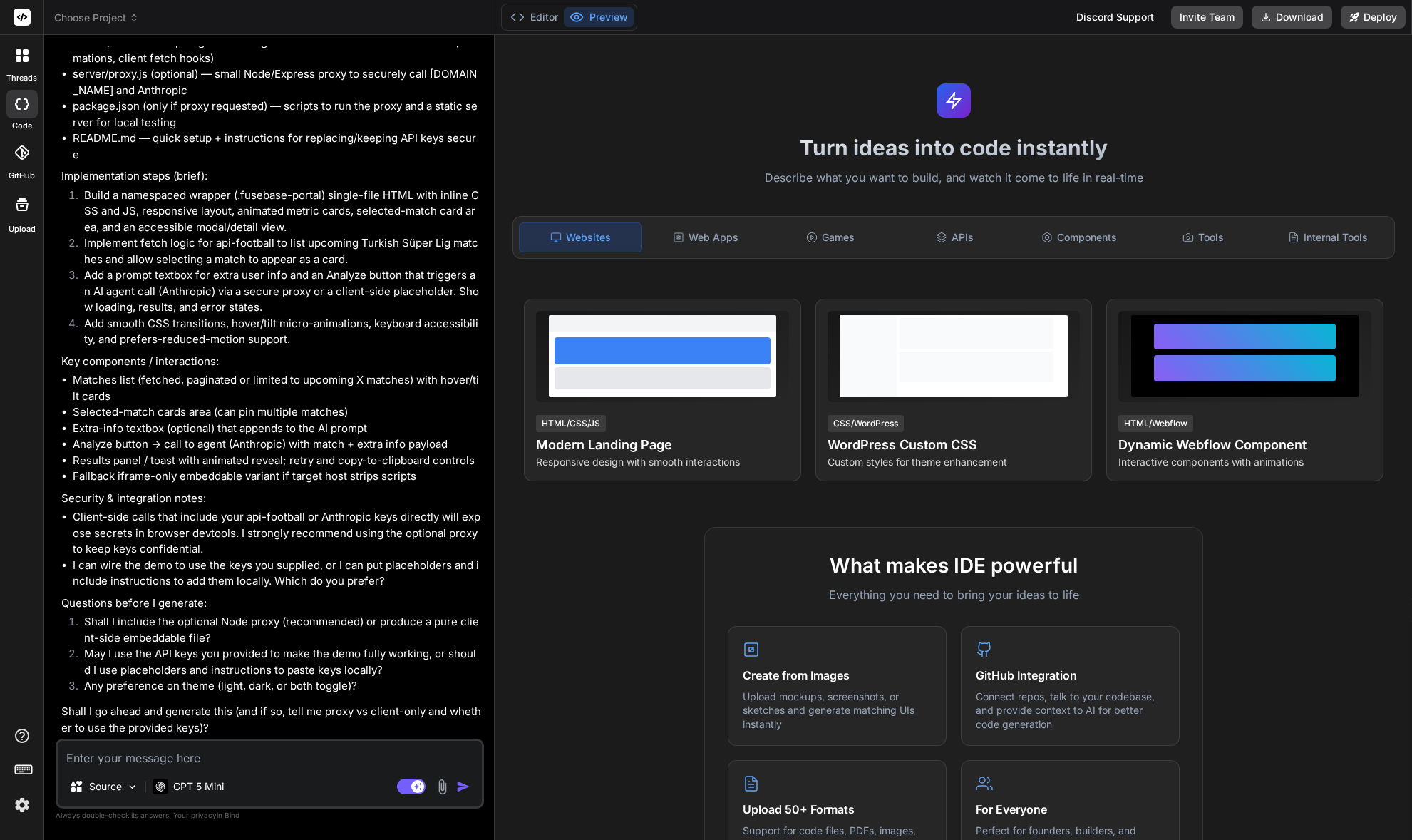
scroll to position [910, 0]
click at [312, 758] on textarea at bounding box center [269, 753] width 424 height 26
click at [315, 758] on textarea at bounding box center [269, 753] width 424 height 26
click at [318, 753] on textarea at bounding box center [269, 753] width 424 height 26
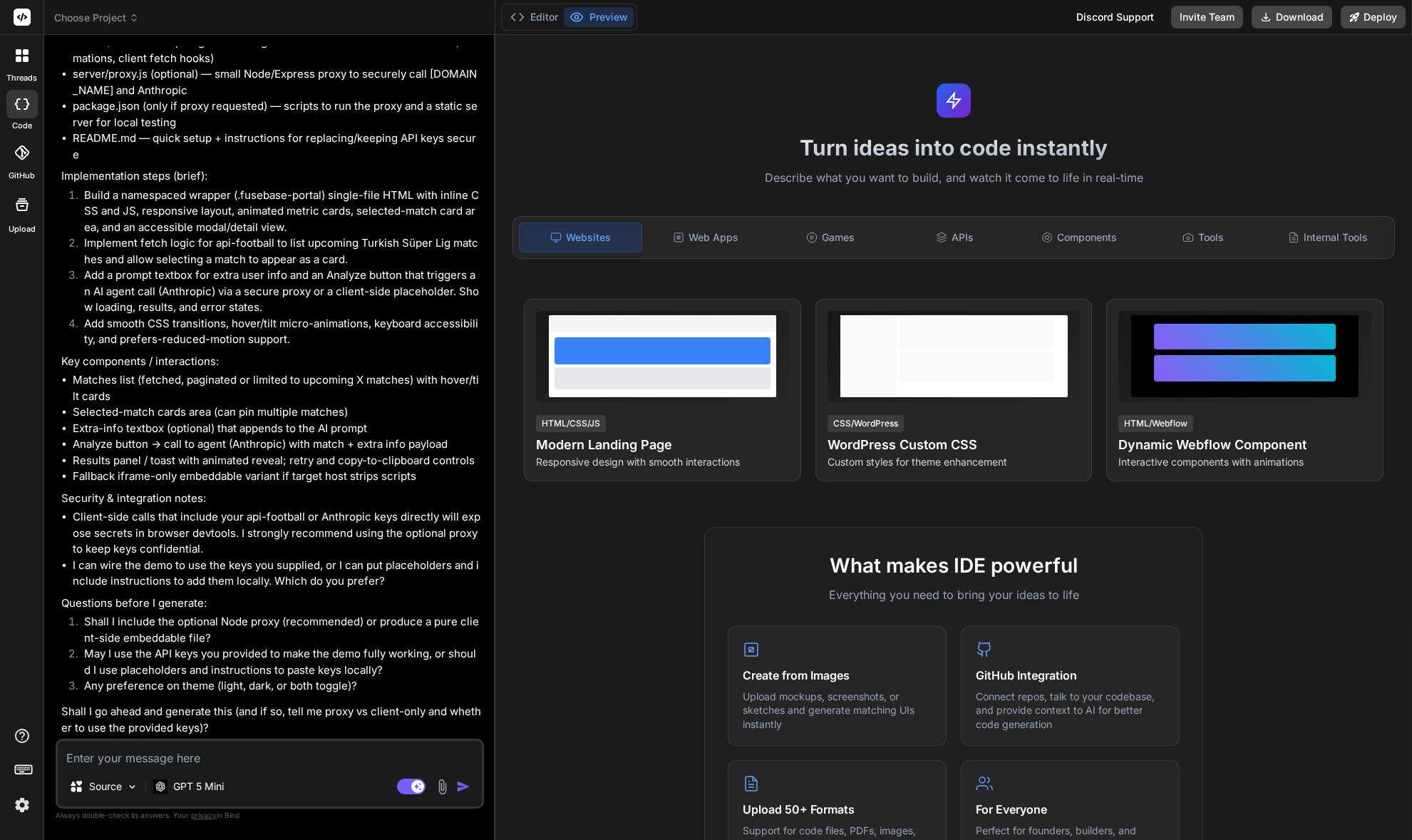
click at [316, 755] on textarea at bounding box center [269, 753] width 424 height 26
click at [316, 754] on textarea at bounding box center [269, 753] width 424 height 26
click at [296, 742] on textarea at bounding box center [269, 753] width 424 height 26
click at [295, 750] on textarea at bounding box center [269, 753] width 424 height 26
click at [296, 753] on textarea at bounding box center [269, 753] width 424 height 26
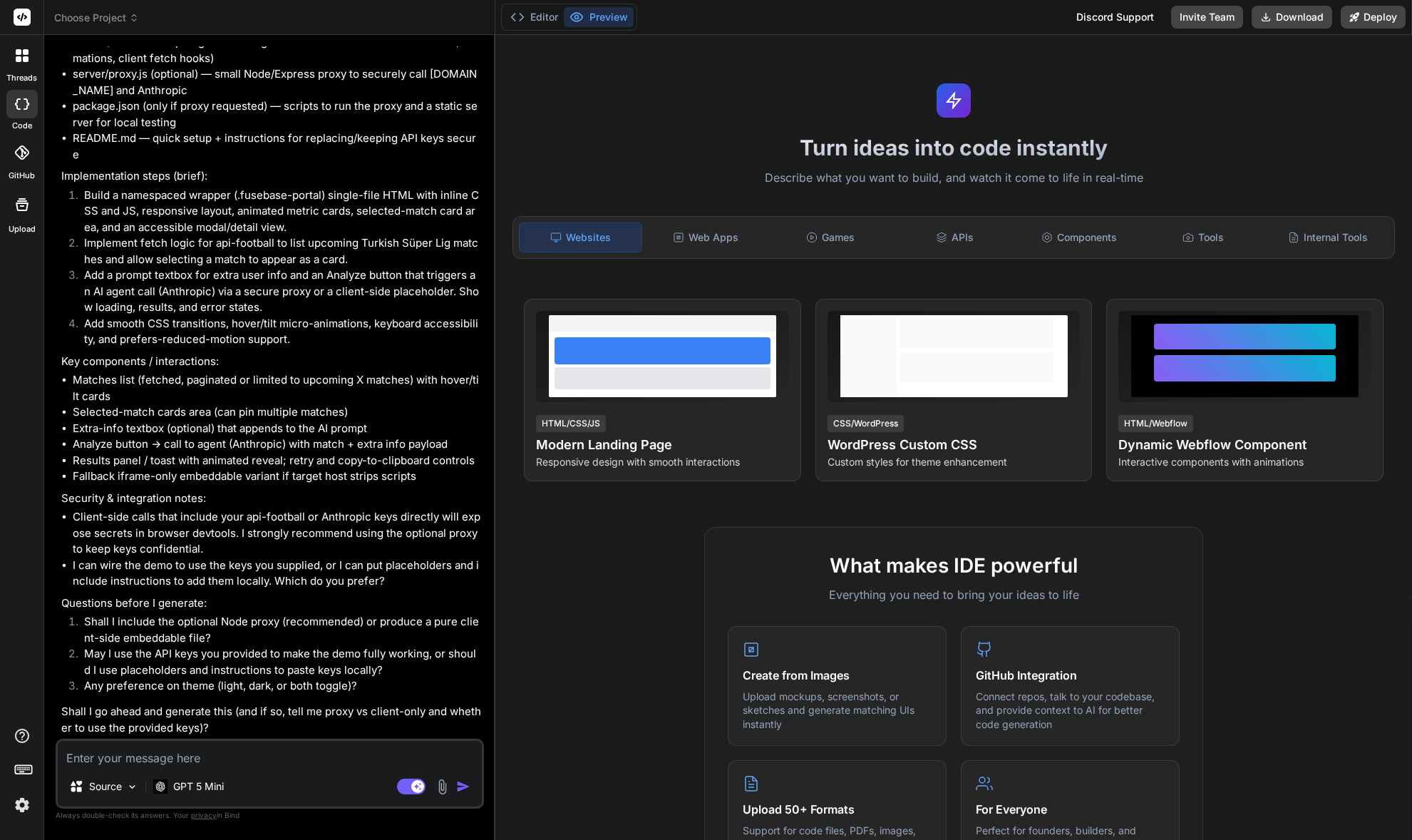
click at [300, 753] on textarea at bounding box center [269, 753] width 424 height 26
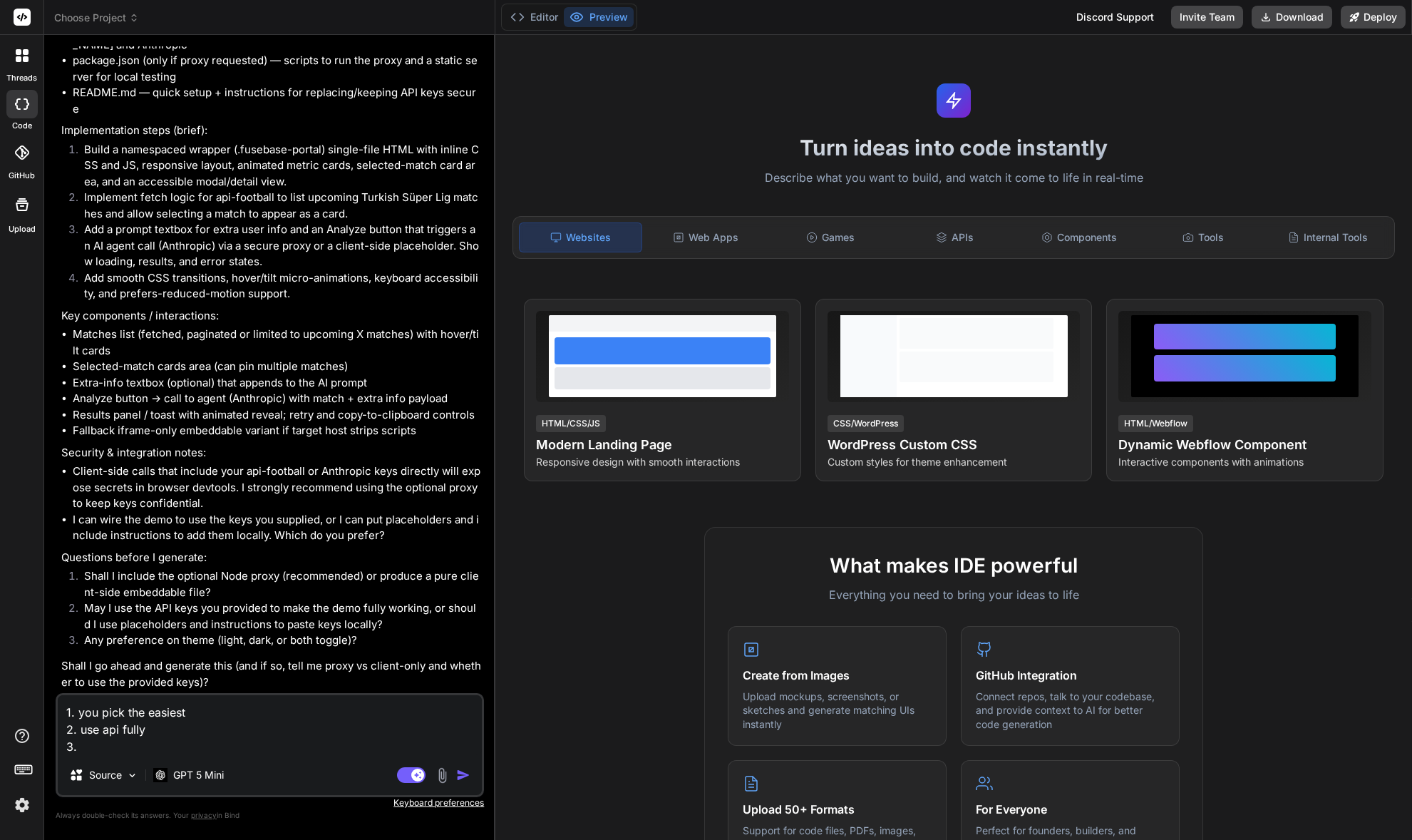
scroll to position [955, 0]
click at [174, 751] on textarea "1. you pick the easiest 2. use api fully 3." at bounding box center [269, 724] width 424 height 60
click at [205, 749] on textarea "1. you pick the easiest 2. use api fully 3. both toggle" at bounding box center [269, 724] width 424 height 60
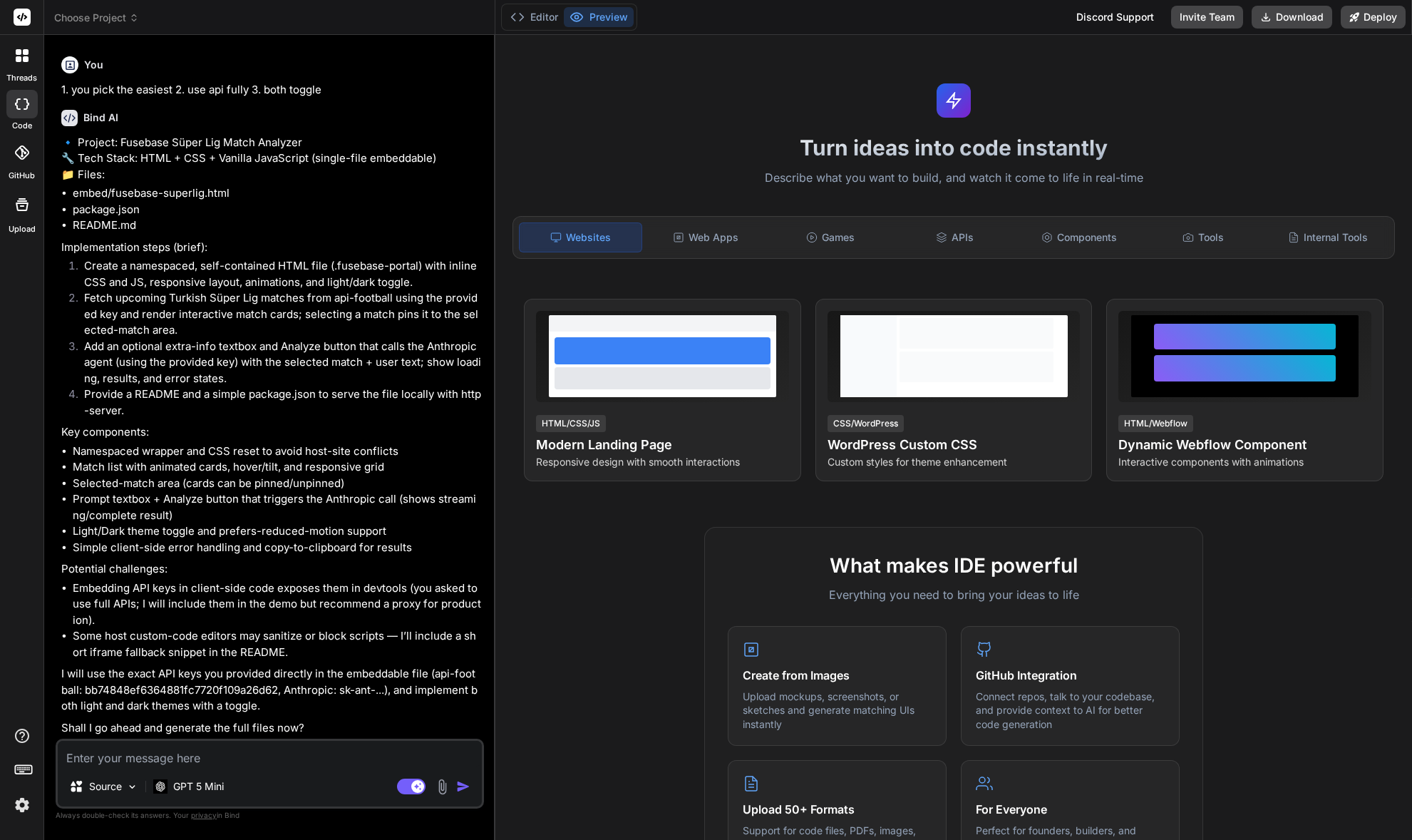
scroll to position [1630, 0]
click at [297, 755] on textarea at bounding box center [269, 753] width 424 height 26
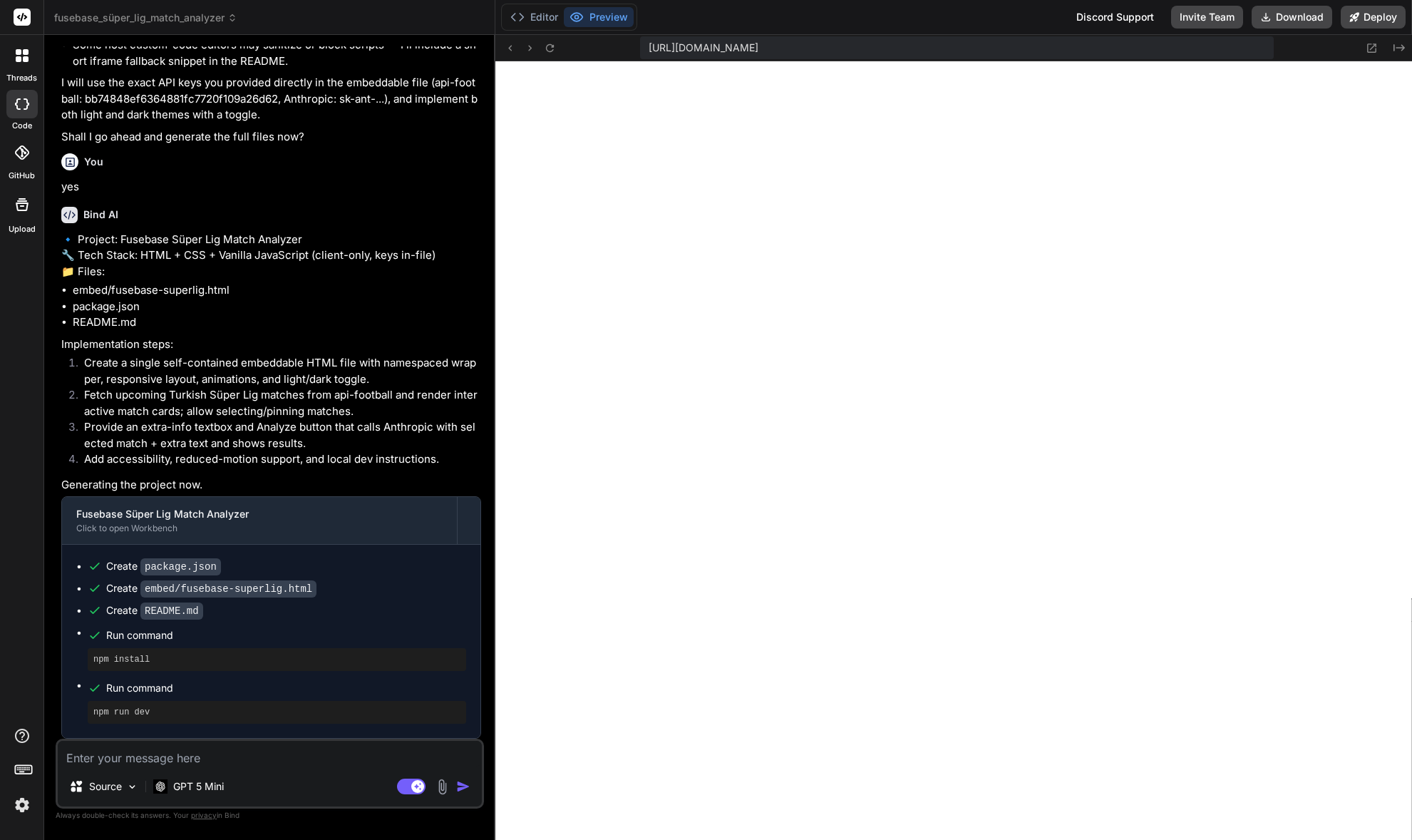
scroll to position [2252, 0]
click at [355, 445] on li "Provide an extra-info textbox and Analyze button that calls Anthropic with sele…" at bounding box center [277, 436] width 409 height 32
click at [303, 758] on textarea at bounding box center [269, 753] width 424 height 26
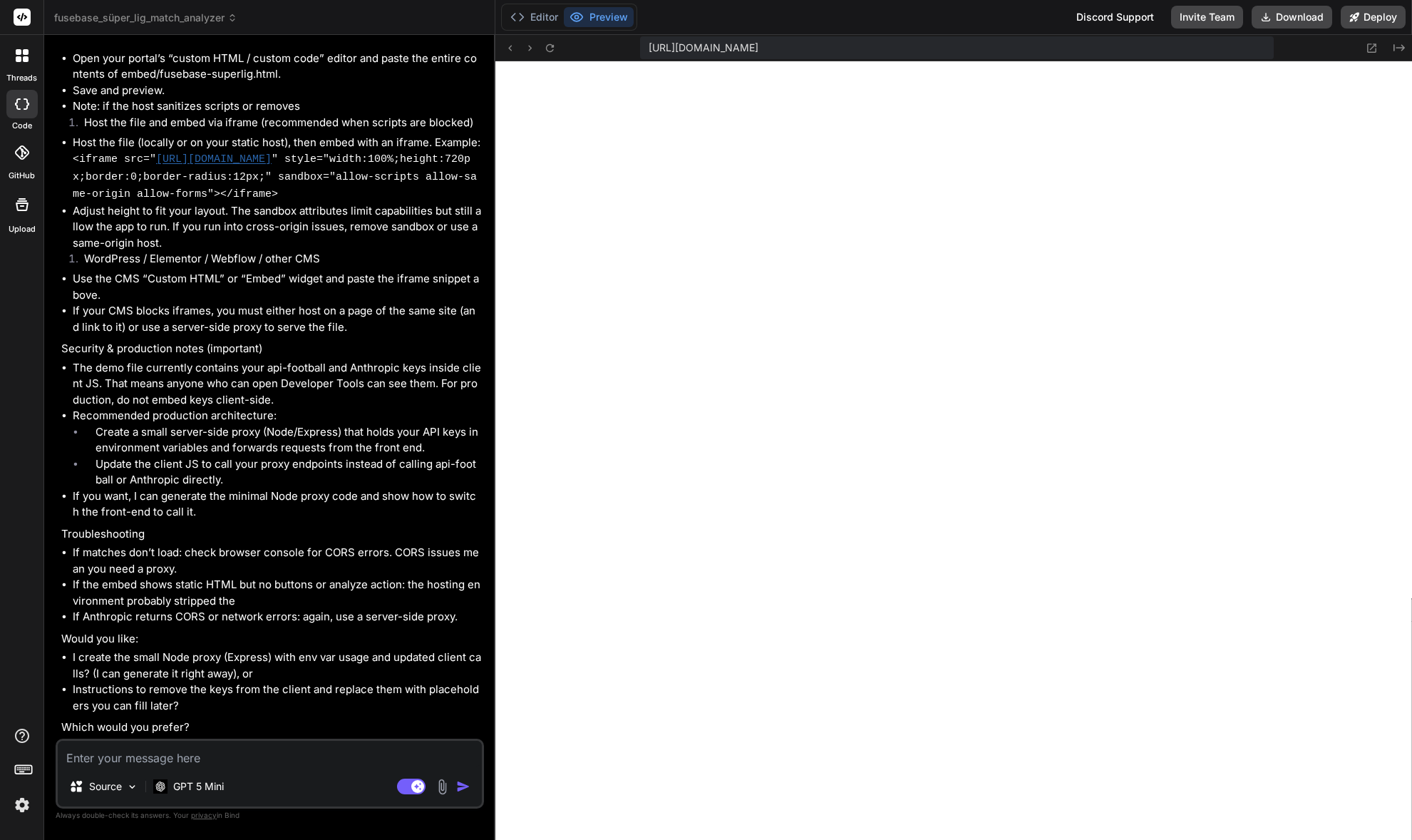
scroll to position [3301, 0]
click at [231, 763] on textarea at bounding box center [269, 753] width 424 height 26
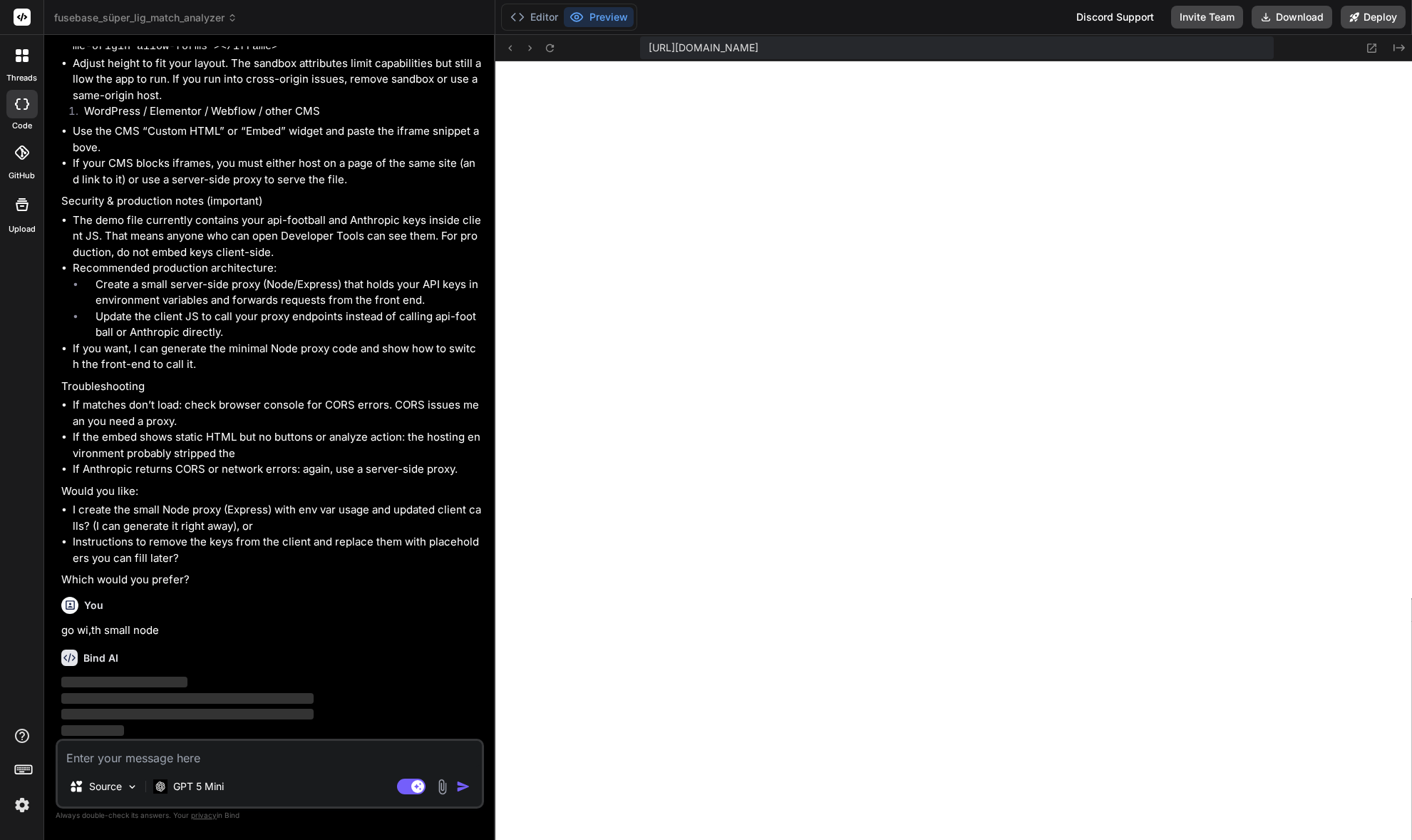
scroll to position [3450, 0]
